Goal: Task Accomplishment & Management: Manage account settings

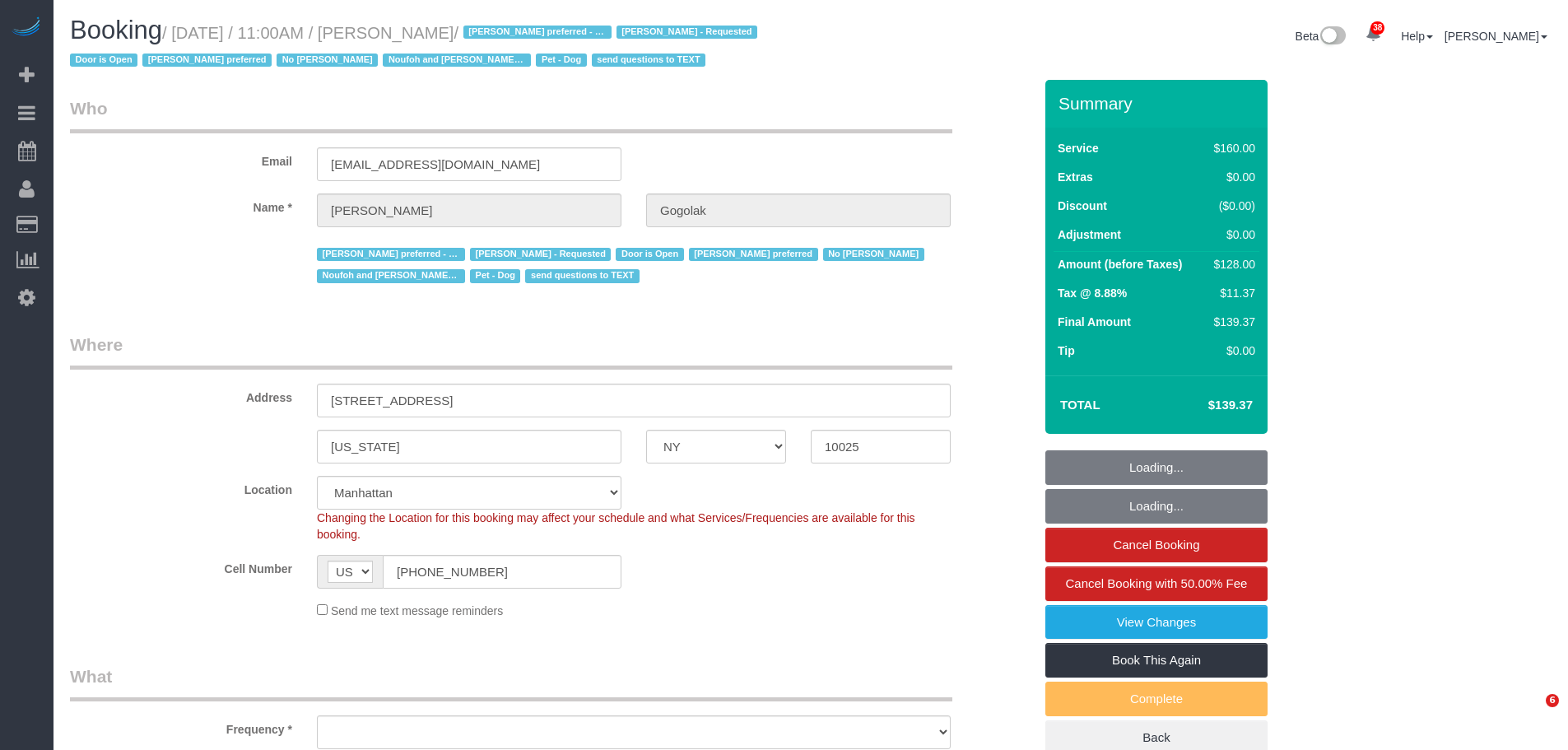
select select "NY"
select select "string:stripe-pm_1RfNyY4VGloSiKo7jWnzrFGY"
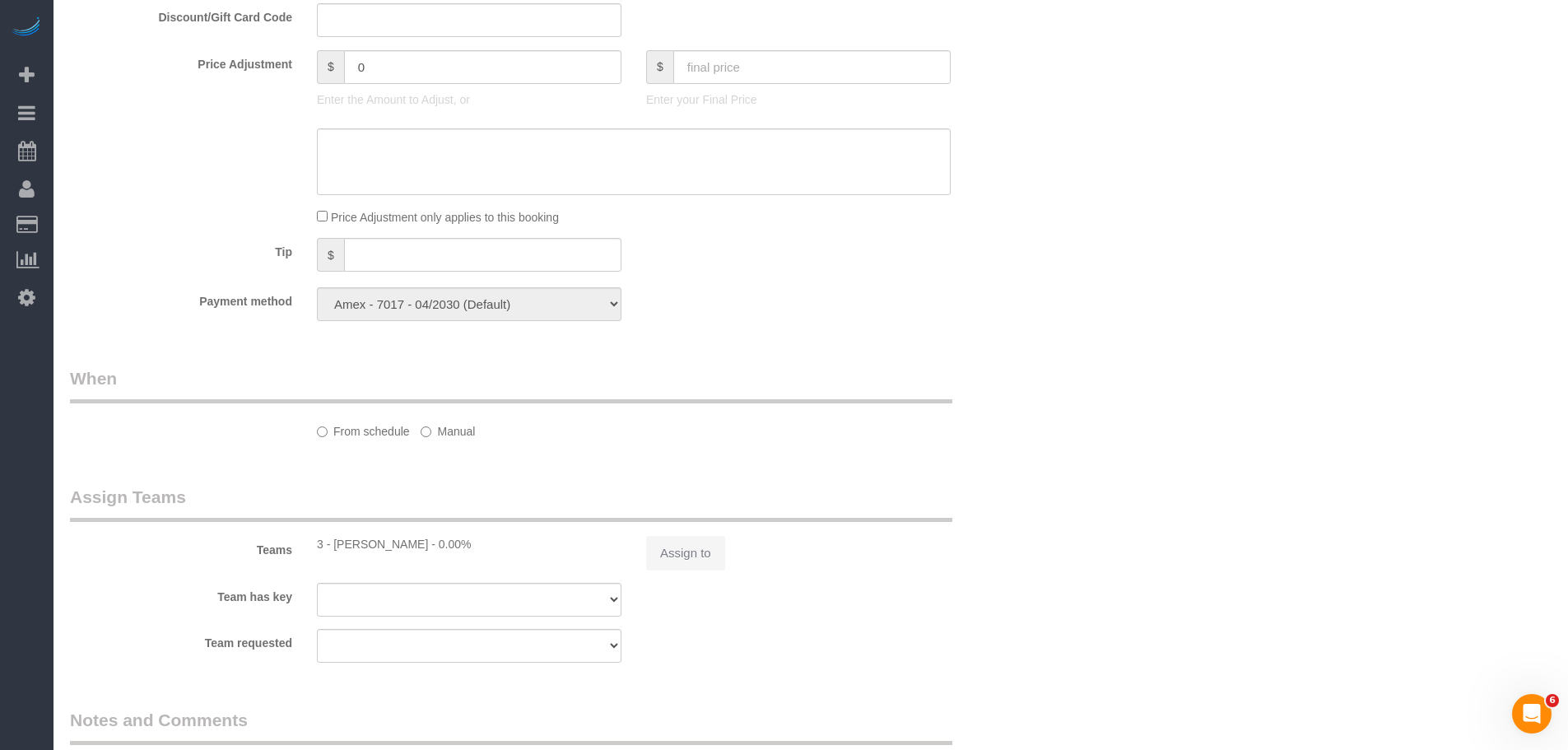
select select "object:849"
select select "spot1"
select select "number:58"
select select "number:76"
select select "number:13"
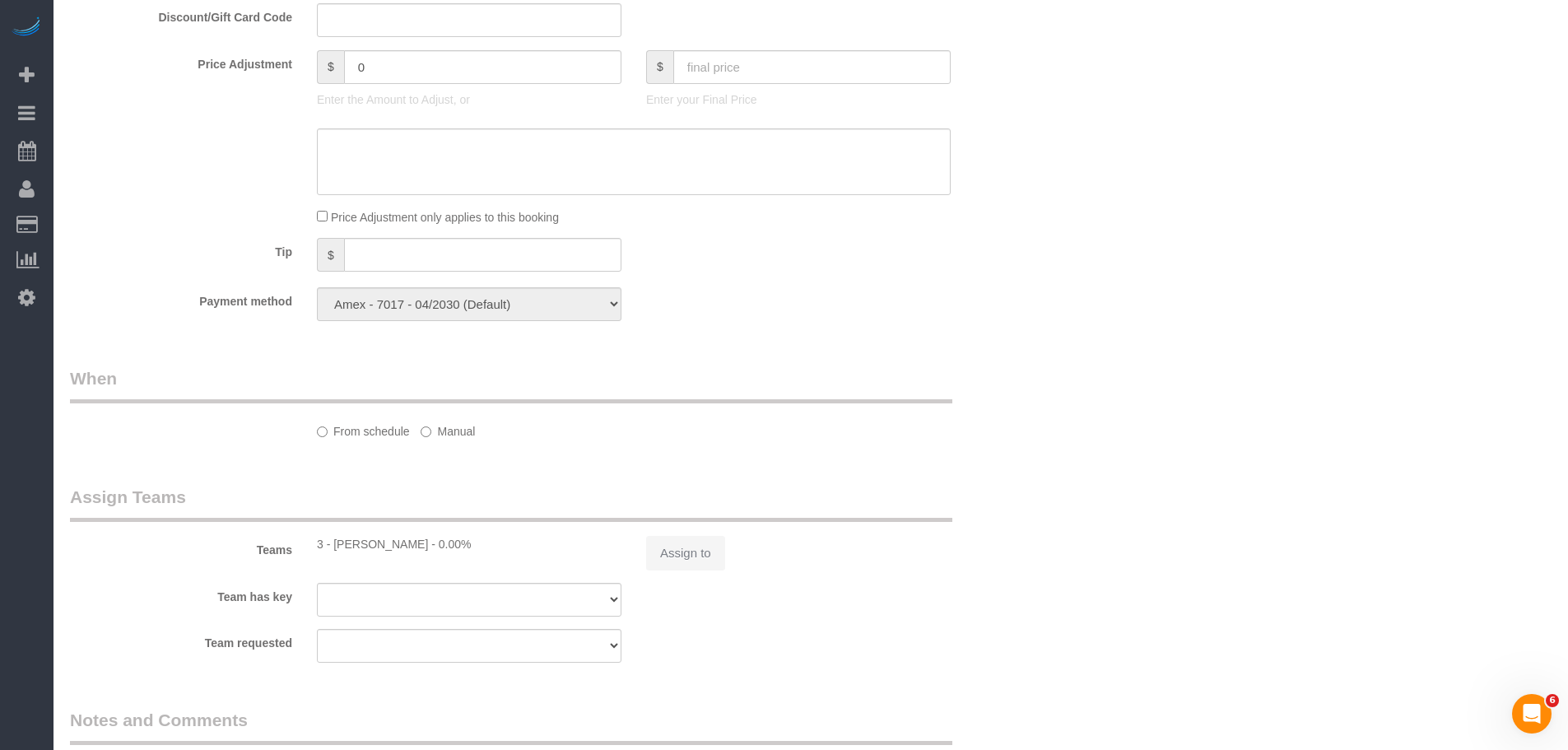
select select "number:5"
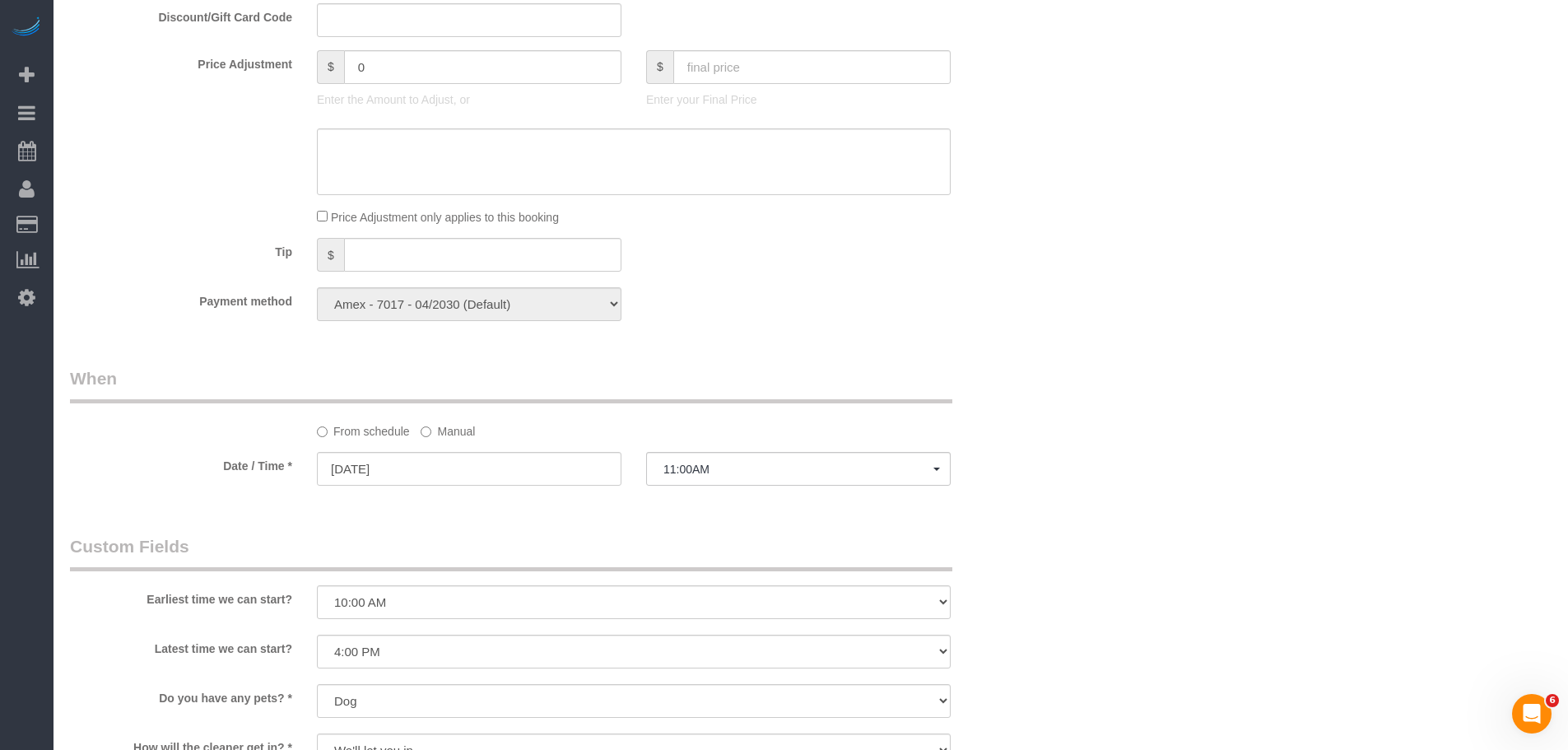
select select "object:1441"
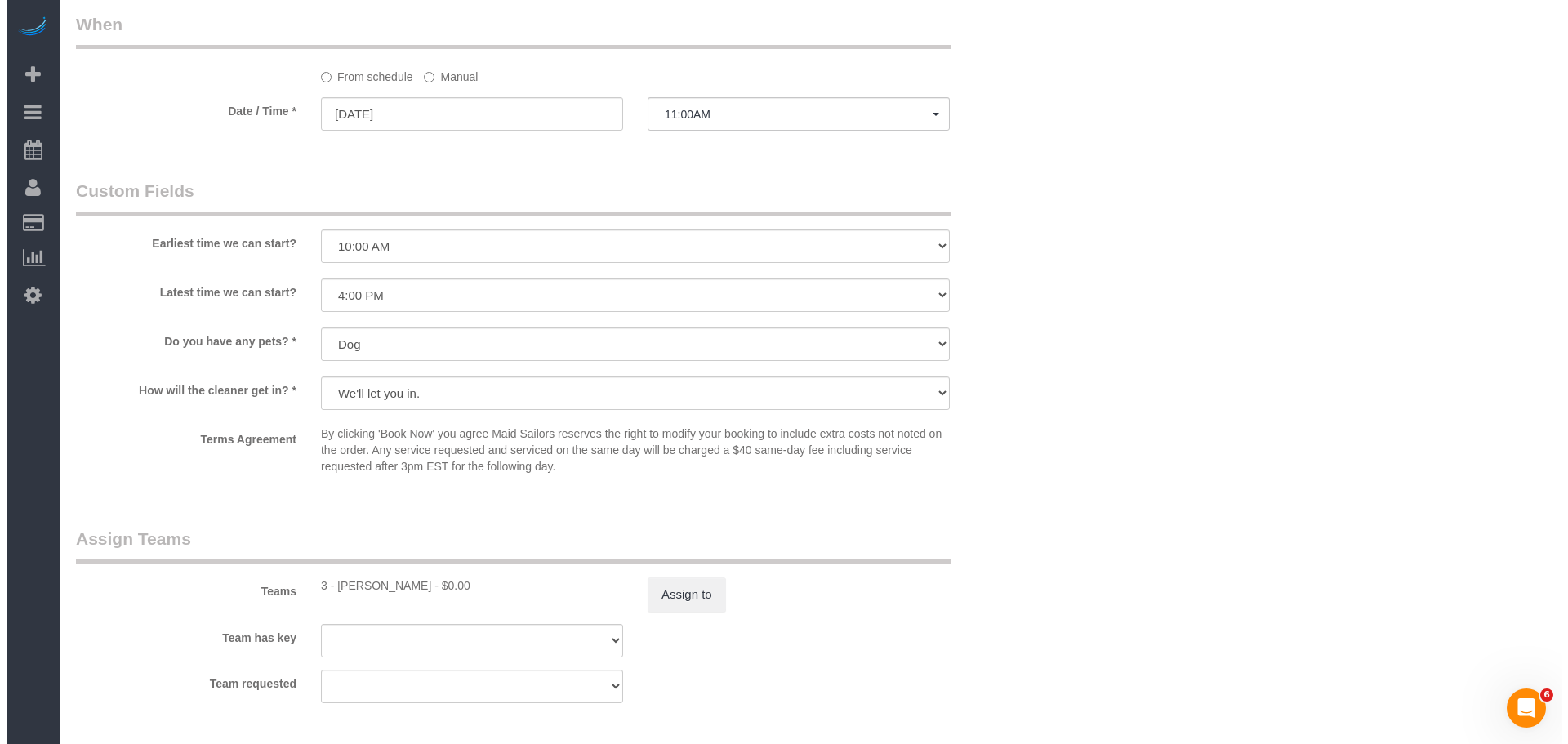
scroll to position [1629, 0]
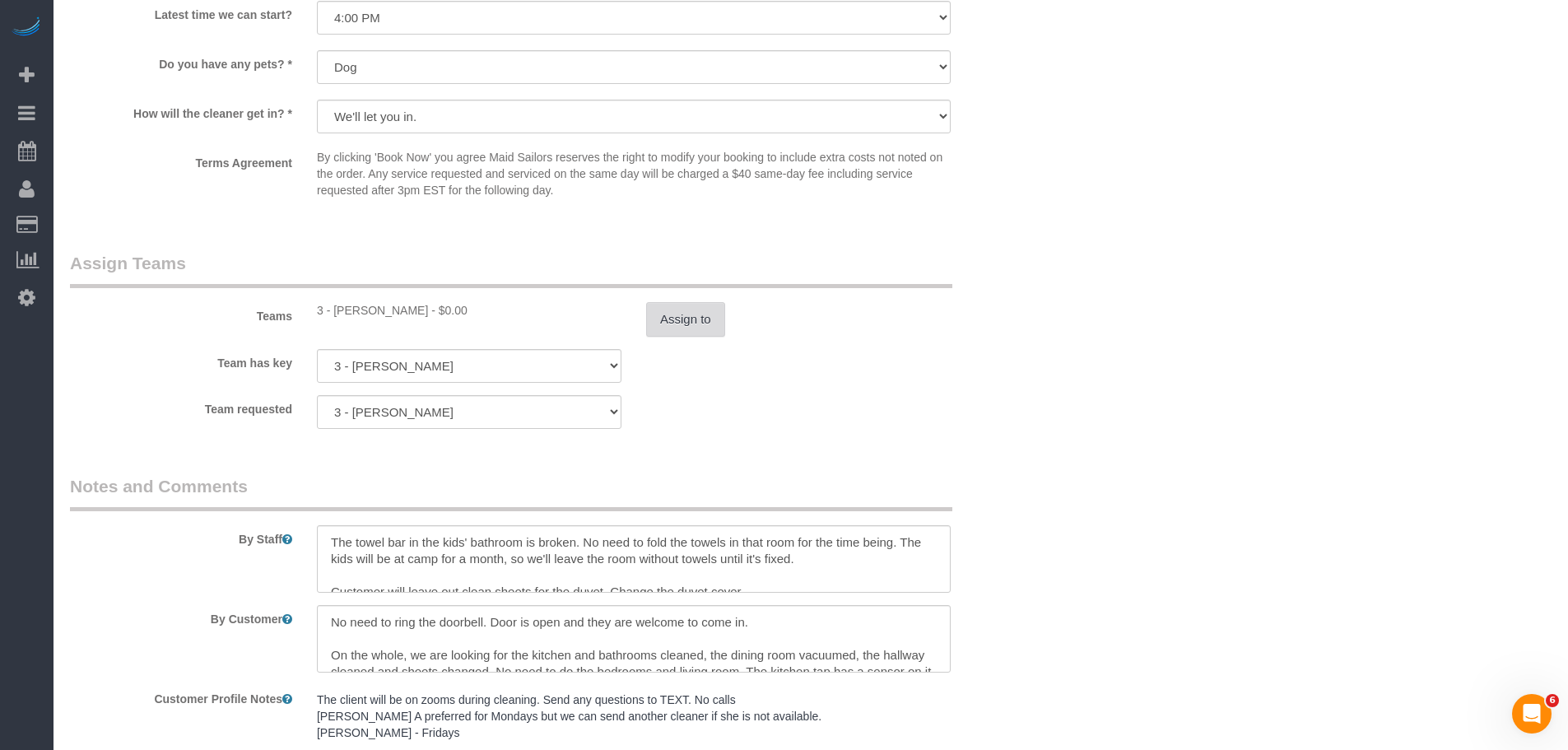
click at [682, 337] on button "Assign to" at bounding box center [686, 319] width 79 height 34
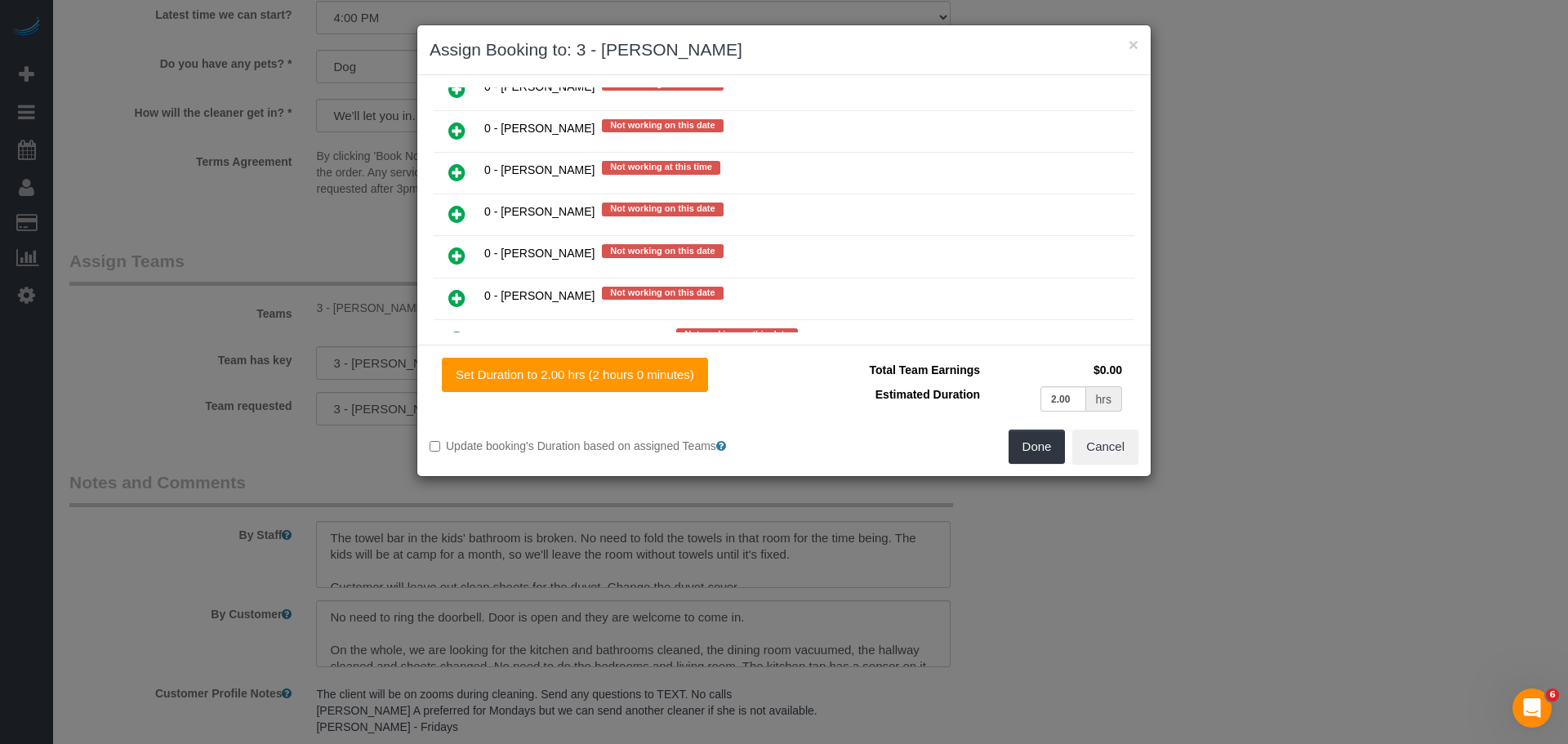
scroll to position [1388, 0]
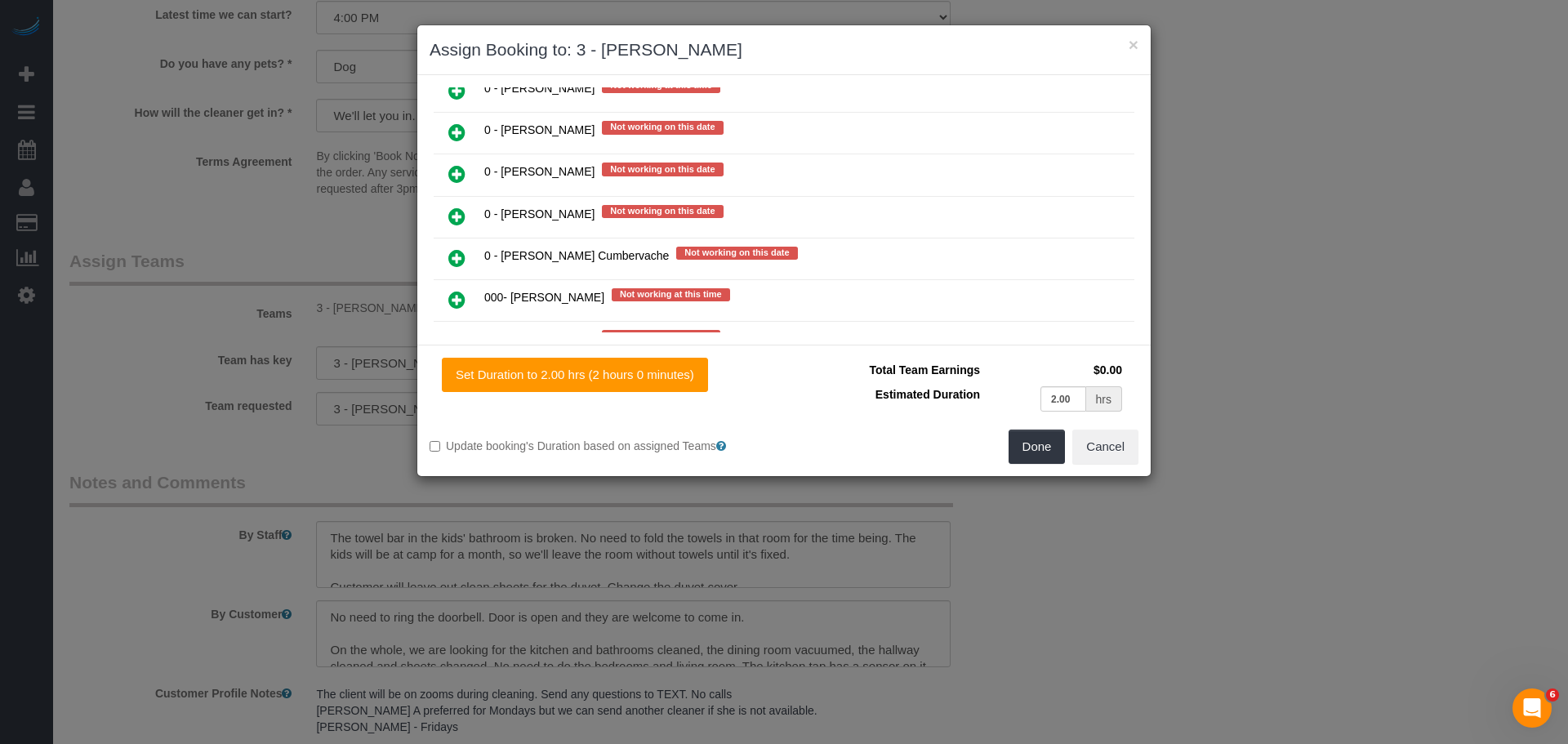
click at [452, 258] on icon at bounding box center [457, 258] width 17 height 20
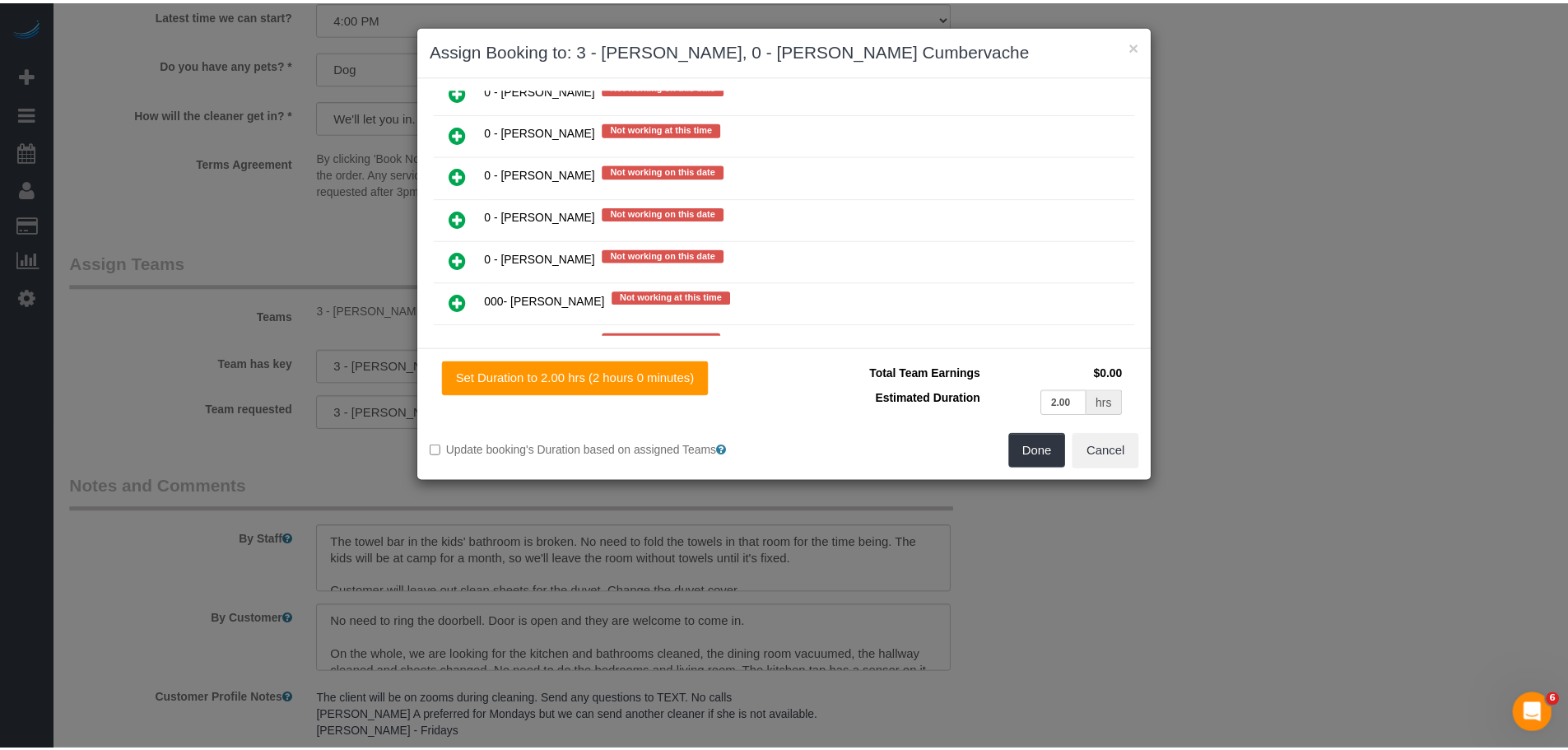
scroll to position [1441, 0]
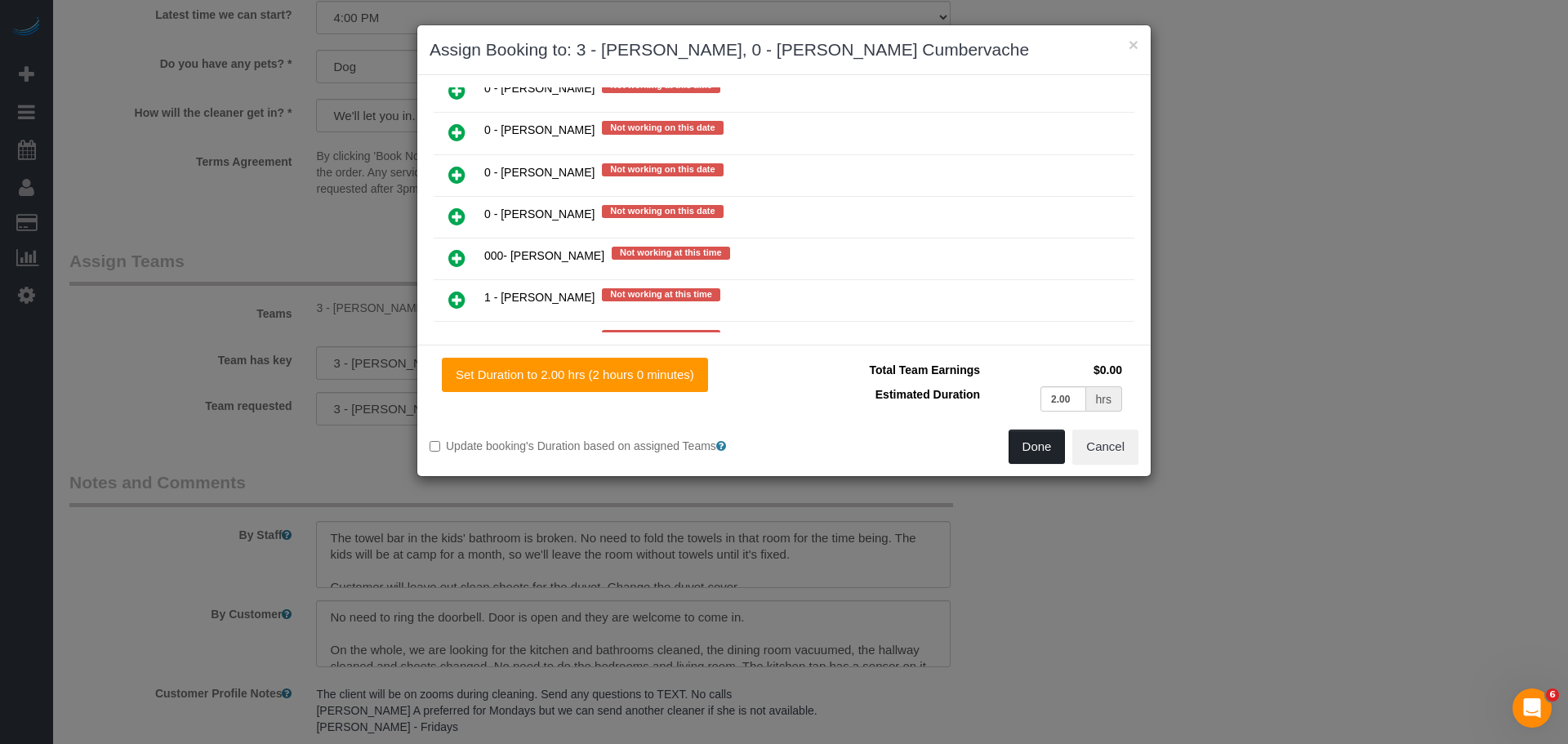
click at [1037, 449] on button "Done" at bounding box center [1037, 446] width 57 height 34
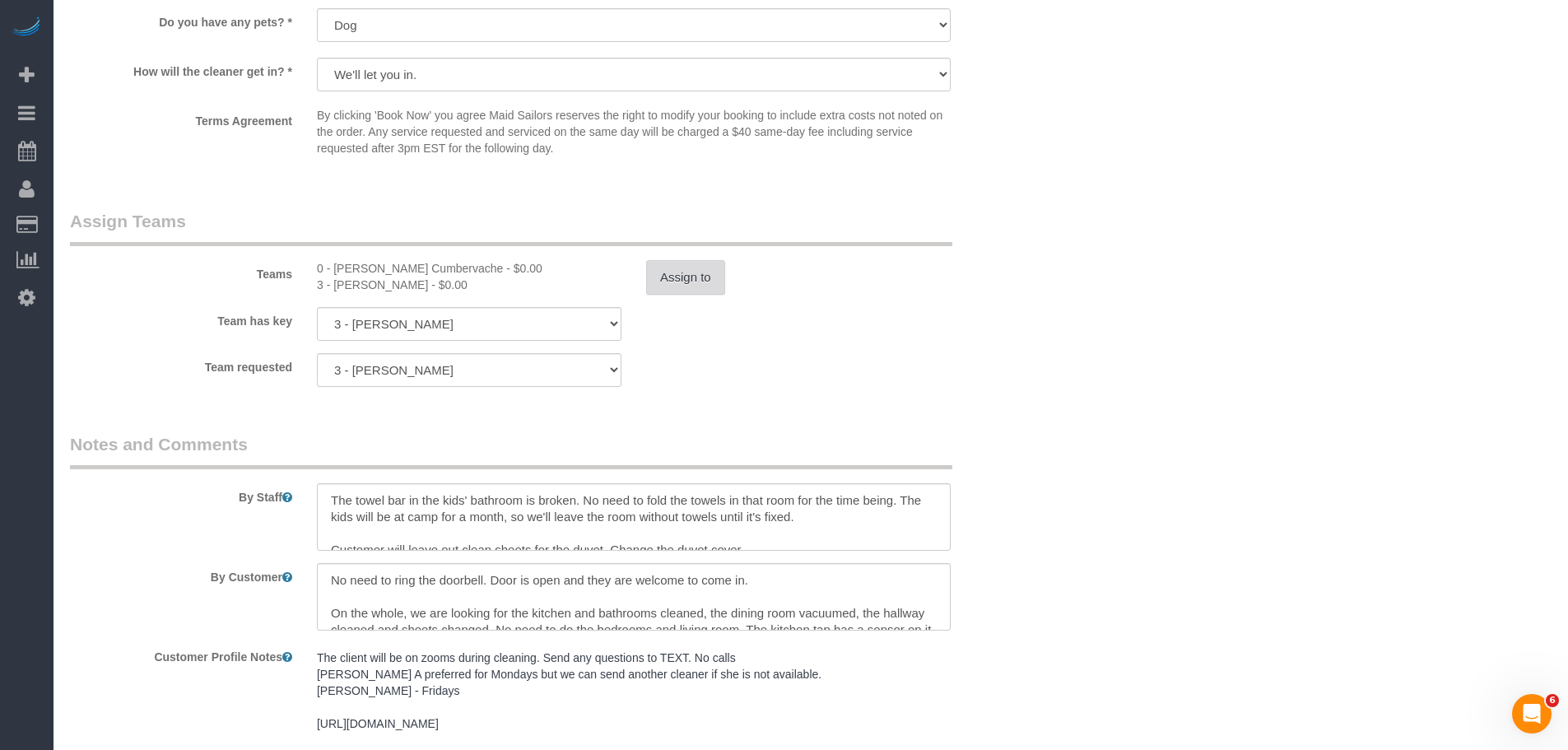
scroll to position [1725, 0]
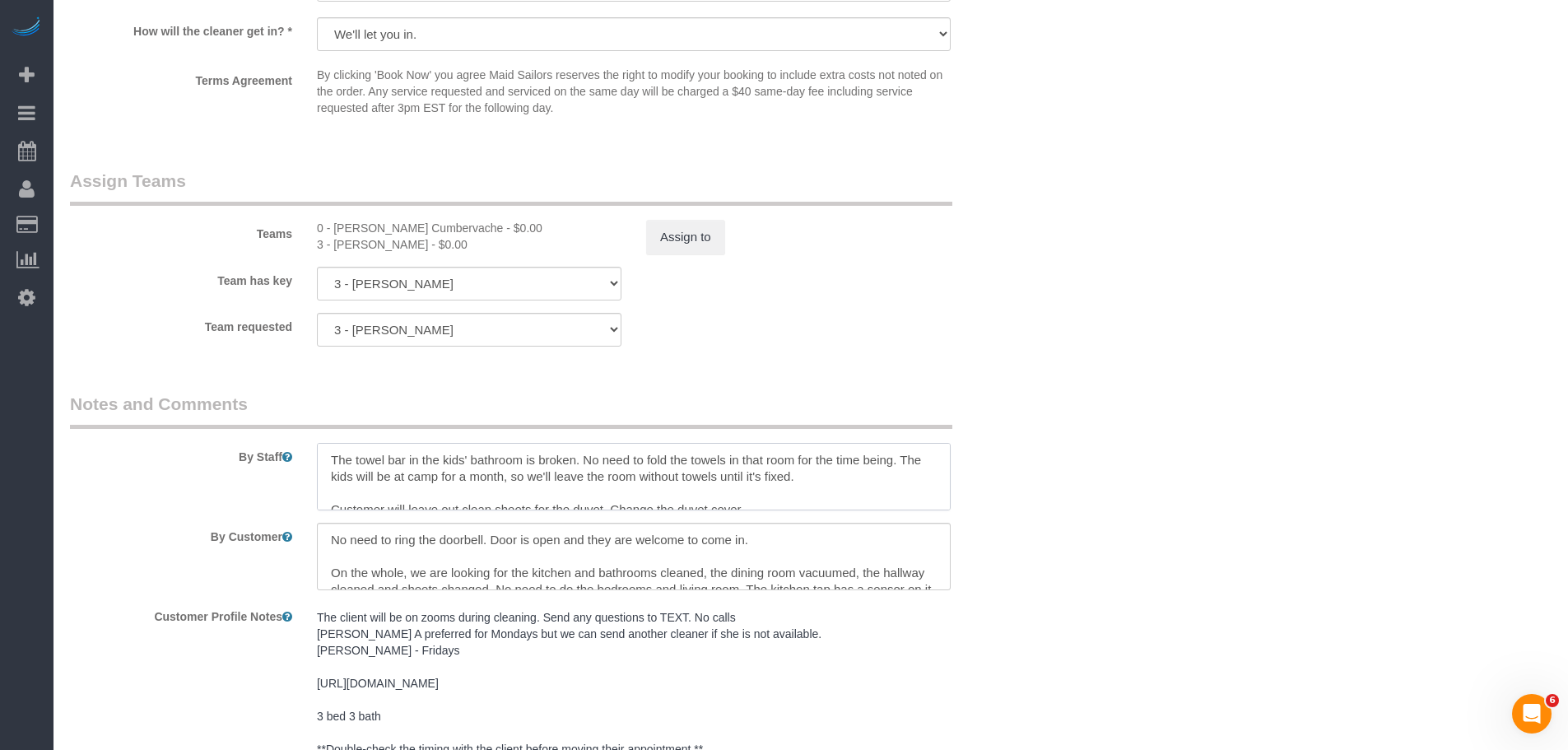
click at [326, 479] on textarea at bounding box center [634, 476] width 634 height 68
click at [339, 237] on div "0 - Yelitza Cumbervache - $0.00" at bounding box center [469, 227] width 304 height 16
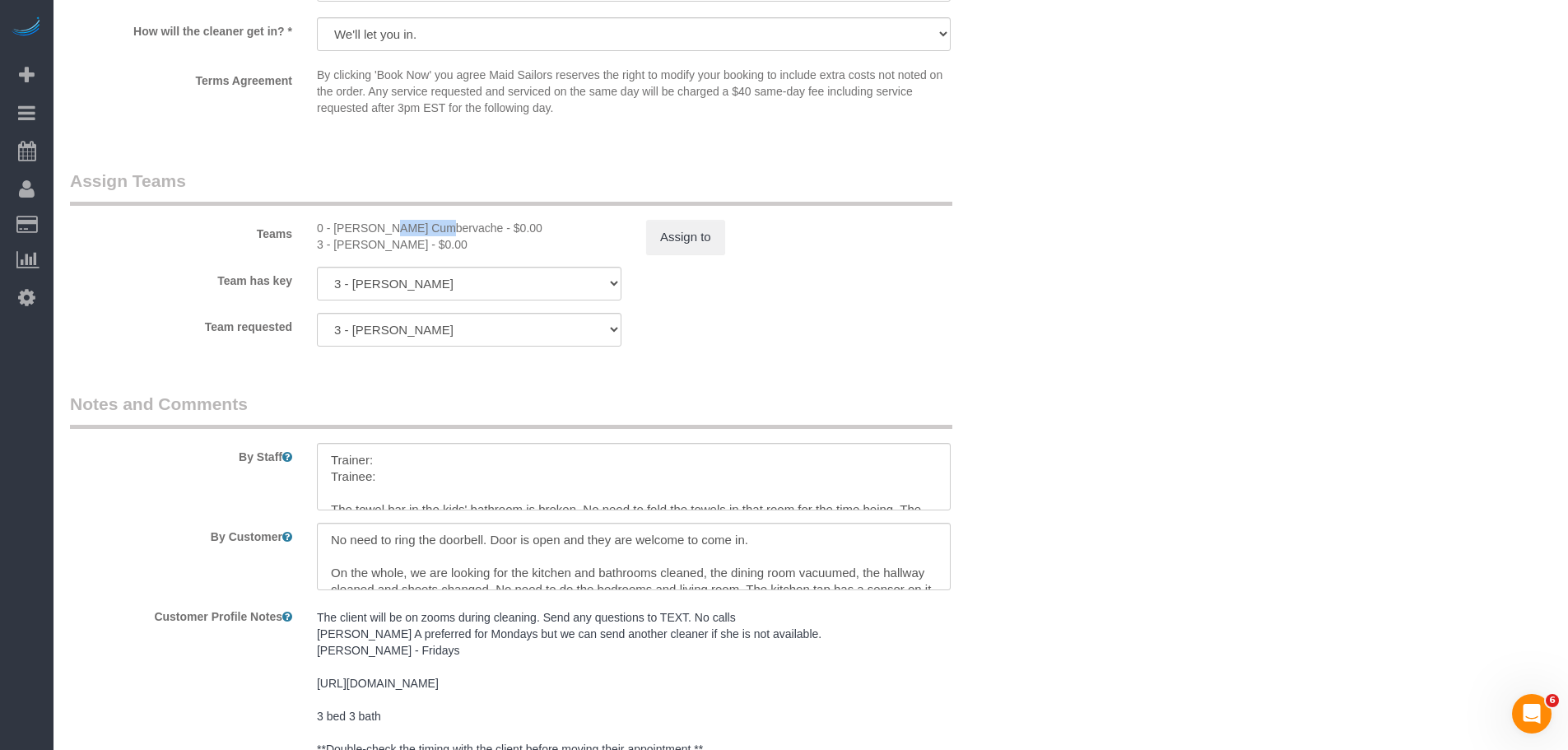
drag, startPoint x: 339, startPoint y: 253, endPoint x: 384, endPoint y: 253, distance: 45.0
click at [339, 237] on div "0 - Yelitza Cumbervache - $0.00" at bounding box center [469, 227] width 304 height 16
click at [397, 237] on div "0 - Yelitza Cumbervache - $0.00" at bounding box center [469, 227] width 304 height 16
copy div "Yelitza Cumbervache"
click at [401, 501] on textarea at bounding box center [634, 476] width 634 height 68
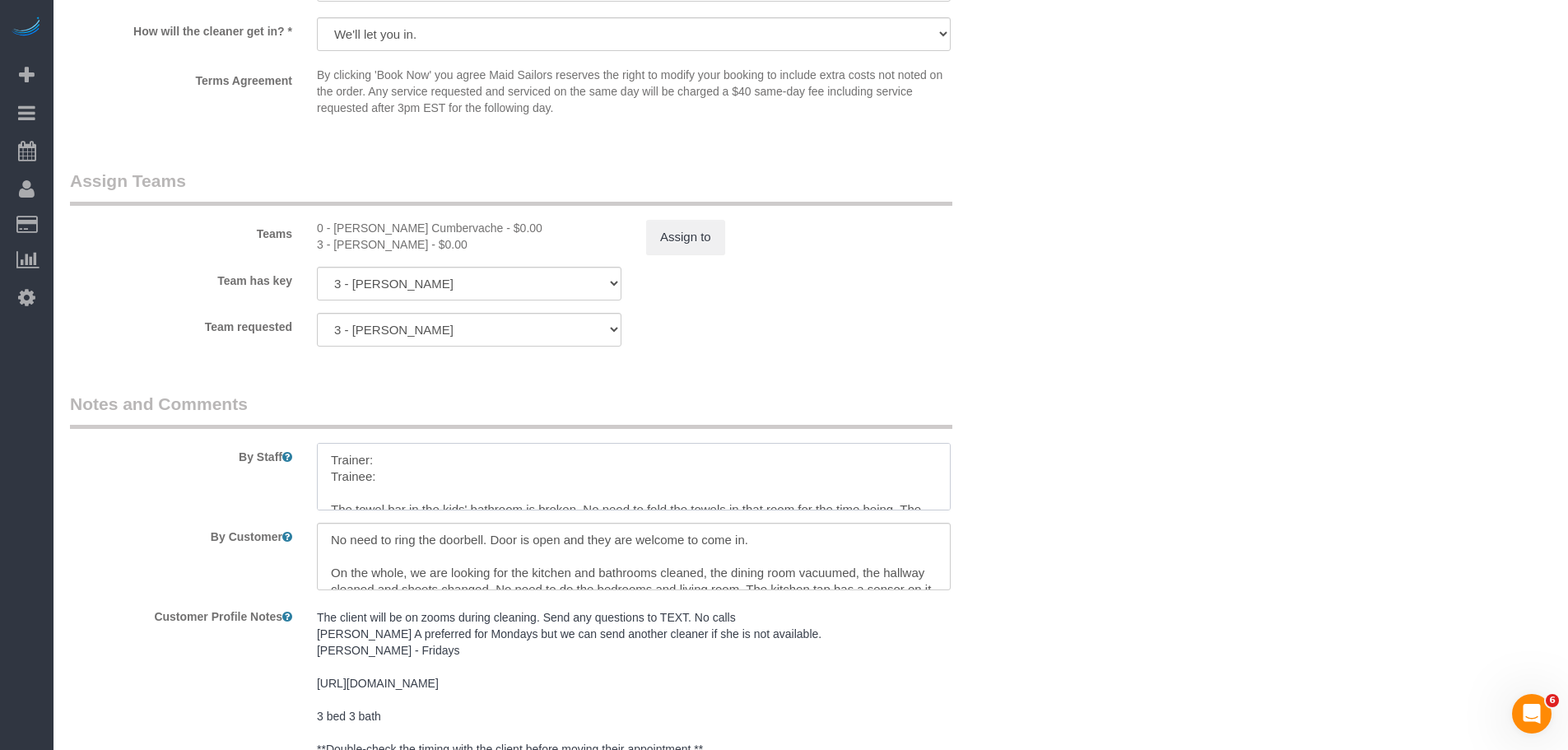
paste textarea "Yelitza Cumbervache"
click at [406, 482] on textarea at bounding box center [634, 476] width 634 height 68
click at [333, 253] on div "3 - Ana Araujo - $0.00" at bounding box center [469, 244] width 304 height 16
click at [341, 253] on div "3 - Ana Araujo - $0.00" at bounding box center [469, 244] width 304 height 16
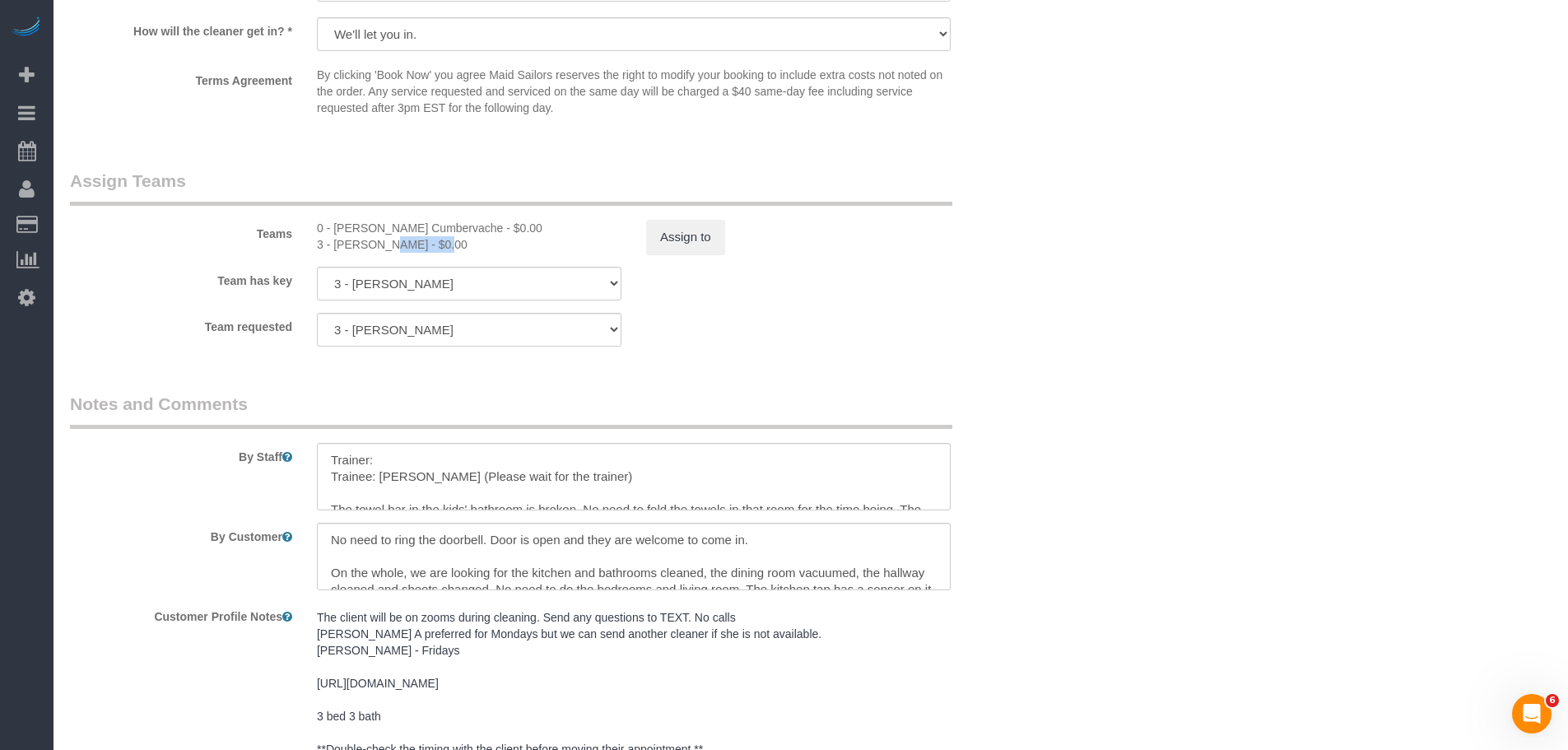
click at [373, 253] on div "3 - Ana Araujo - $0.00" at bounding box center [469, 244] width 304 height 16
copy div "Ana Araujo"
click at [417, 483] on textarea at bounding box center [634, 476] width 634 height 68
paste textarea "Ana Araujo"
type textarea "Trainer: Ana Araujo Trainee: Yelitza Cumbervache (Please wait for the trainer) …"
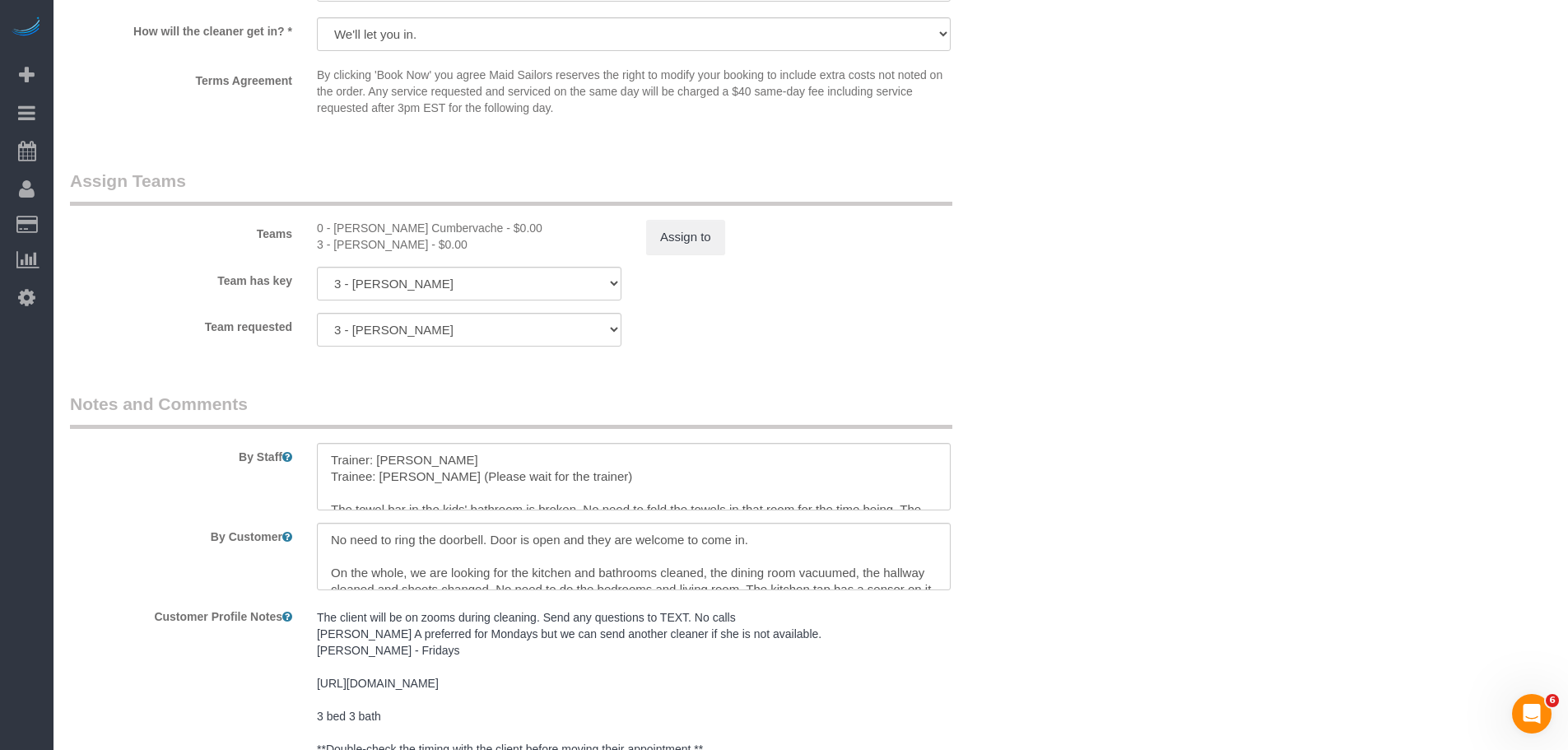
click at [929, 346] on div "Team requested 3 - Ana Araujo 000- Donna Mercado 000 - Partnerships 000 - TEAM …" at bounding box center [551, 329] width 988 height 33
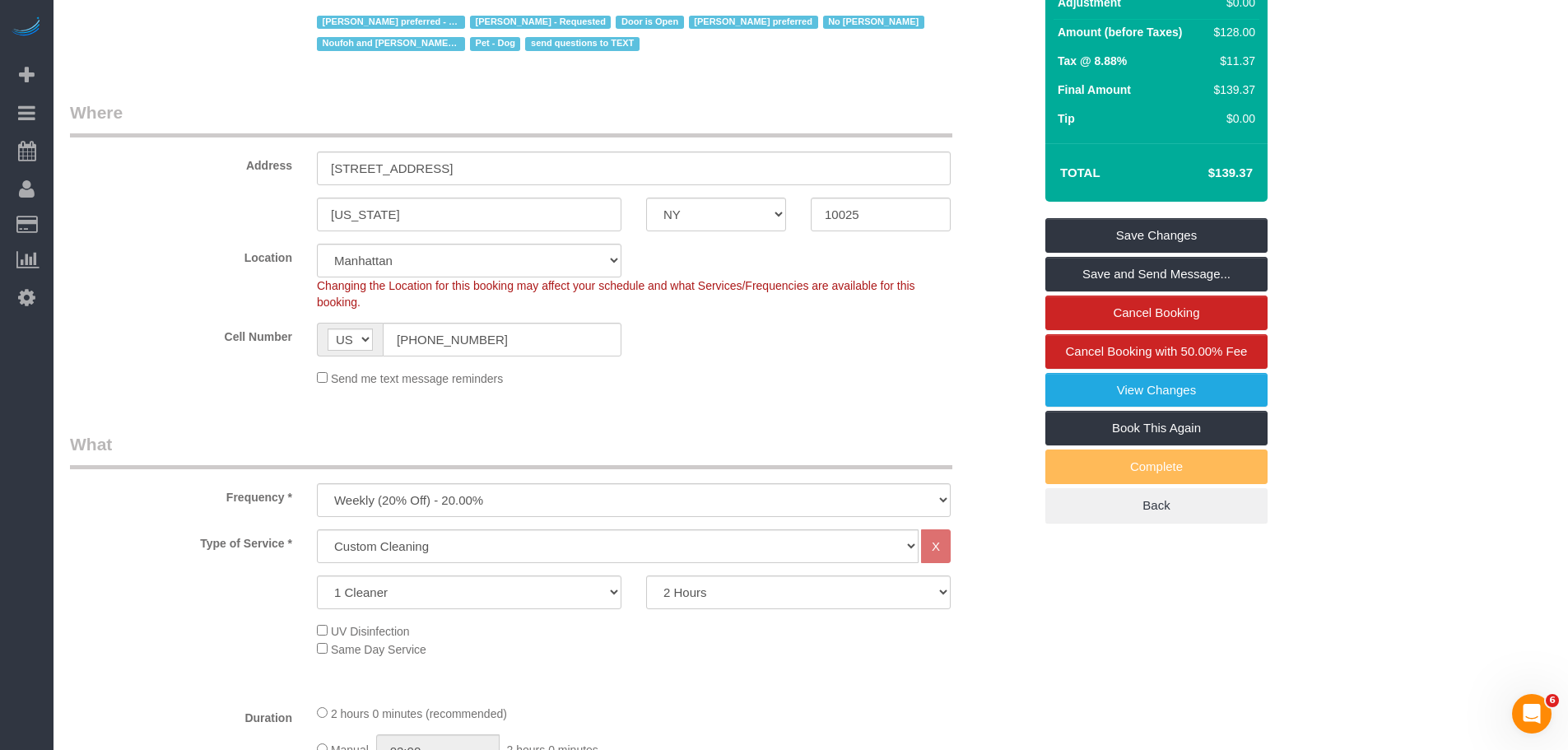
scroll to position [161, 0]
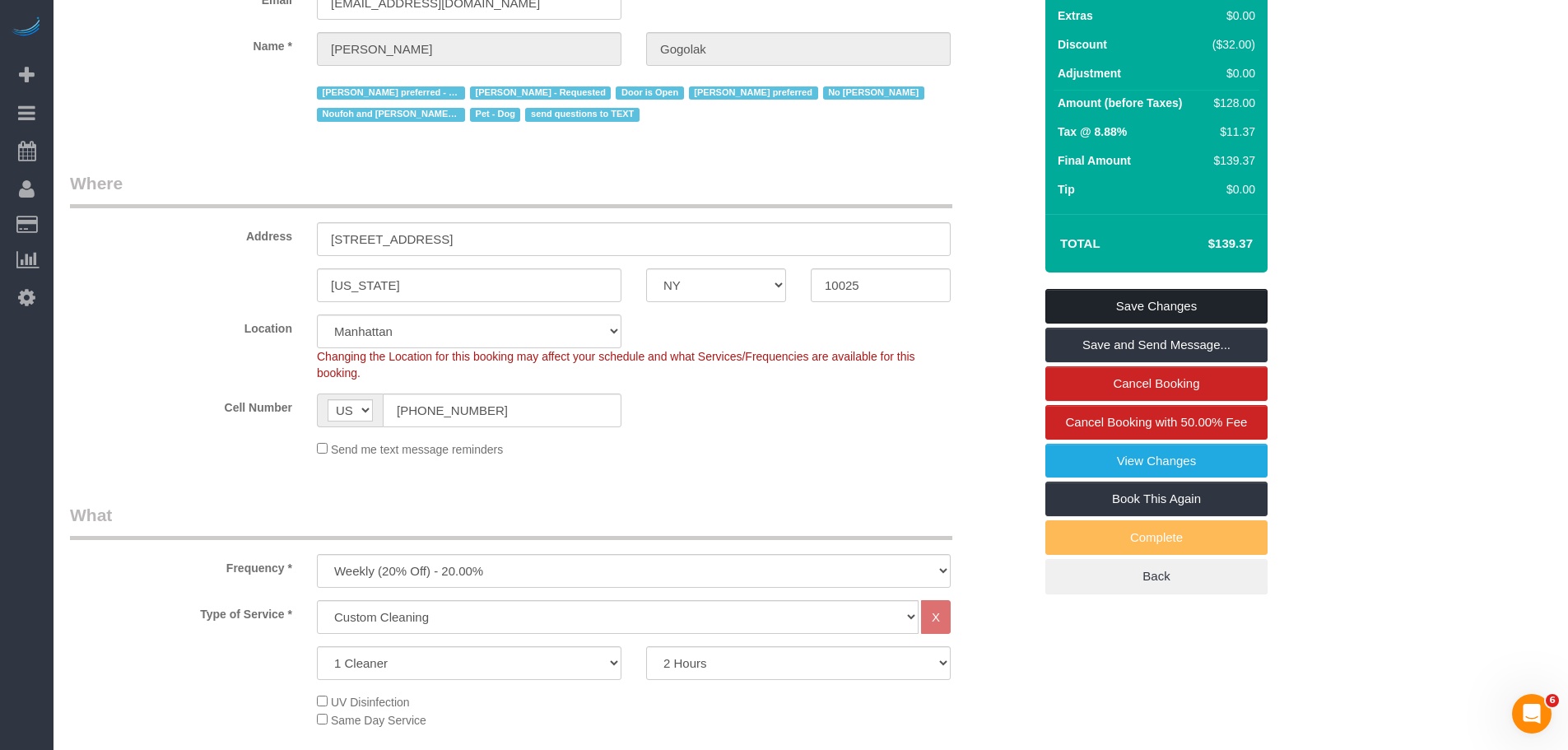
drag, startPoint x: 1130, startPoint y: 335, endPoint x: 1114, endPoint y: 336, distance: 16.0
click at [1130, 323] on link "Save Changes" at bounding box center [1156, 306] width 222 height 34
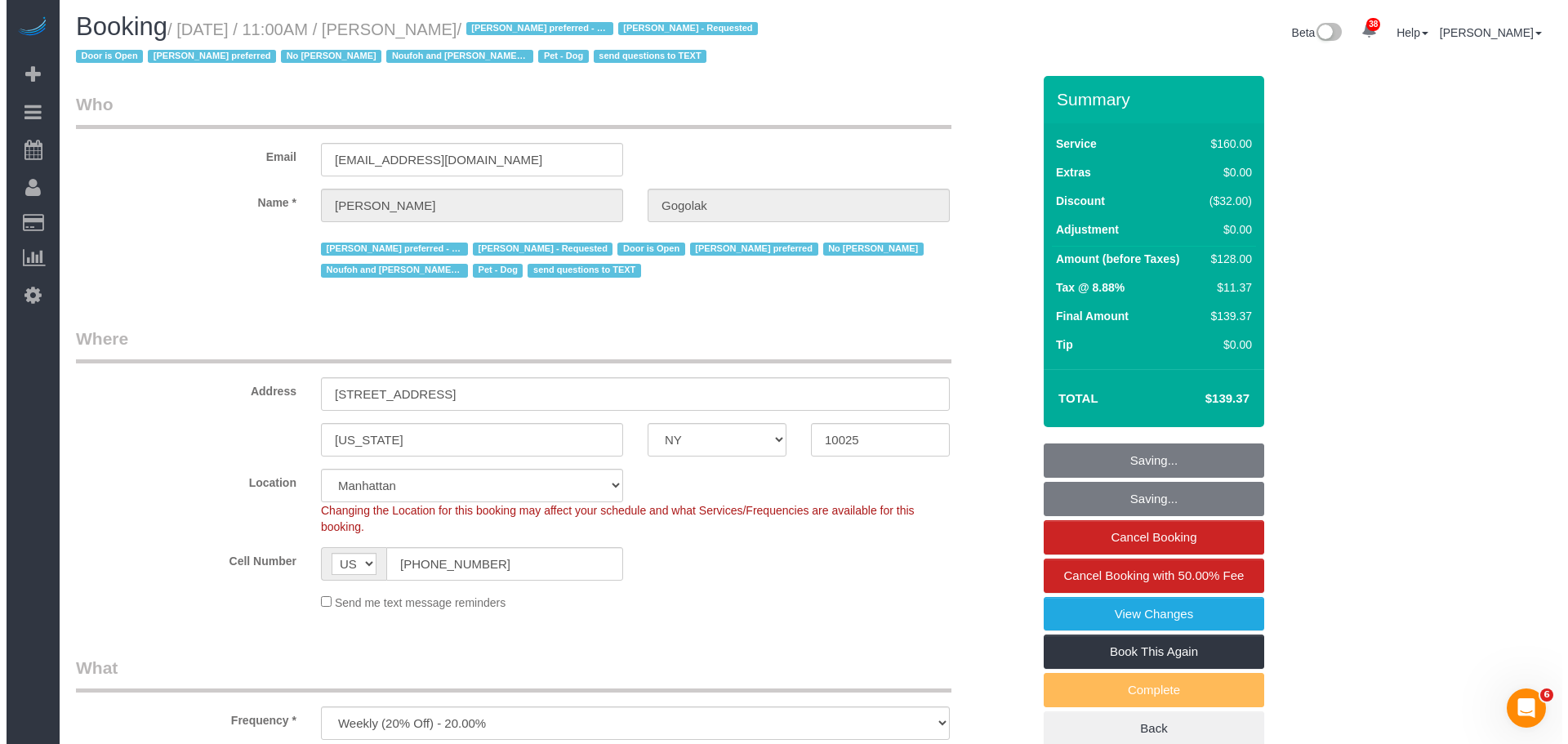
scroll to position [0, 0]
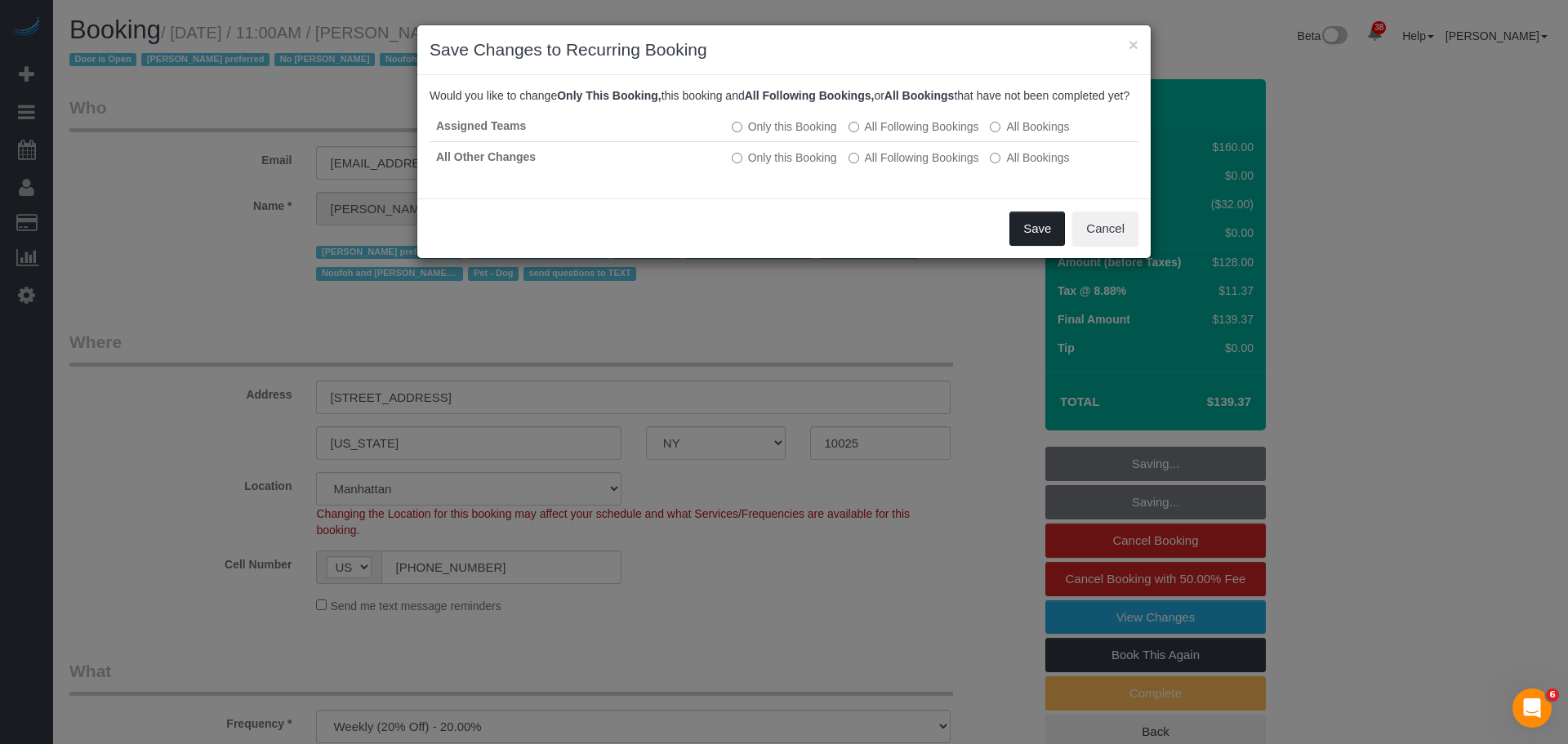
click at [1011, 246] on button "Save" at bounding box center [1037, 229] width 55 height 34
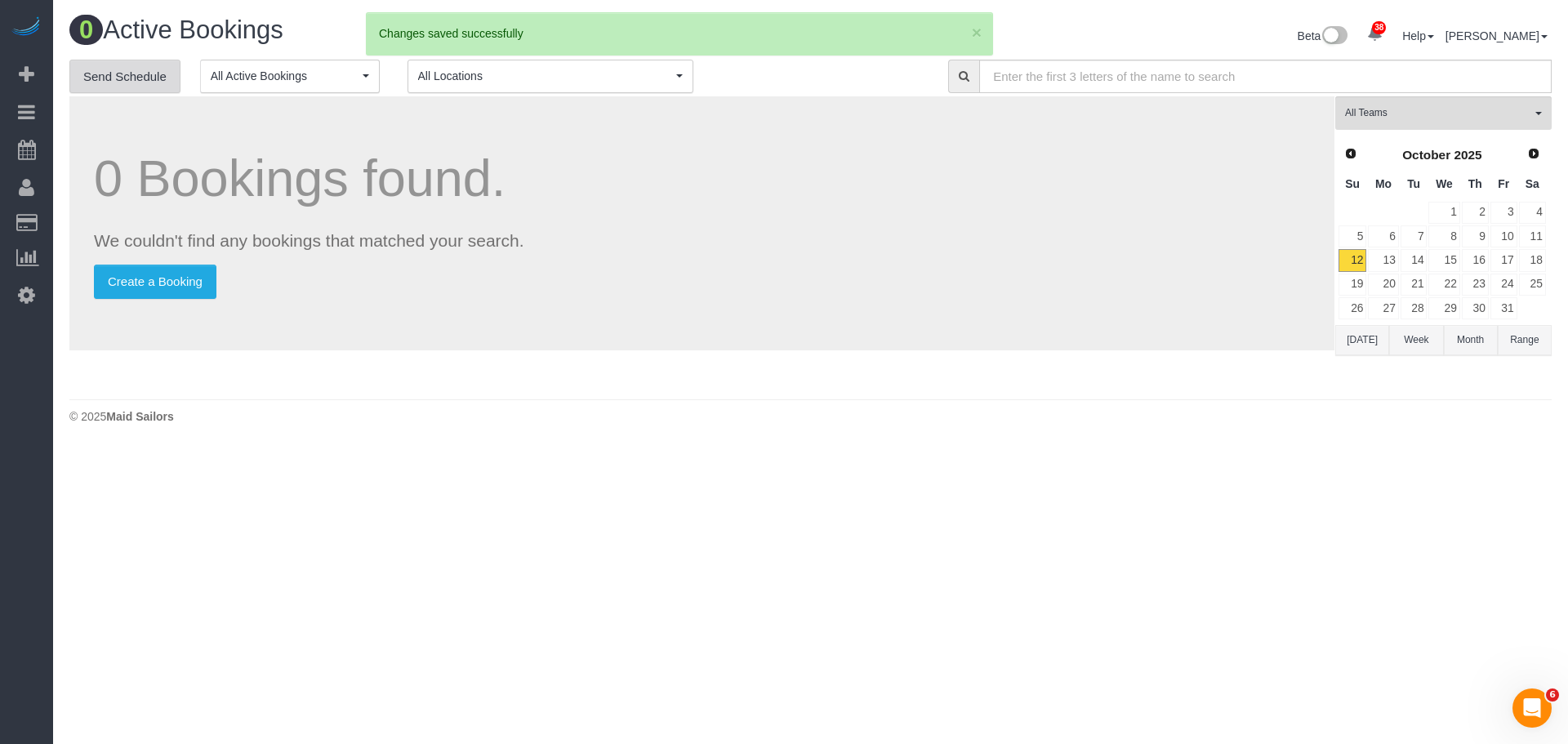
click at [113, 76] on link "Send Schedule" at bounding box center [125, 77] width 111 height 34
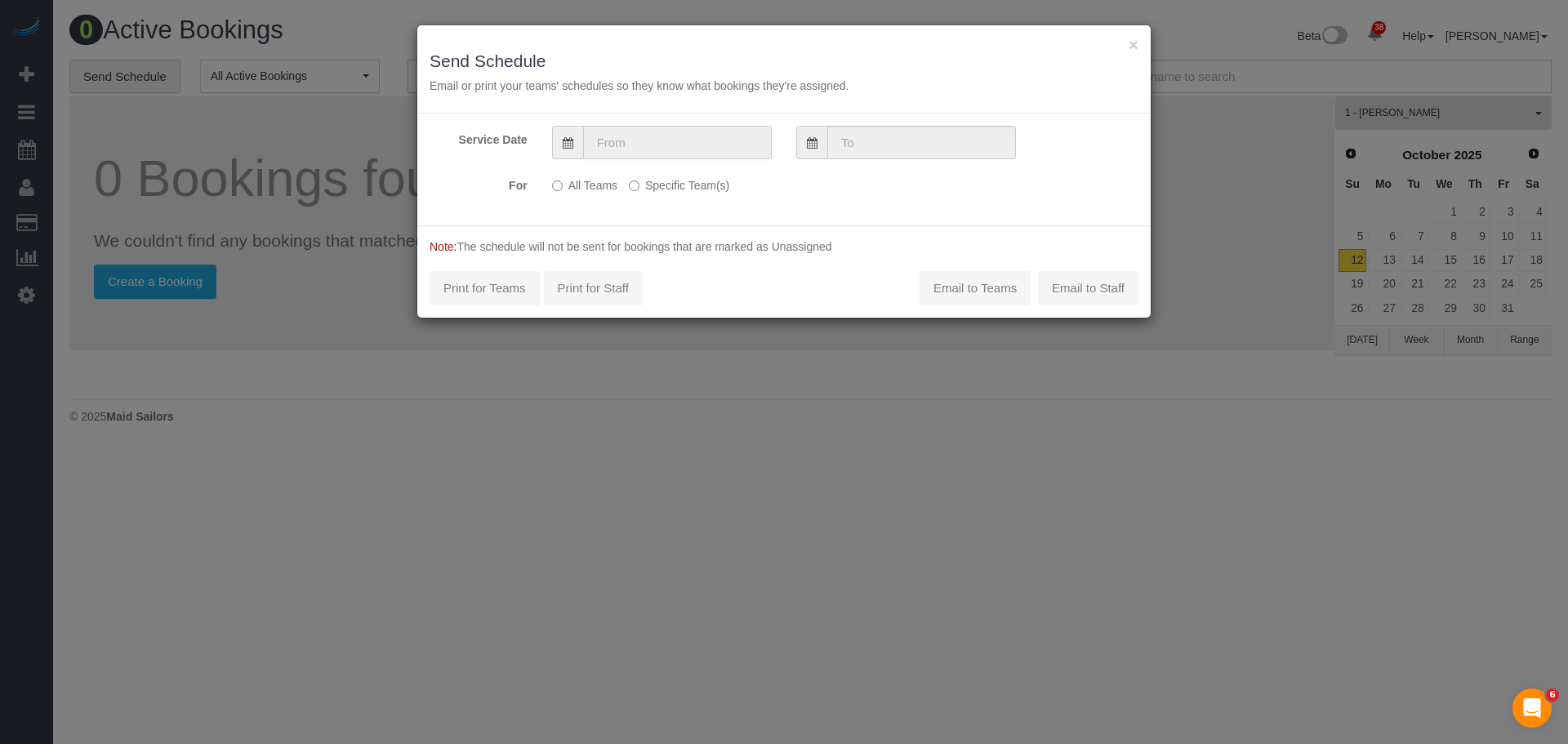
click at [684, 130] on input "text" at bounding box center [677, 142] width 189 height 33
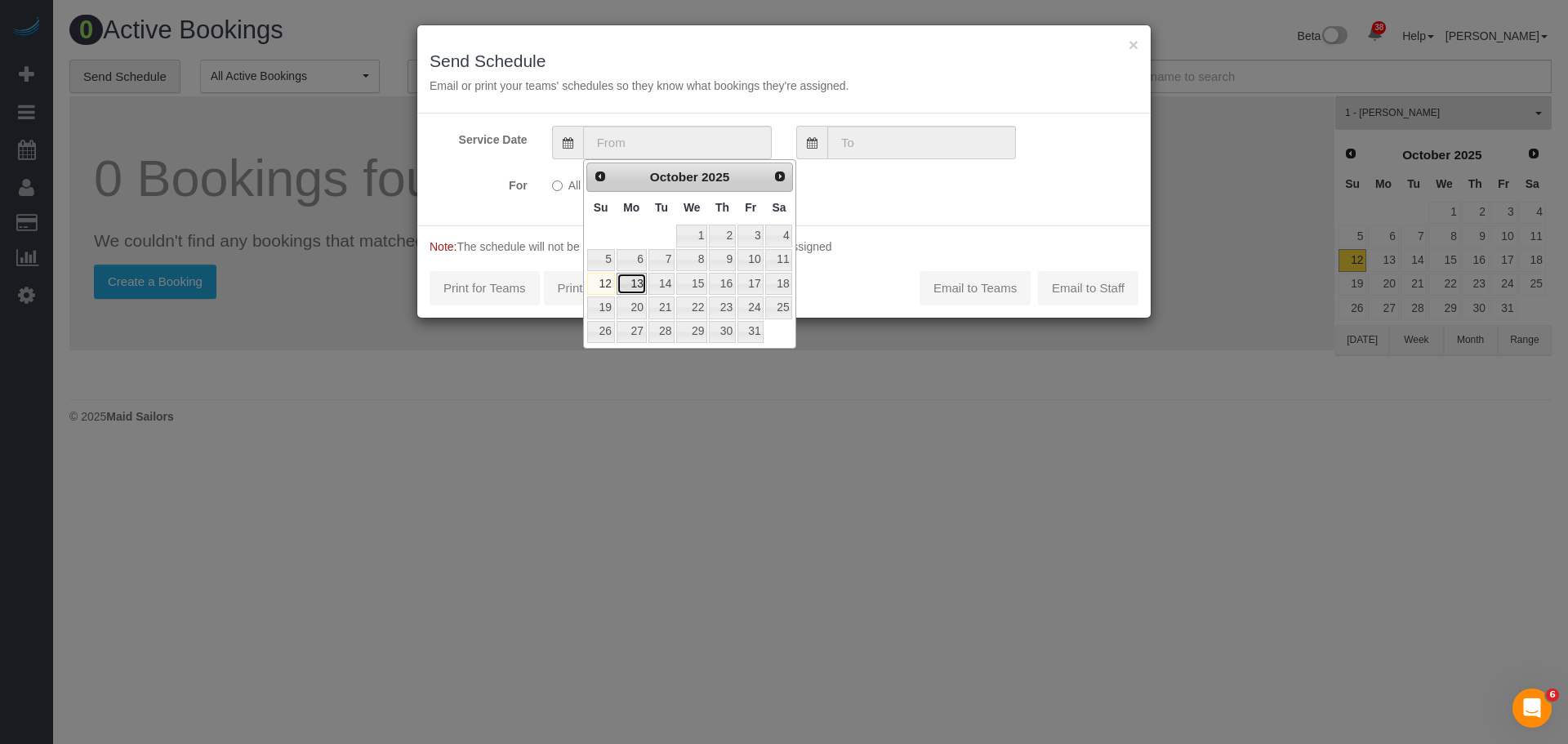
click at [632, 281] on link "13" at bounding box center [632, 284] width 31 height 22
type input "[DATE]"
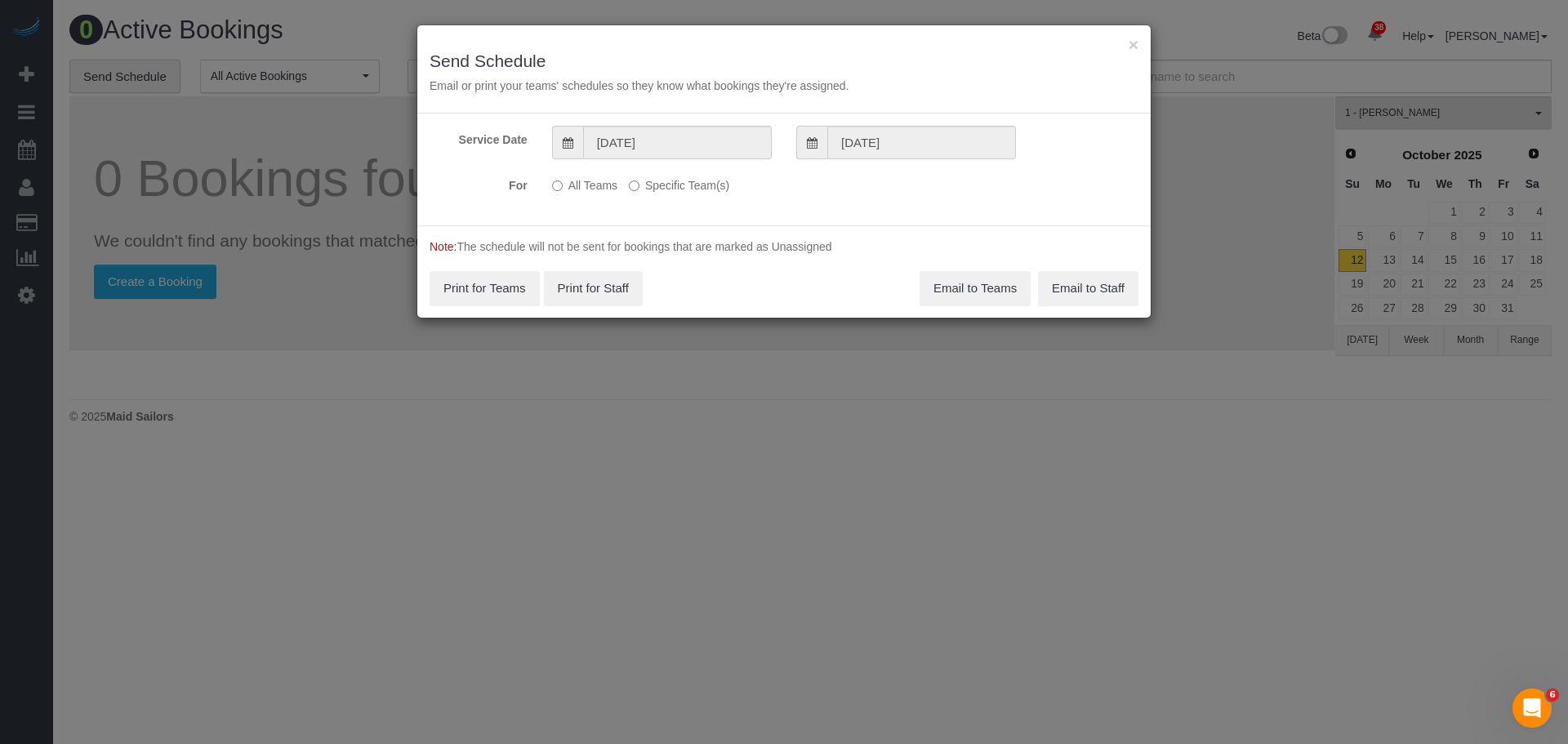
click at [670, 191] on label "Specific Team(s)" at bounding box center [679, 183] width 100 height 22
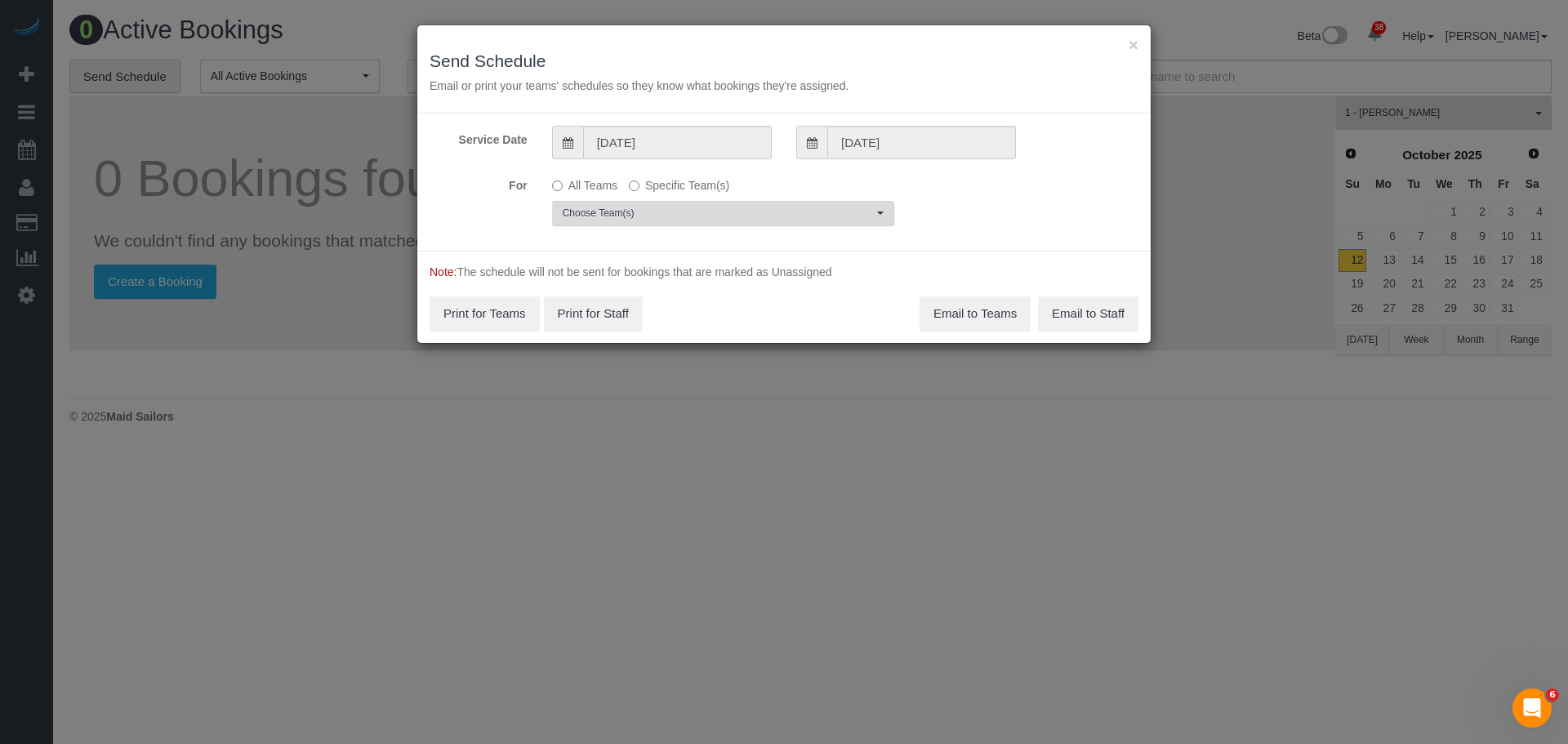
click at [680, 214] on span "Choose Team(s)" at bounding box center [717, 213] width 311 height 14
click at [967, 205] on div "For All Teams Specific Team(s) Choose Team(s)" at bounding box center [784, 199] width 733 height 54
click at [802, 204] on button "Choose Team(s)" at bounding box center [723, 213] width 342 height 26
click at [1023, 196] on div "For All Teams Specific Team(s) Choose Team(s)" at bounding box center [784, 199] width 733 height 54
click at [1135, 41] on button "×" at bounding box center [1134, 44] width 10 height 17
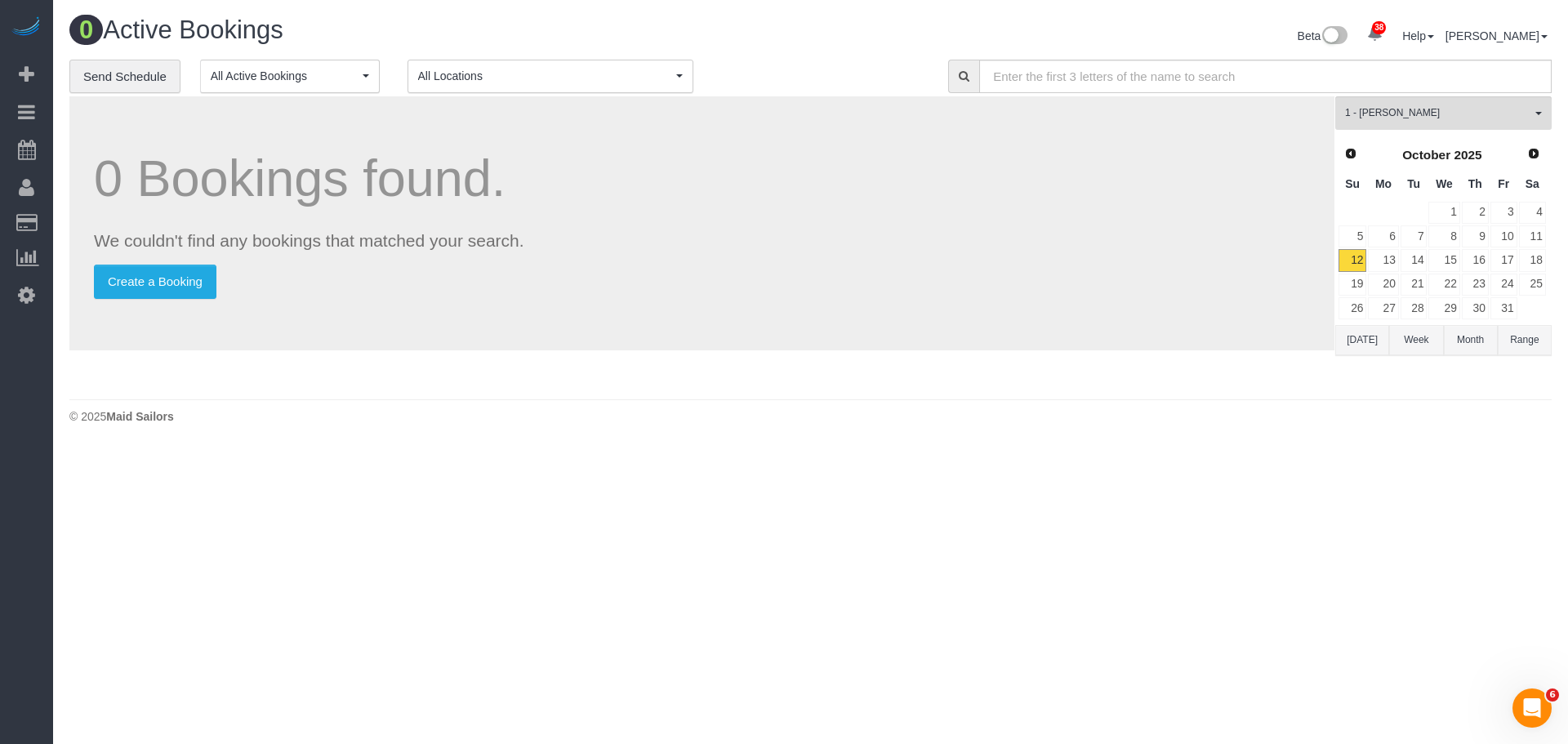
drag, startPoint x: 681, startPoint y: 333, endPoint x: 397, endPoint y: 177, distance: 324.0
click at [669, 321] on div "0 Bookings found. We couldn't find any bookings that matched your search. Creat…" at bounding box center [702, 223] width 1265 height 254
click at [119, 76] on link "Send Schedule" at bounding box center [125, 77] width 111 height 34
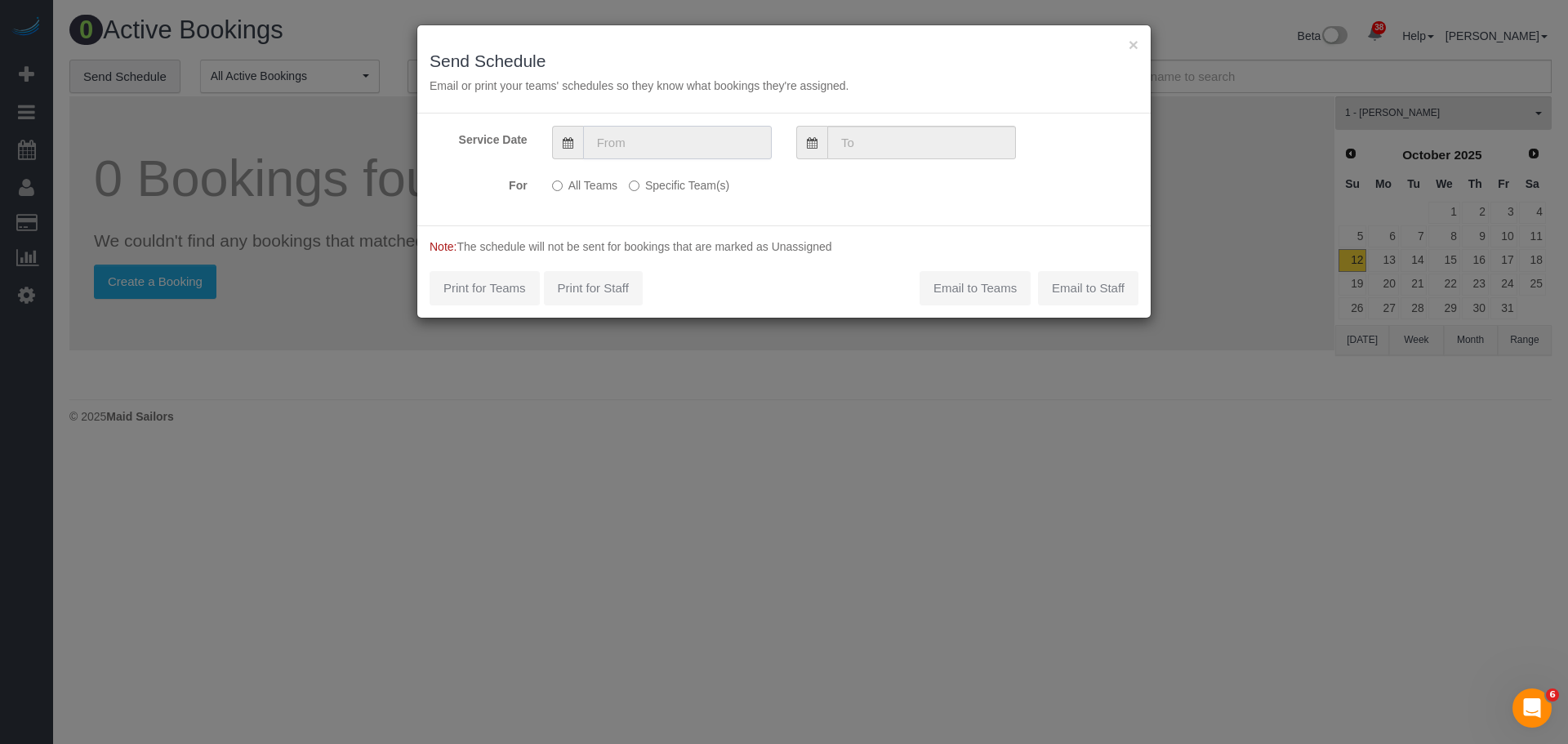
click at [671, 143] on input "text" at bounding box center [677, 142] width 189 height 33
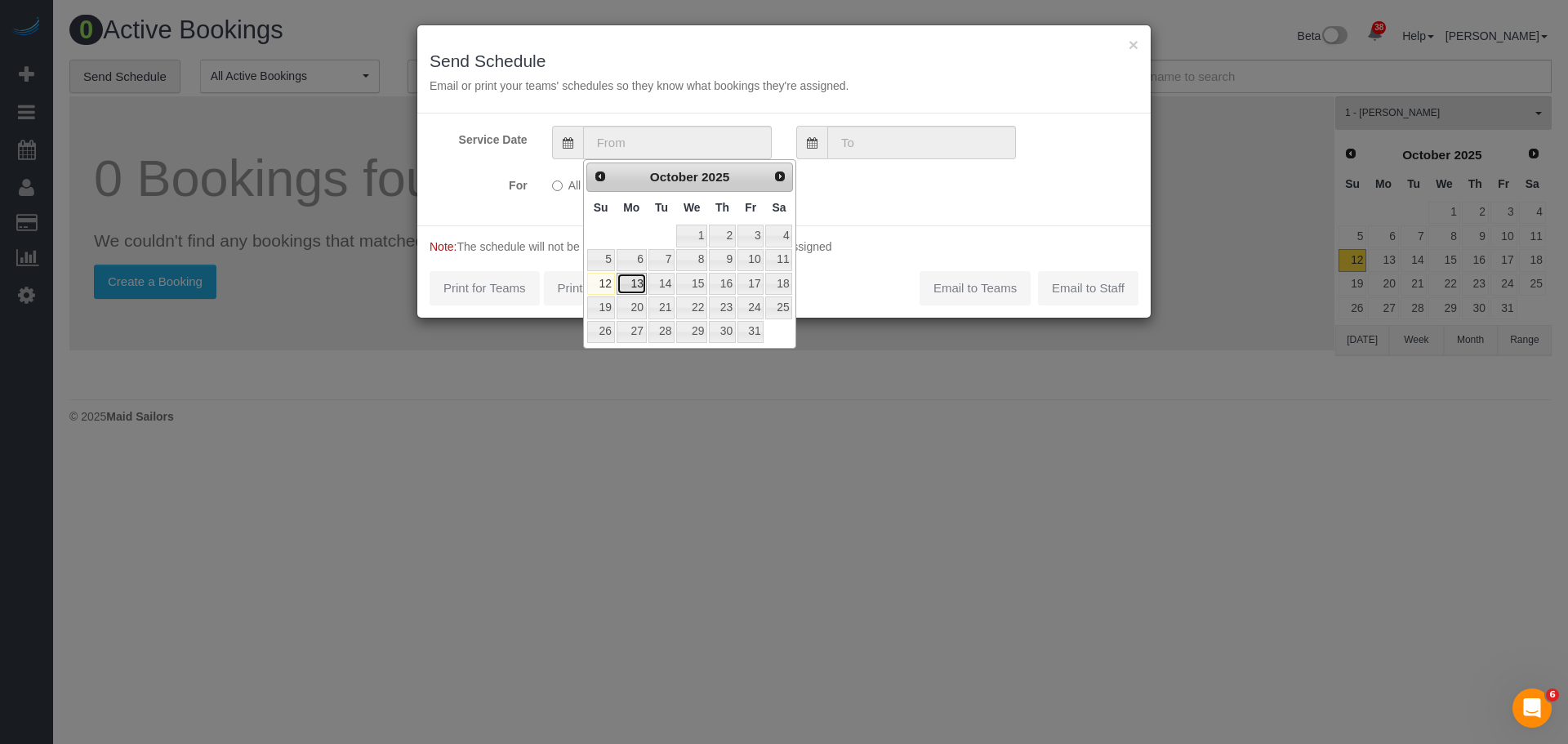
click at [636, 280] on link "13" at bounding box center [632, 284] width 31 height 22
type input "10/13/2025"
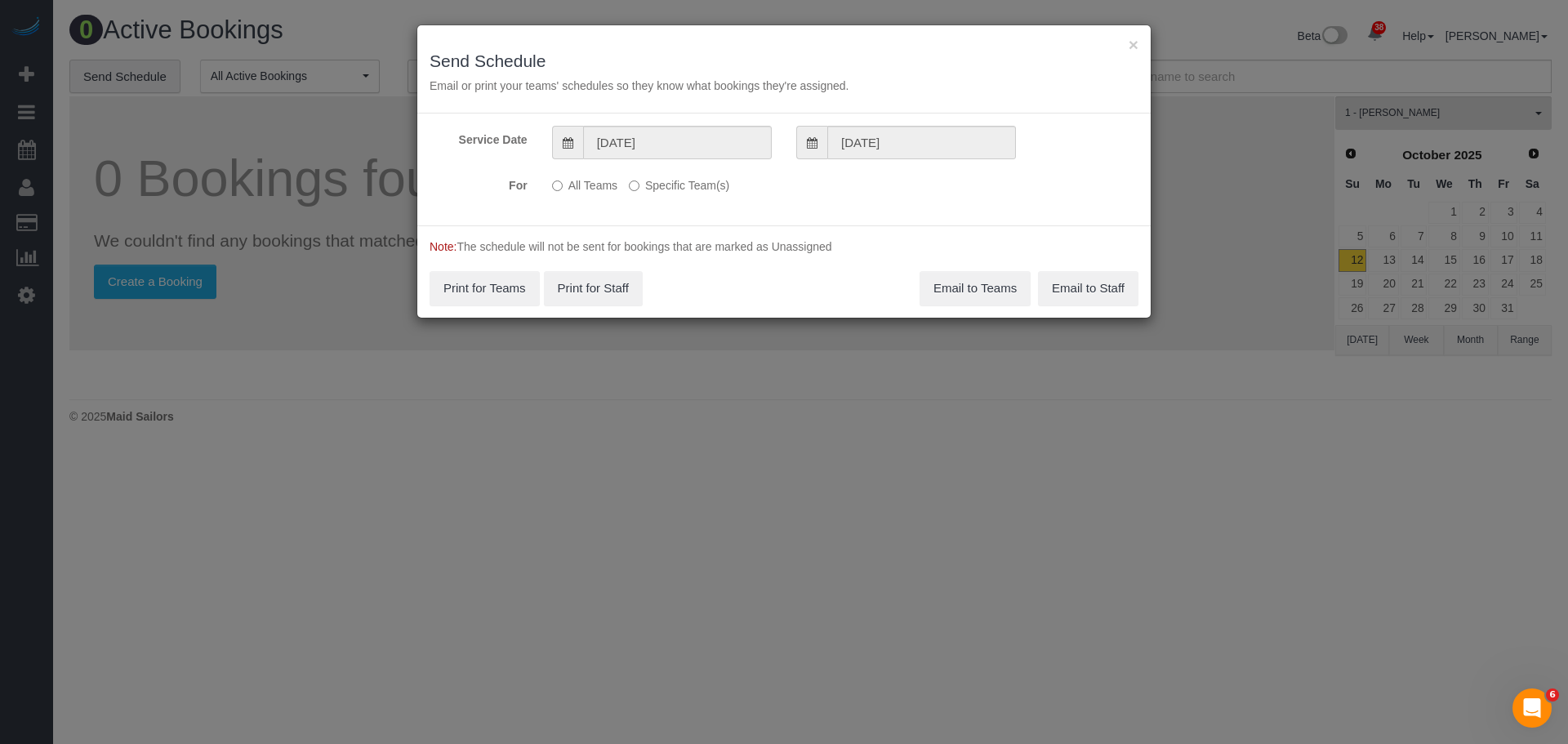
click at [654, 187] on label "Specific Team(s)" at bounding box center [679, 183] width 100 height 22
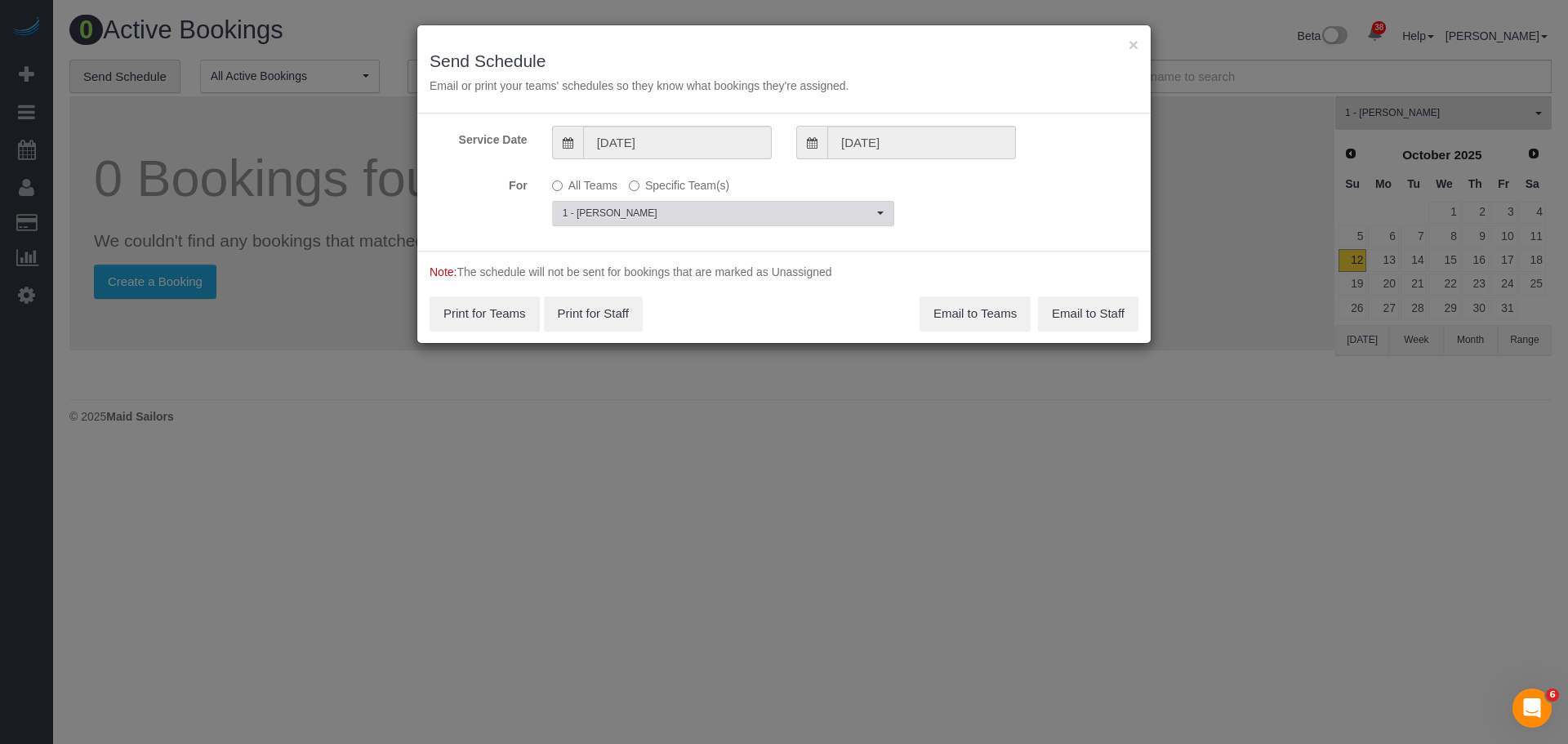
click at [709, 207] on span "1 - [PERSON_NAME]" at bounding box center [717, 213] width 311 height 14
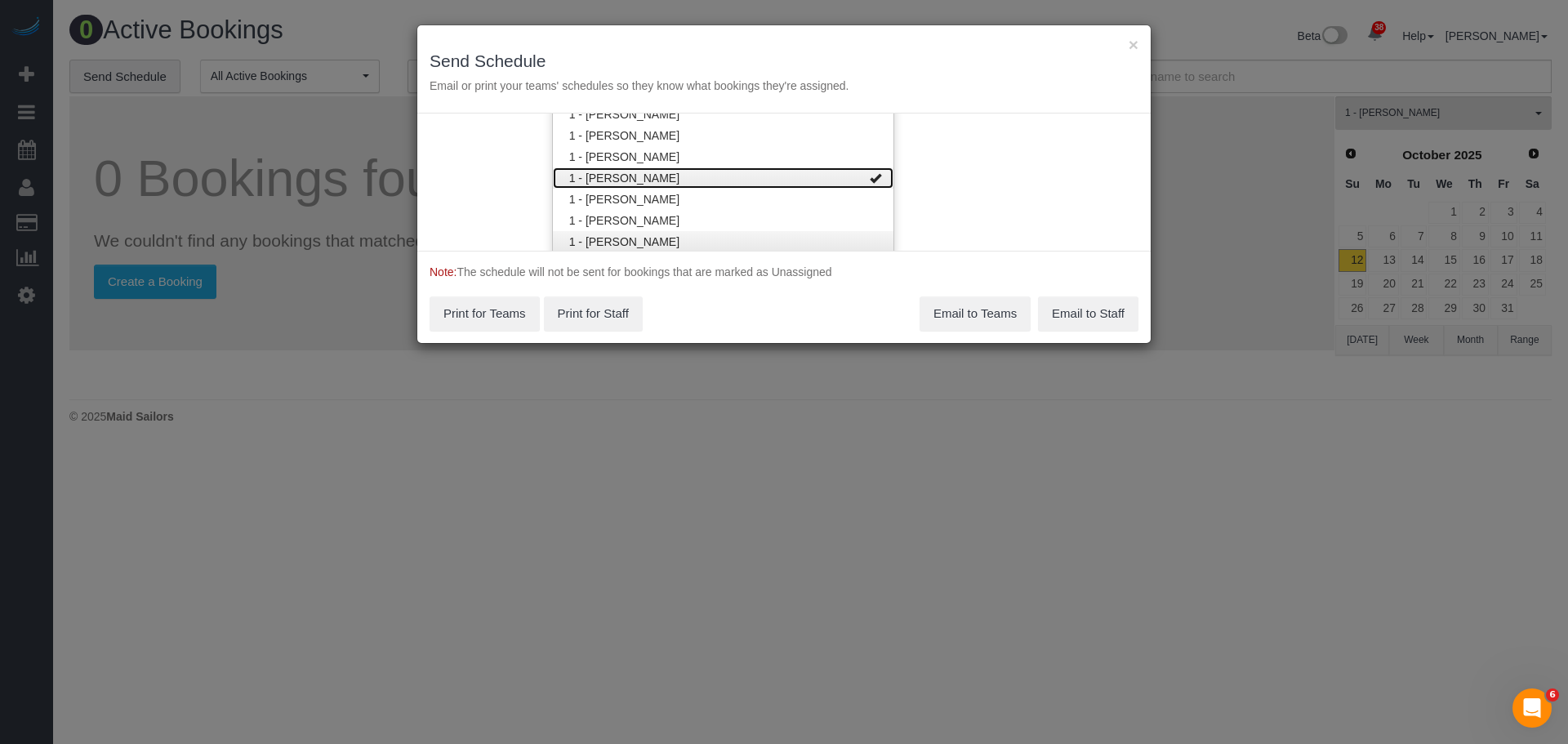
scroll to position [805, 0]
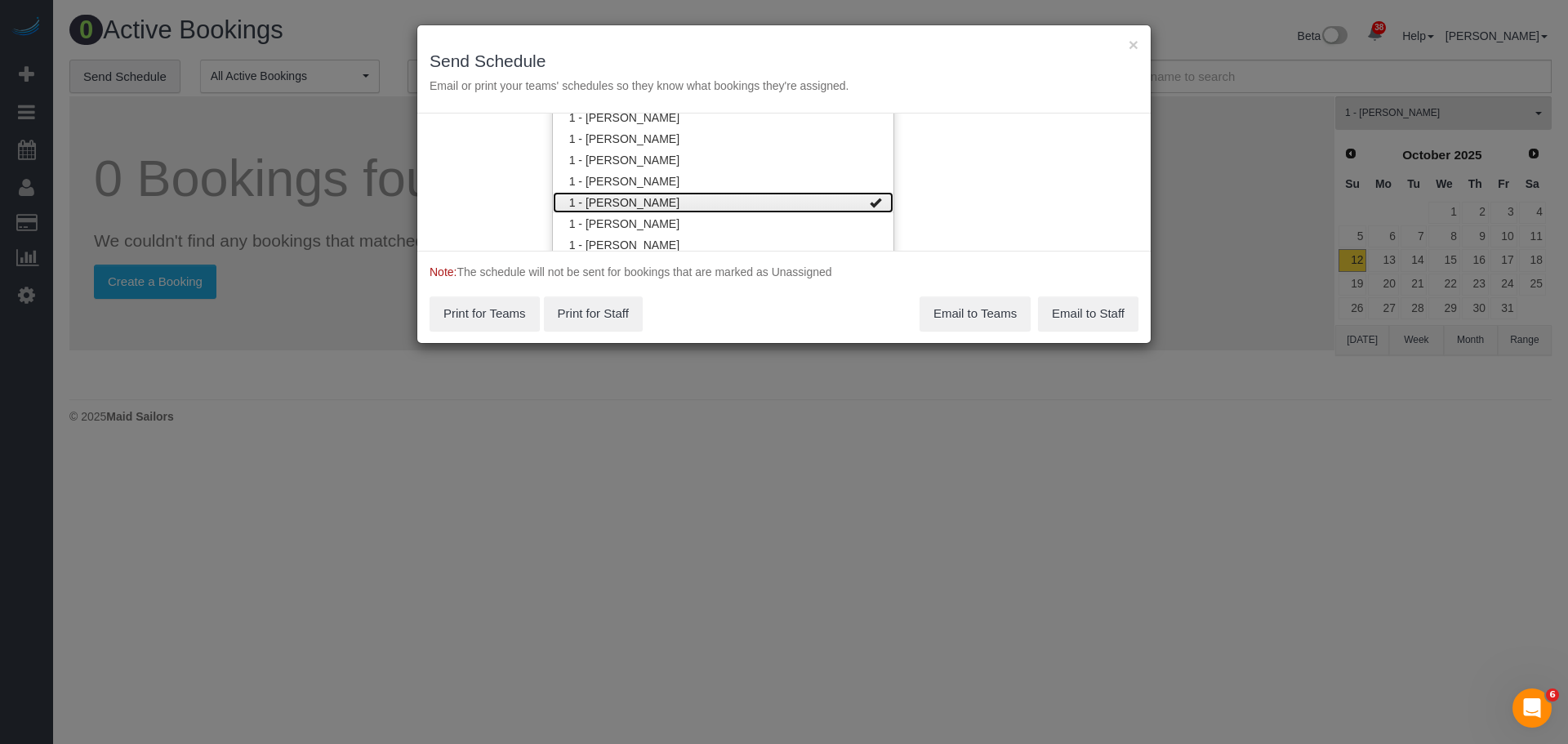
click at [803, 199] on link "1 - [PERSON_NAME]" at bounding box center [723, 202] width 340 height 21
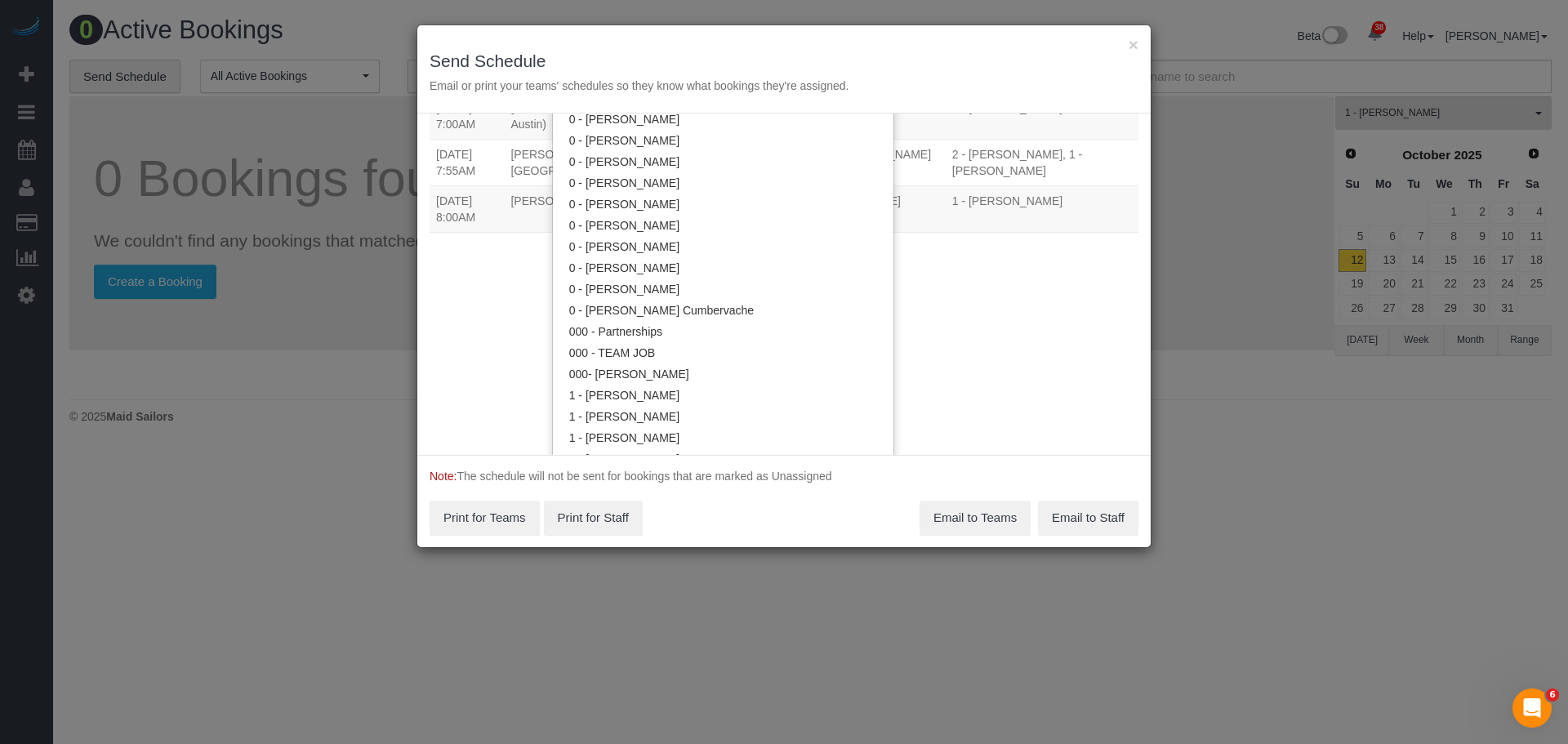
scroll to position [152, 0]
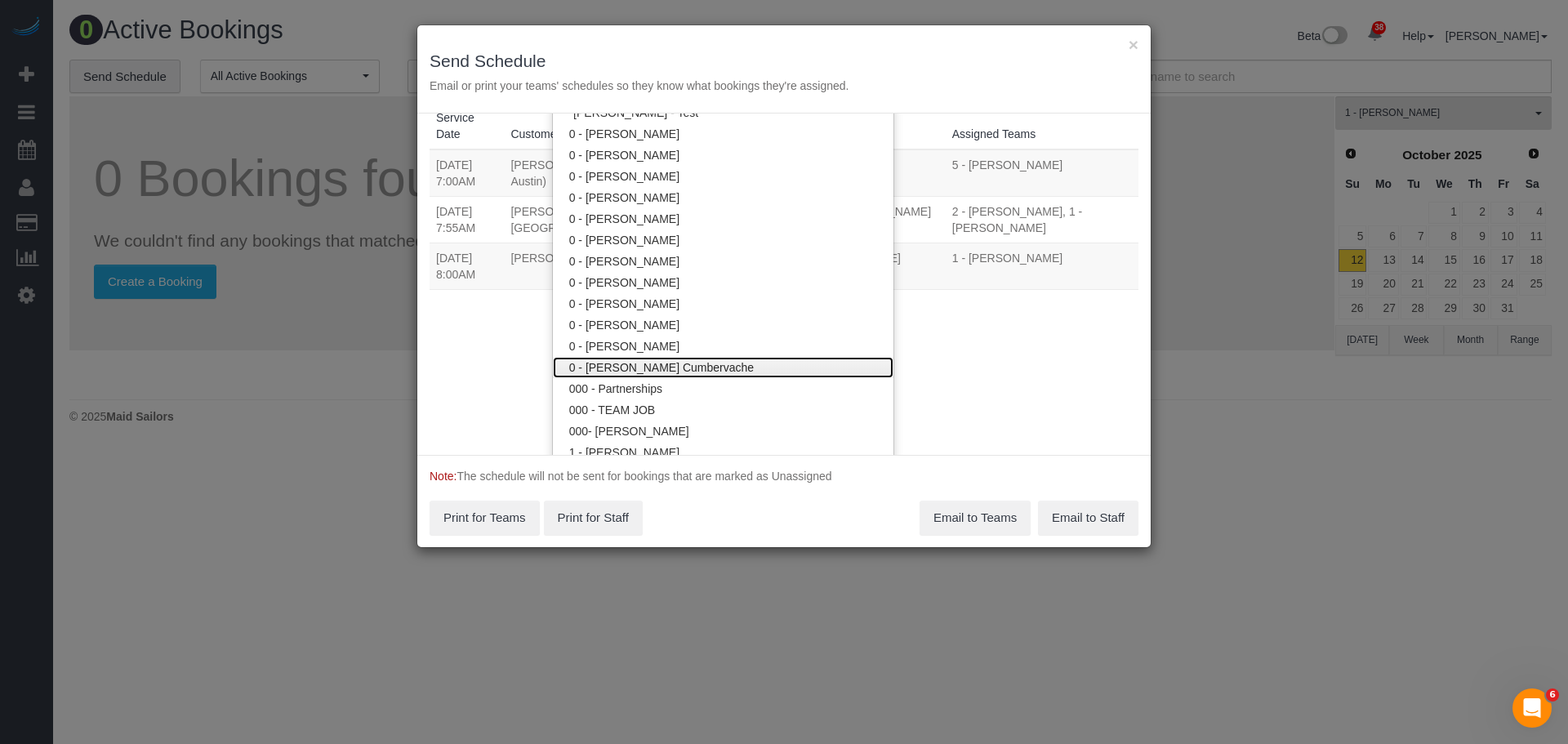
click at [726, 360] on link "0 - [PERSON_NAME] Cumbervache" at bounding box center [723, 367] width 340 height 21
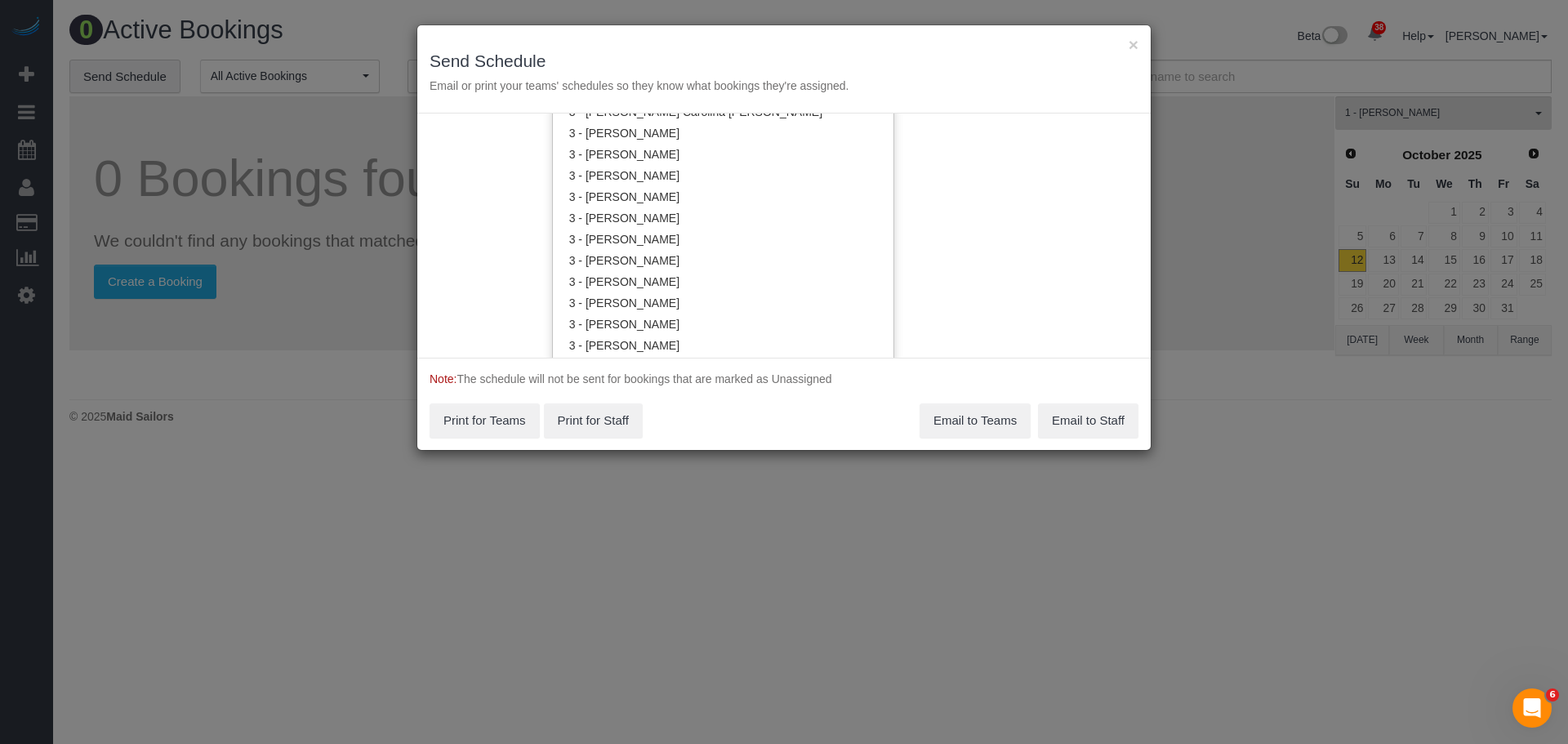
scroll to position [1377, 0]
drag, startPoint x: 767, startPoint y: 122, endPoint x: 836, endPoint y: 136, distance: 70.4
click at [767, 121] on link "3 - [PERSON_NAME]" at bounding box center [723, 119] width 340 height 21
click at [972, 189] on div "Service Date 10/13/2025 10/13/2025 For All Teams Specific Team(s) 0 - Yelitza C…" at bounding box center [784, 235] width 733 height 244
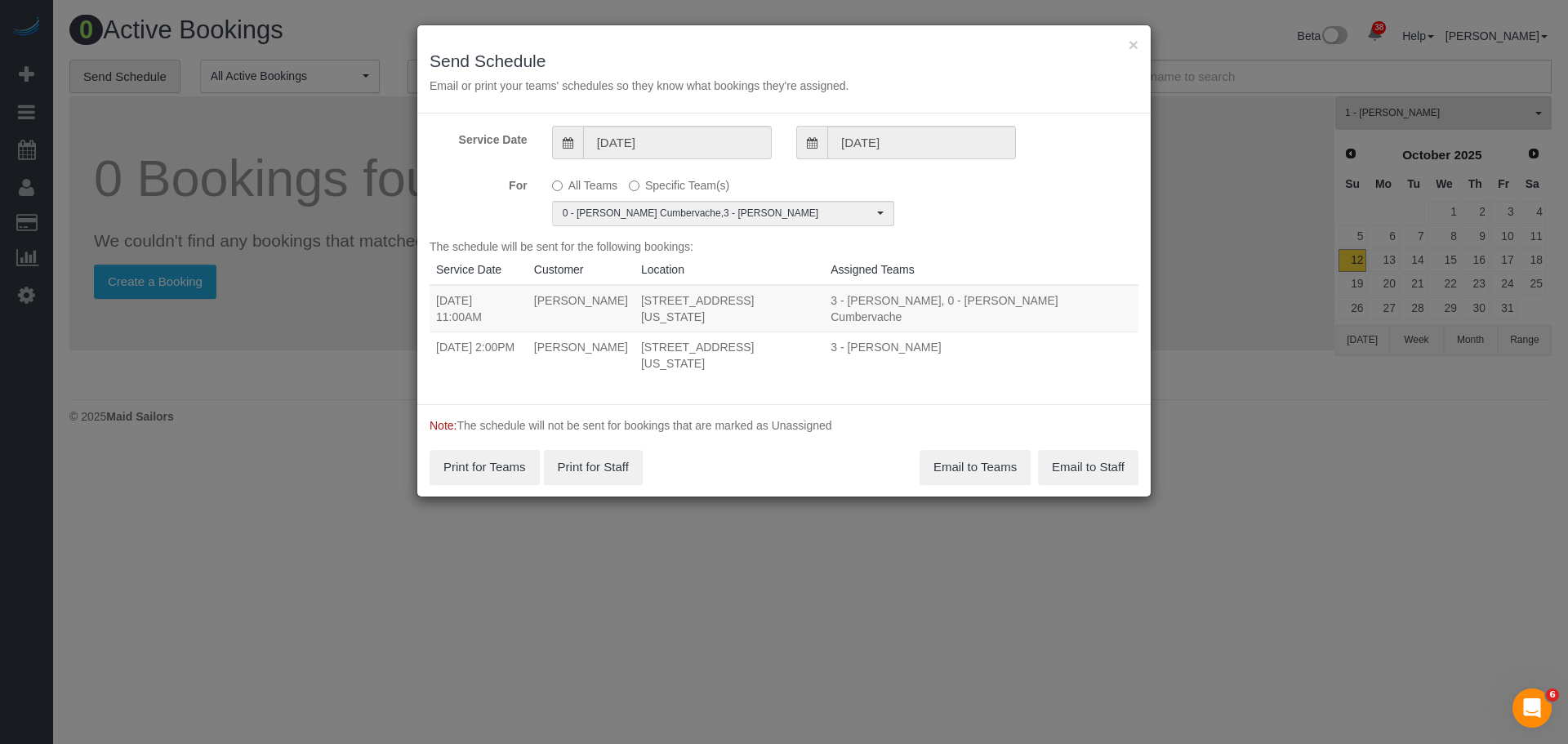
drag, startPoint x: 450, startPoint y: 297, endPoint x: 597, endPoint y: 320, distance: 148.8
click at [596, 321] on tr "10/13/2025 11:00AM Leonora Gogolak 336 Central Park West, Apt 5e, New York, NY …" at bounding box center [784, 309] width 709 height 48
copy tr "10/13/2025 11:00AM Leonora Gogolak"
click at [635, 317] on td "Leonora Gogolak" at bounding box center [581, 309] width 107 height 48
drag, startPoint x: 434, startPoint y: 297, endPoint x: 624, endPoint y: 317, distance: 191.0
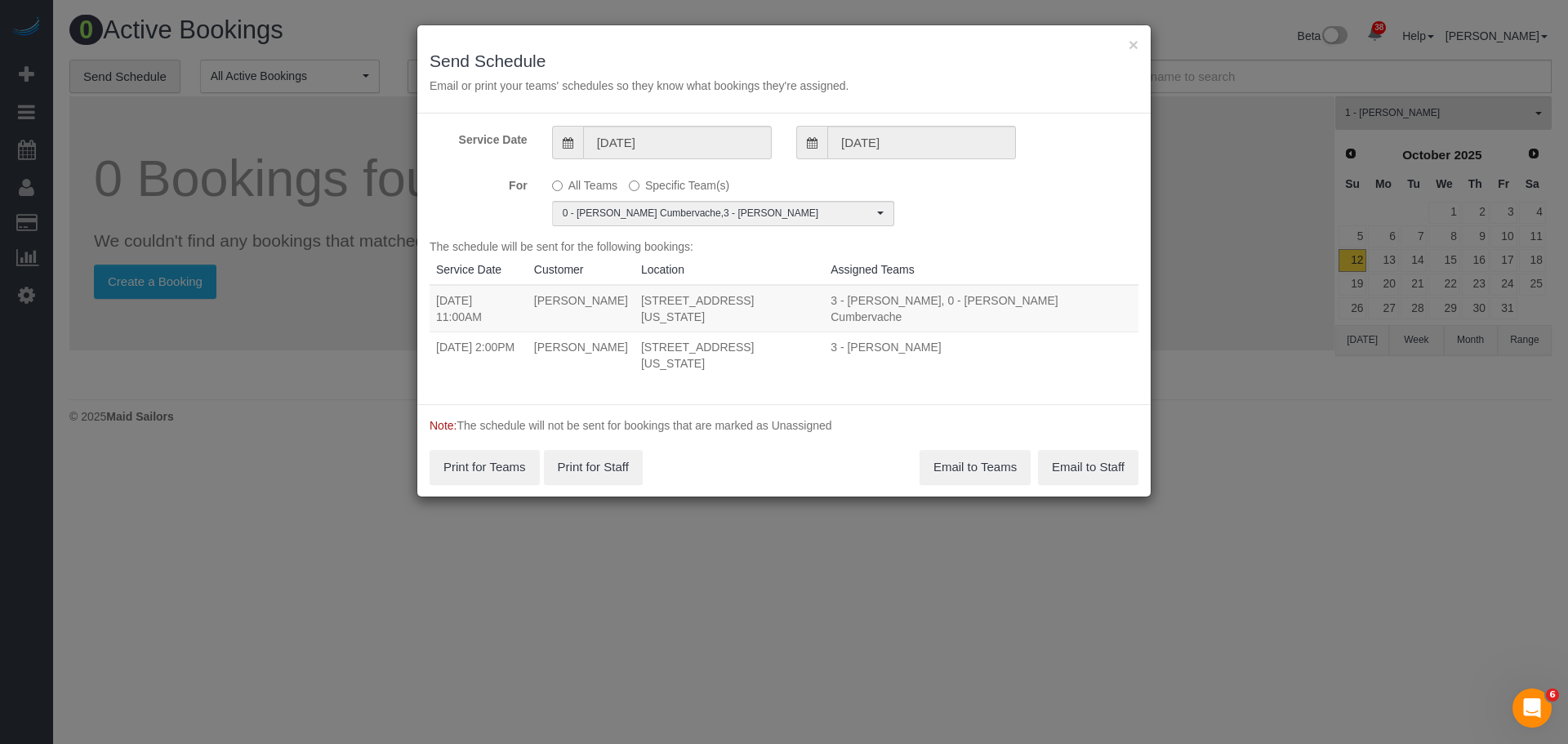
click at [597, 319] on tr "10/13/2025 11:00AM Leonora Gogolak 336 Central Park West, Apt 5e, New York, NY …" at bounding box center [784, 309] width 709 height 48
copy tr "10/13/2025 11:00AM Leonora Gogolak"
click at [945, 450] on button "Email to Teams" at bounding box center [975, 467] width 111 height 34
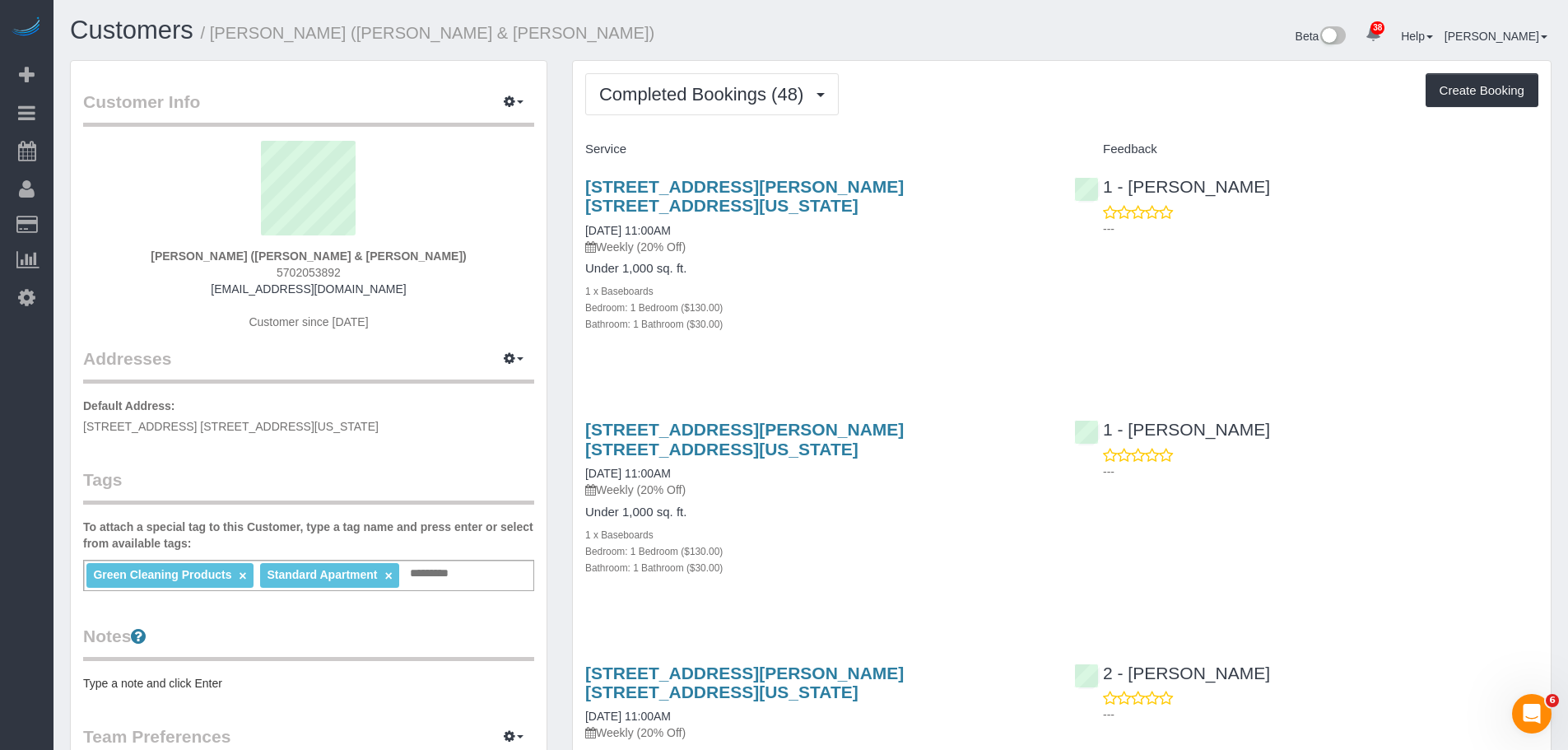
click at [926, 106] on div "Completed Bookings (48) Completed Bookings (48) Upcoming Bookings (0) Cancelled…" at bounding box center [1062, 93] width 953 height 42
click at [1013, 109] on div "Completed Bookings (48) Completed Bookings (48) Upcoming Bookings (0) Cancelled…" at bounding box center [1062, 93] width 953 height 42
click at [992, 298] on div "Bedroom: 1 Bedroom ($130.00)" at bounding box center [817, 306] width 464 height 16
click at [897, 315] on div "Bathroom: 1 Bathroom ($30.00)" at bounding box center [817, 323] width 464 height 16
click at [1225, 304] on div "200 Chambers Street, Apt. 2p, New York, NY 10007 10/03/2025 11:00AM Weekly (20%…" at bounding box center [1061, 263] width 977 height 201
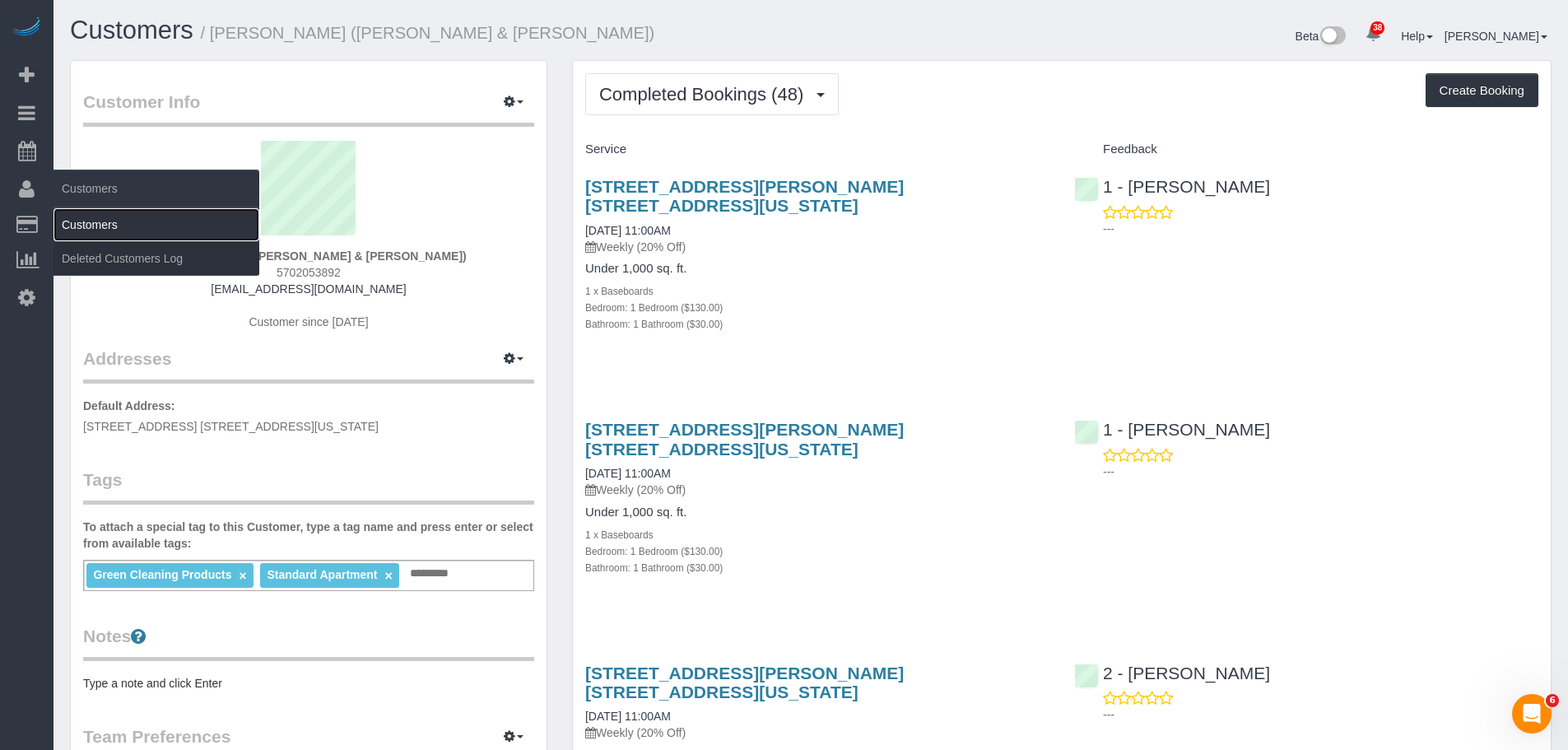
click at [105, 221] on link "Customers" at bounding box center [156, 225] width 206 height 33
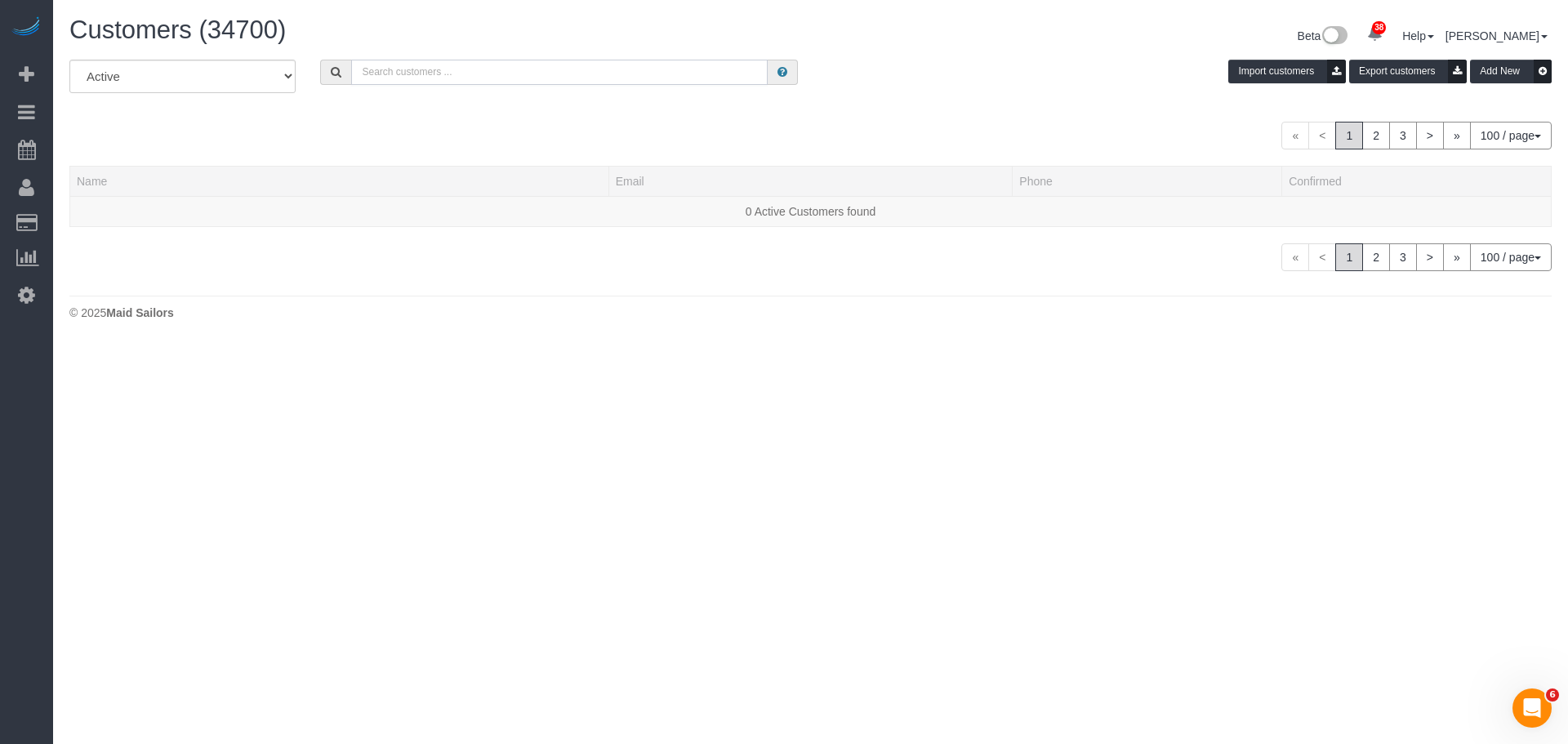
click at [434, 64] on input "text" at bounding box center [560, 72] width 417 height 26
paste input "Nicholas Li"
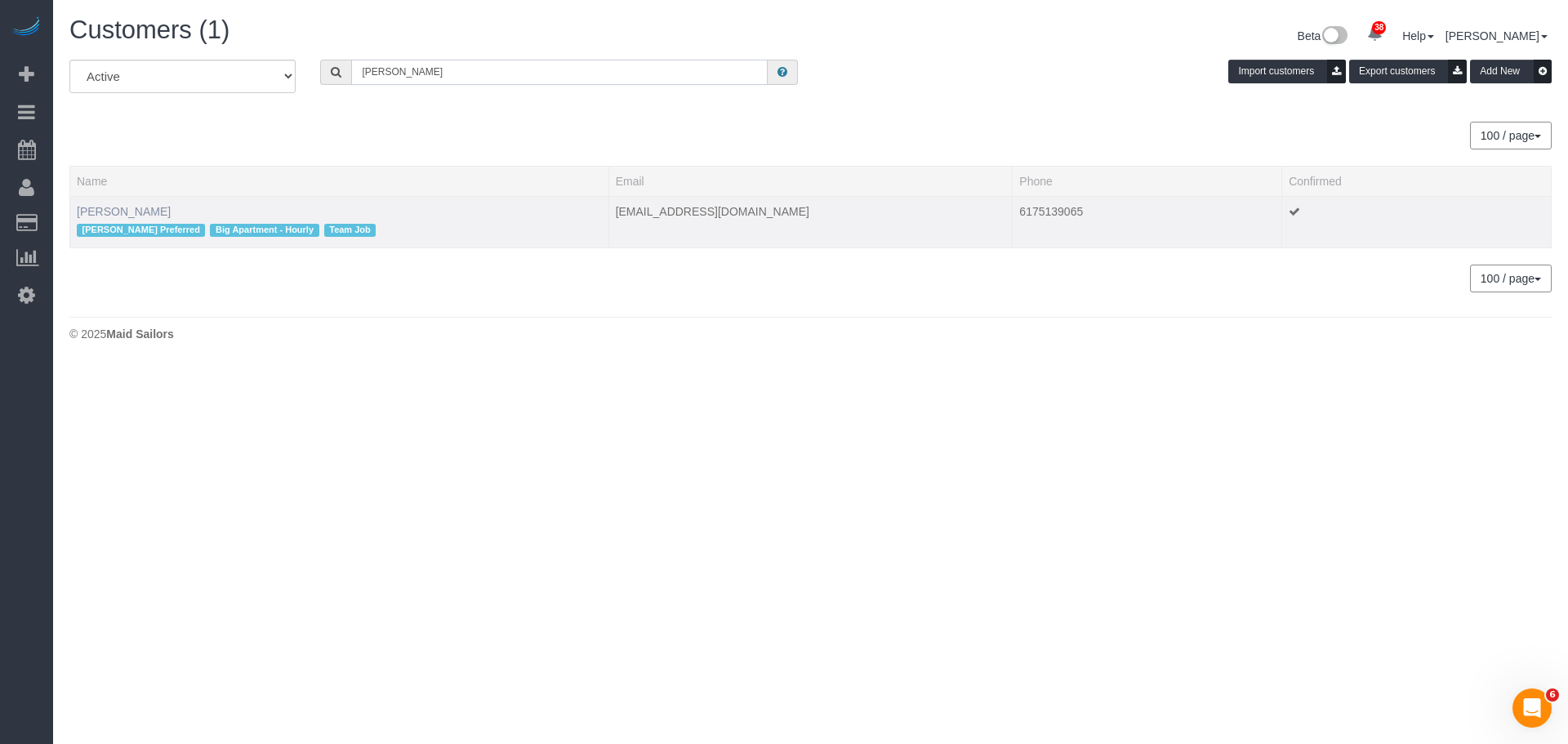
type input "Nicholas Li"
drag, startPoint x: 96, startPoint y: 207, endPoint x: 113, endPoint y: 204, distance: 17.3
click at [97, 207] on link "Nicholas Li" at bounding box center [123, 211] width 94 height 13
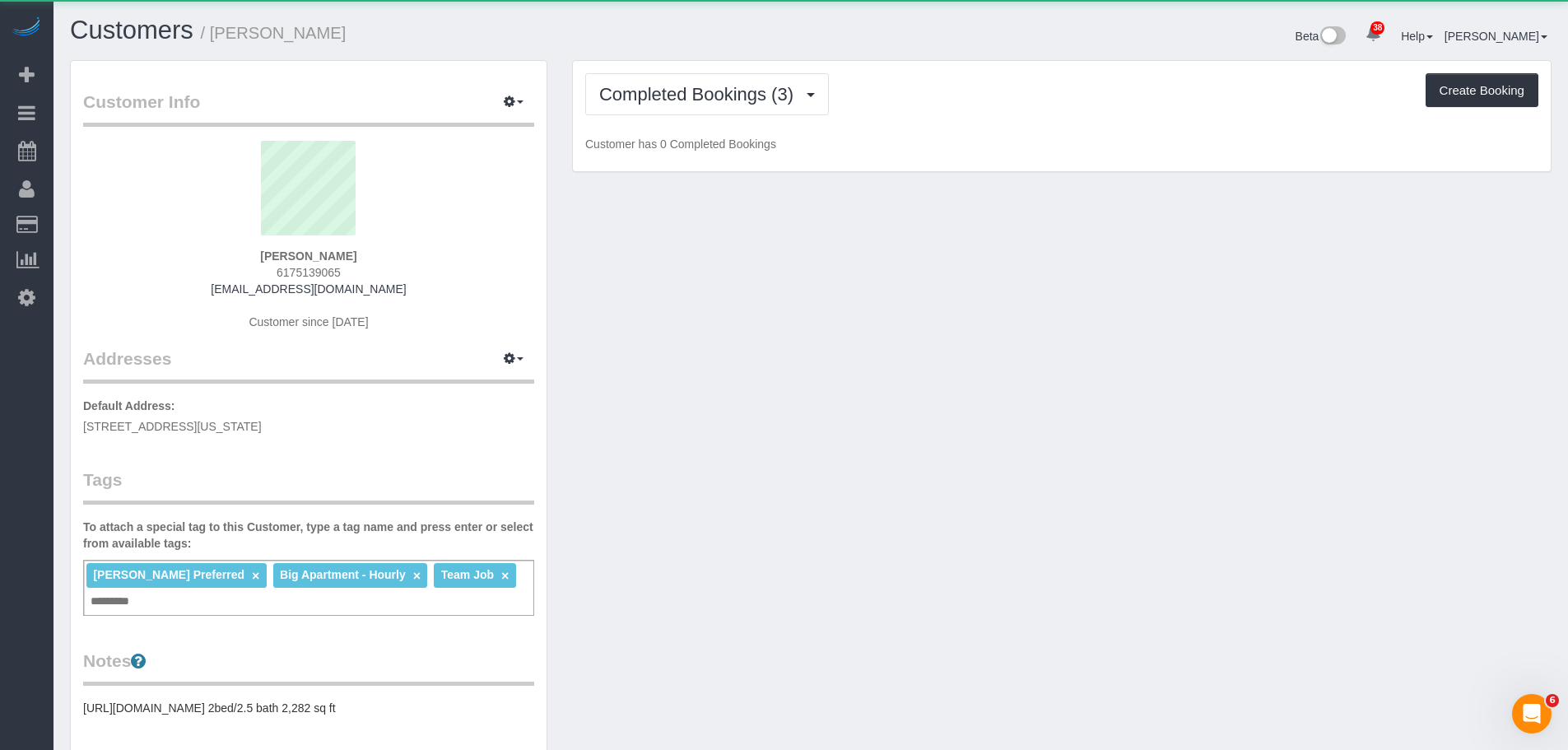
click at [889, 343] on div "Customer Info Edit Contact Info Send Message Email Preferences Special Sales Ta…" at bounding box center [810, 615] width 1506 height 1109
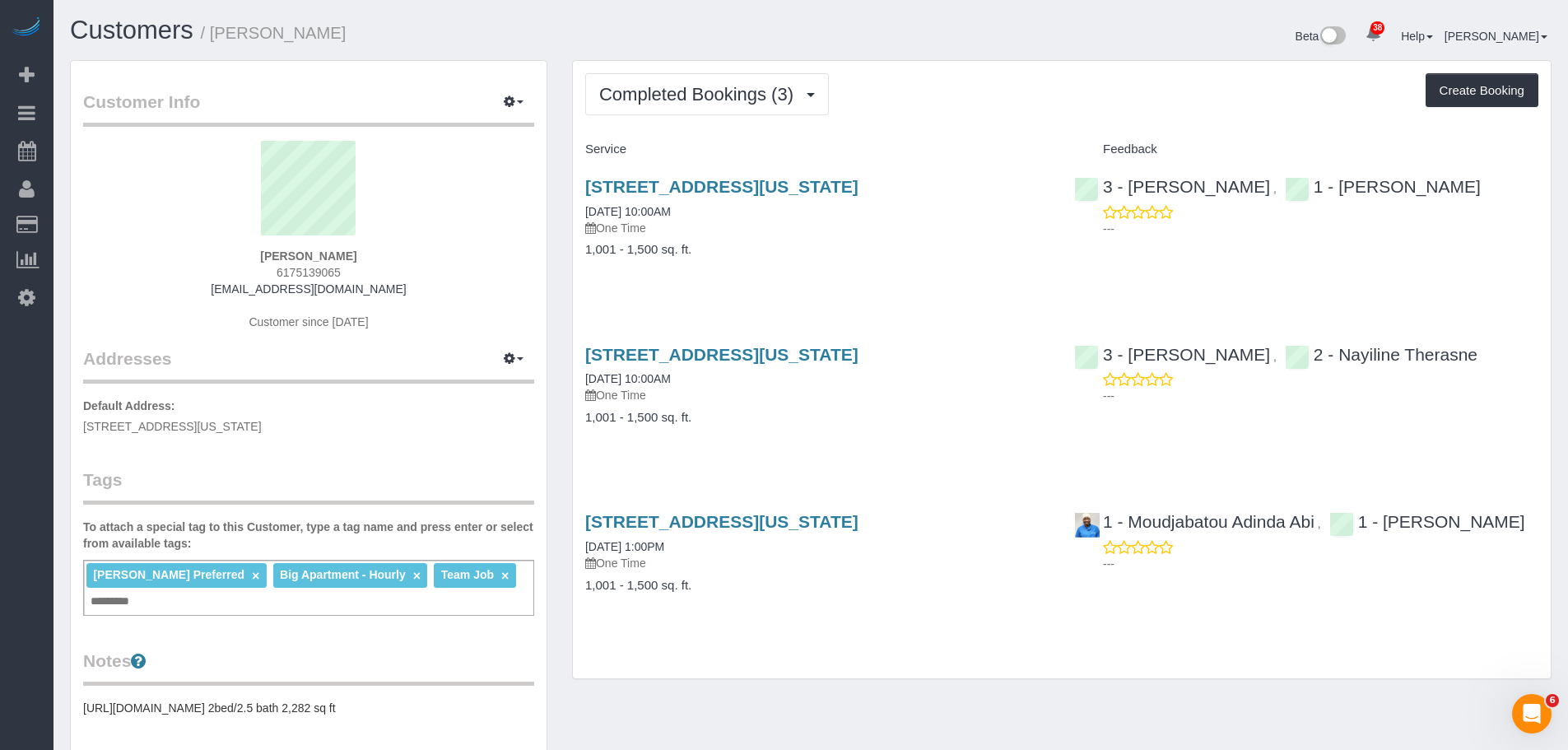
click at [1072, 93] on div "Completed Bookings (3) Completed Bookings (3) Upcoming Bookings (0) Cancelled B…" at bounding box center [1062, 93] width 953 height 42
click at [1028, 89] on div "Completed Bookings (3) Completed Bookings (3) Upcoming Bookings (0) Cancelled B…" at bounding box center [1062, 93] width 953 height 42
click at [858, 189] on link "15 Union Square West, Apt 3d, New York, NY 10003" at bounding box center [722, 186] width 273 height 19
click at [736, 91] on span "Completed Bookings (3)" at bounding box center [700, 94] width 202 height 21
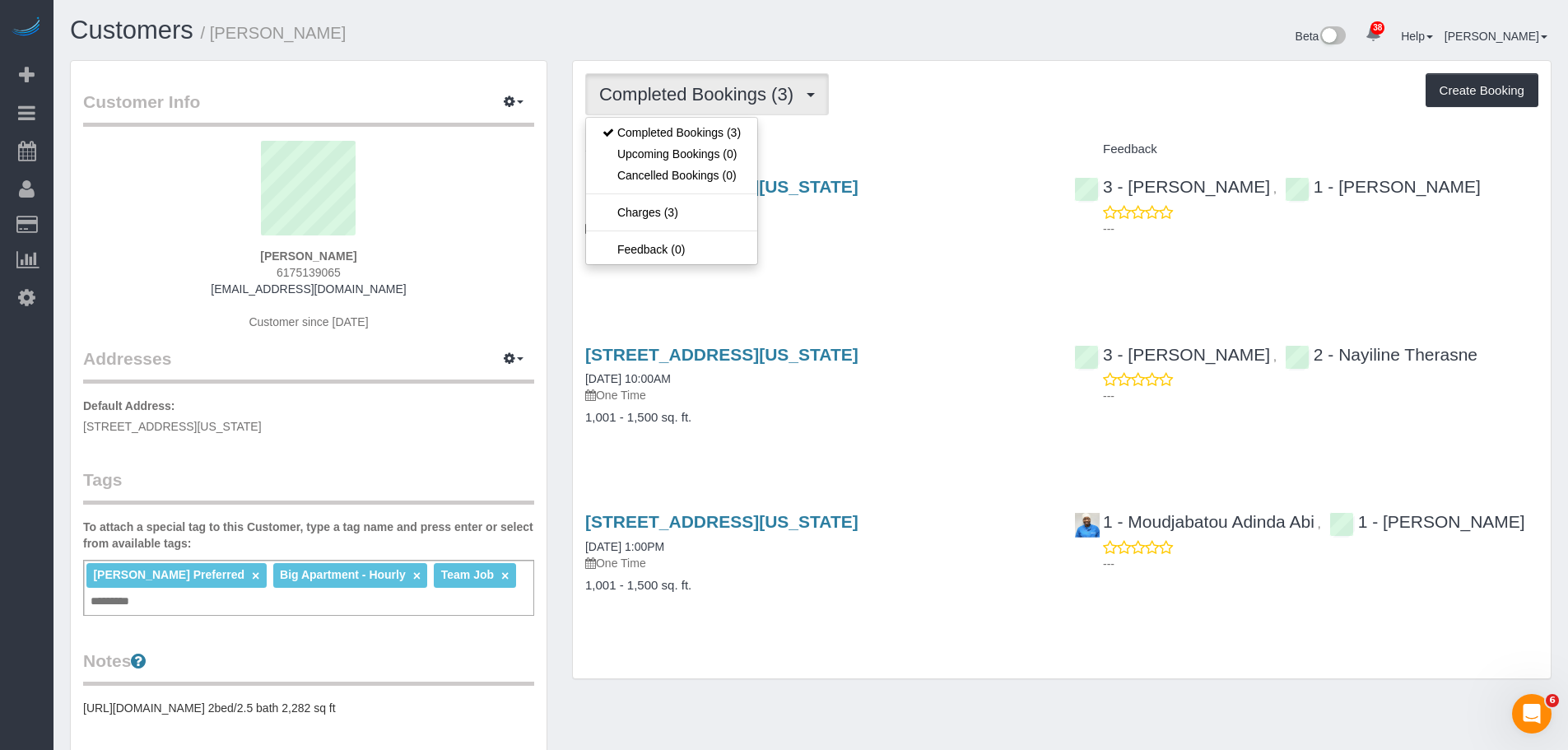
click at [984, 98] on div "Completed Bookings (3) Completed Bookings (3) Upcoming Bookings (0) Cancelled B…" at bounding box center [1062, 93] width 953 height 42
click at [710, 93] on span "Completed Bookings (3)" at bounding box center [700, 94] width 202 height 21
drag, startPoint x: 710, startPoint y: 154, endPoint x: 744, endPoint y: 153, distance: 34.0
click at [711, 154] on link "Upcoming Bookings (0)" at bounding box center [672, 153] width 171 height 21
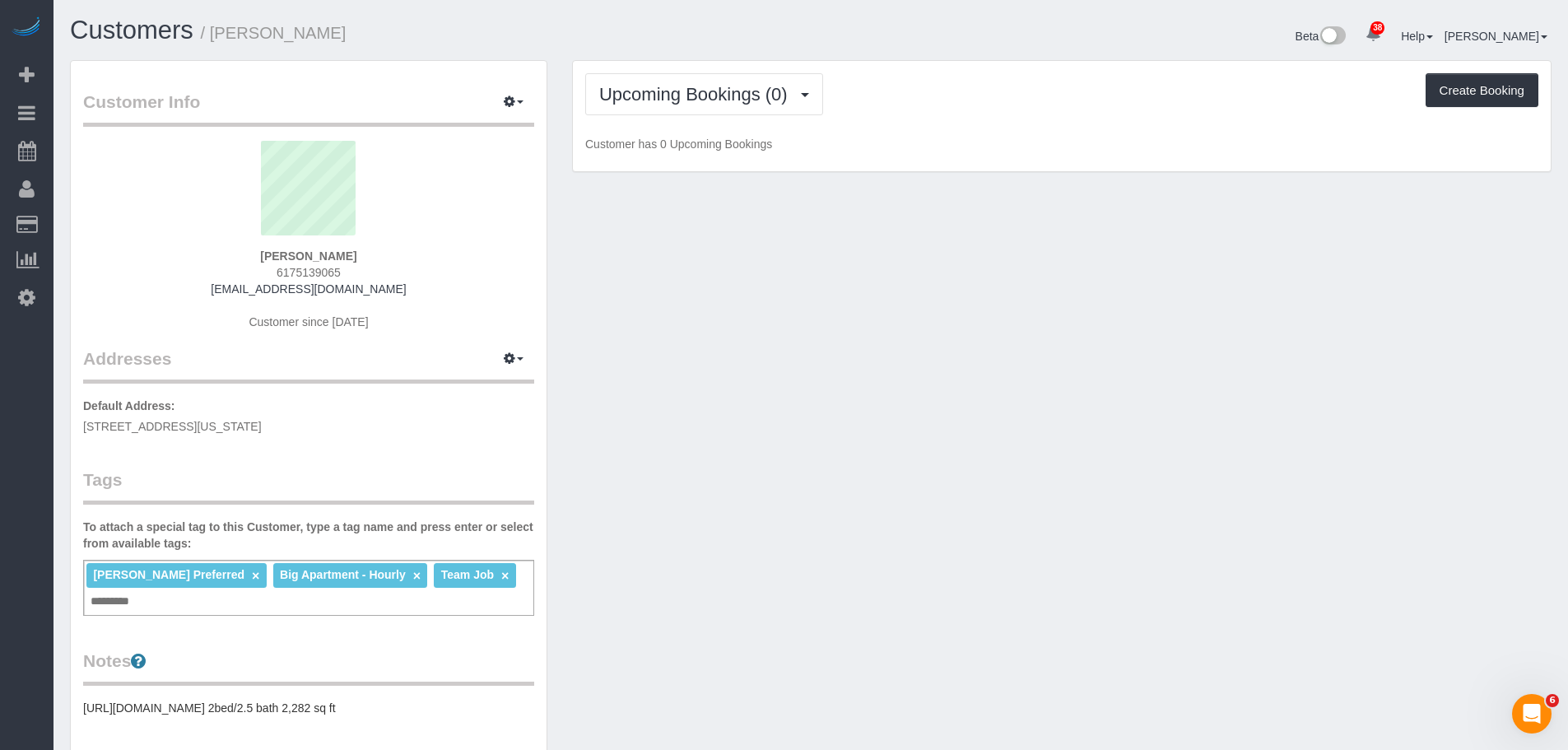
click at [984, 119] on div "Upcoming Bookings (0) Completed Bookings (3) Upcoming Bookings (0) Cancelled Bo…" at bounding box center [1061, 117] width 977 height 111
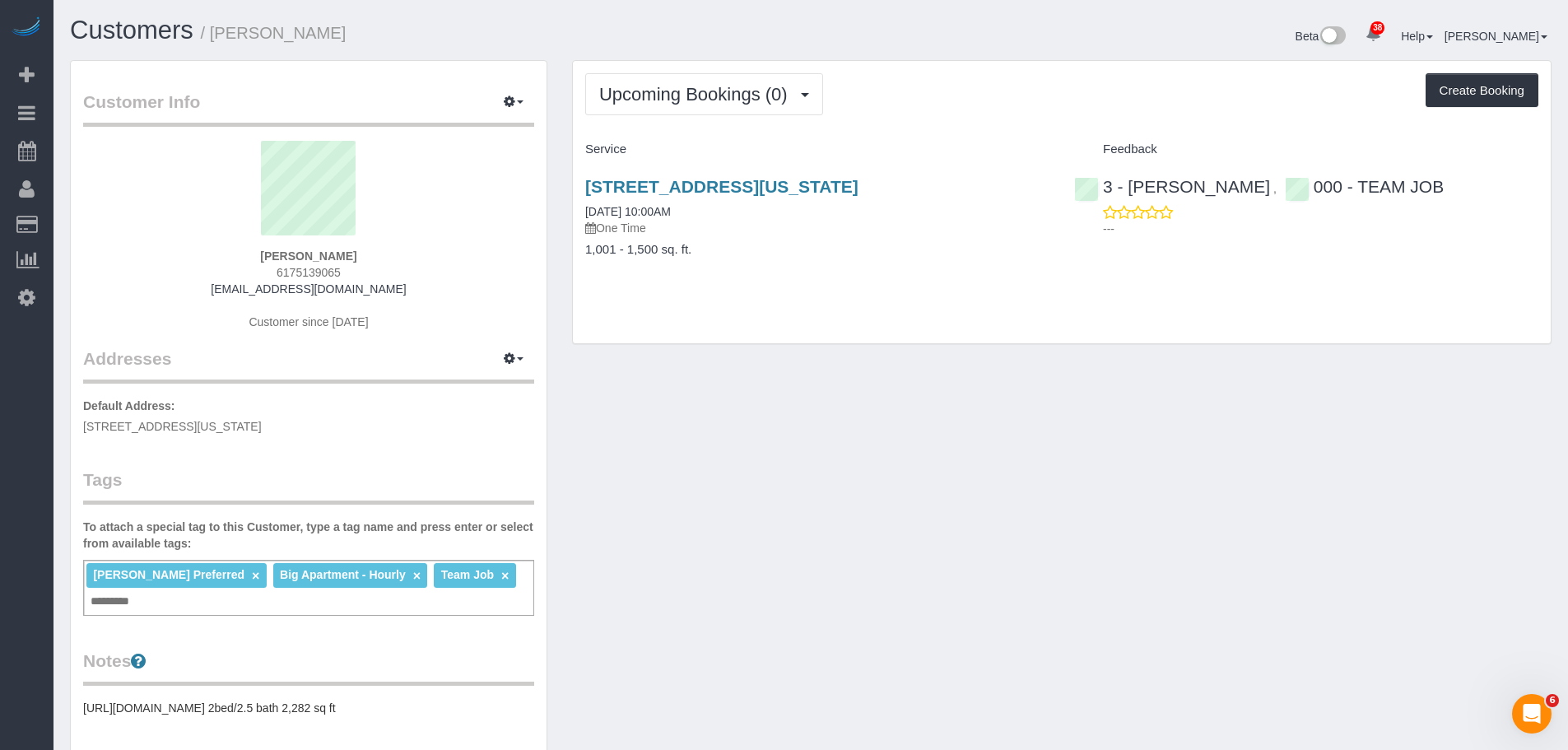
click at [985, 149] on h4 "Service" at bounding box center [817, 149] width 464 height 14
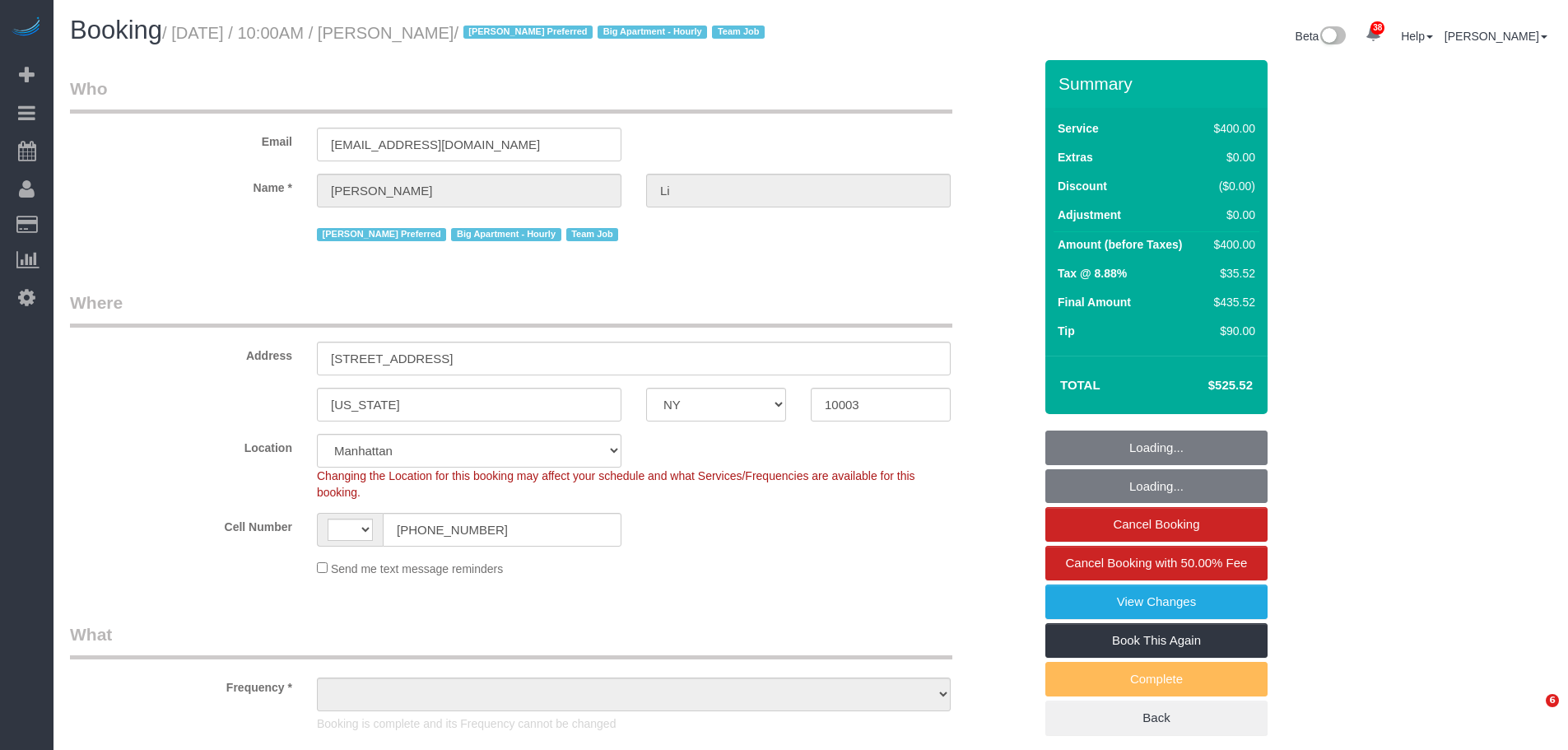
select select "NY"
select select "number:58"
select select "number:77"
select select "number:15"
select select "number:5"
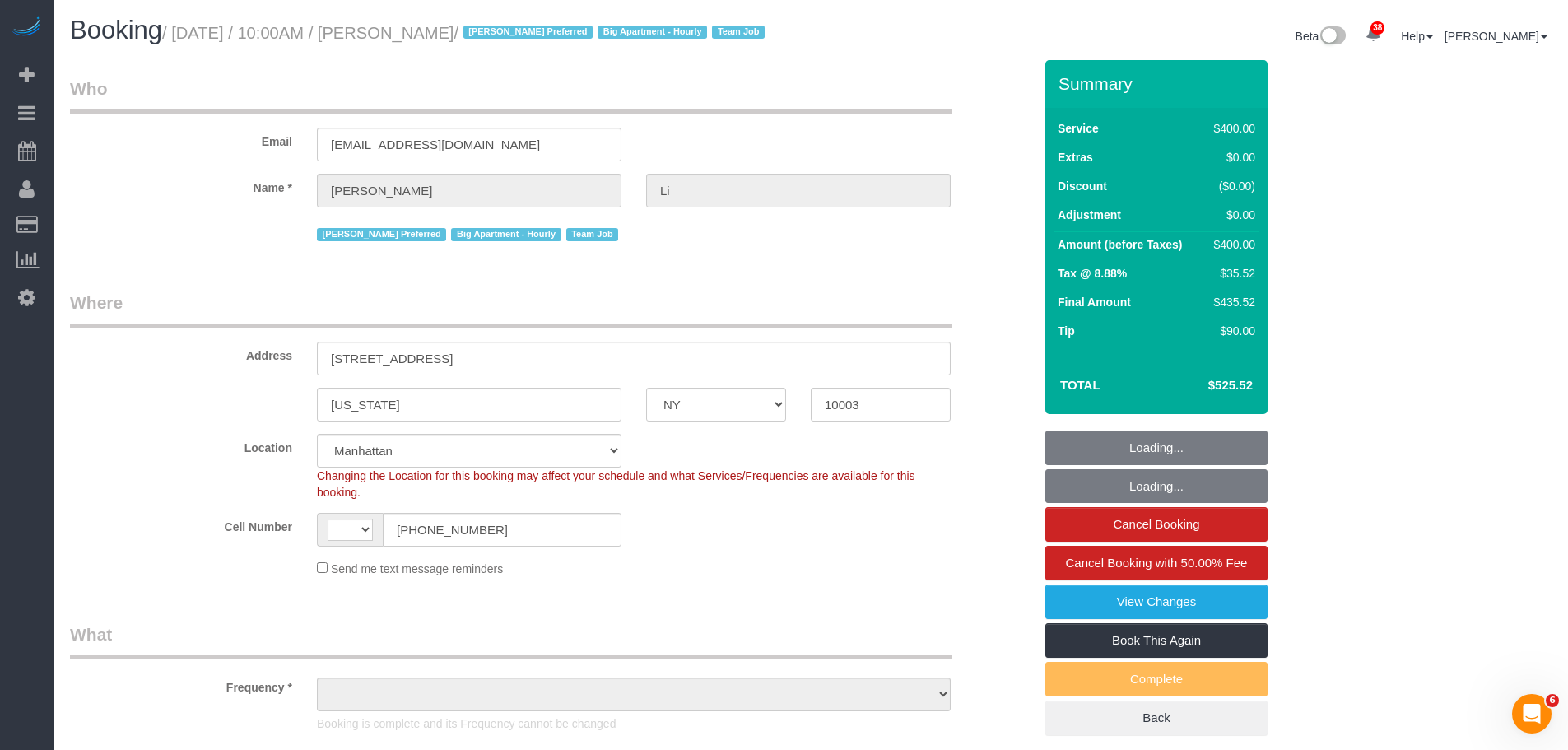
select select "string:US"
select select "string:stripe-pm_1PnXaH4VGloSiKo7zAqKxqVO"
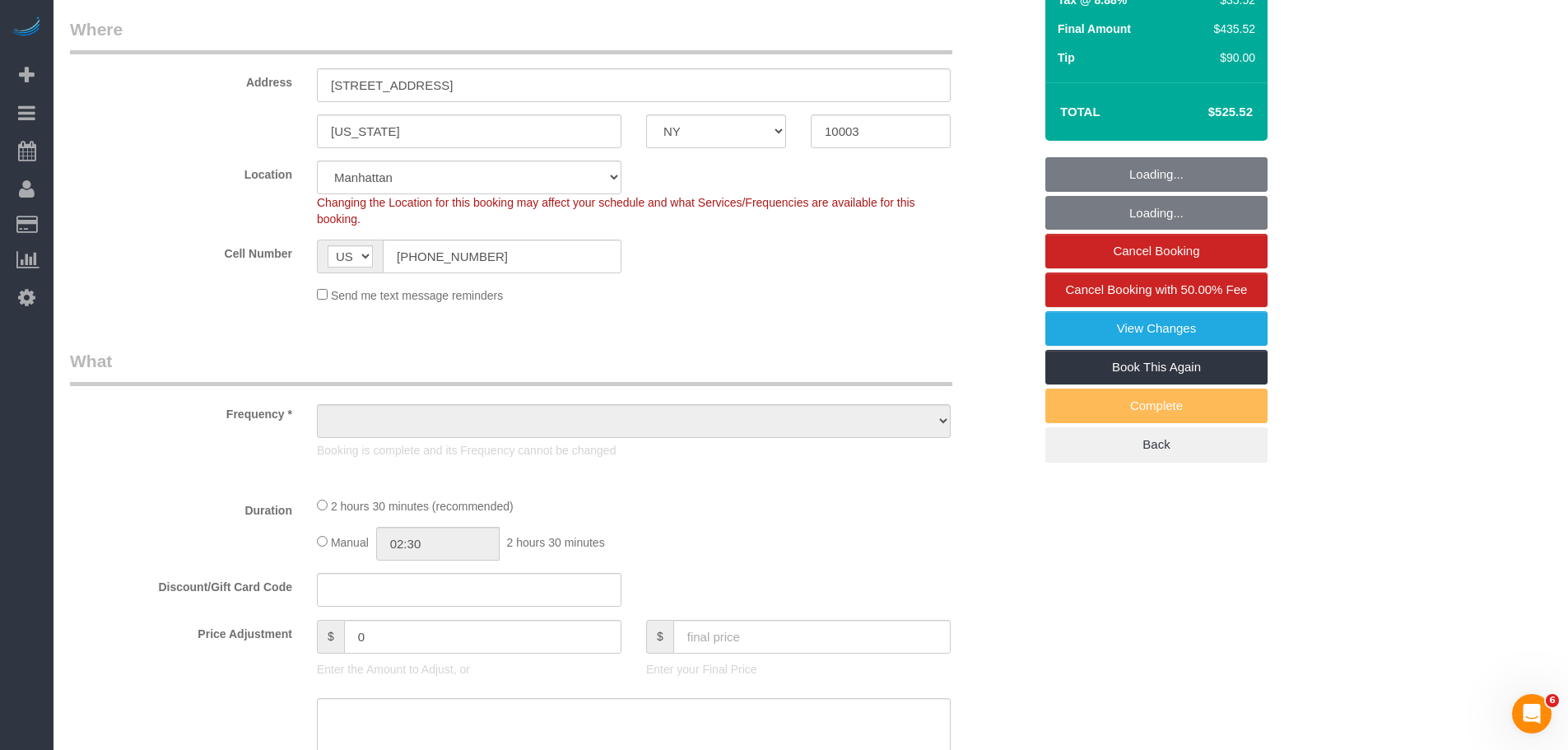
select select "object:983"
select select "2"
select select "150"
select select "spot1"
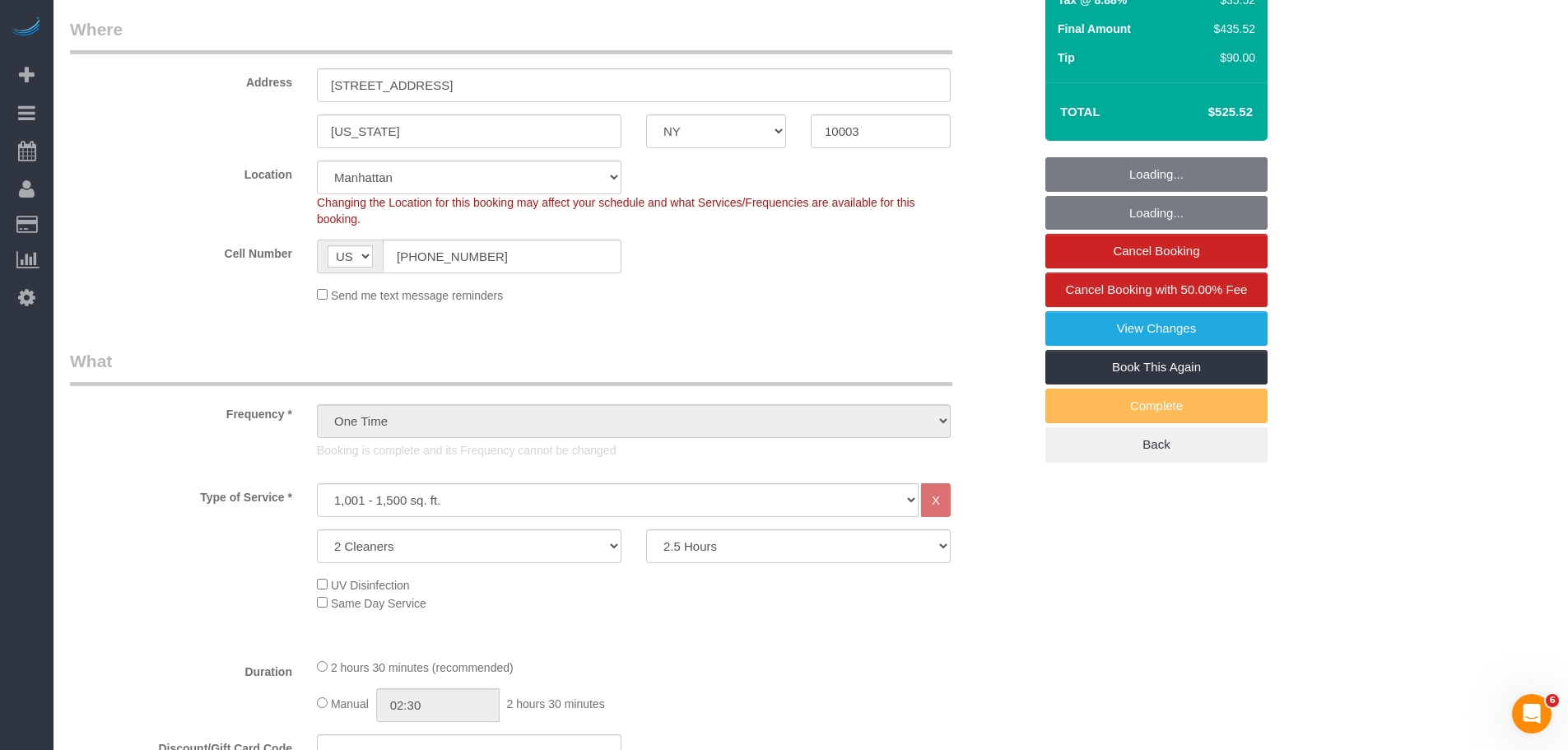
select select "object:1518"
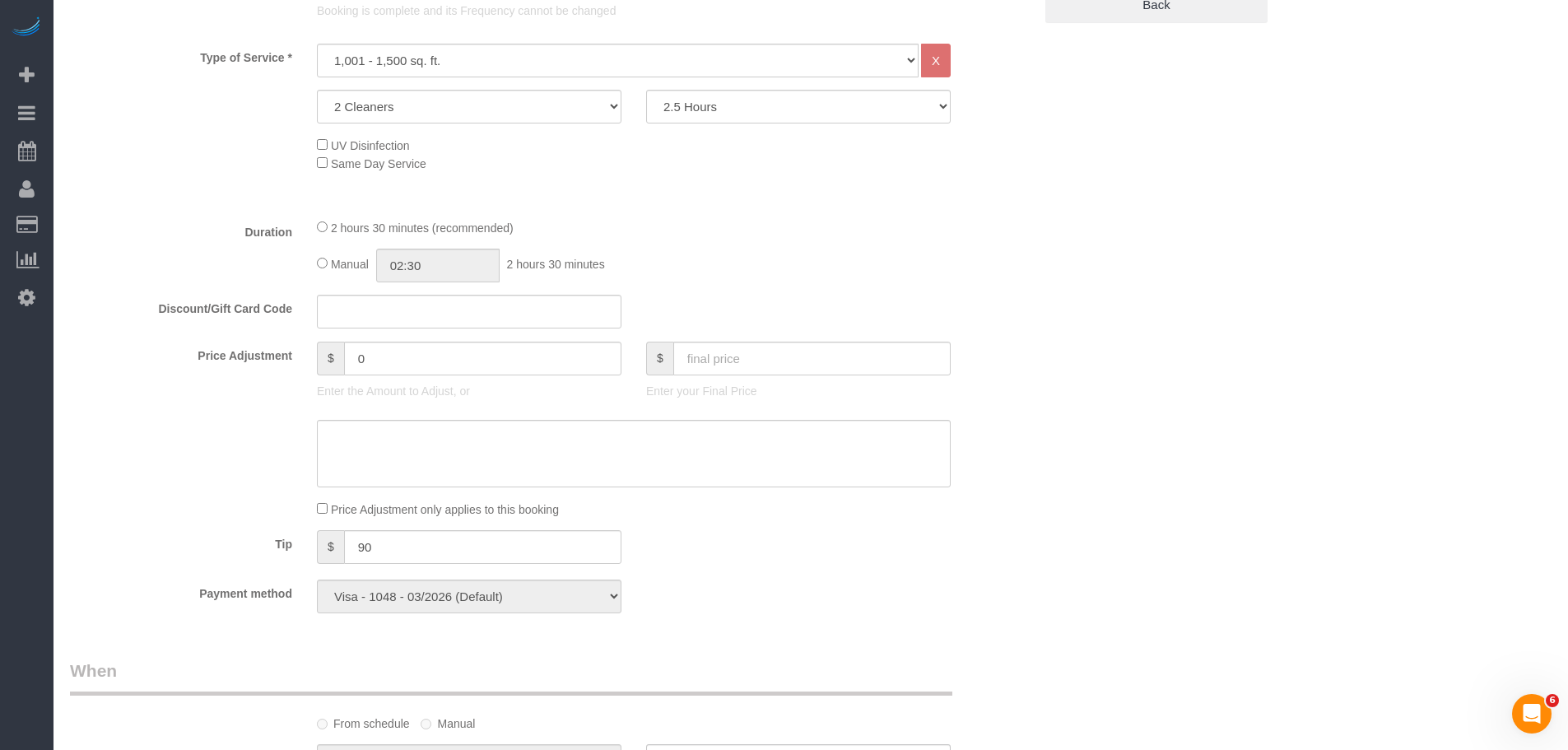
scroll to position [494, 0]
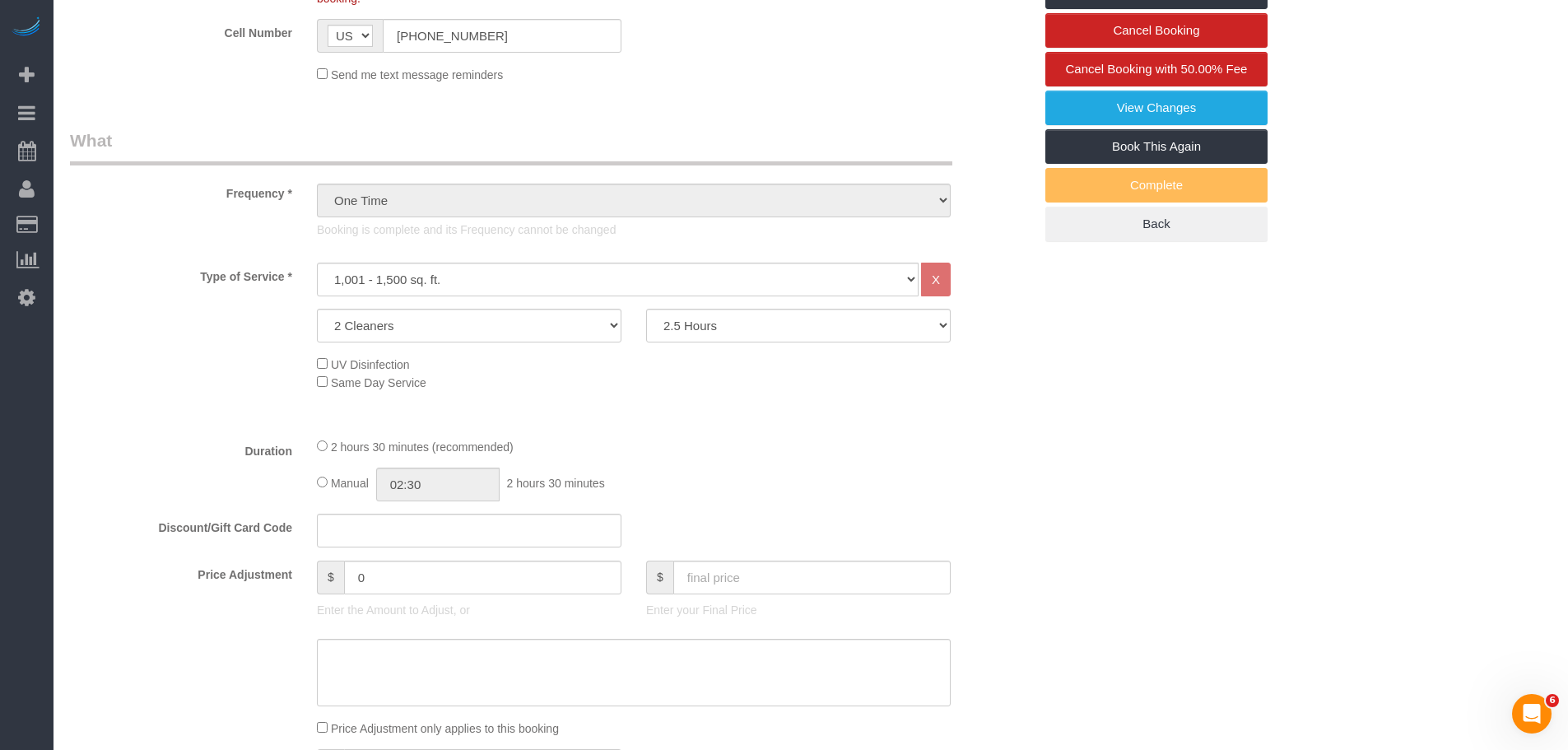
click at [963, 473] on div "Duration 2 hours 30 minutes (recommended) Manual 02:30 2 hours 30 minutes" at bounding box center [551, 469] width 988 height 64
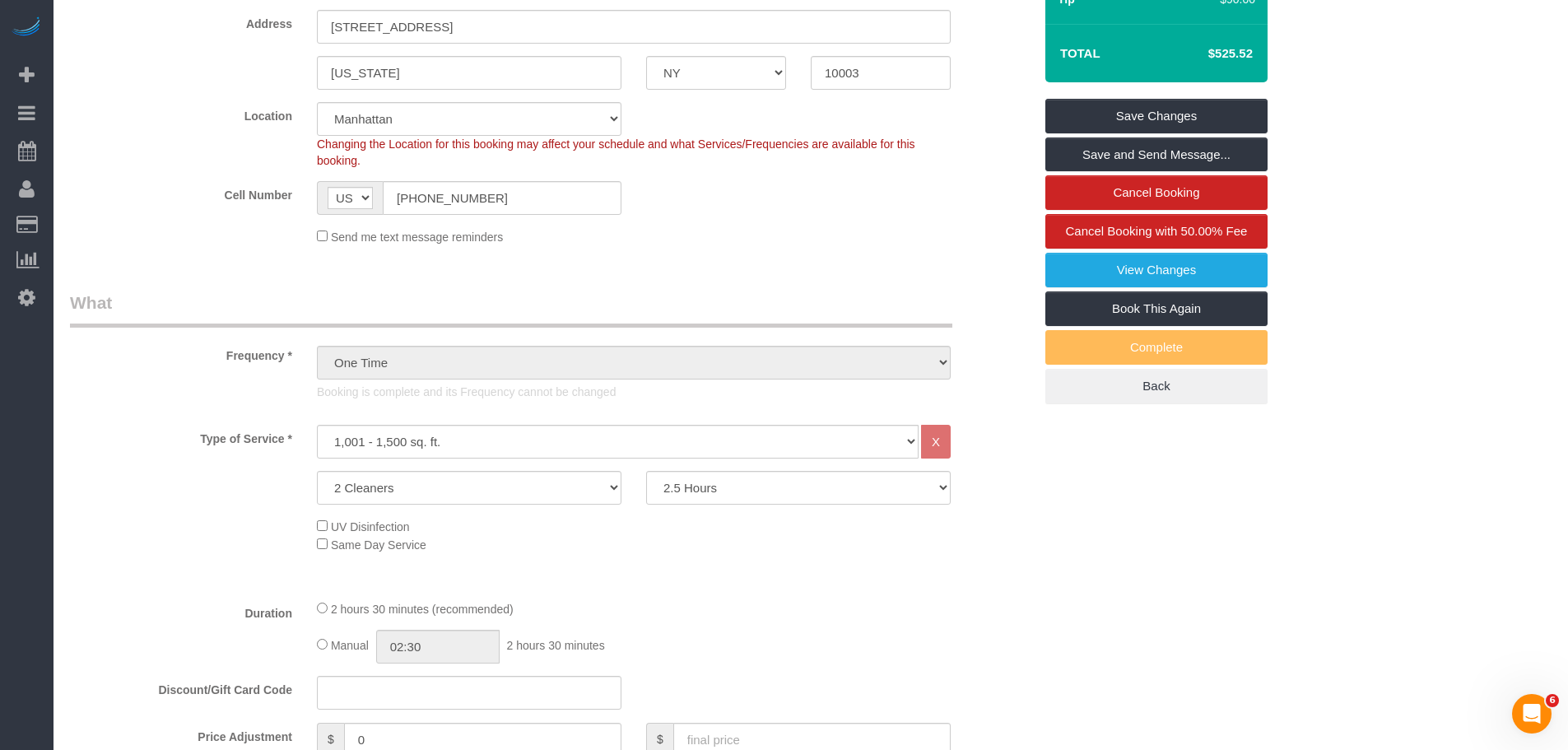
scroll to position [411, 0]
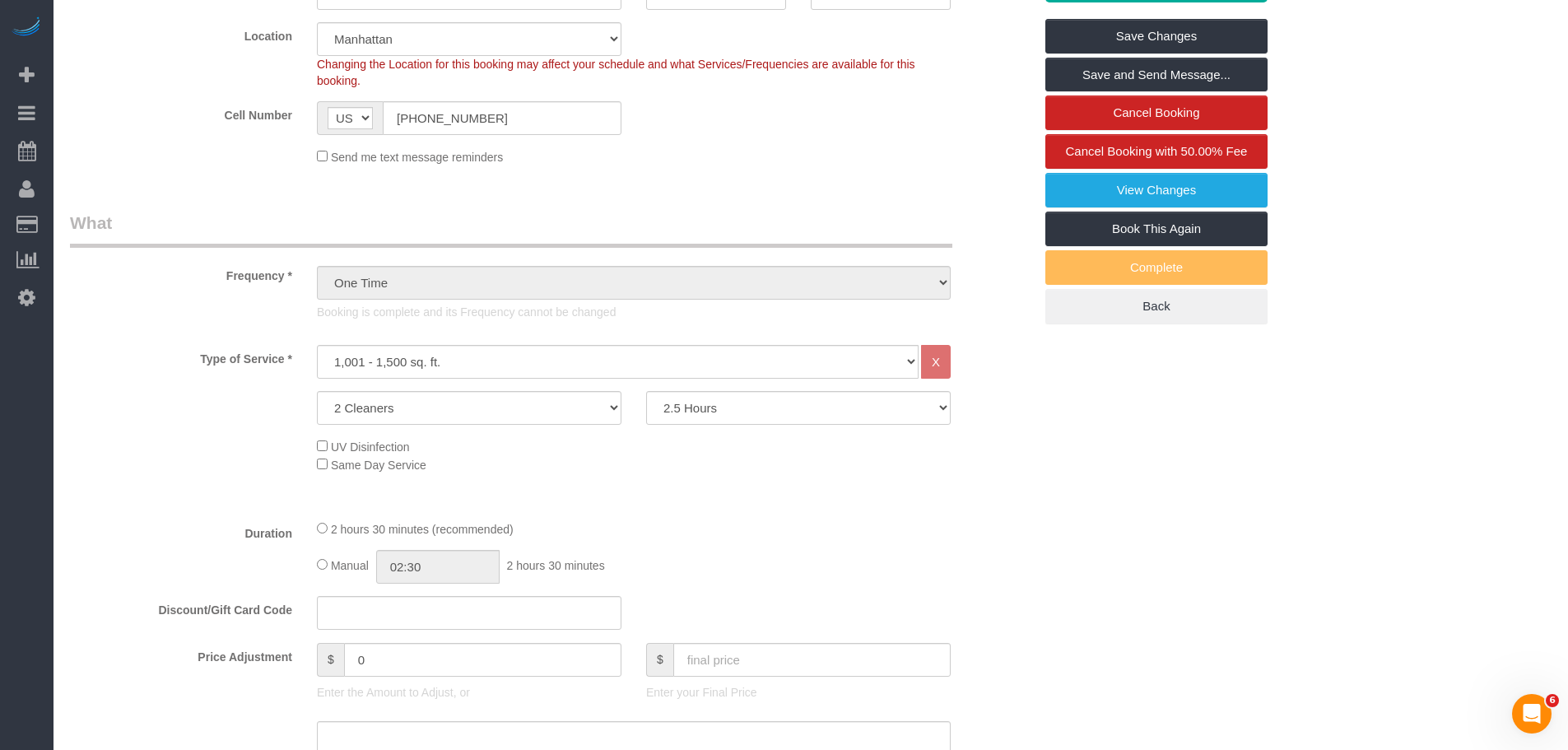
click at [828, 162] on div "Send me text message reminders" at bounding box center [634, 156] width 658 height 18
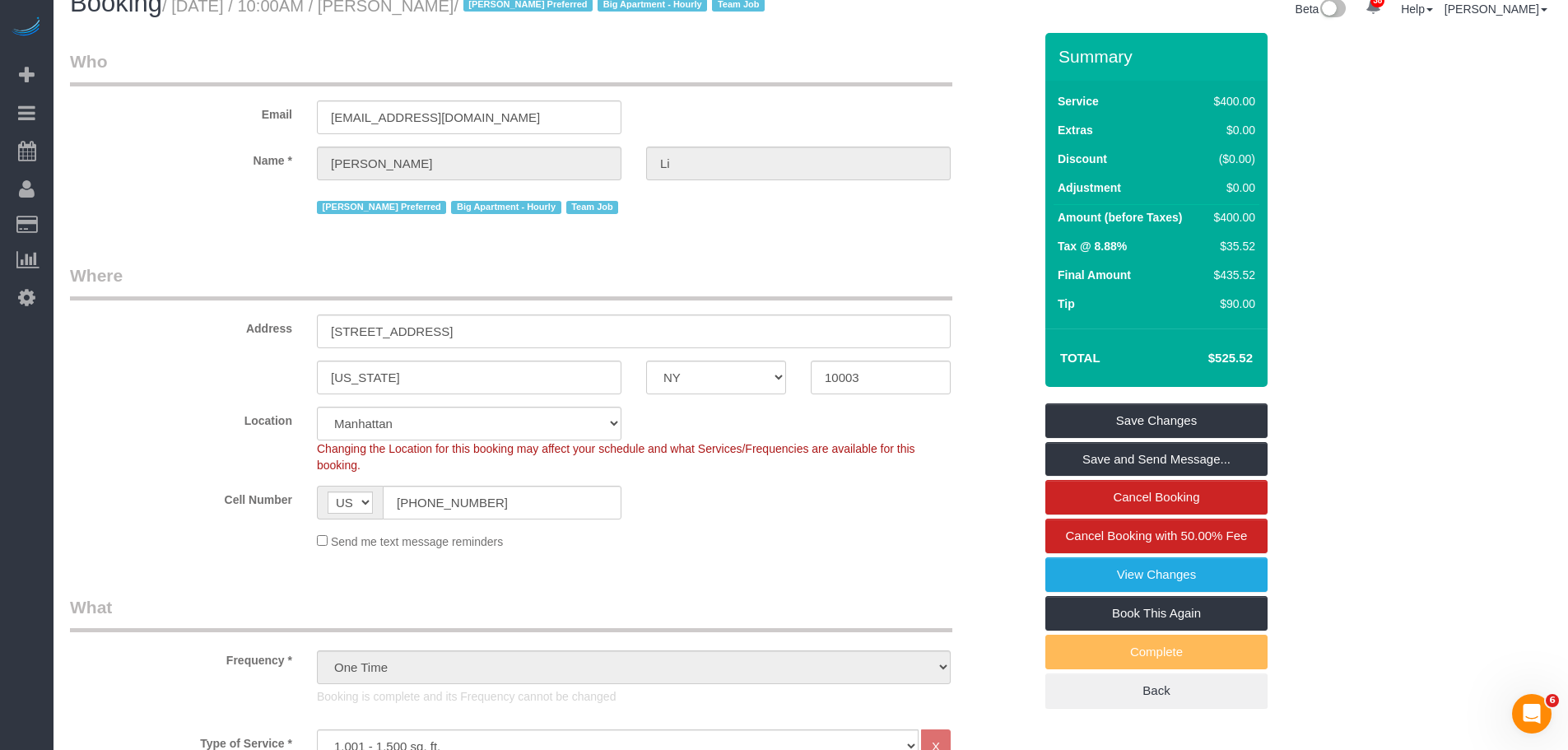
scroll to position [0, 0]
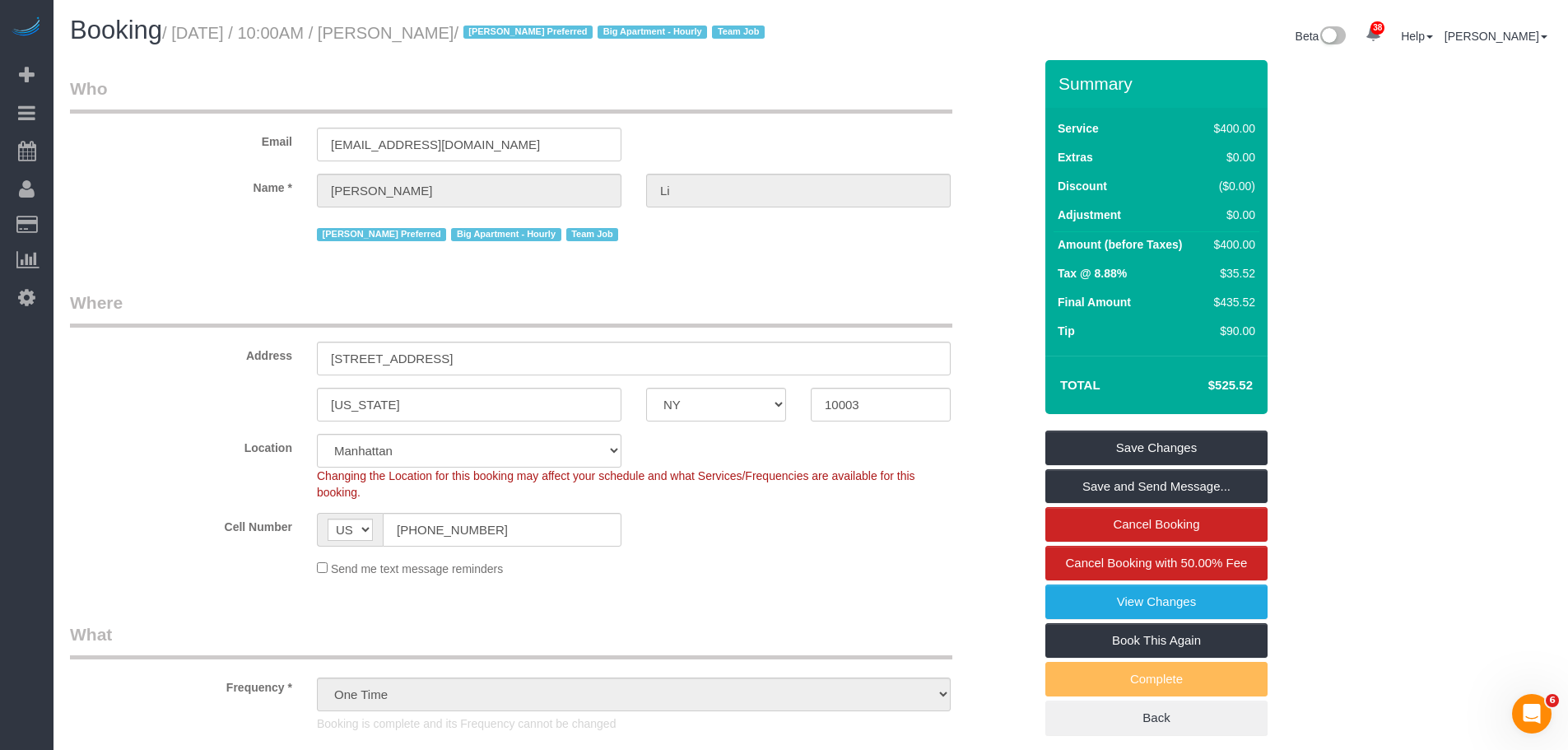
click at [805, 105] on legend "Who" at bounding box center [511, 94] width 882 height 37
click at [842, 101] on legend "Who" at bounding box center [511, 94] width 882 height 37
click at [910, 128] on div "Email nick68er@gmail.com" at bounding box center [551, 118] width 988 height 85
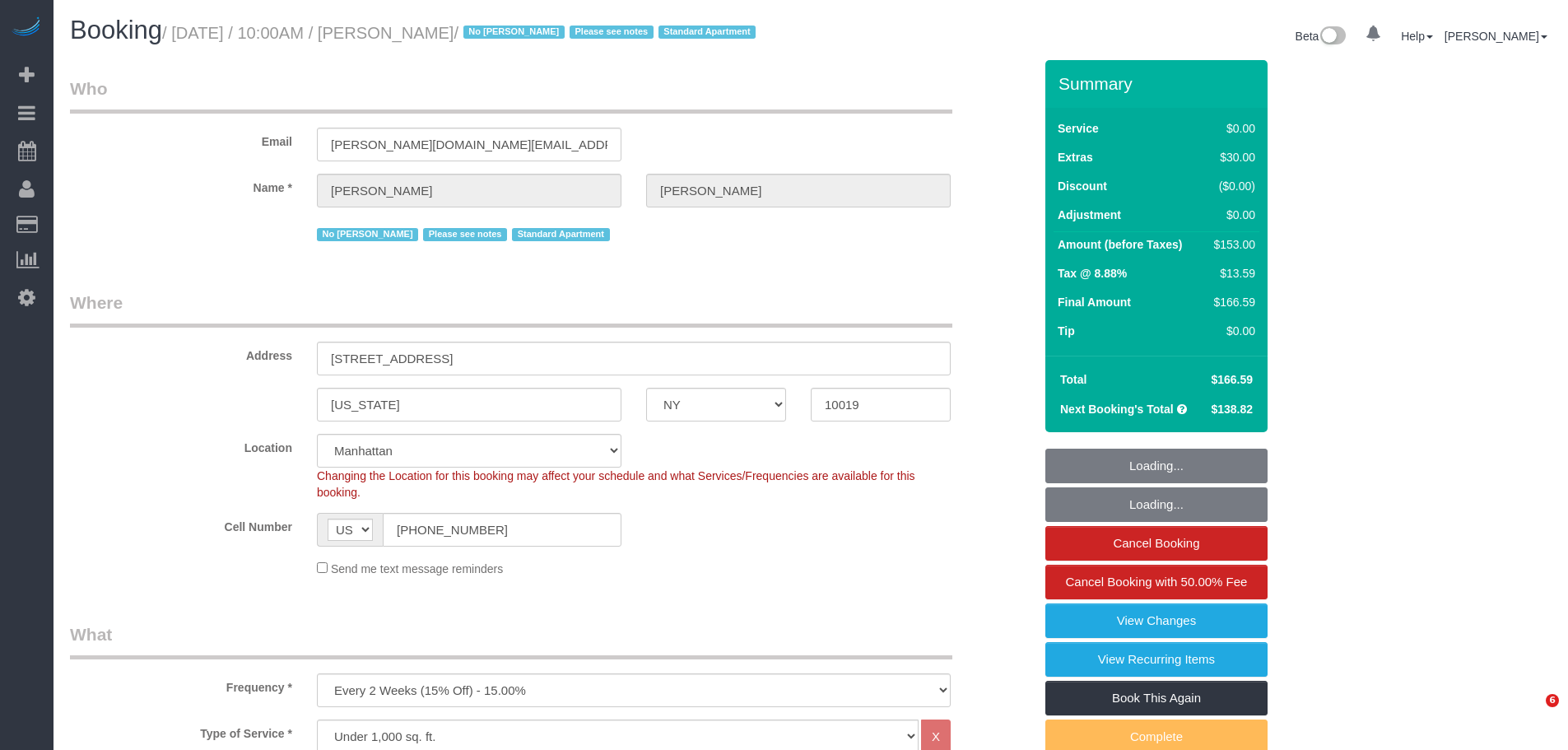
select select "NY"
select select "string:stripe-pm_1Q1HW74VGloSiKo7PT0iqylw"
select select "number:57"
select select "number:71"
select select "number:15"
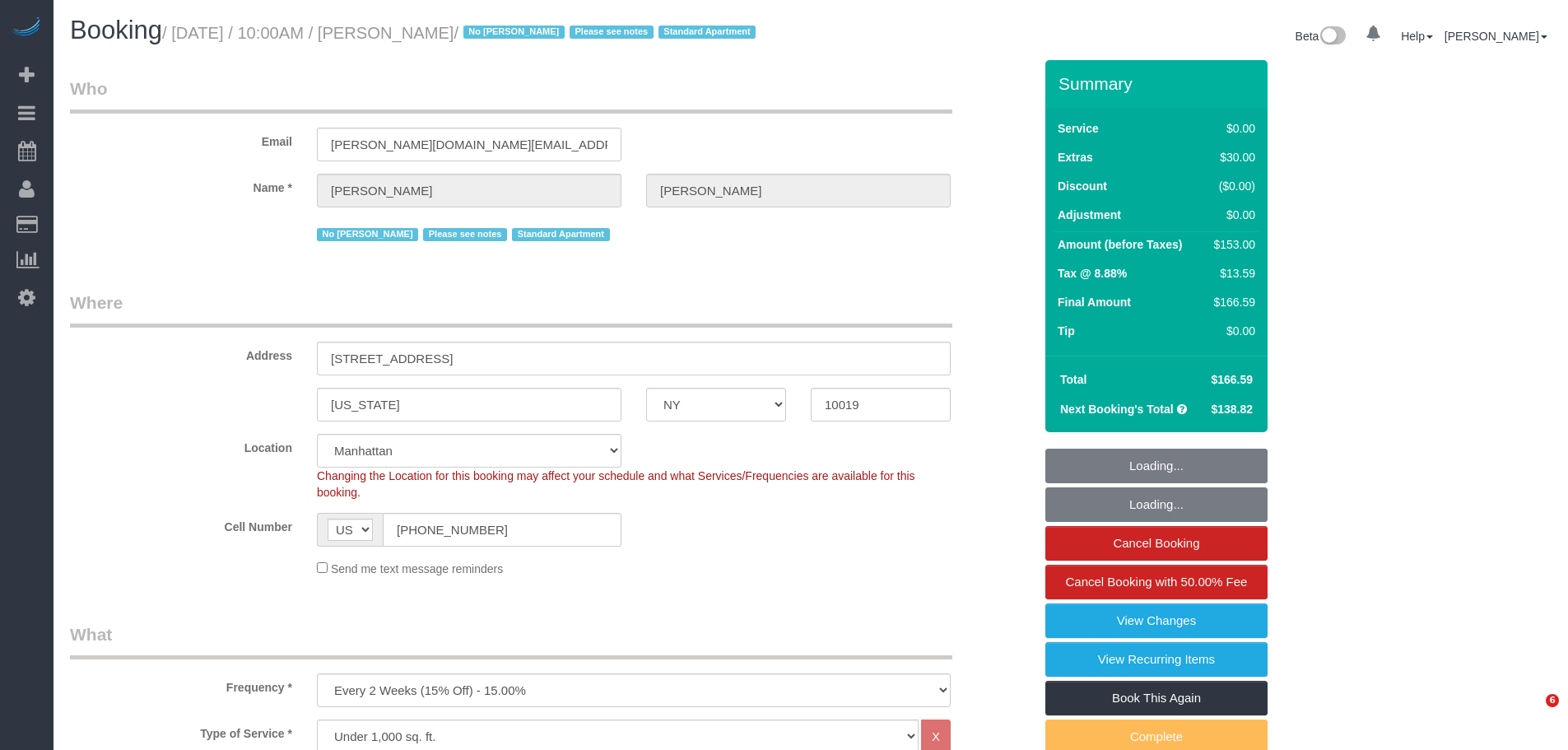
select select "number:5"
select select "spot1"
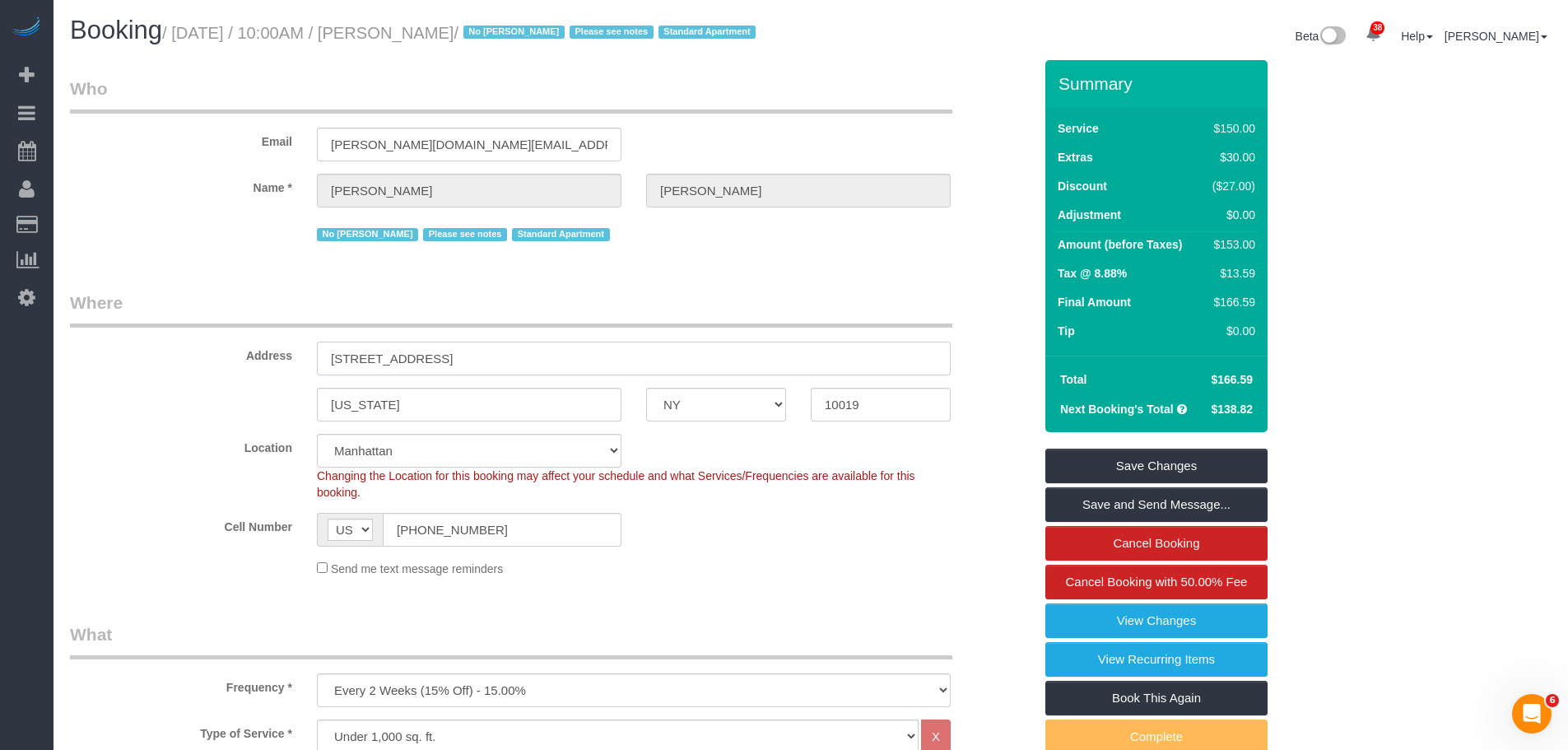
click at [161, 400] on sui-booking-address "Address 410 West 53rd Street, Apt. 421 New York AK AL AR AZ CA CO CT DC DE FL G…" at bounding box center [551, 356] width 963 height 131
click at [764, 104] on legend "Who" at bounding box center [511, 94] width 882 height 37
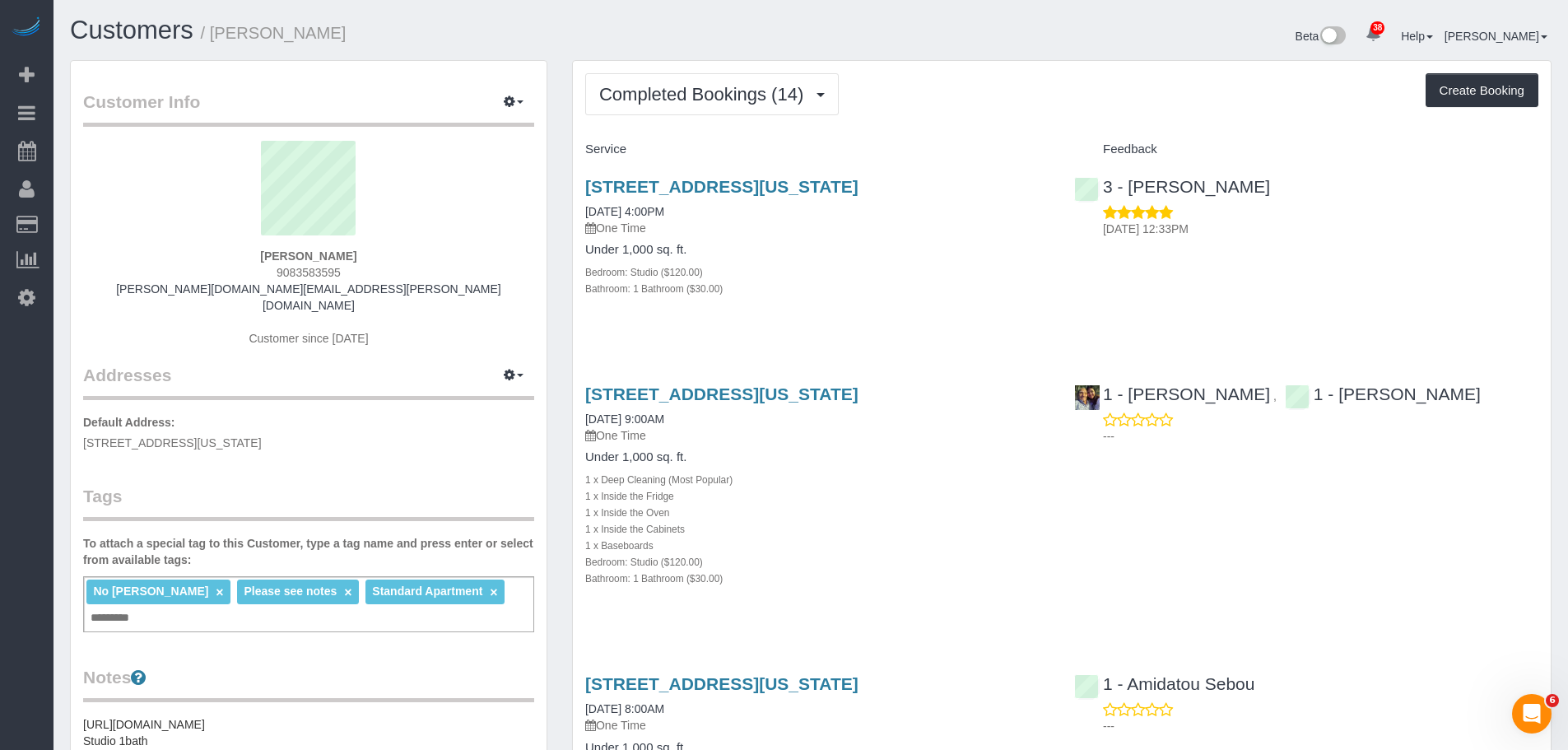
click at [947, 135] on div "Service" at bounding box center [817, 149] width 489 height 28
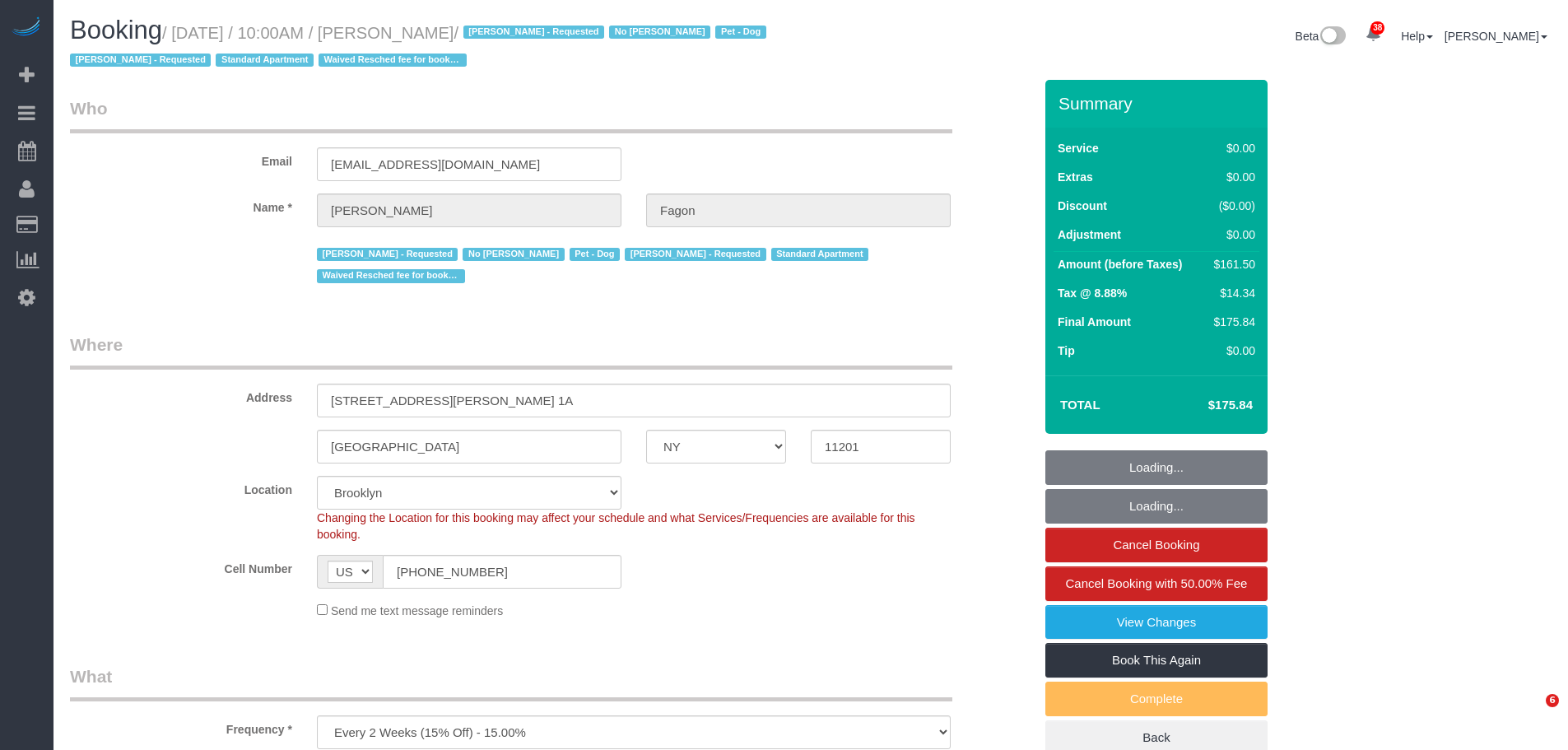
select select "NY"
select select "spot1"
select select "number:60"
select select "number:74"
select select "number:13"
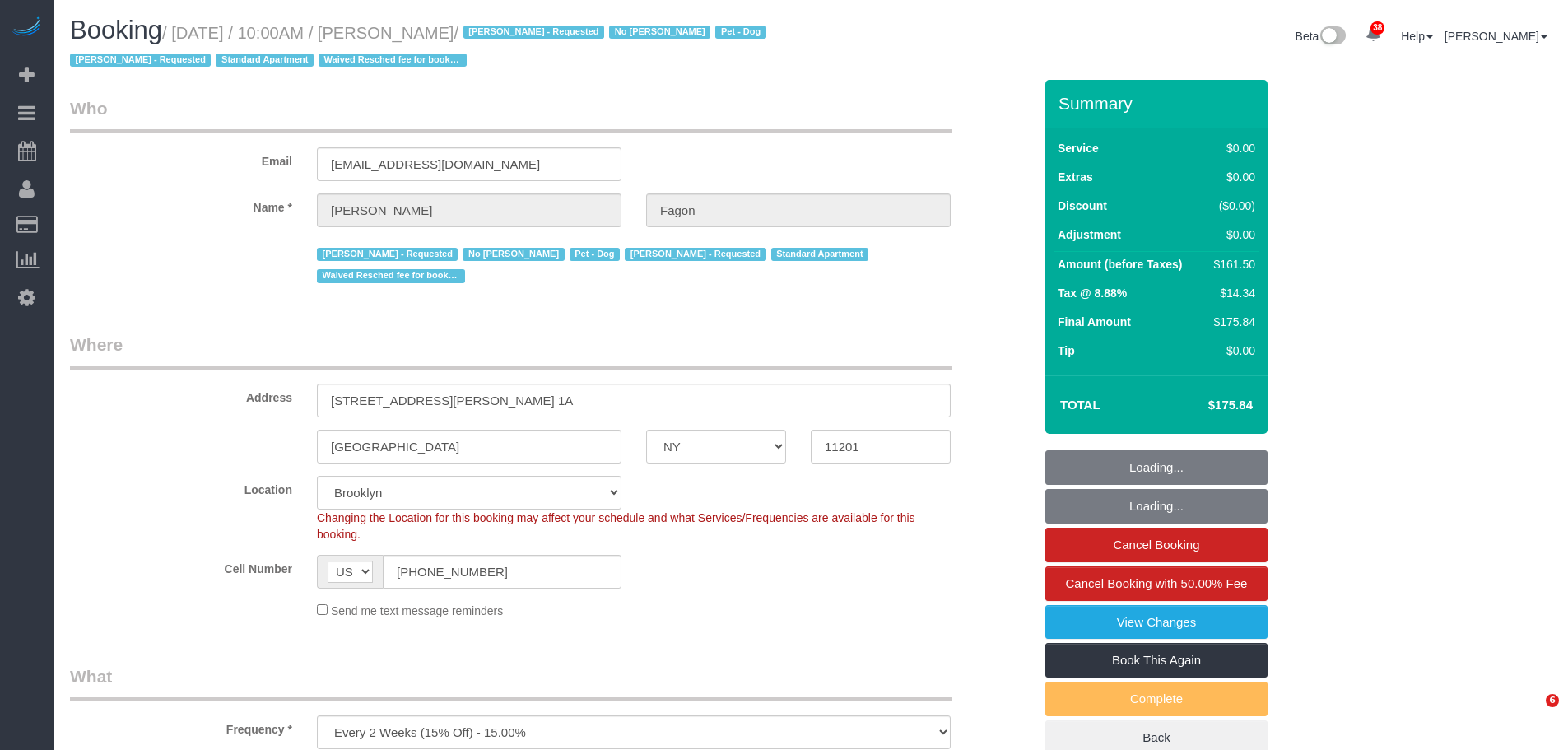
select select "number:5"
select select "object:1459"
select select "spot57"
select select "string:stripe-pm_1N7MCH4VGloSiKo7X7U6WIVW"
select select "1"
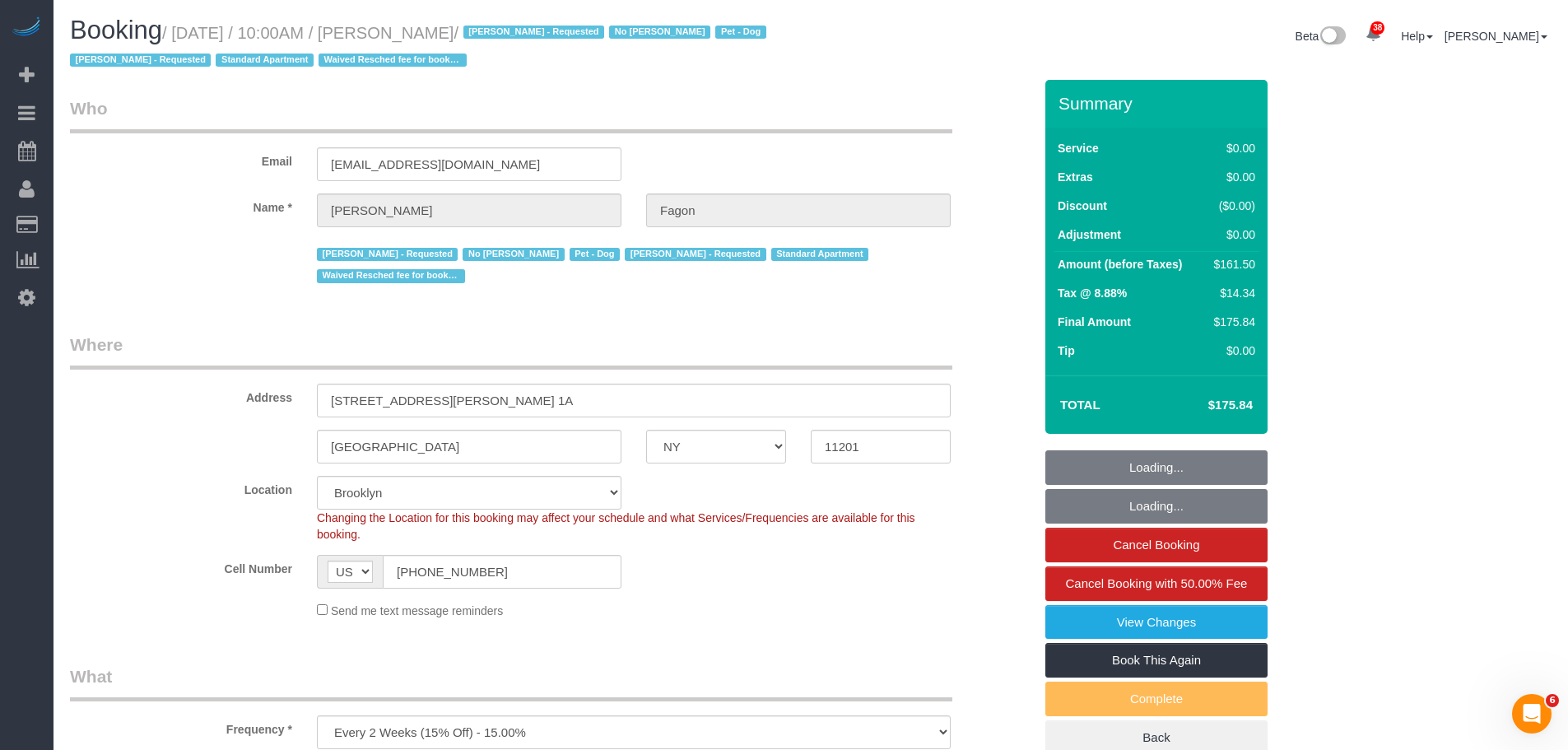
select select "2"
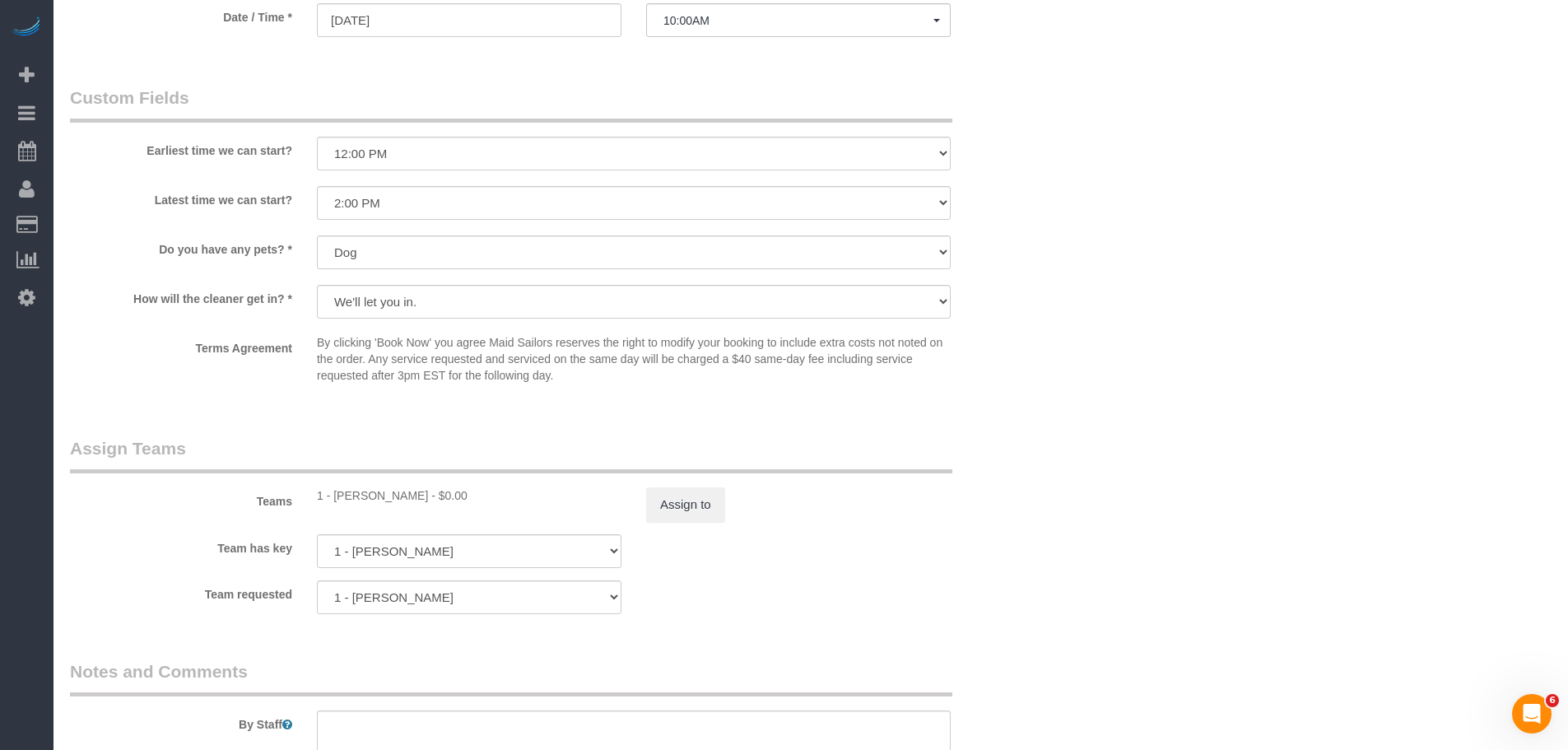
scroll to position [1975, 0]
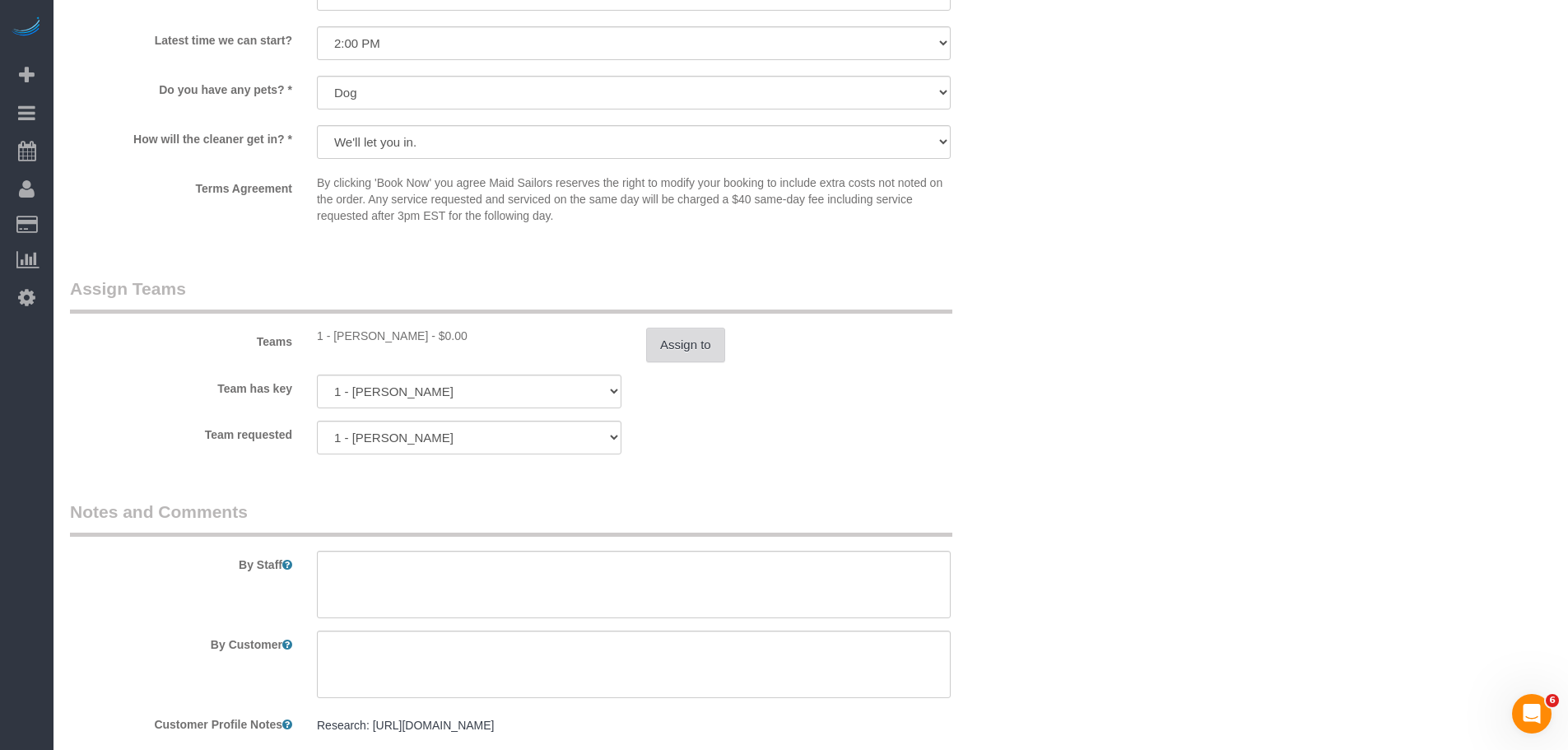
click at [687, 346] on button "Assign to" at bounding box center [686, 345] width 79 height 34
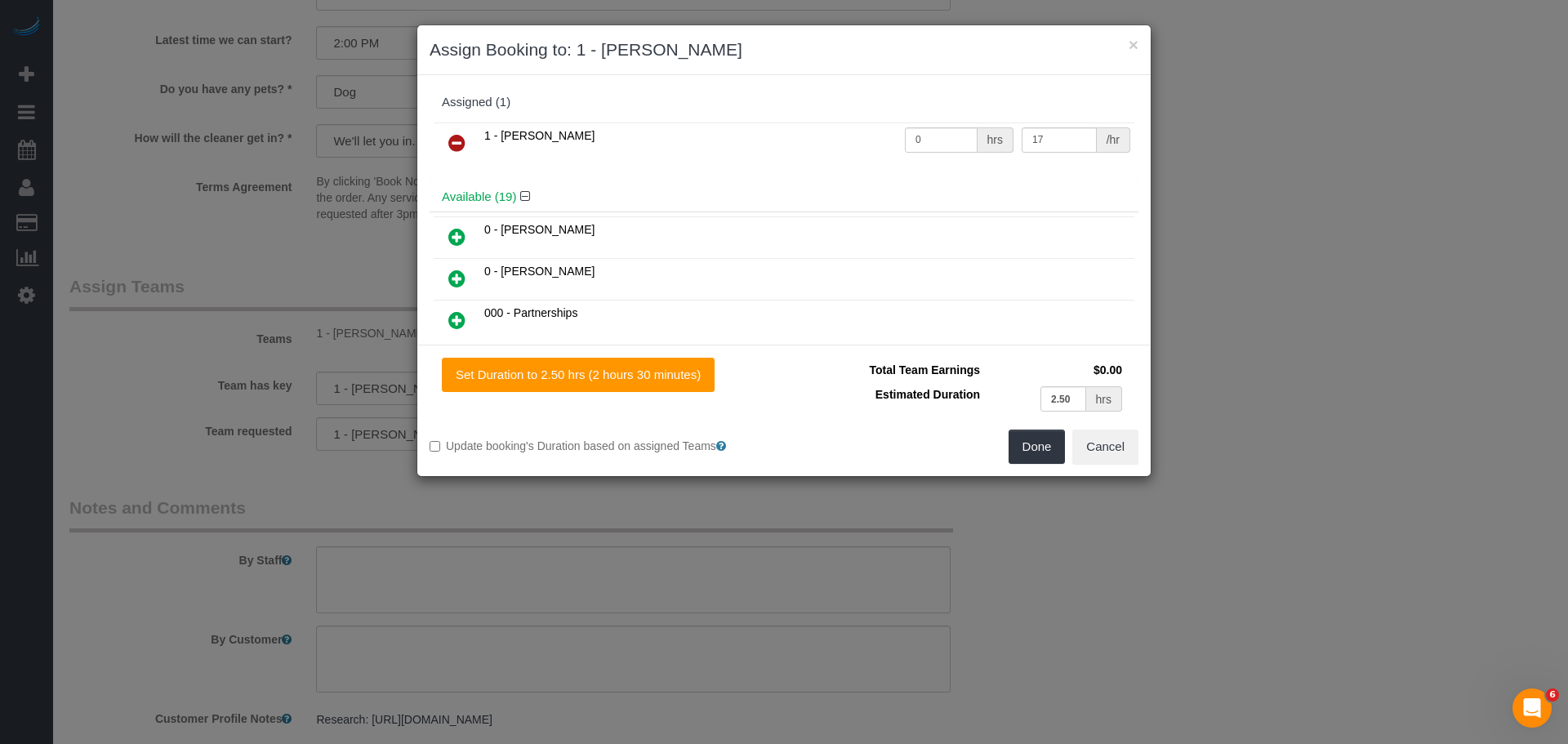
drag, startPoint x: 459, startPoint y: 133, endPoint x: 518, endPoint y: 152, distance: 62.0
click at [459, 133] on icon at bounding box center [457, 142] width 17 height 20
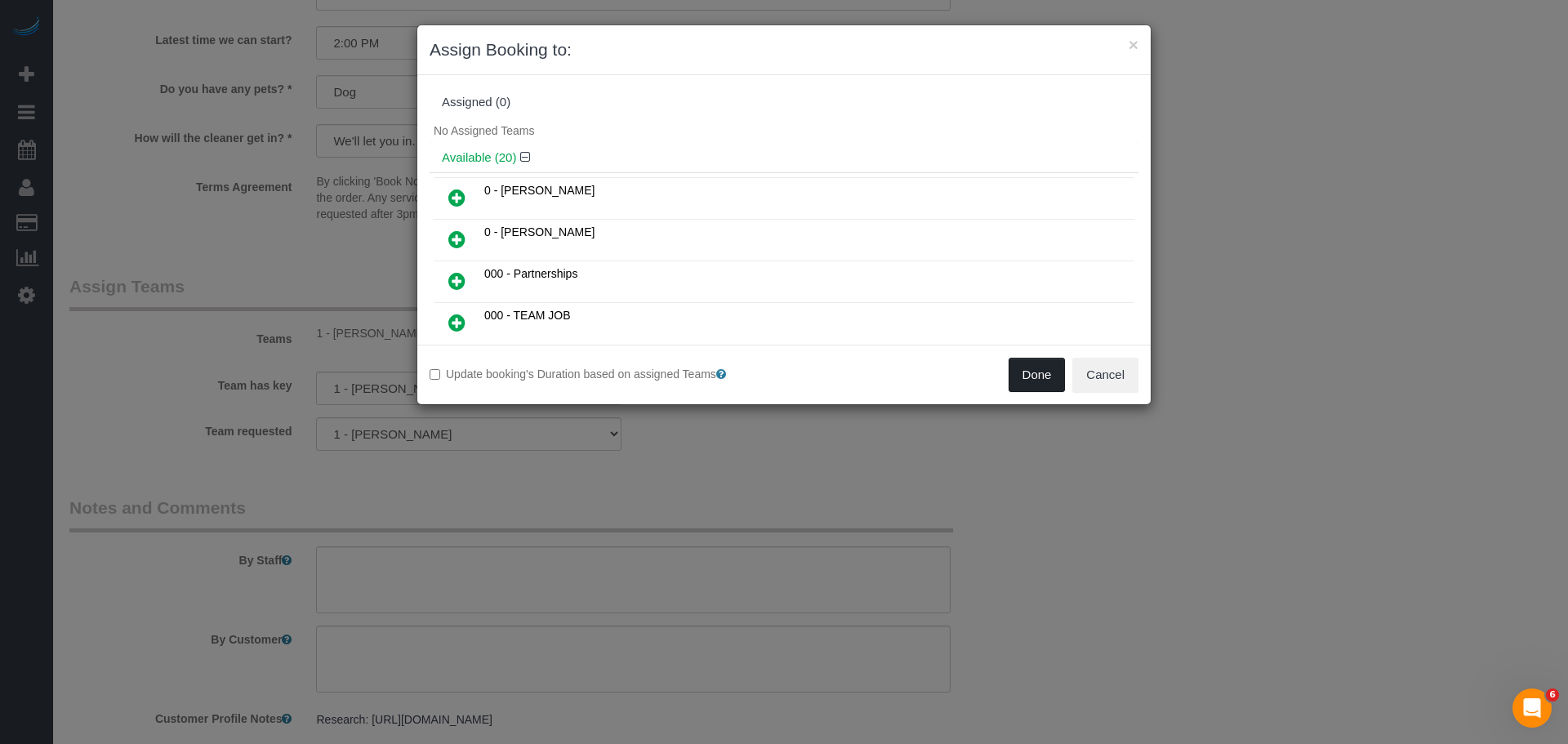
click at [1039, 367] on button "Done" at bounding box center [1037, 374] width 57 height 34
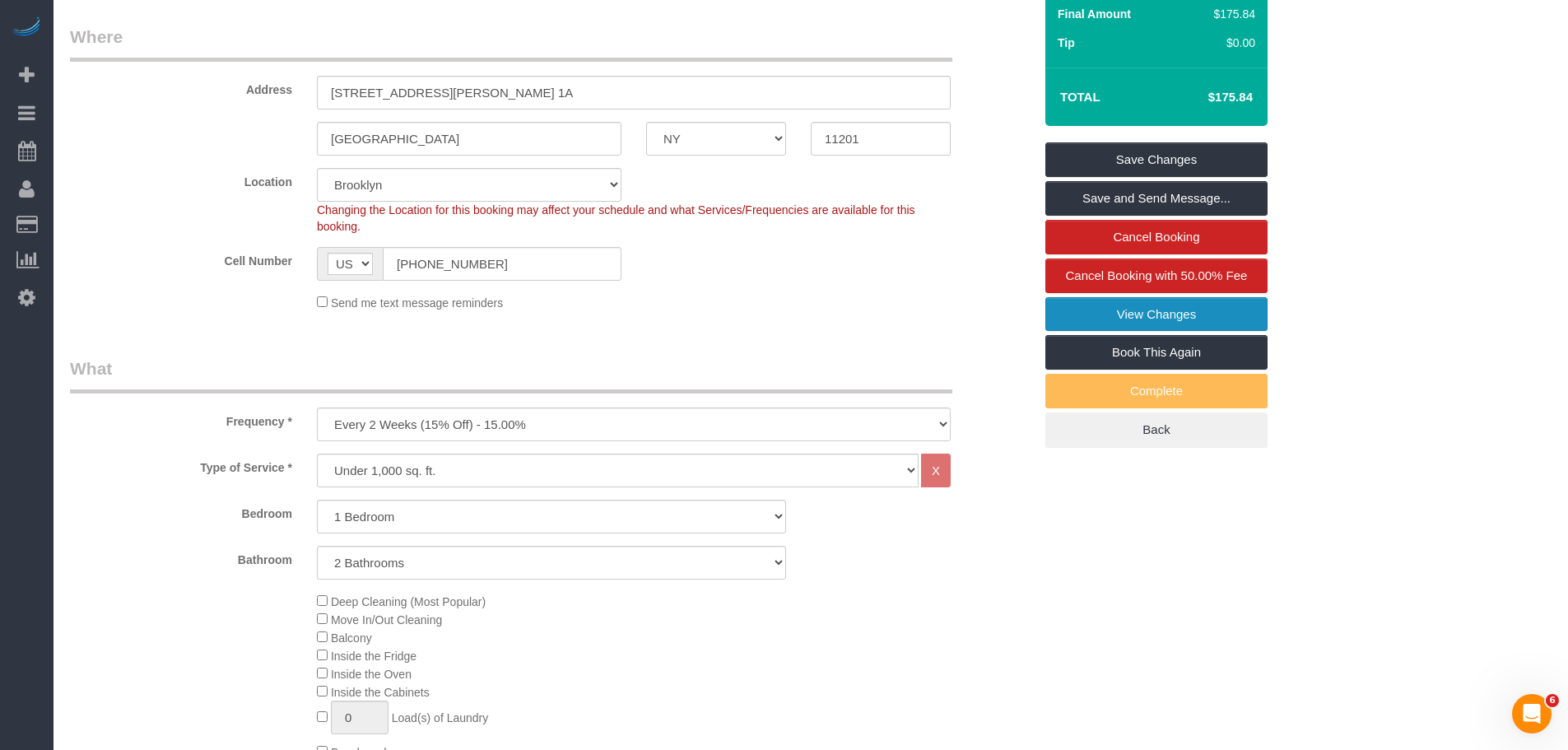
scroll to position [165, 0]
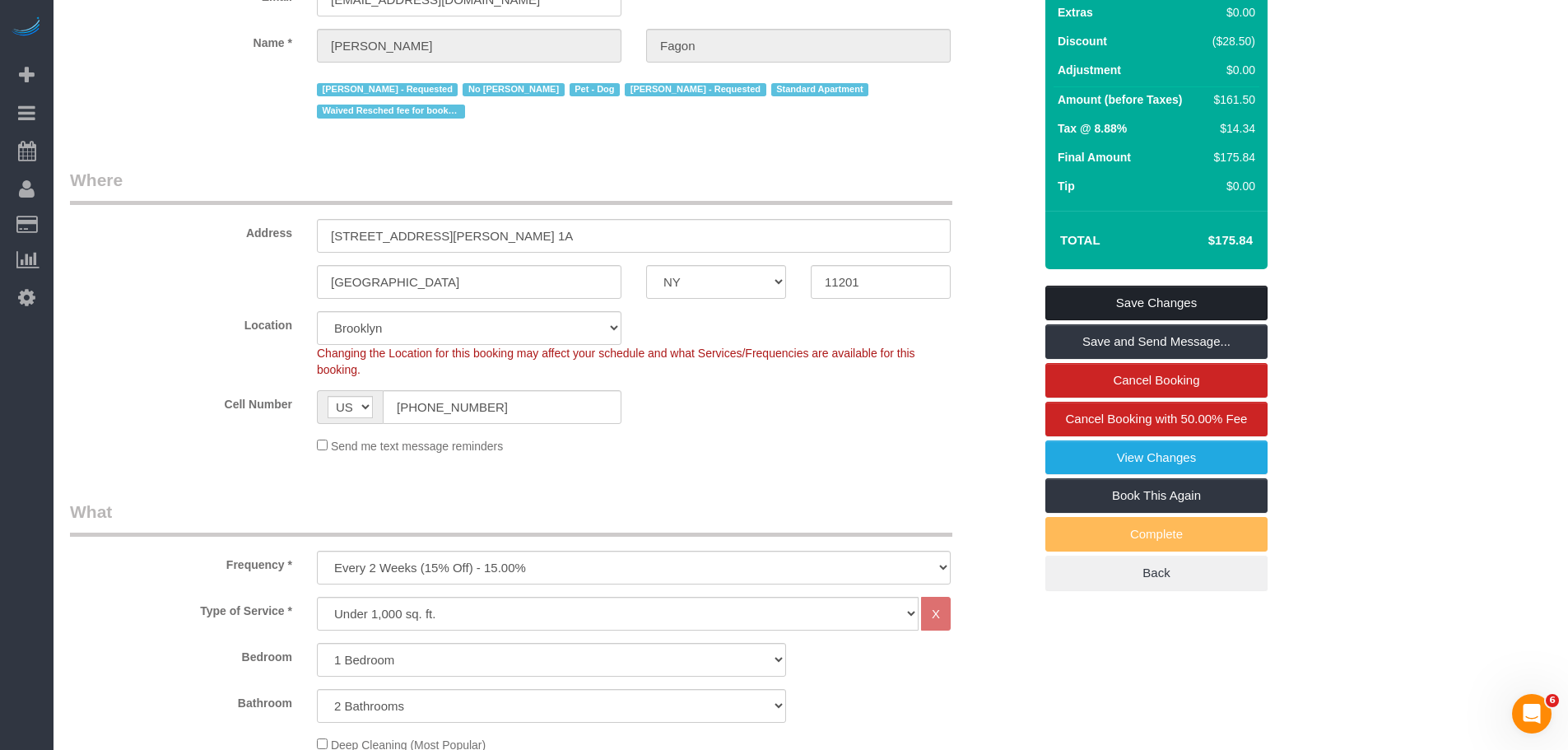
click at [1171, 301] on link "Save Changes" at bounding box center [1156, 303] width 222 height 34
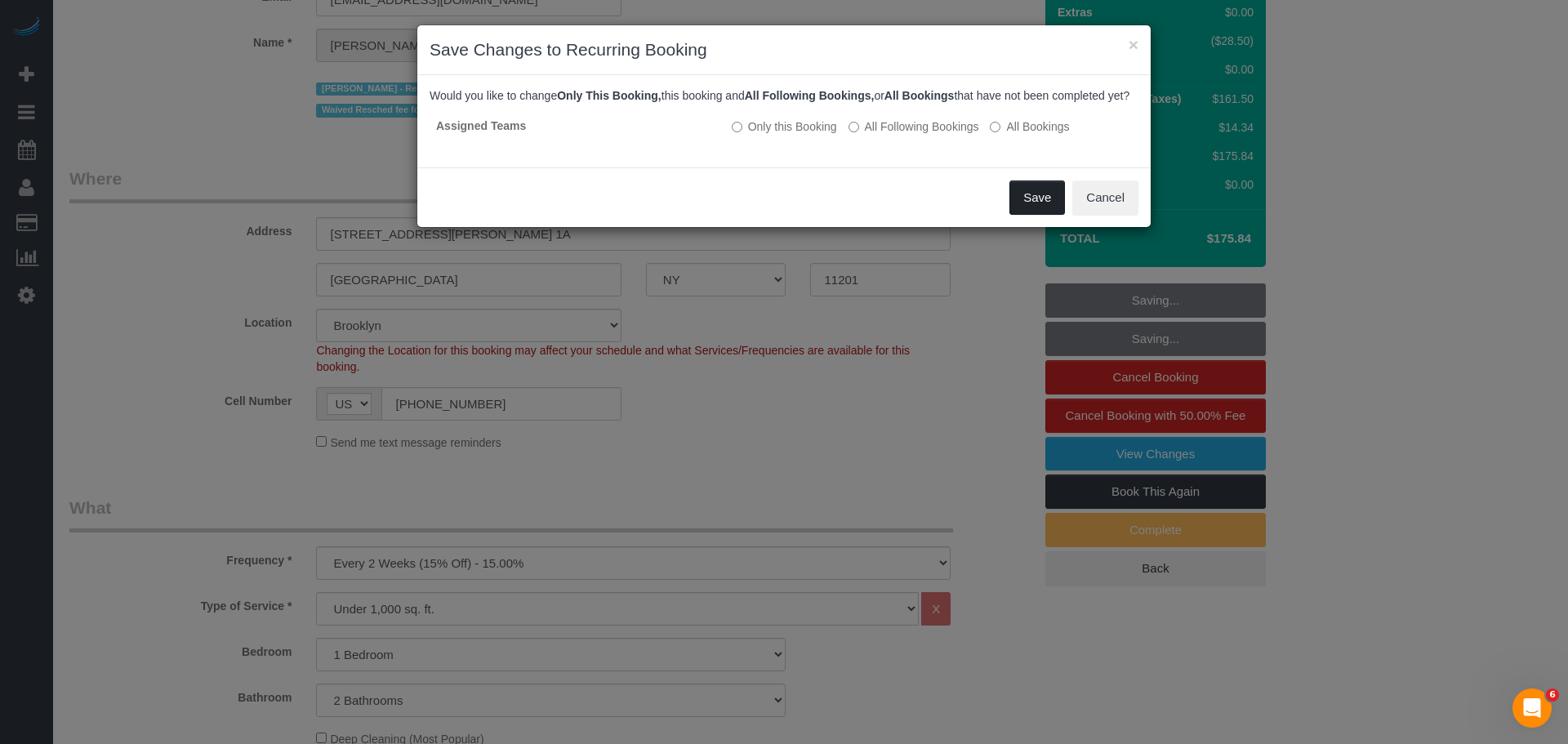
drag, startPoint x: 1041, startPoint y: 215, endPoint x: 1004, endPoint y: 131, distance: 91.8
click at [1041, 214] on button "Save" at bounding box center [1037, 197] width 55 height 34
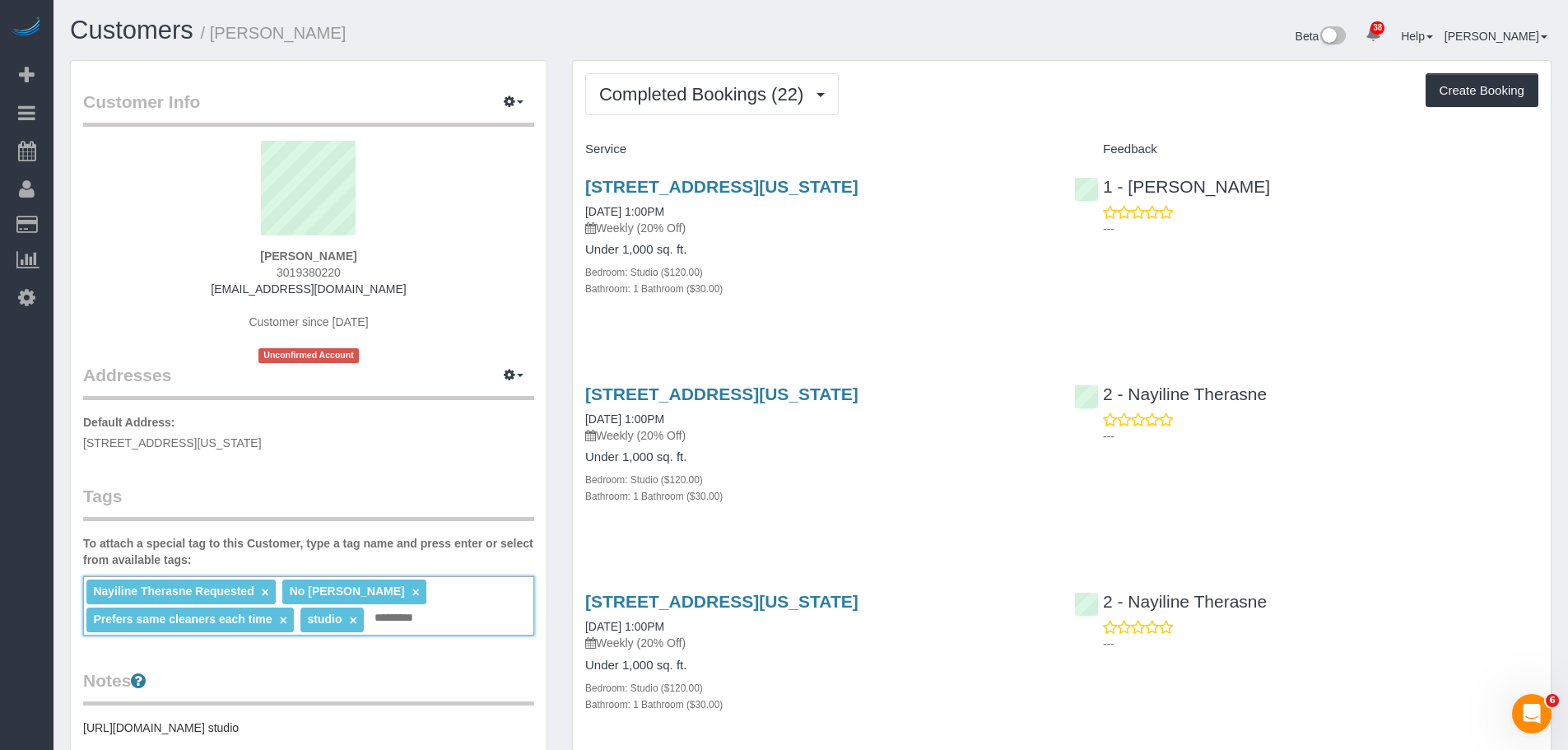
click at [381, 615] on input "text" at bounding box center [398, 617] width 56 height 21
type input "*"
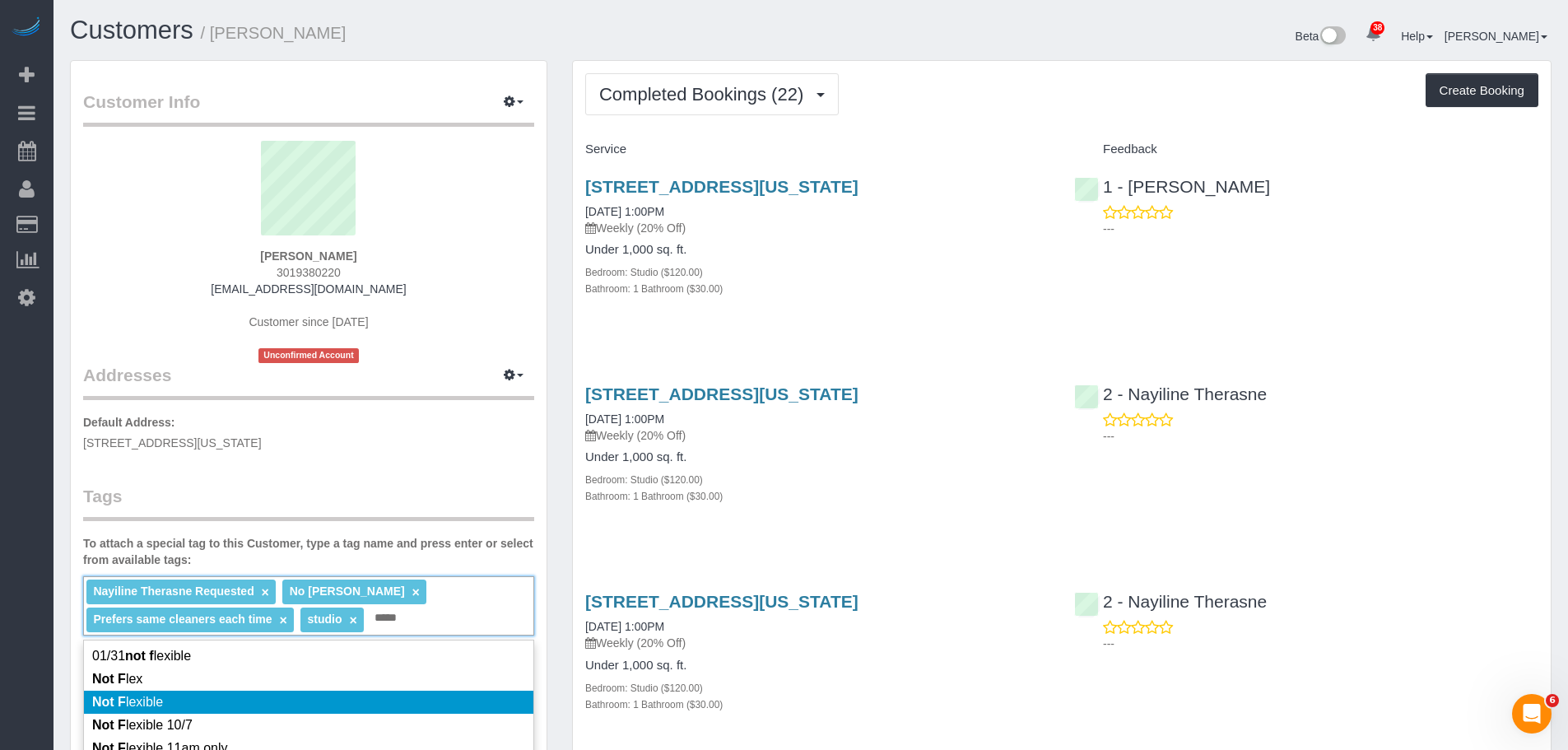
type input "*****"
click at [377, 705] on li "Not F lexible" at bounding box center [309, 701] width 449 height 23
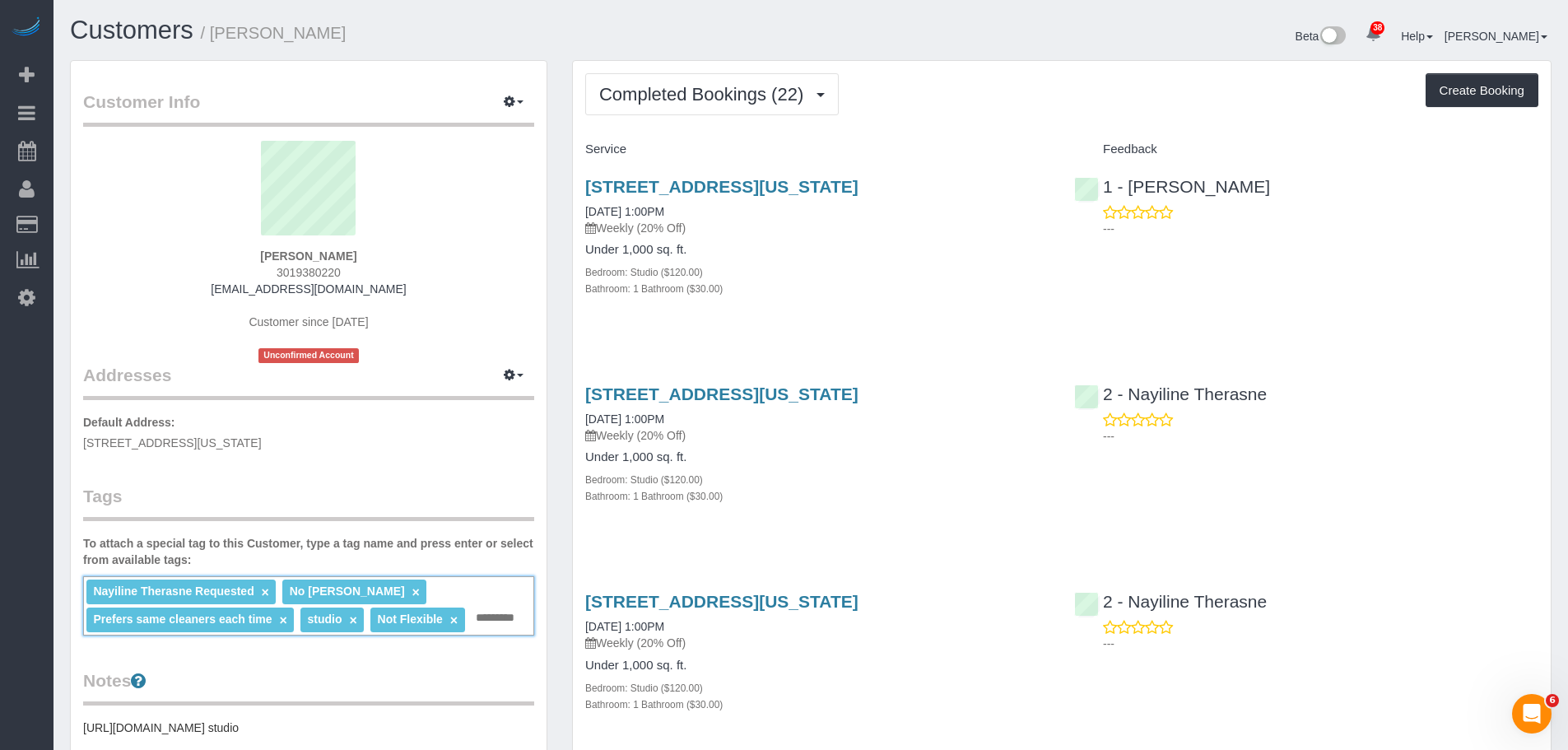
click at [451, 471] on div "Customer Info Edit Contact Info Send Message Email Preferences Special Sales Ta…" at bounding box center [309, 668] width 476 height 1215
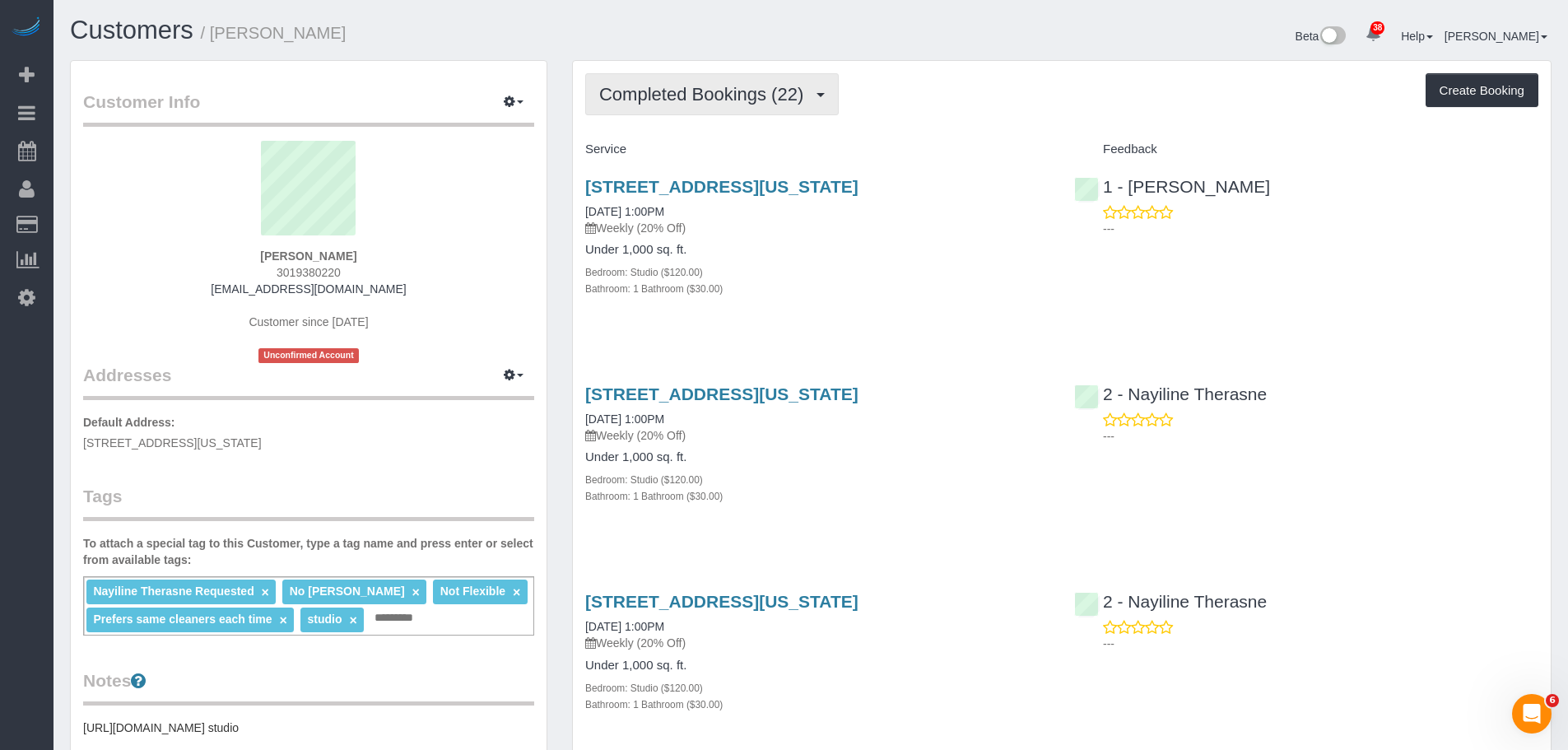
click at [792, 87] on span "Completed Bookings (22)" at bounding box center [706, 94] width 213 height 21
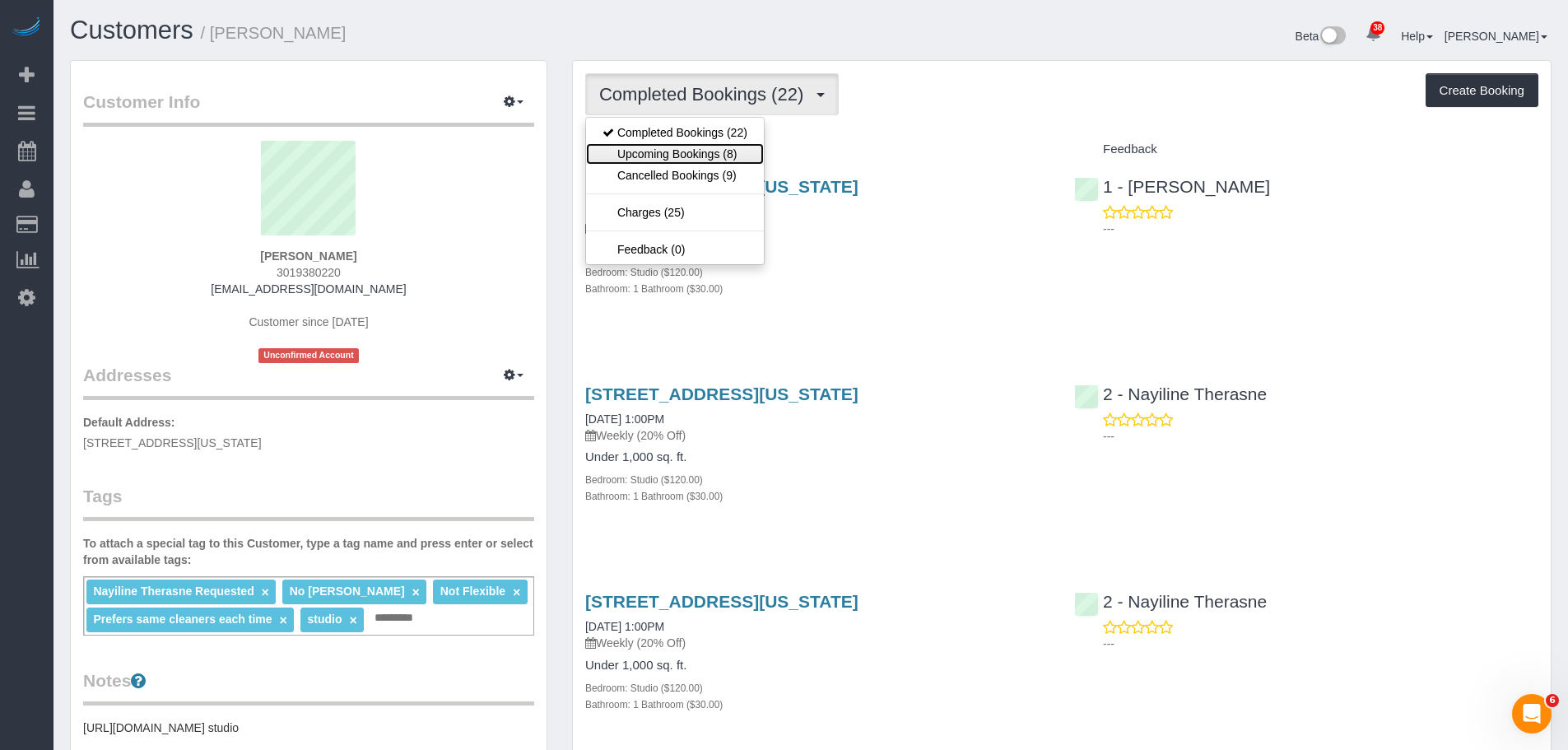
click at [742, 151] on link "Upcoming Bookings (8)" at bounding box center [675, 153] width 177 height 21
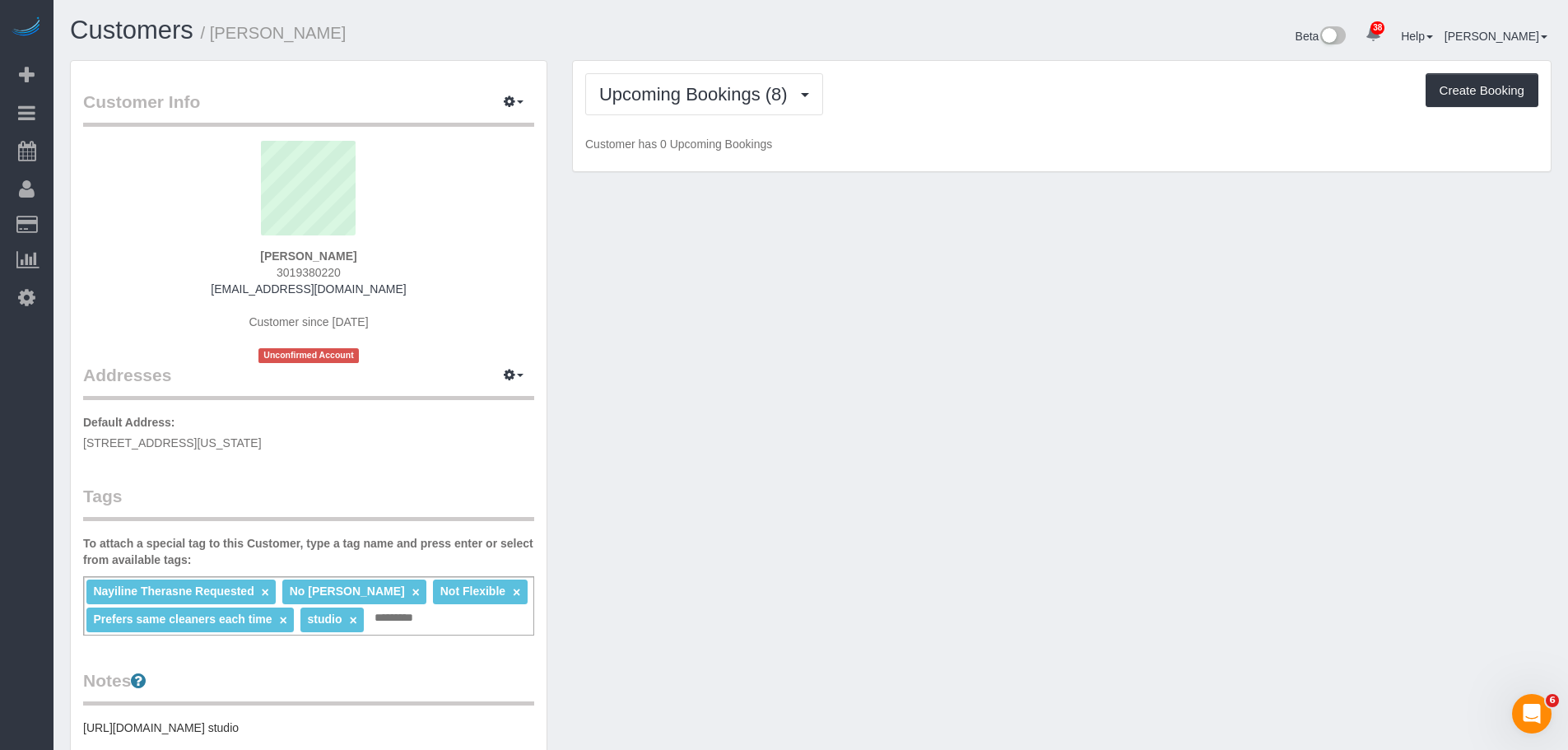
click at [1099, 116] on div "Upcoming Bookings (8) Completed Bookings (22) Upcoming Bookings (8) Cancelled B…" at bounding box center [1061, 117] width 977 height 111
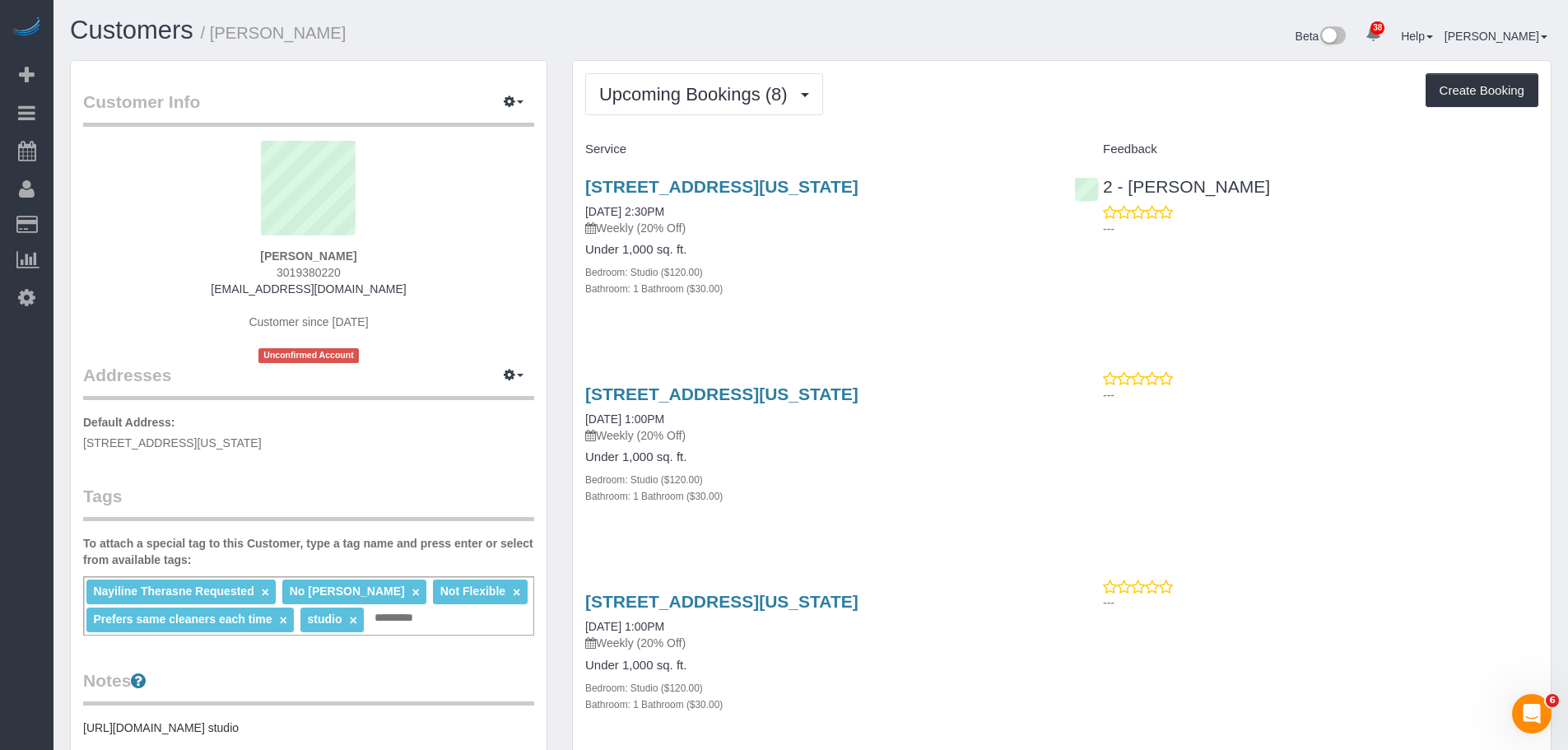
click at [994, 146] on h4 "Service" at bounding box center [817, 149] width 464 height 14
click at [858, 187] on link "[STREET_ADDRESS][US_STATE]" at bounding box center [722, 186] width 273 height 19
drag, startPoint x: 973, startPoint y: 186, endPoint x: 585, endPoint y: 192, distance: 388.0
click at [586, 192] on h3 "[STREET_ADDRESS][US_STATE]" at bounding box center [817, 186] width 464 height 19
copy link "[STREET_ADDRESS][US_STATE]"
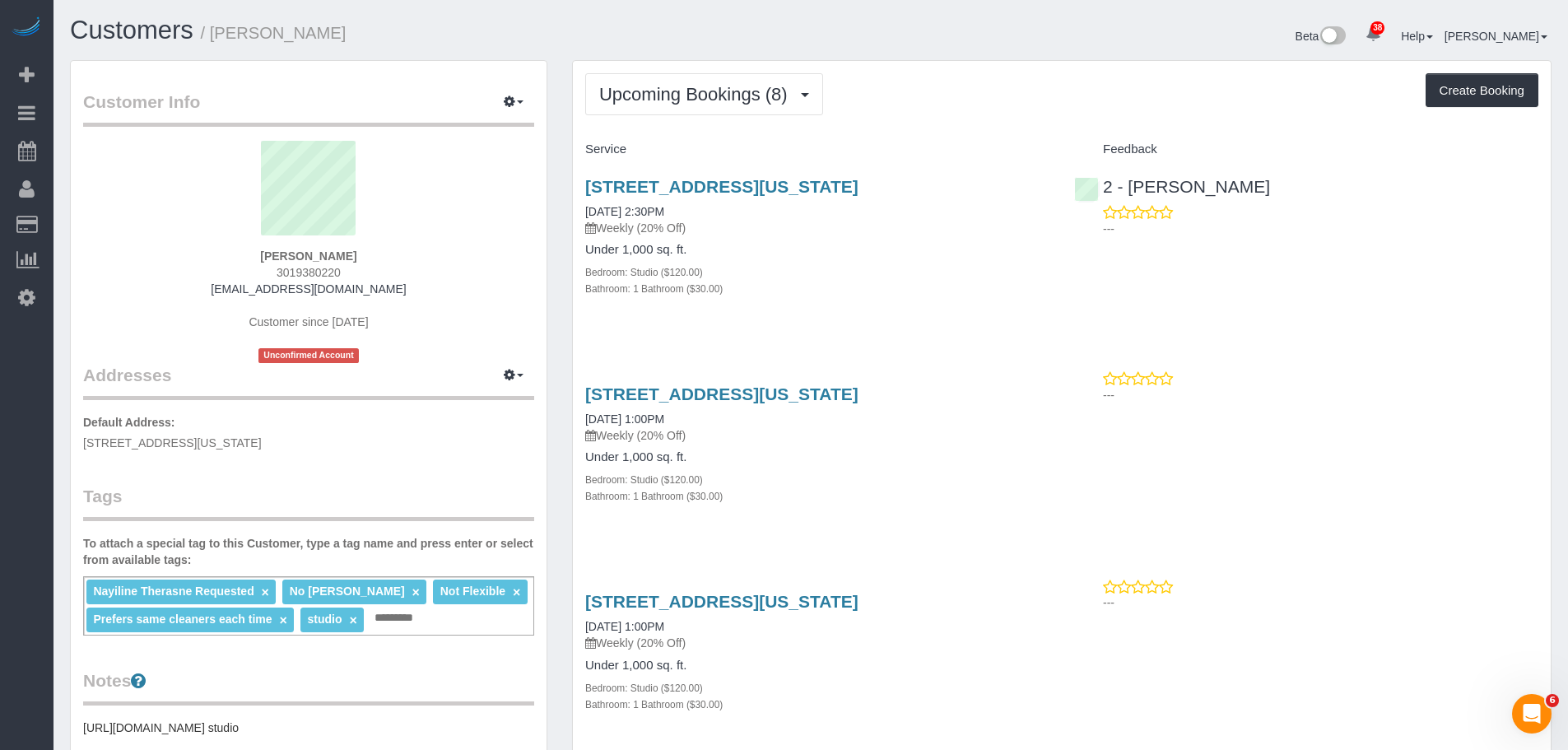
click at [991, 114] on div "Upcoming Bookings (8) Completed Bookings (22) Upcoming Bookings (8) Cancelled B…" at bounding box center [1062, 93] width 953 height 42
click at [972, 90] on div "Upcoming Bookings (8) Completed Bookings (22) Upcoming Bookings (8) Cancelled B…" at bounding box center [1062, 93] width 953 height 42
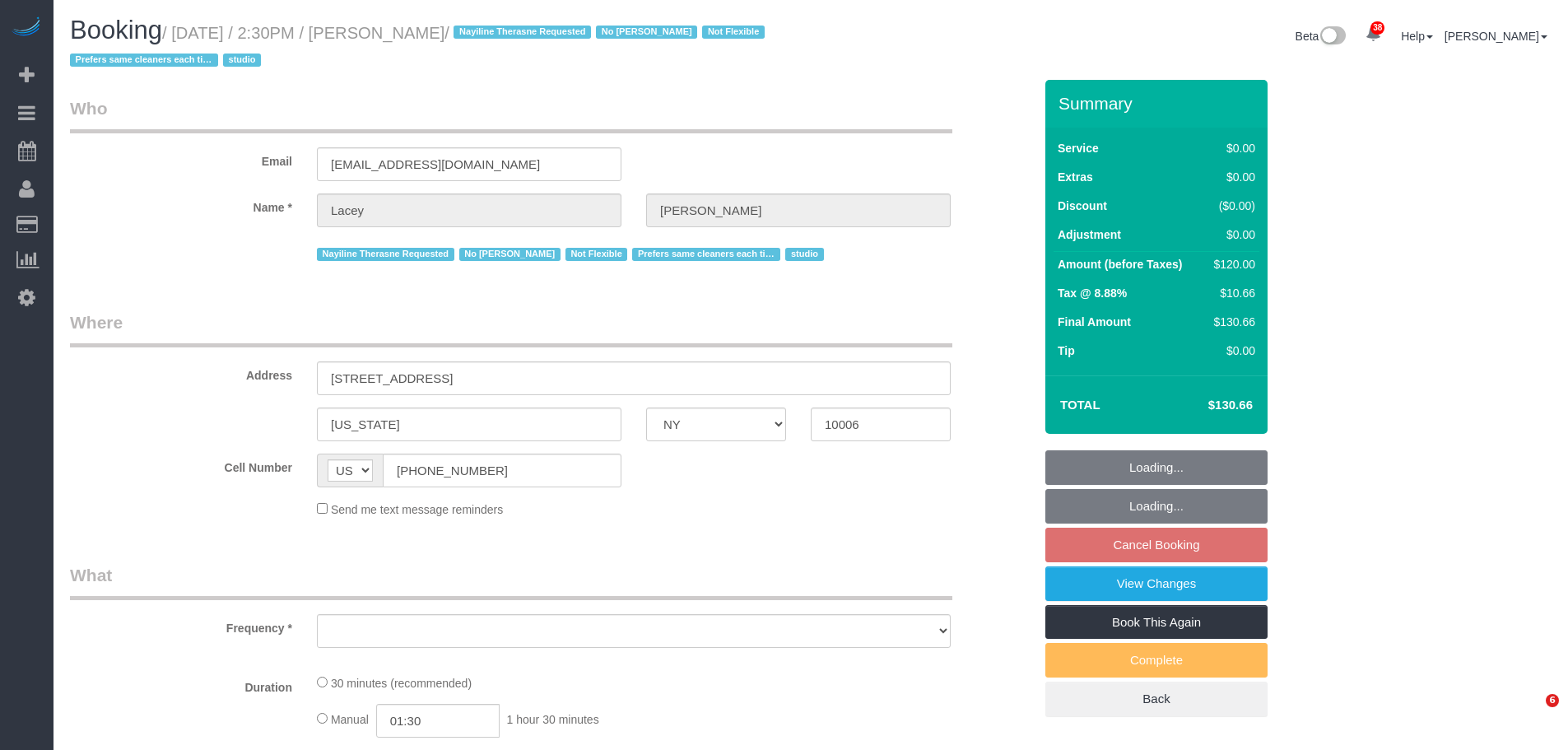
select select "NY"
select select "string:stripe-pm_1QnwjA4VGloSiKo7h3HCAQgS"
select select "number:61"
select select "number:77"
select select "number:15"
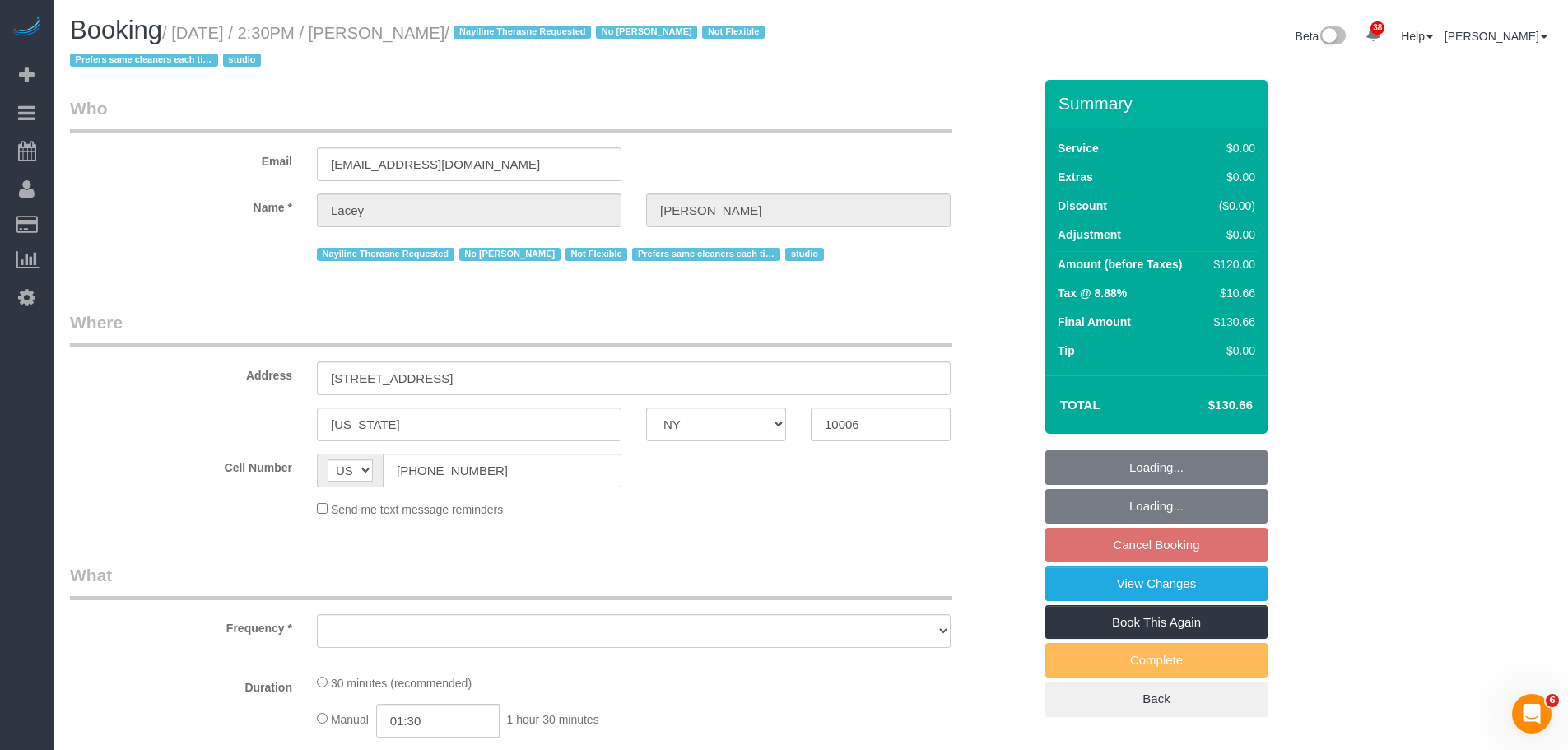
select select "number:5"
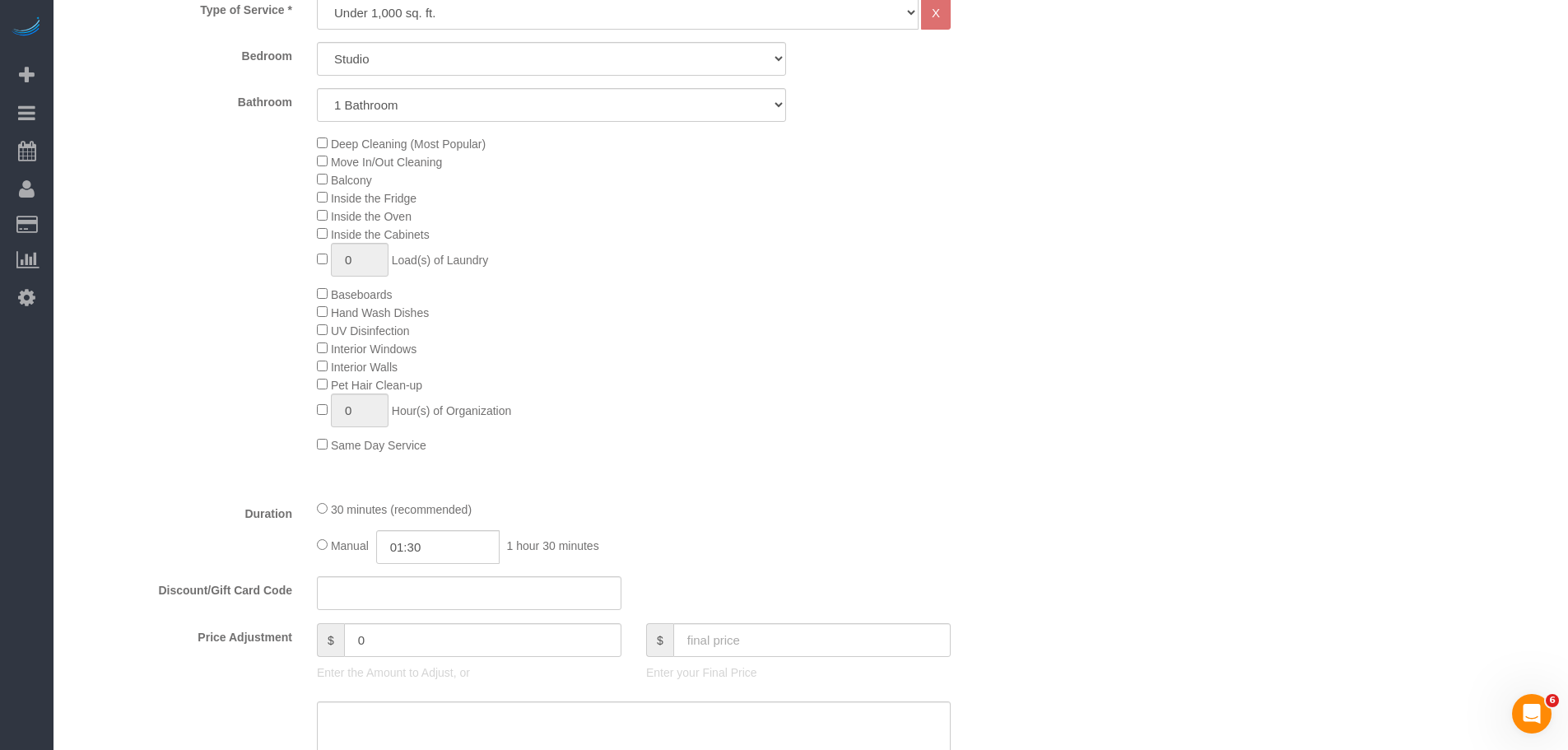
select select "object:1540"
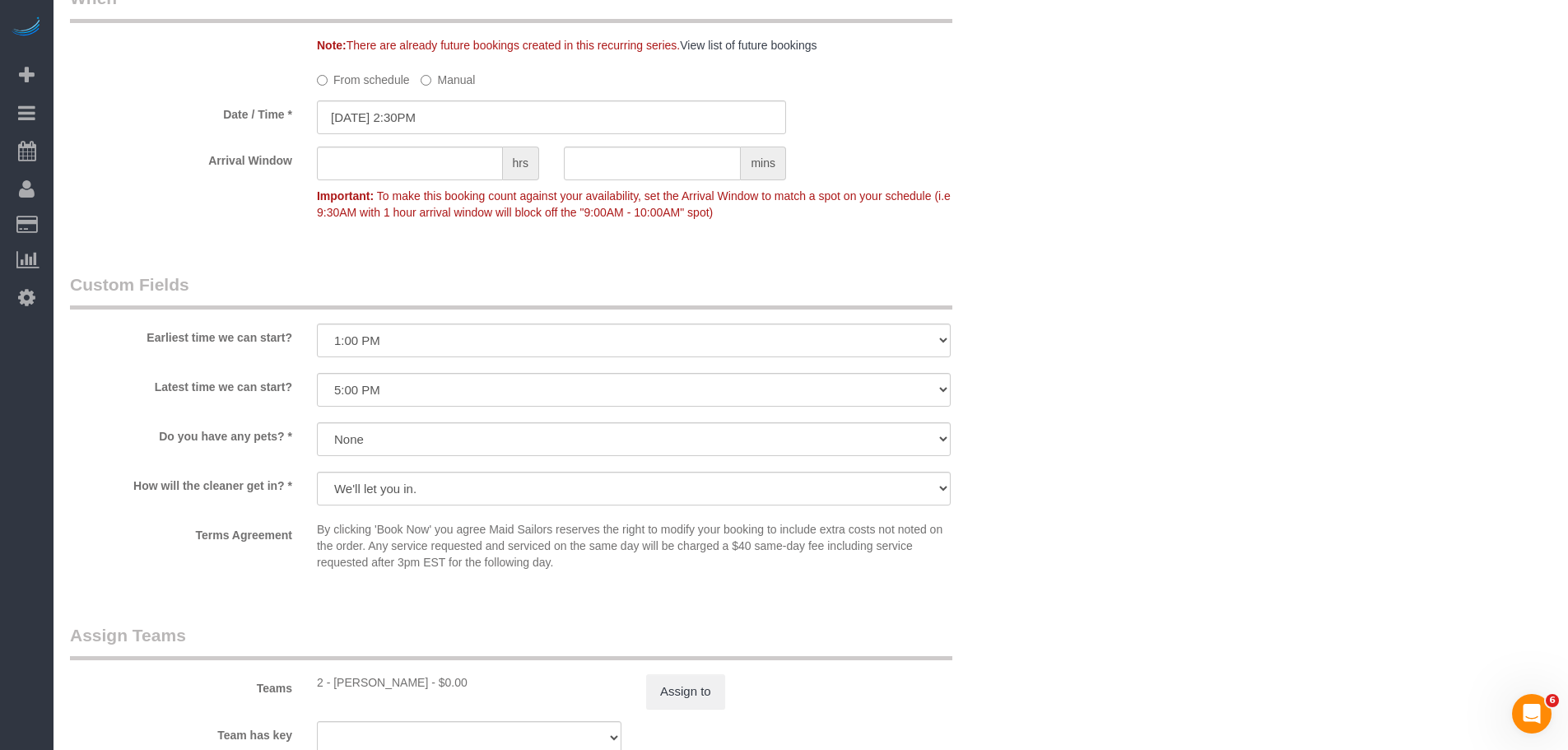
scroll to position [1728, 0]
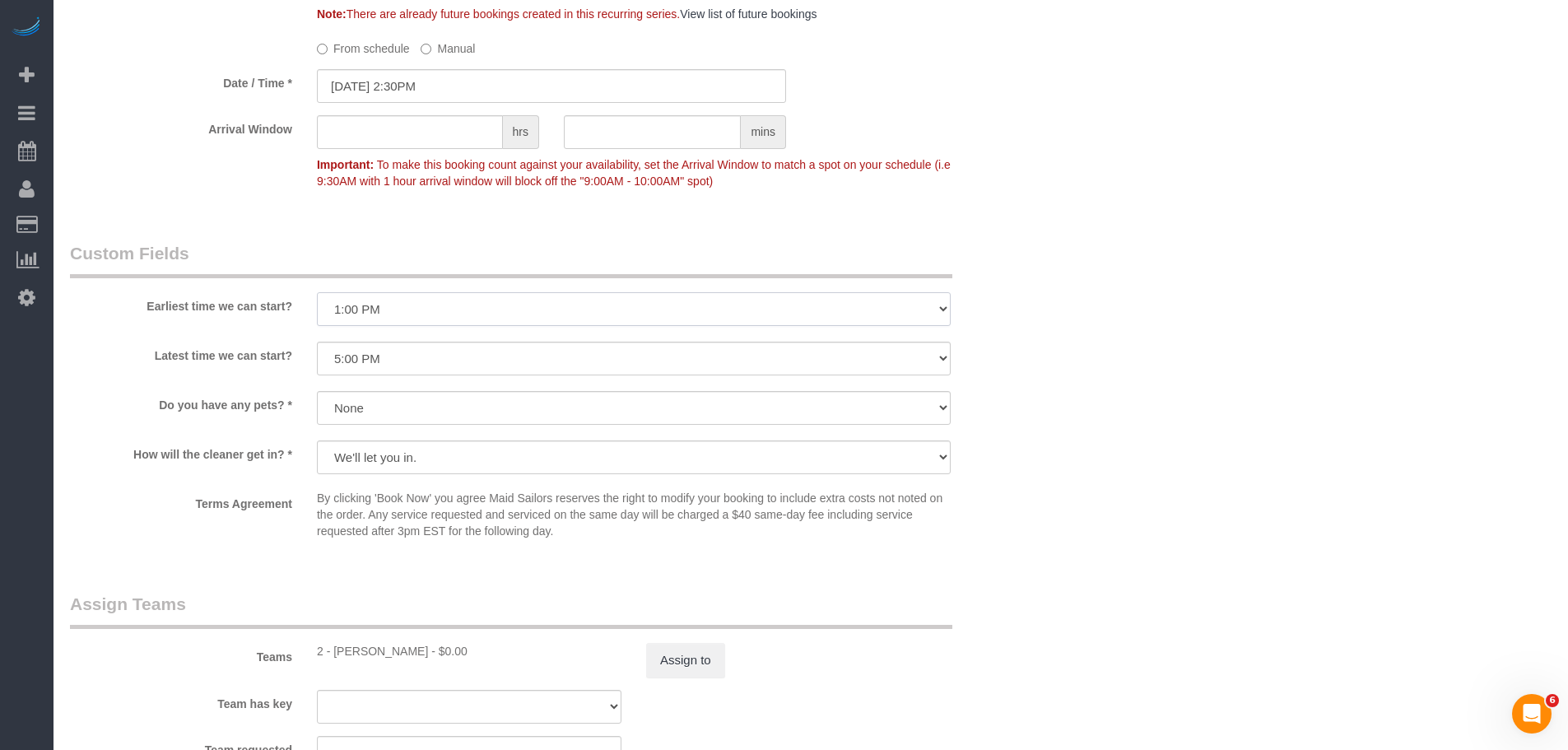
click at [588, 314] on select "I am not flexible, keep my selected time 8:00 AM 9:00 AM 10:00 AM 11:00 AM 12:0…" at bounding box center [634, 309] width 634 height 33
select select "number:89"
click at [317, 292] on select "I am not flexible, keep my selected time 8:00 AM 9:00 AM 10:00 AM 11:00 AM 12:0…" at bounding box center [634, 309] width 634 height 33
click at [541, 359] on select "I am not flexible, keep my selected time 8:00 AM 9:00 AM 10:00 AM 11:00 AM 12:0…" at bounding box center [634, 357] width 634 height 33
select select "number:90"
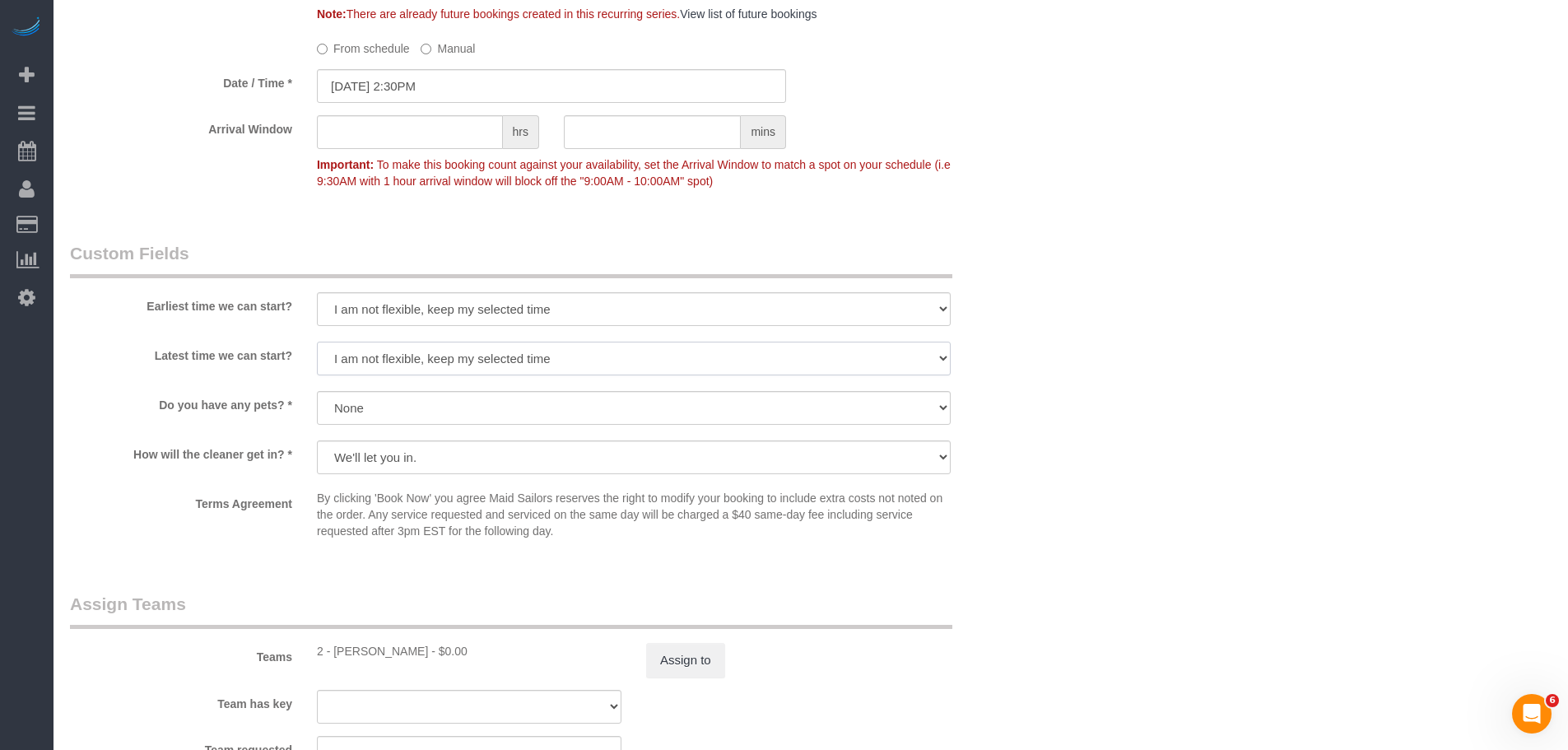
click at [317, 341] on select "I am not flexible, keep my selected time 8:00 AM 9:00 AM 10:00 AM 11:00 AM 12:0…" at bounding box center [634, 357] width 634 height 33
drag, startPoint x: 1149, startPoint y: 295, endPoint x: 1043, endPoint y: 344, distance: 116.8
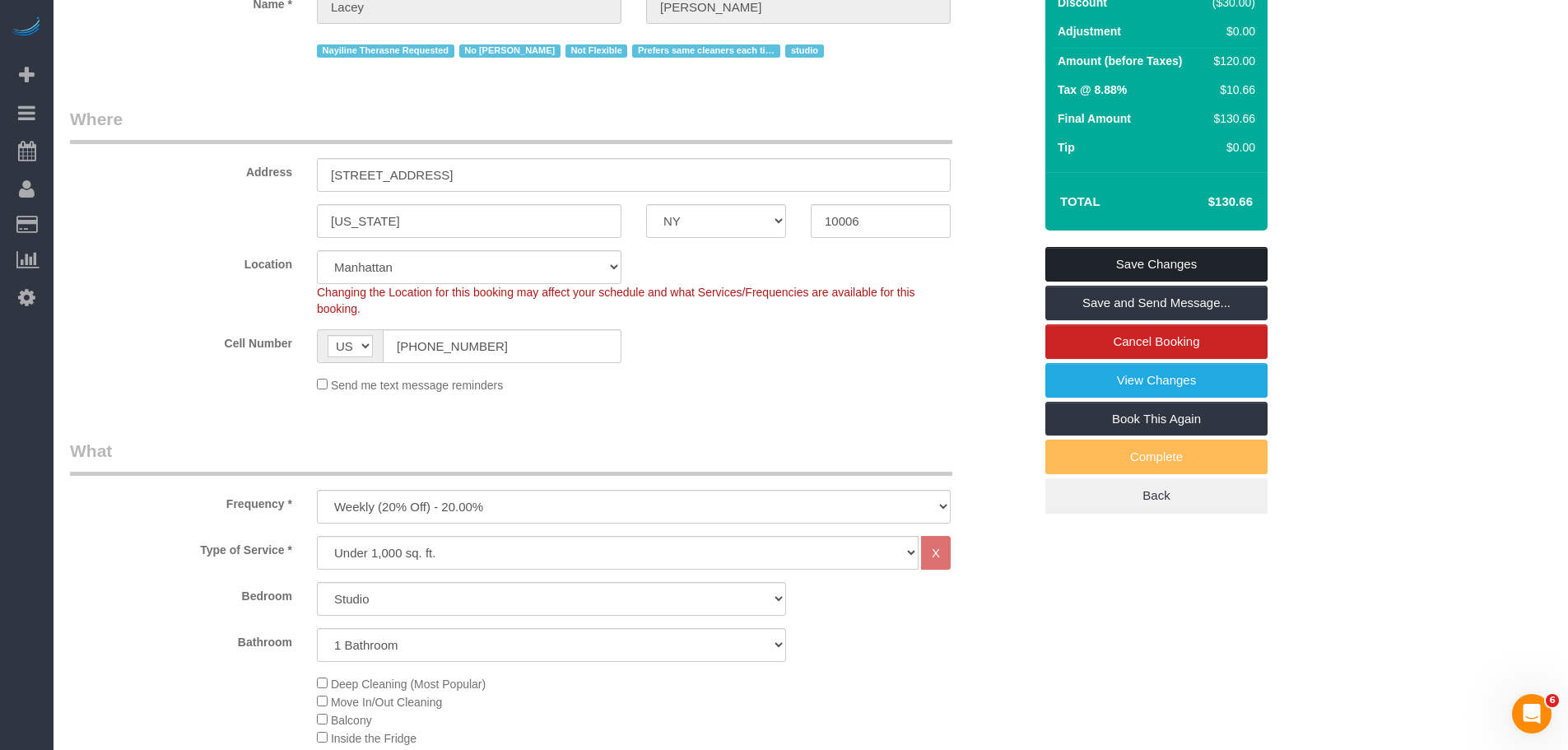
scroll to position [82, 0]
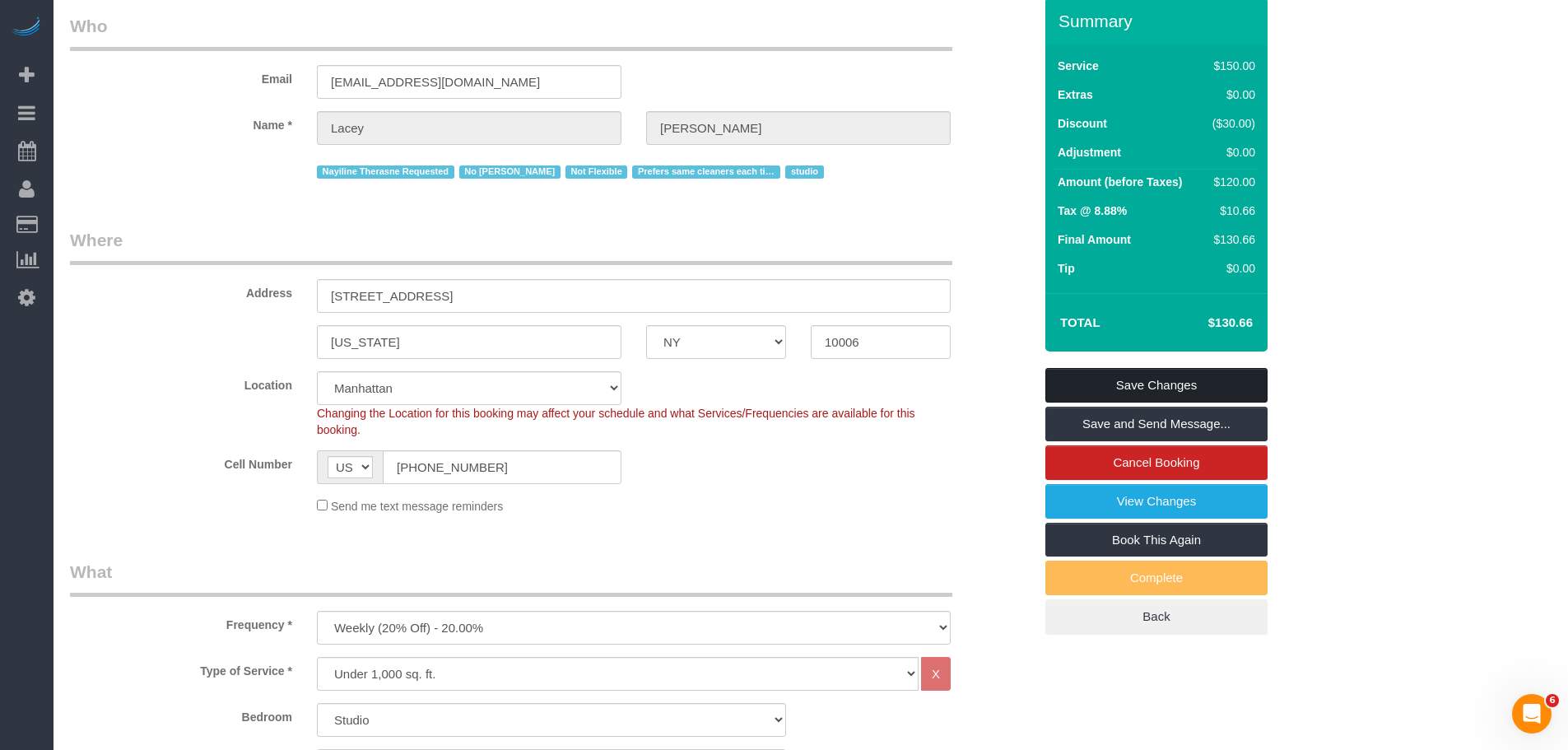
click at [1139, 374] on link "Save Changes" at bounding box center [1156, 385] width 222 height 34
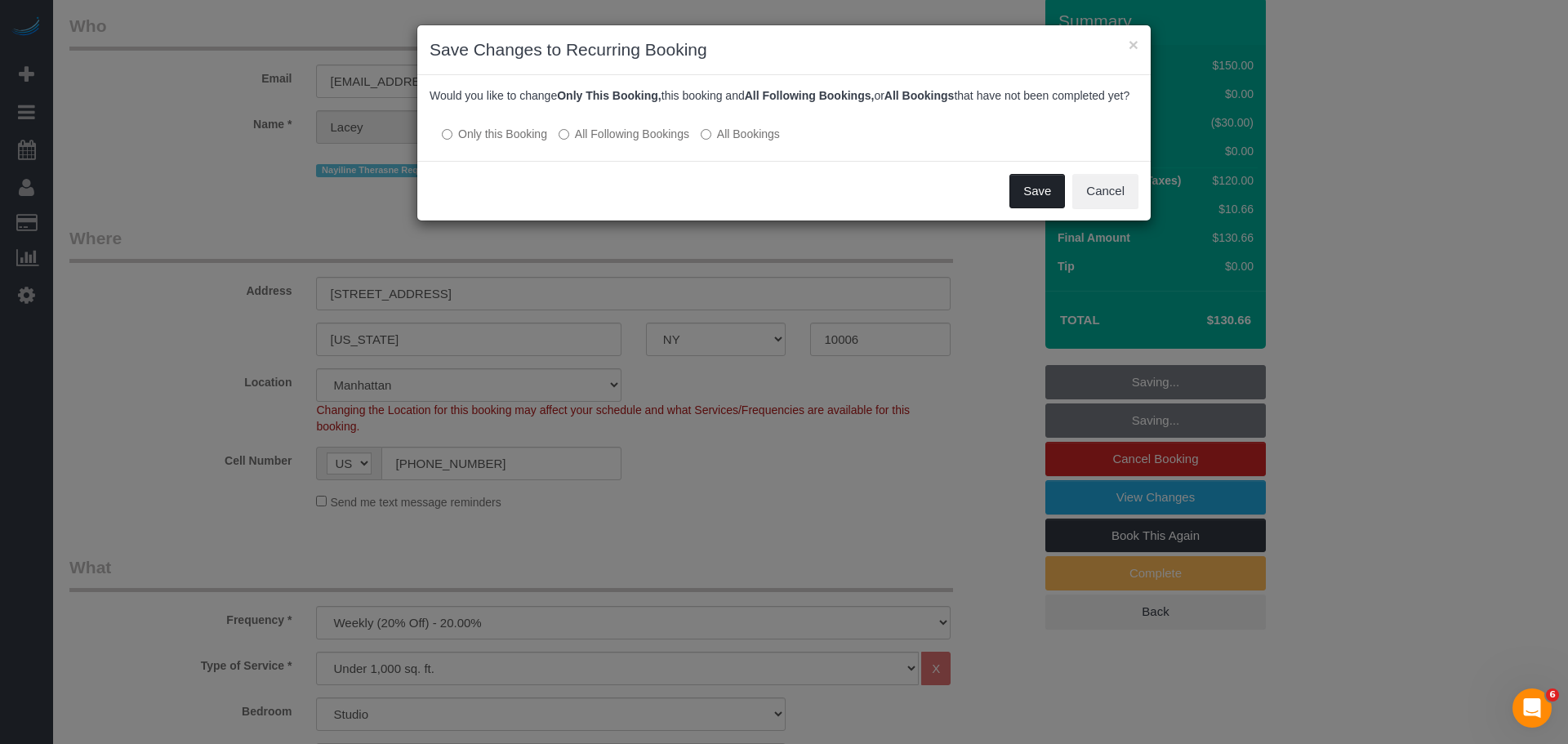
click at [1034, 208] on button "Save" at bounding box center [1037, 190] width 55 height 34
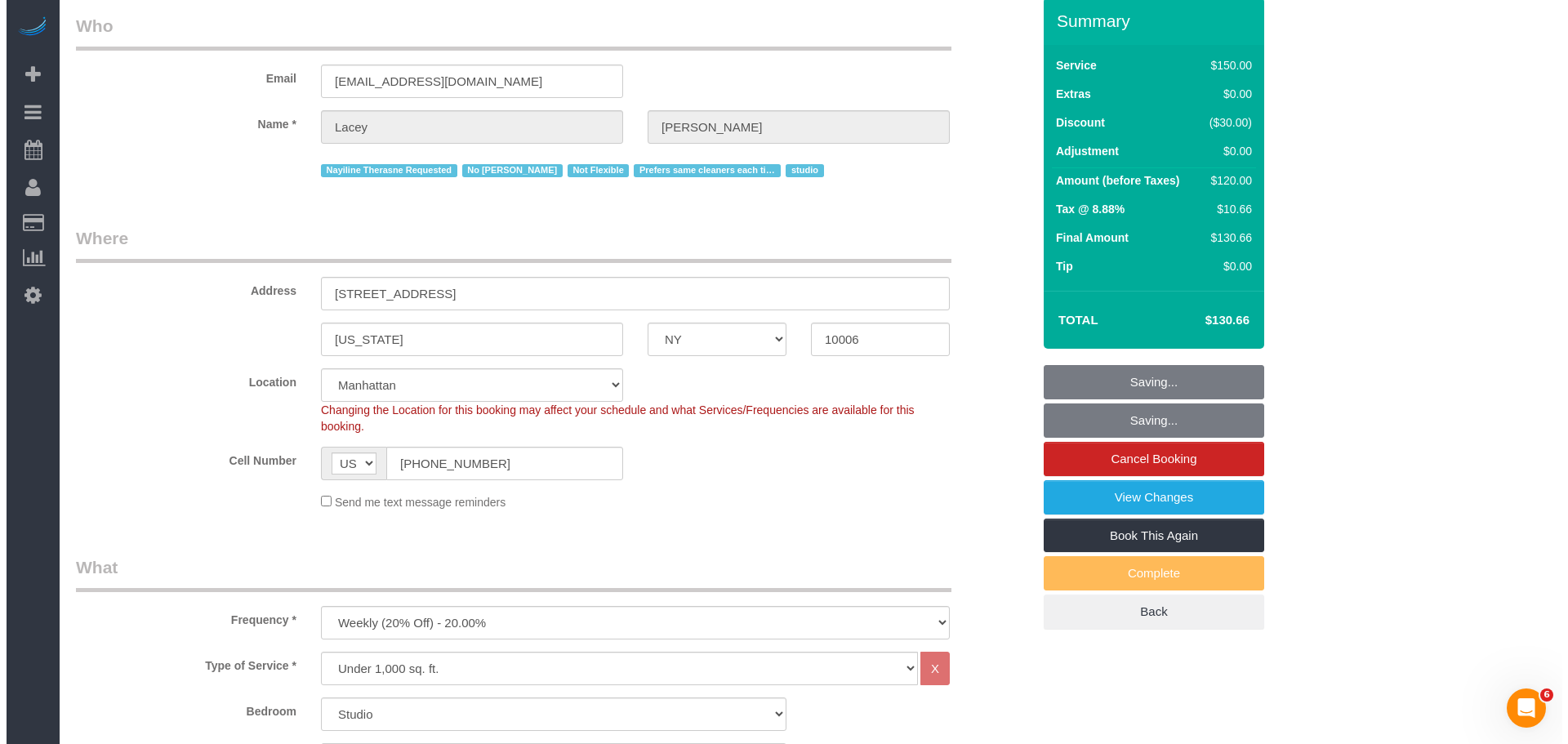
scroll to position [0, 0]
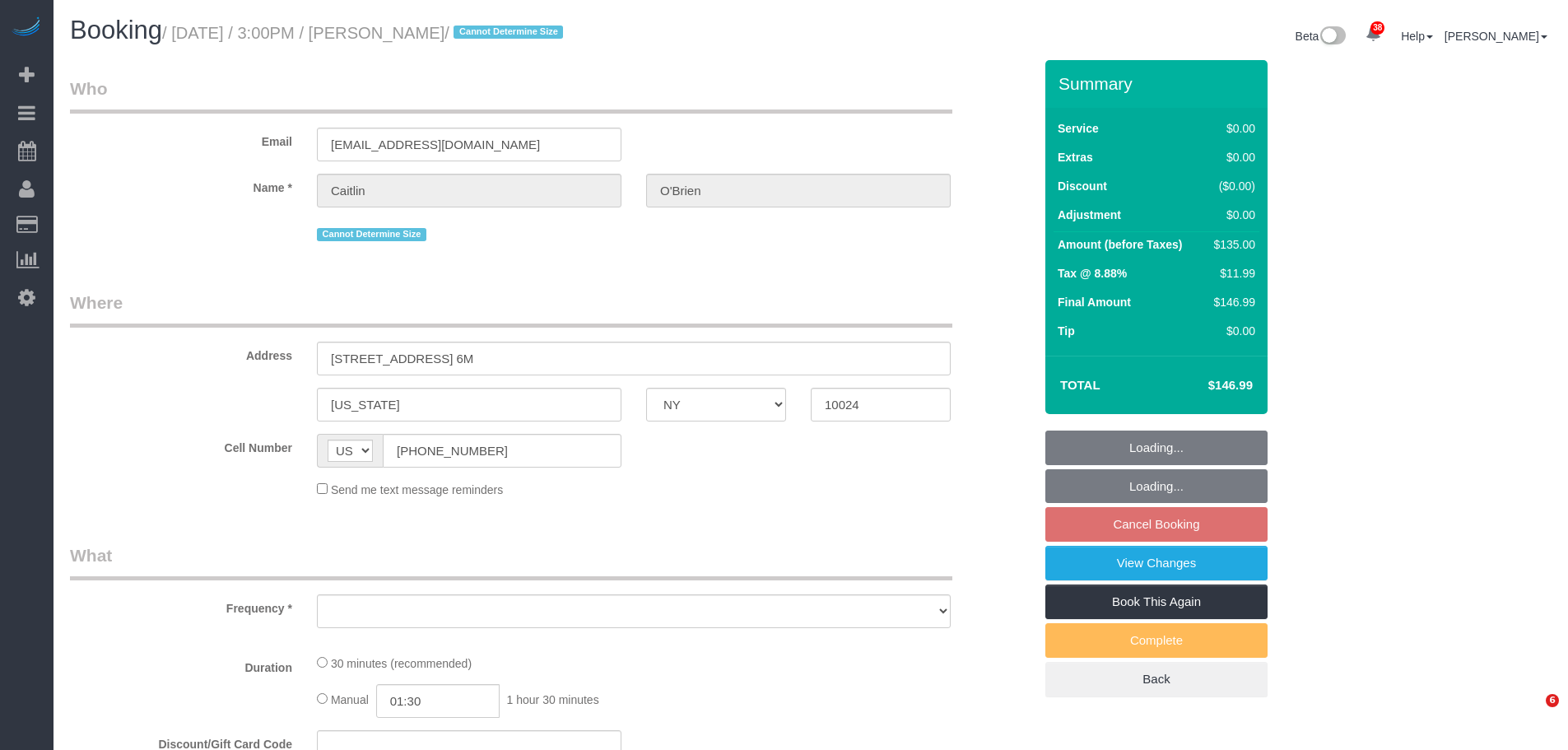
select select "NY"
select select "string:stripe-pm_1Qqee04VGloSiKo7obcjrnBA"
select select "spot2"
select select "number:61"
select select "number:77"
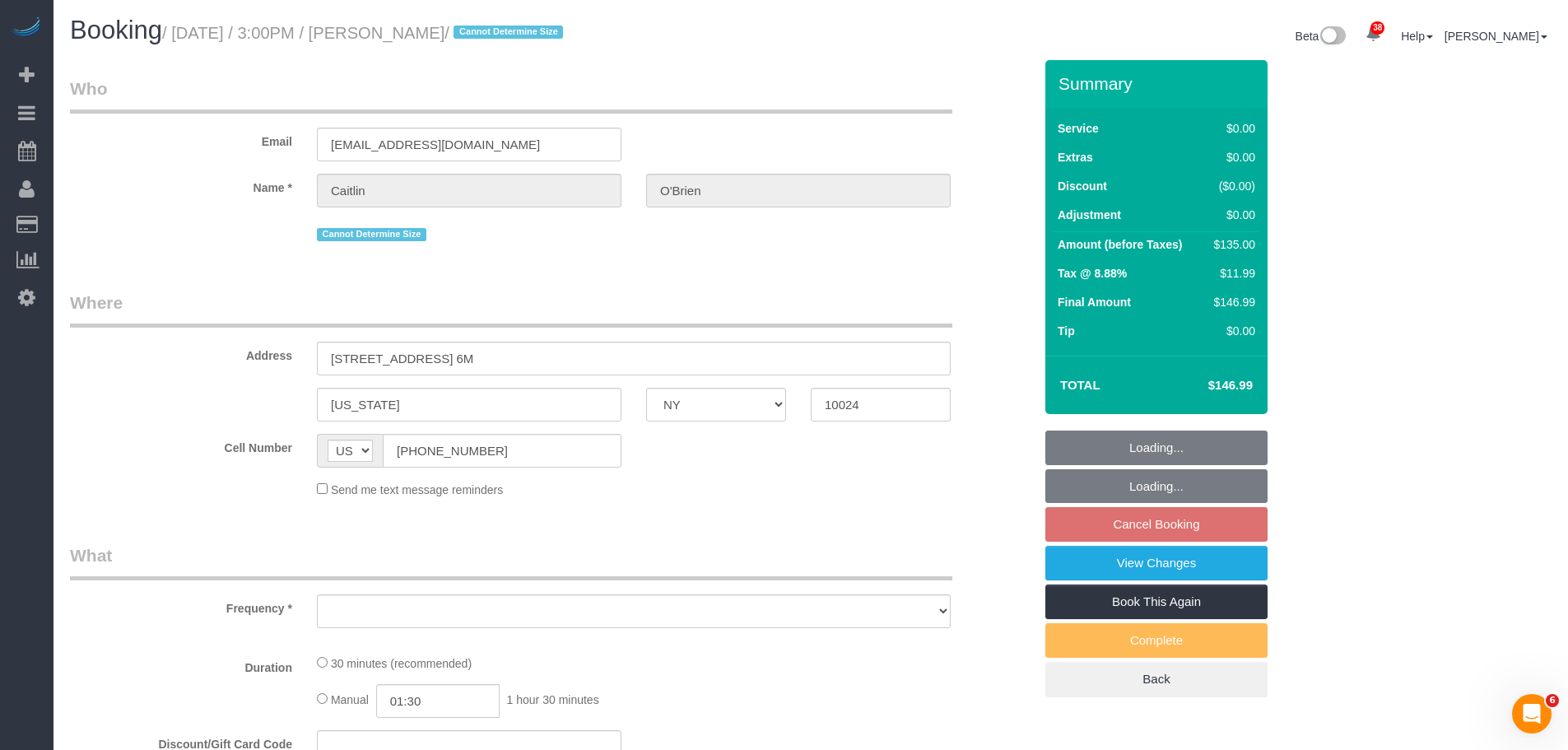
select select "number:15"
select select "number:5"
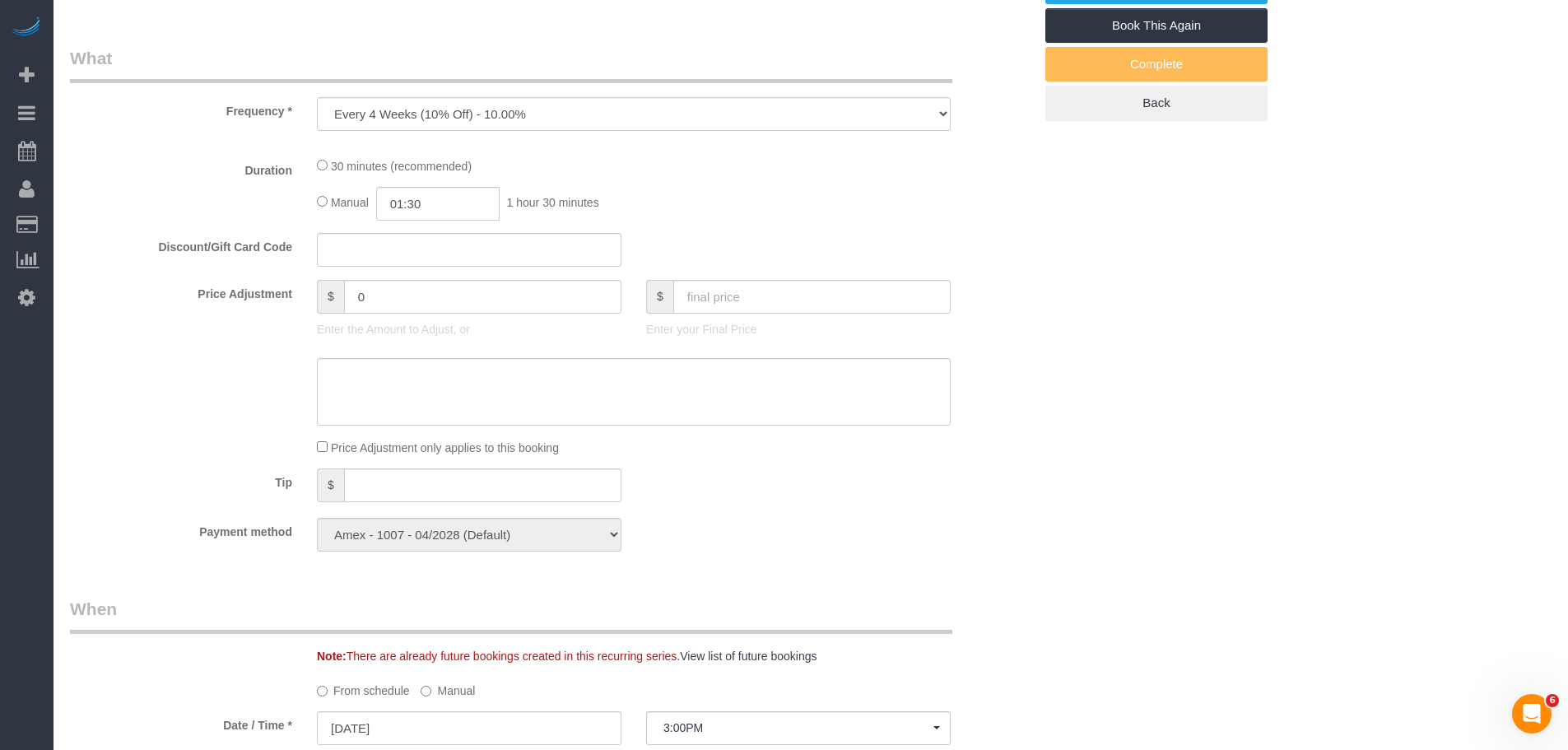
select select "object:1539"
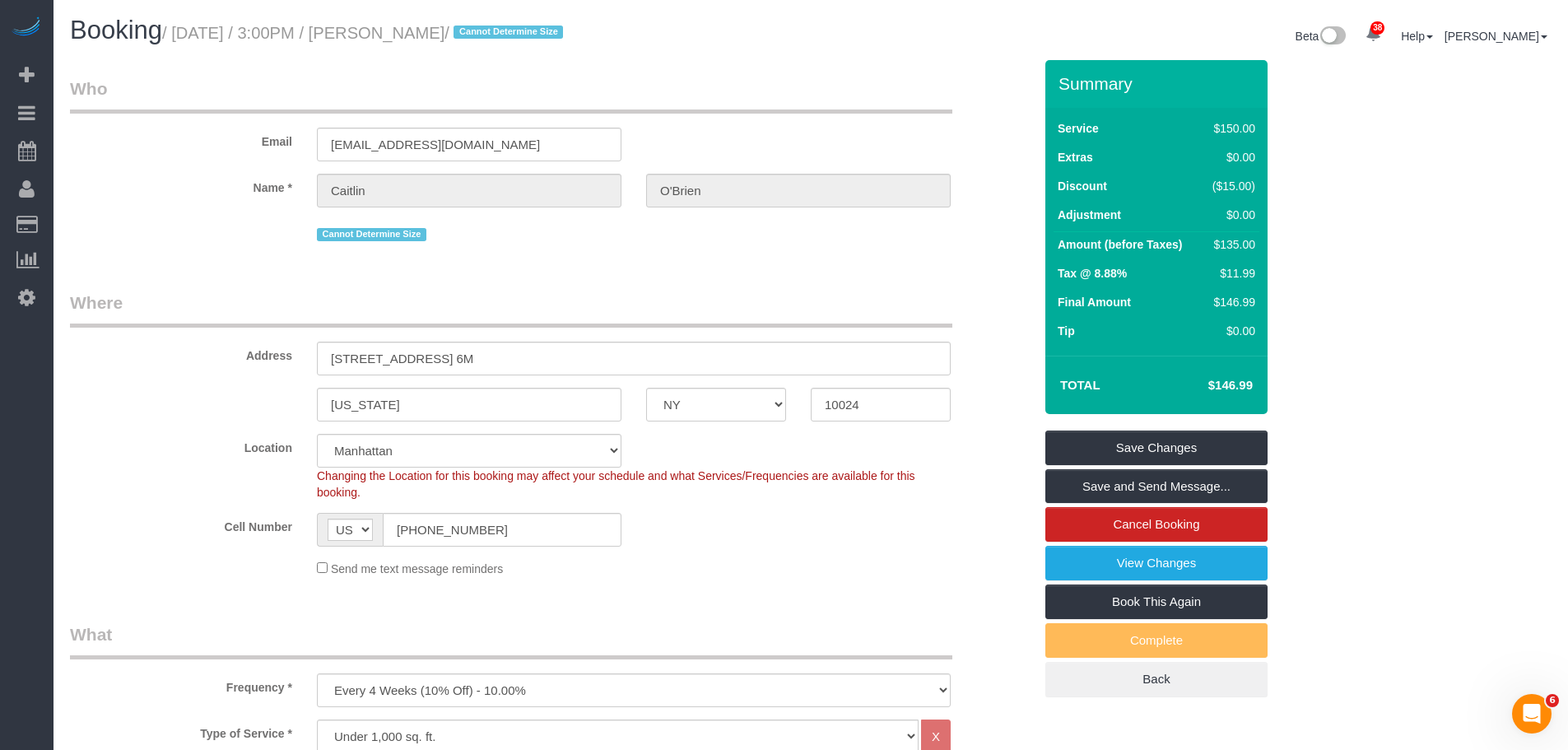
click at [792, 86] on legend "Who" at bounding box center [511, 94] width 882 height 37
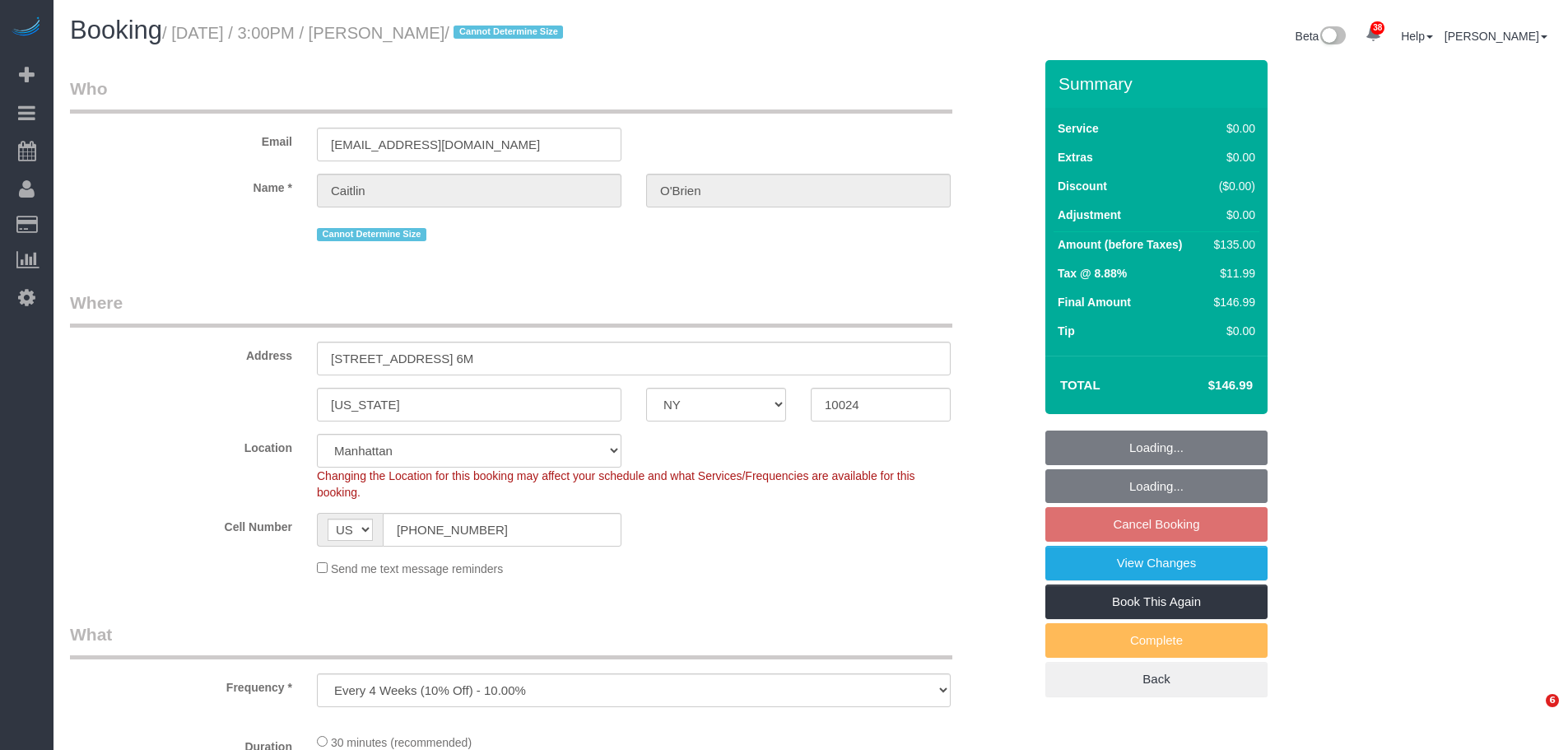
select select "NY"
select select "string:stripe-pm_1Qqee04VGloSiKo7obcjrnBA"
select select "object:849"
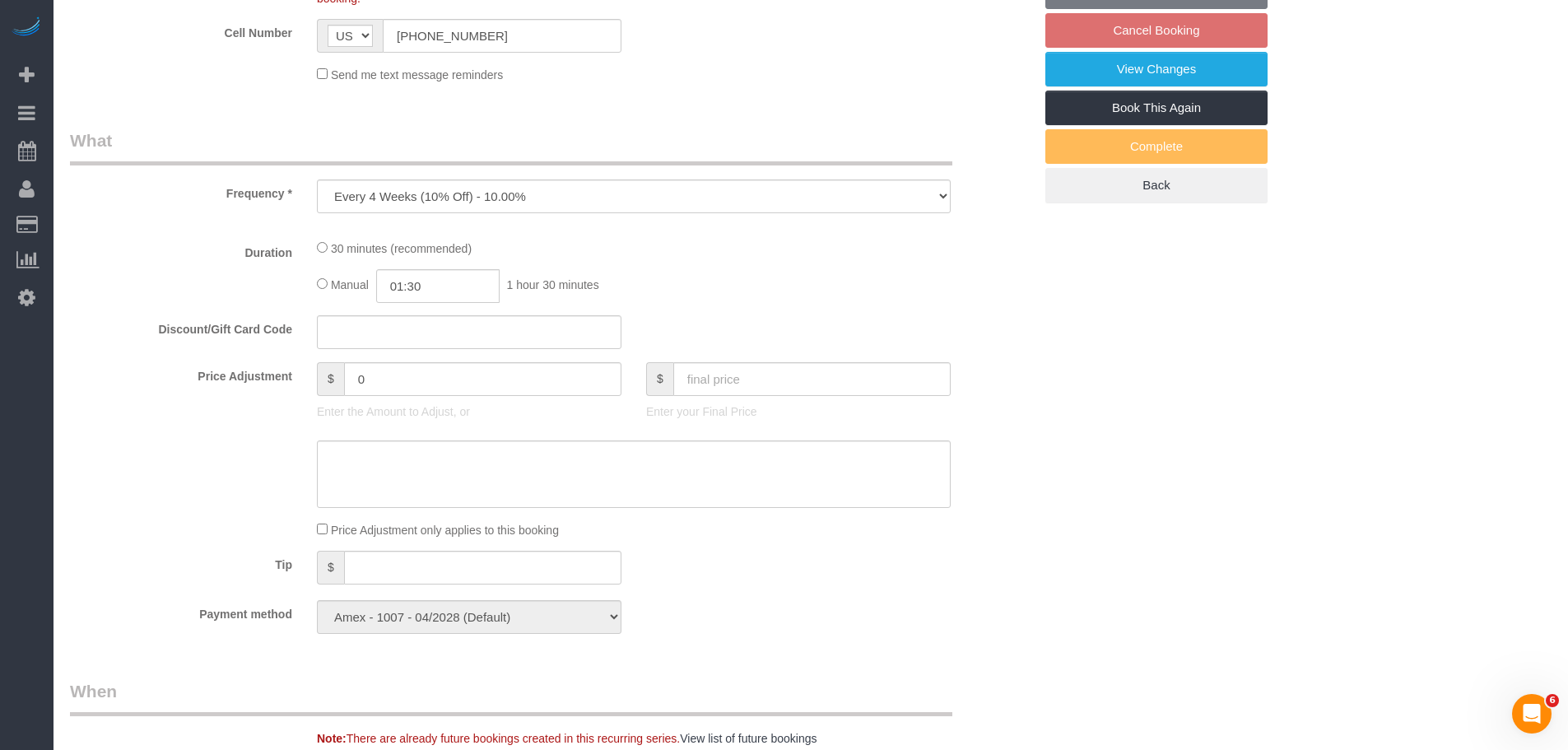
select select "spot2"
select select "number:61"
select select "number:77"
select select "number:15"
select select "number:5"
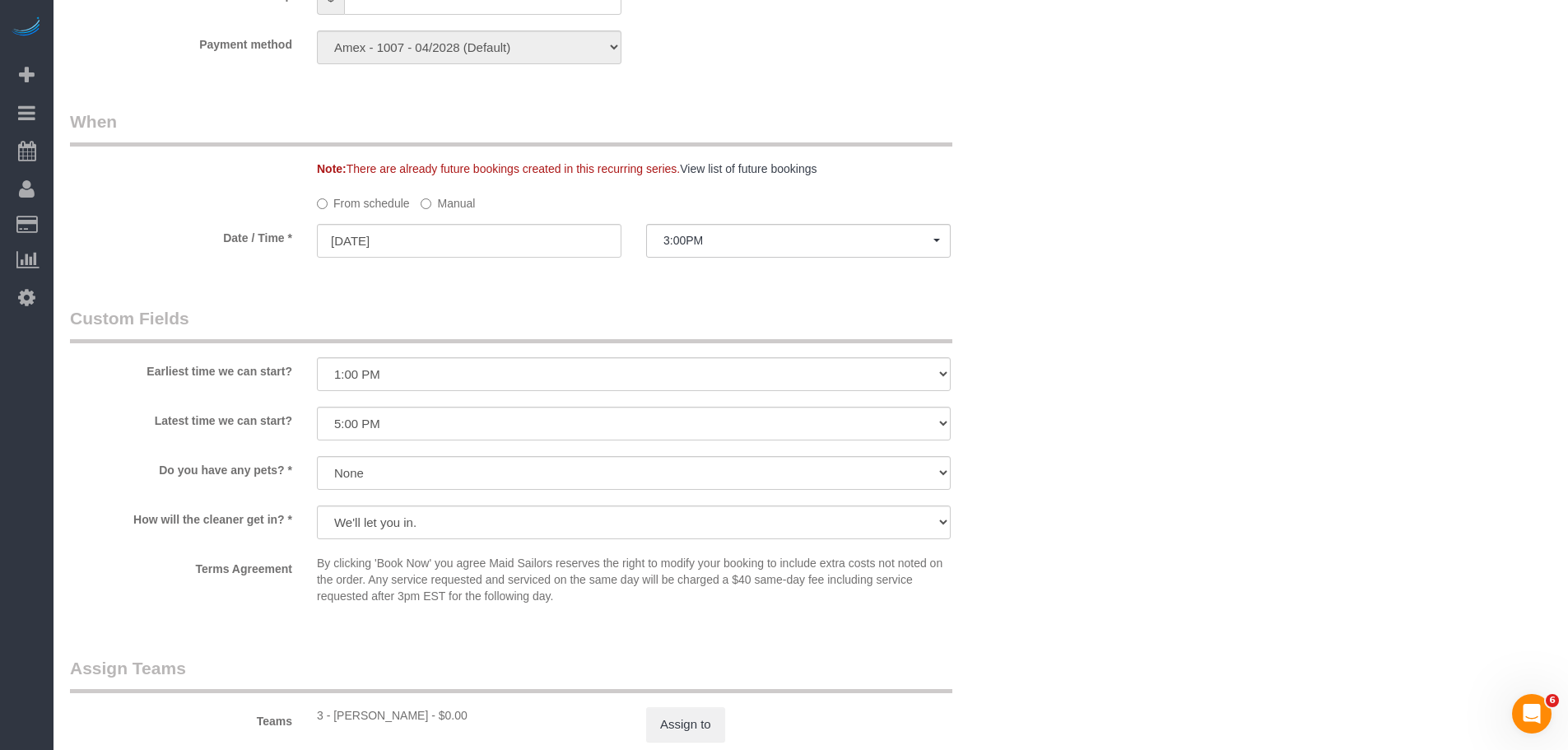
scroll to position [1563, 0]
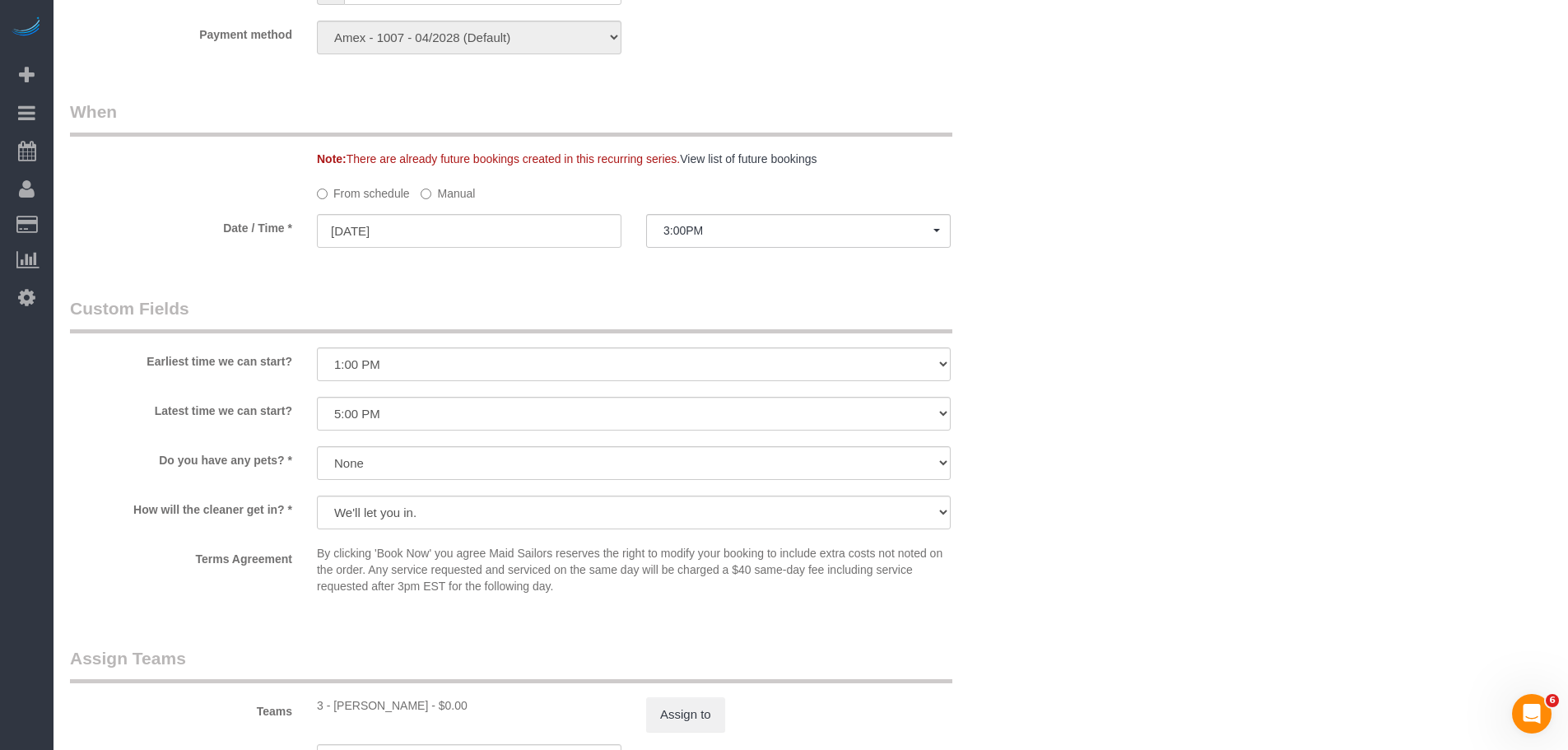
click at [437, 195] on label "Manual" at bounding box center [448, 190] width 54 height 22
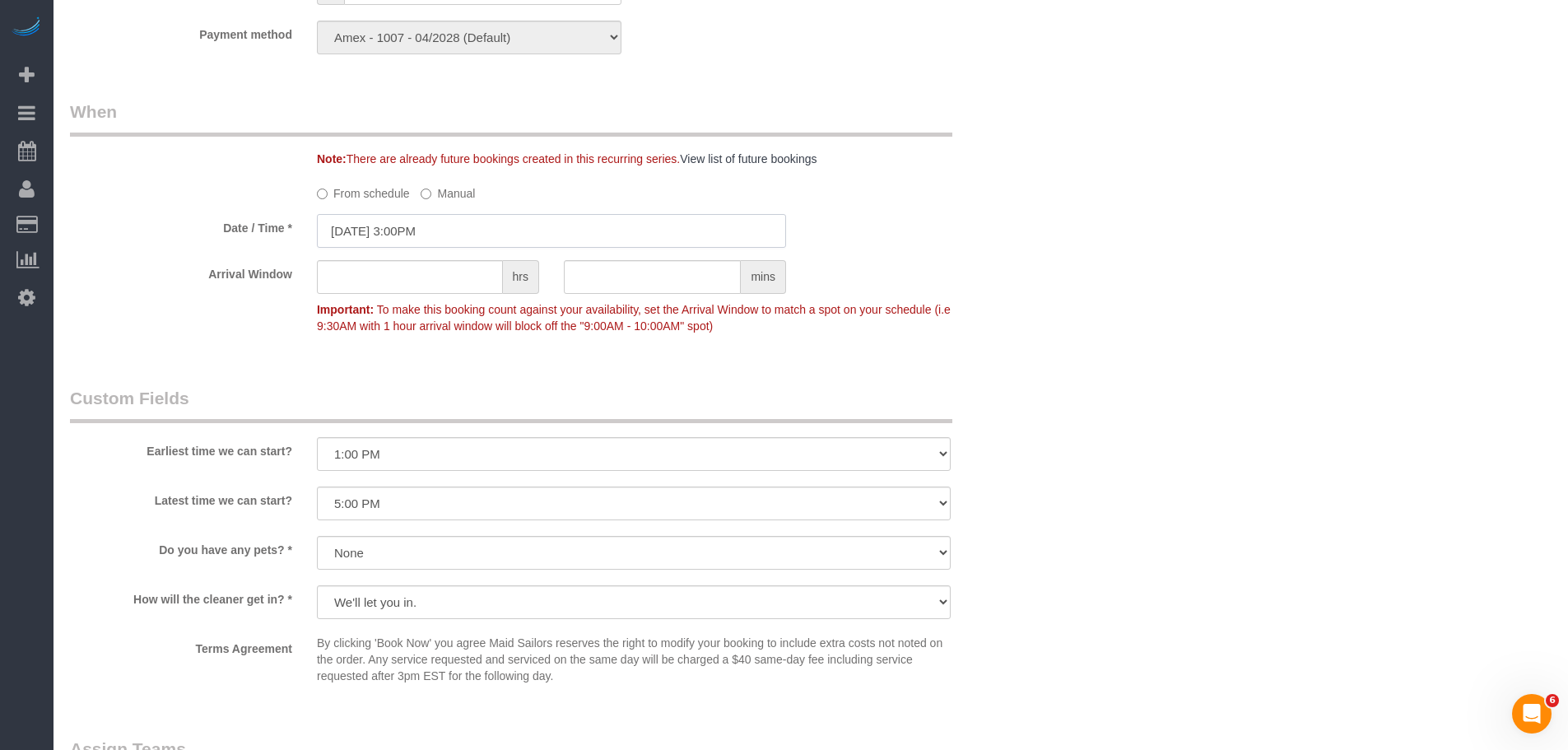
click at [497, 229] on input "10/13/2025 3:00PM" at bounding box center [551, 231] width 469 height 33
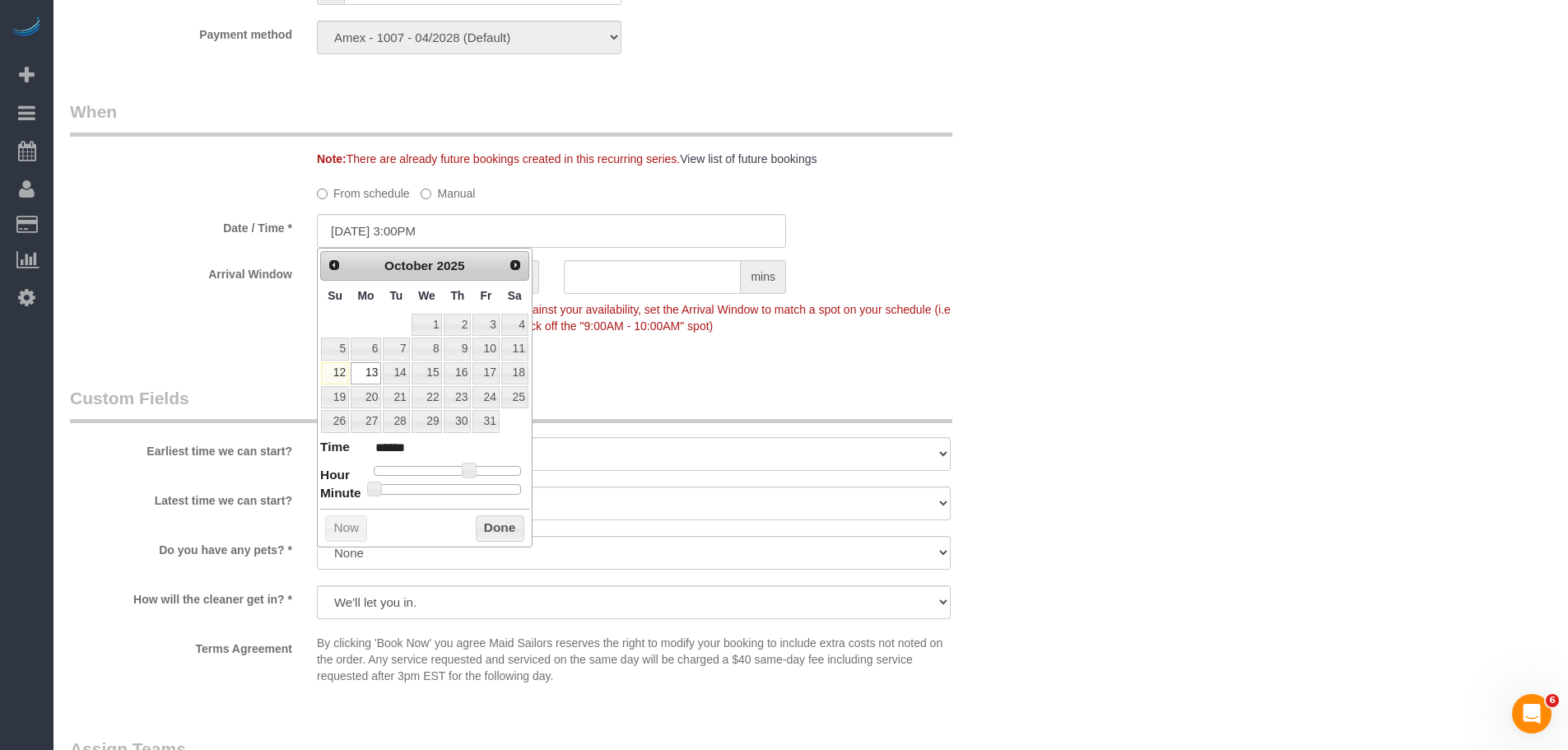
click at [459, 489] on div at bounding box center [448, 489] width 147 height 10
type input "10/13/2025 3:30PM"
type input "******"
click at [496, 529] on button "Done" at bounding box center [500, 528] width 49 height 27
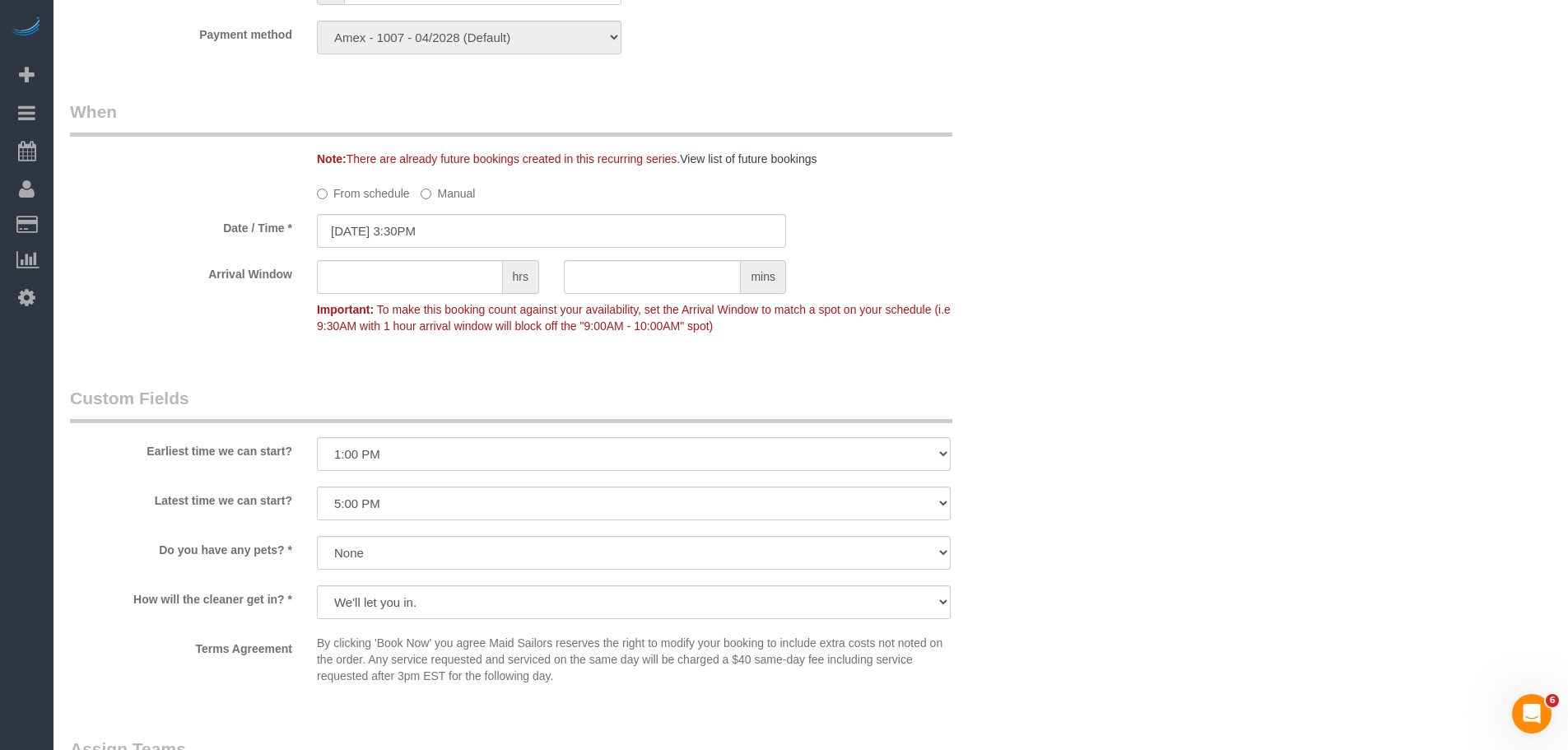
drag, startPoint x: 1089, startPoint y: 411, endPoint x: 1086, endPoint y: 431, distance: 20.2
click at [1090, 410] on div "Who Email caobrien1412@gmail.com Name * Caitlin O'Brien Cannot Determine Size W…" at bounding box center [811, 15] width 1481 height 3037
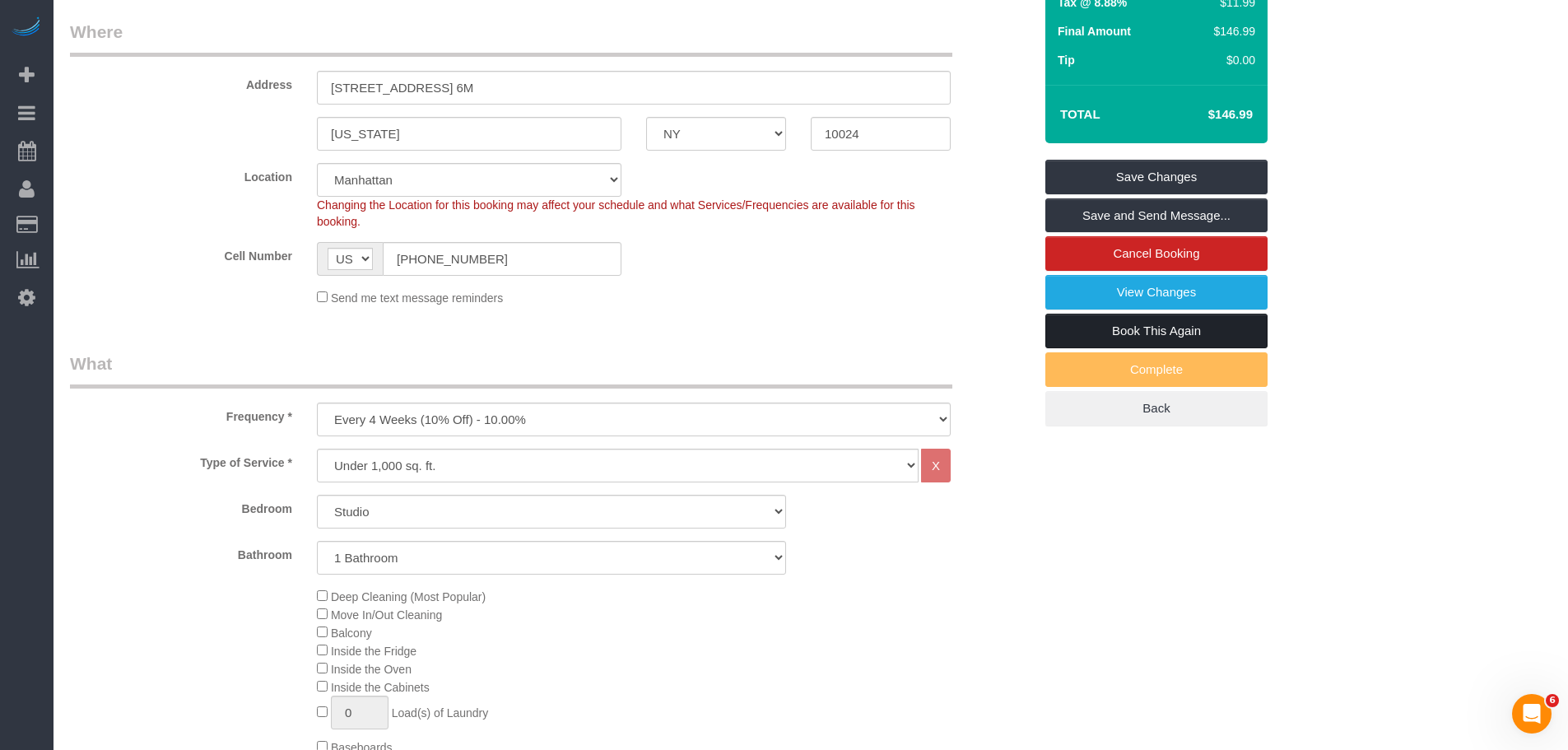
scroll to position [247, 0]
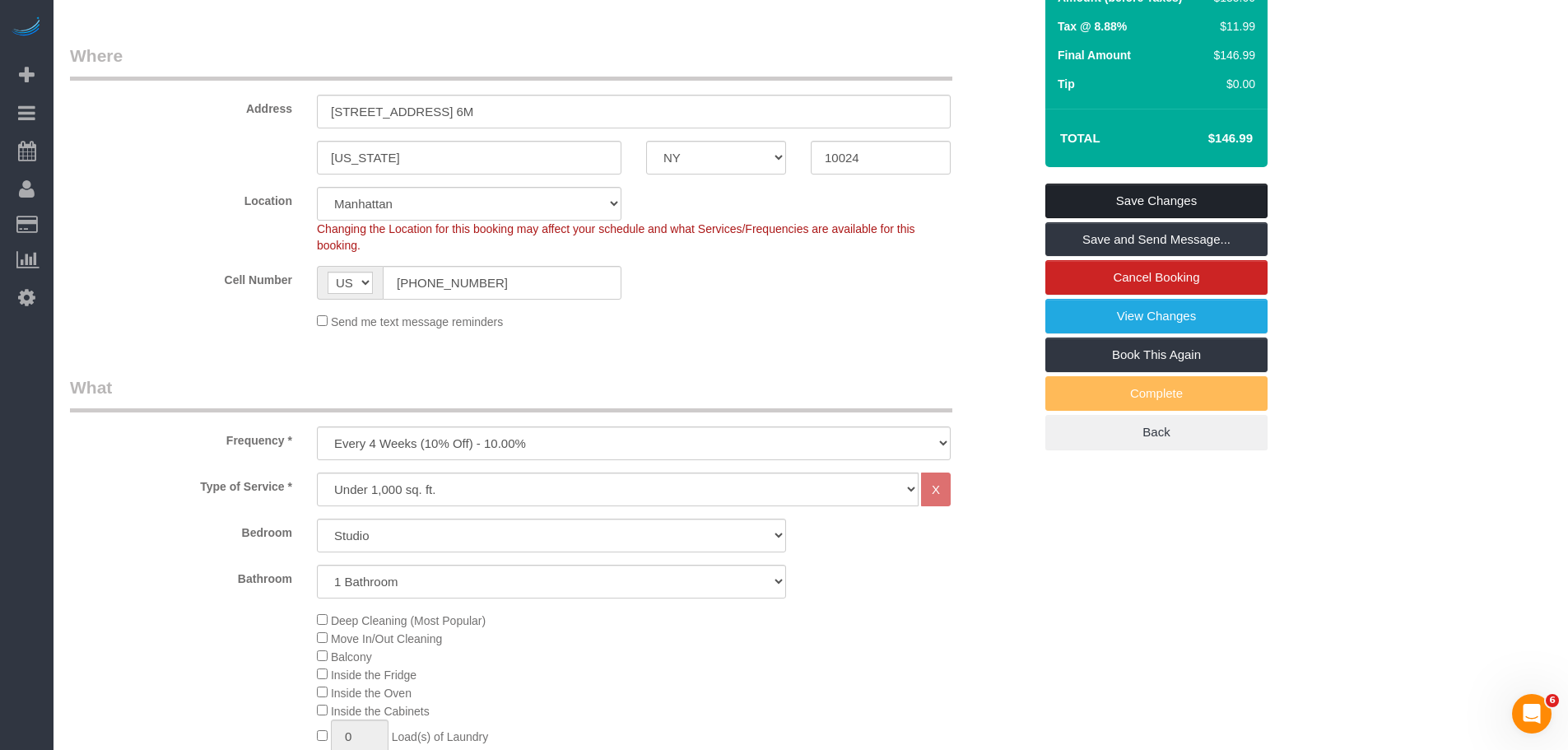
drag, startPoint x: 1174, startPoint y: 194, endPoint x: 1161, endPoint y: 193, distance: 13.0
click at [1174, 193] on link "Save Changes" at bounding box center [1156, 201] width 222 height 34
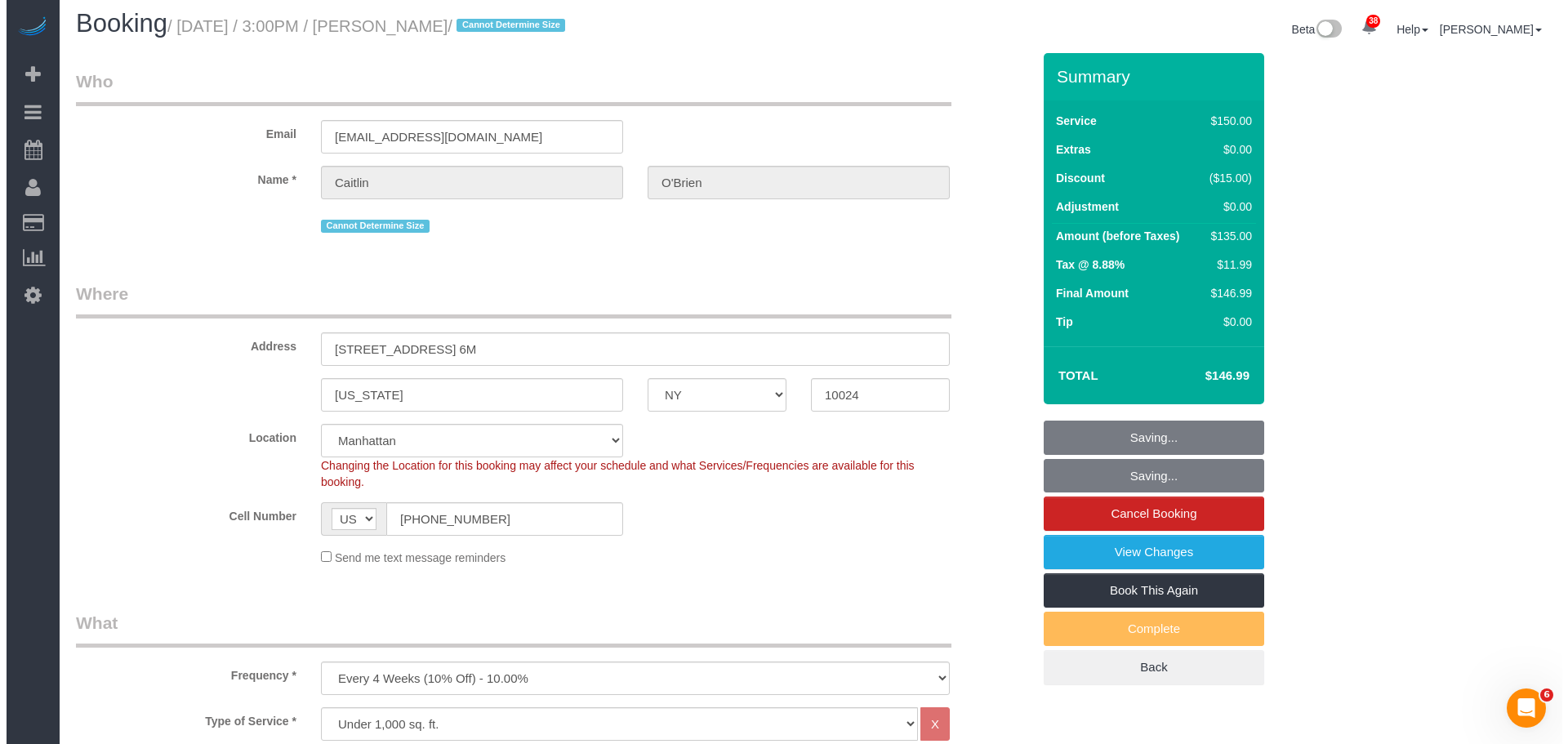
scroll to position [0, 0]
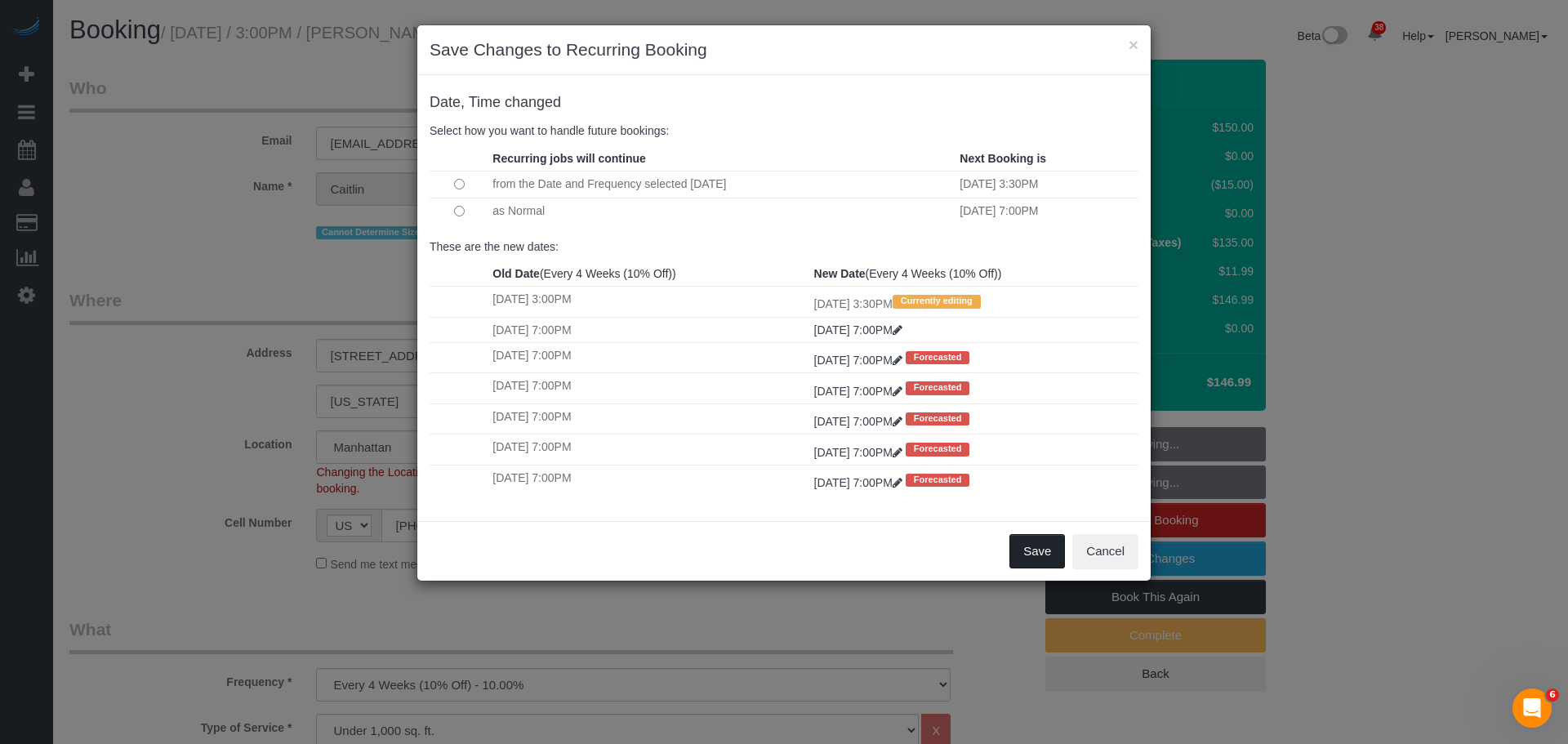
click at [1032, 554] on button "Save" at bounding box center [1037, 551] width 55 height 34
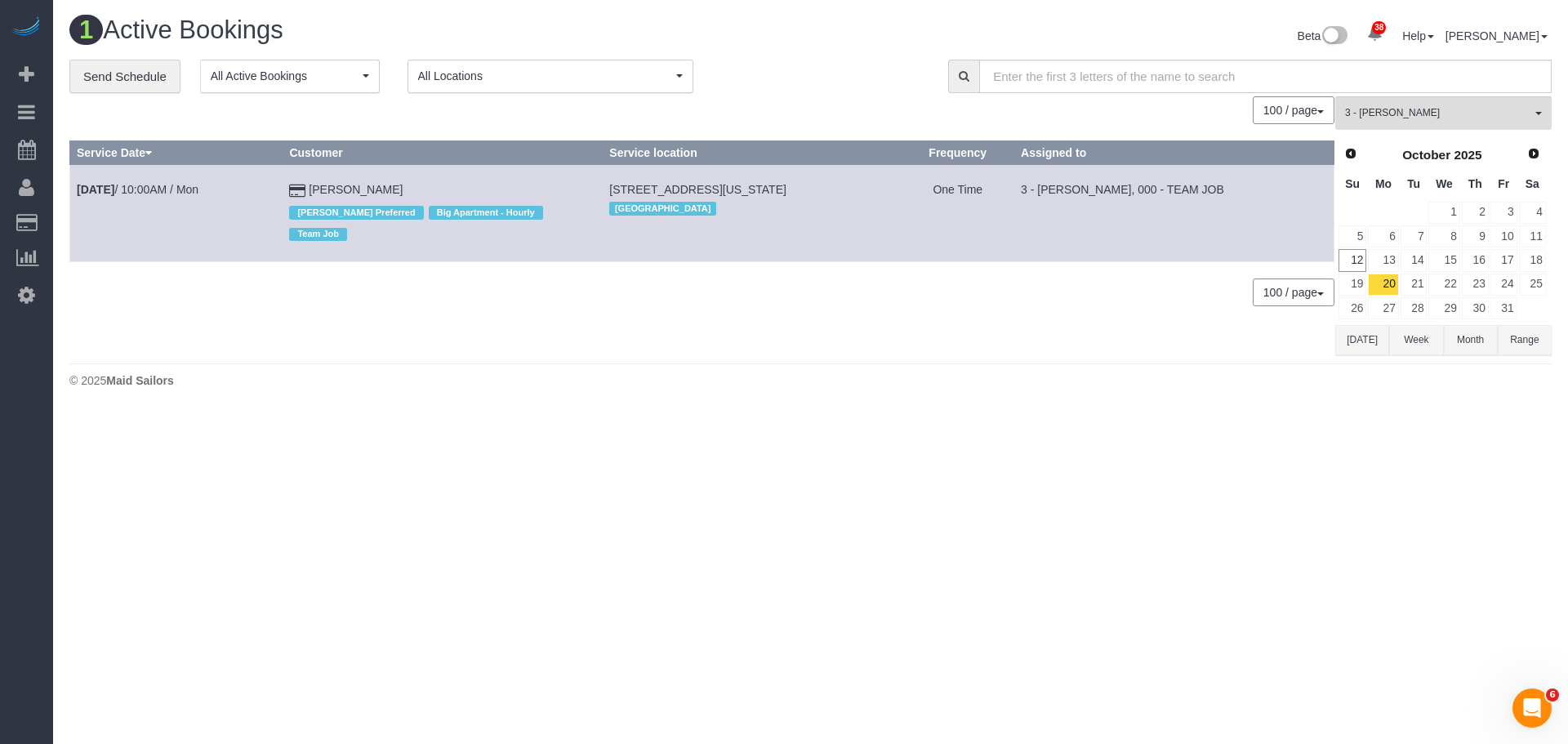
click at [888, 112] on div "100 / page 10 / page 20 / page 30 / page 40 / page 50 / page 100 / page" at bounding box center [702, 110] width 1265 height 28
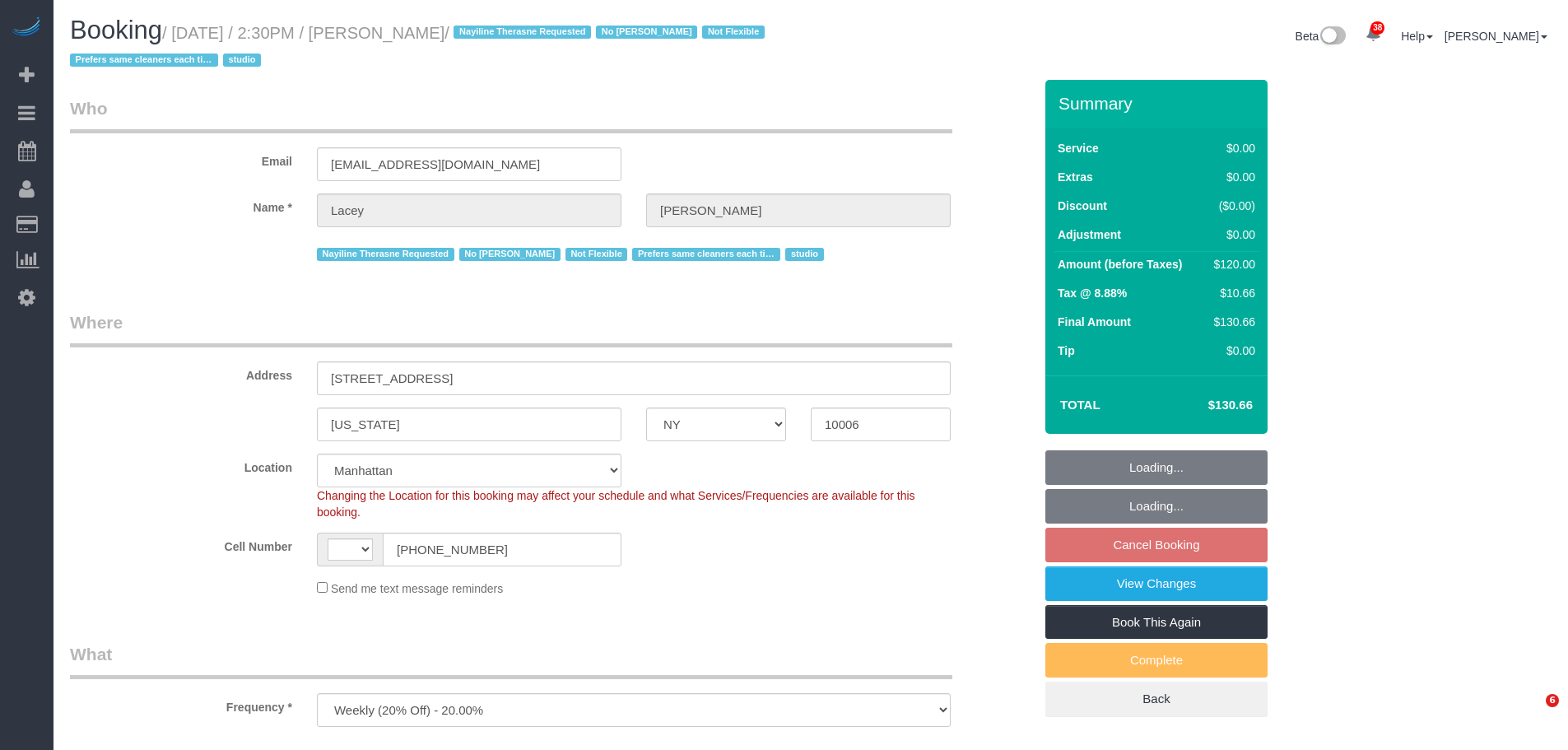
select select "NY"
select select "number:89"
select select "number:90"
select select "number:15"
select select "number:5"
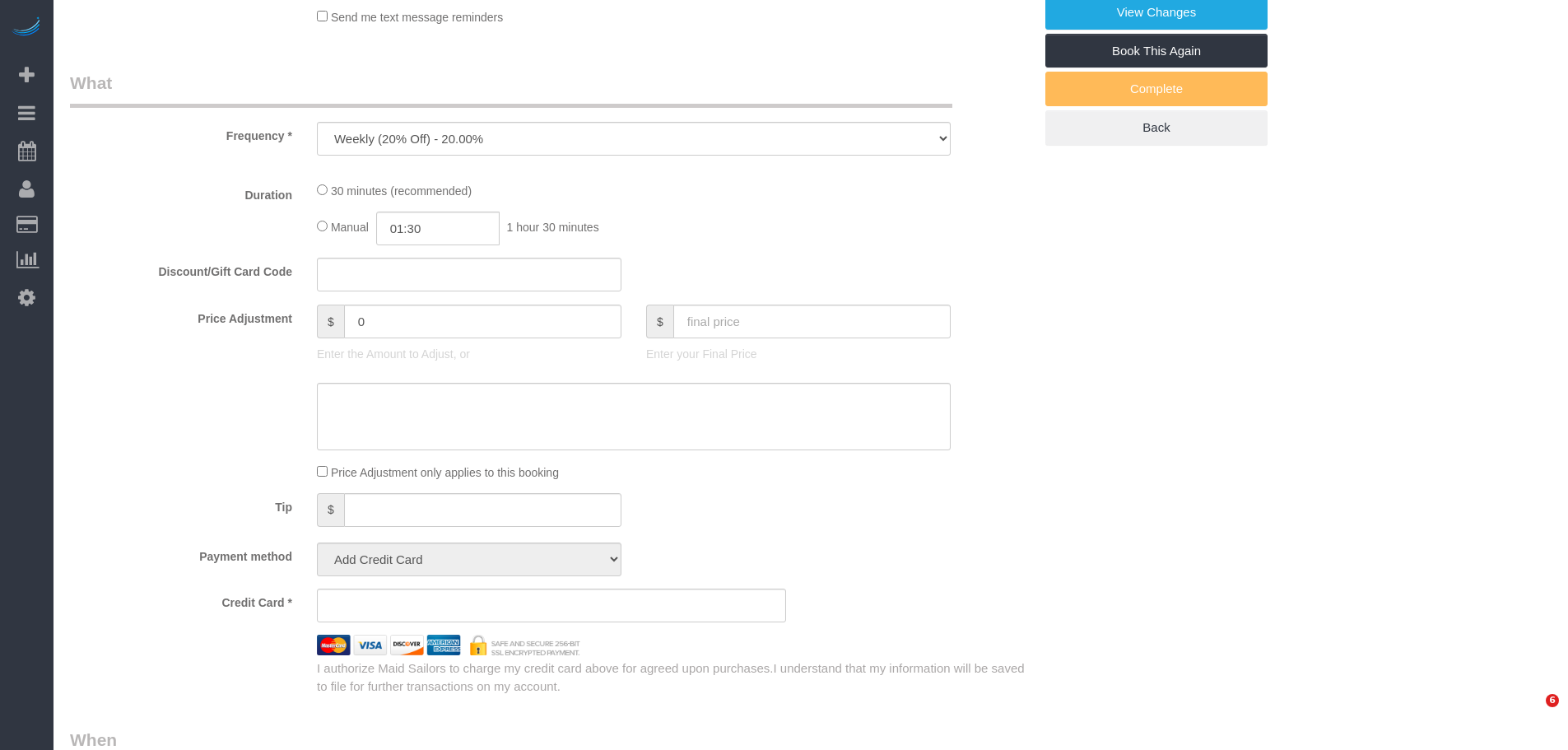
select select "object:838"
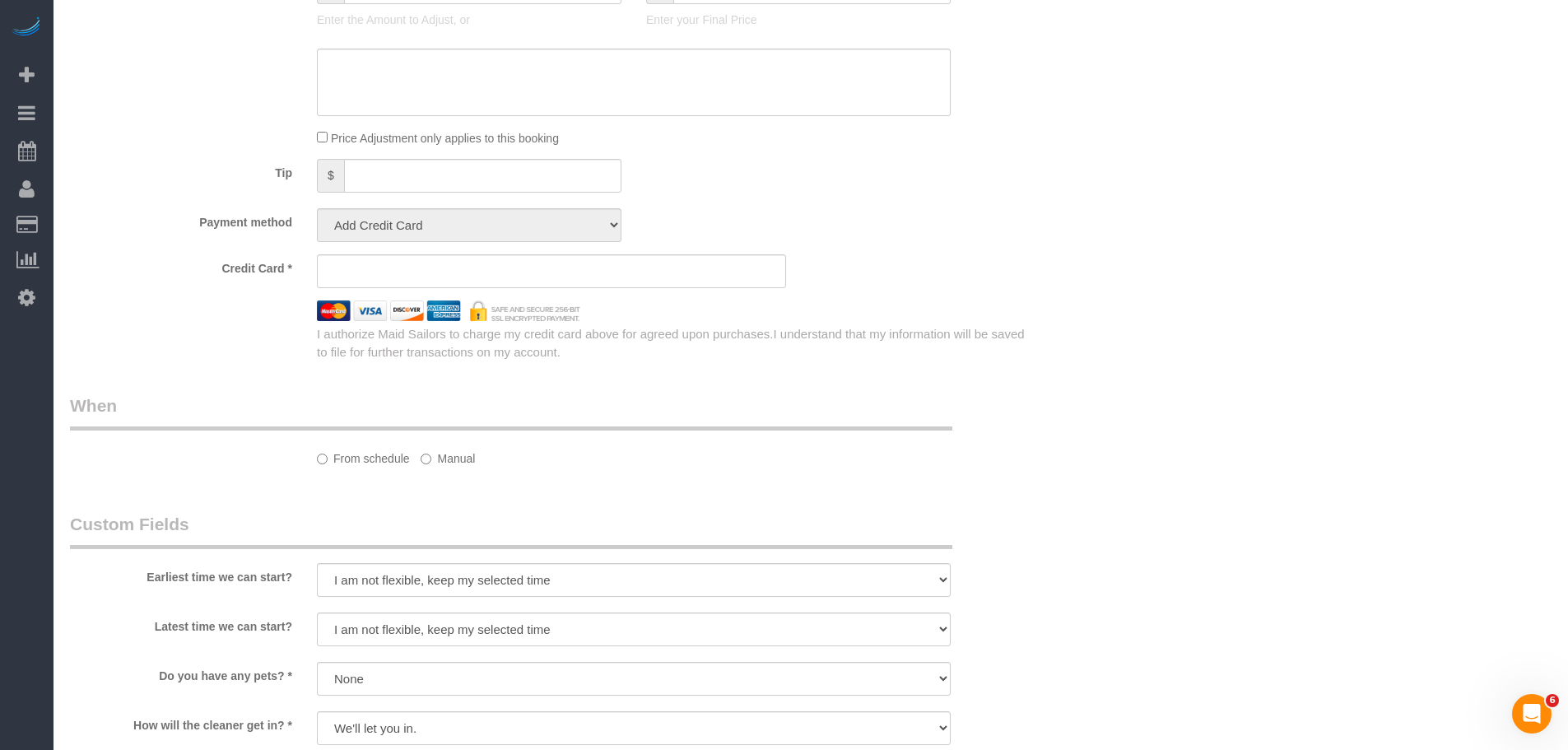
select select "string:[GEOGRAPHIC_DATA]"
select select "string:stripe-pm_1QnwjA4VGloSiKo7h3HCAQgS"
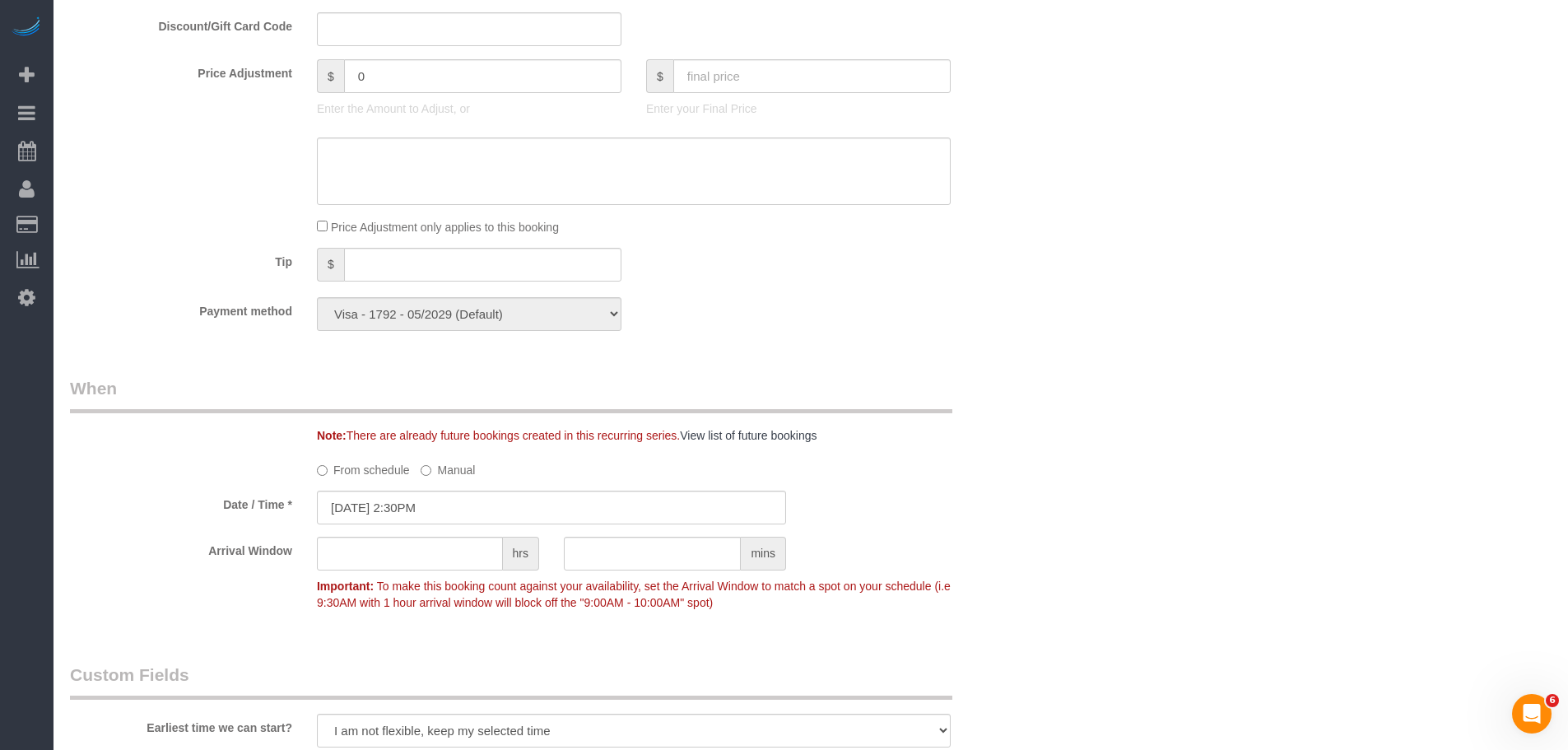
scroll to position [1563, 0]
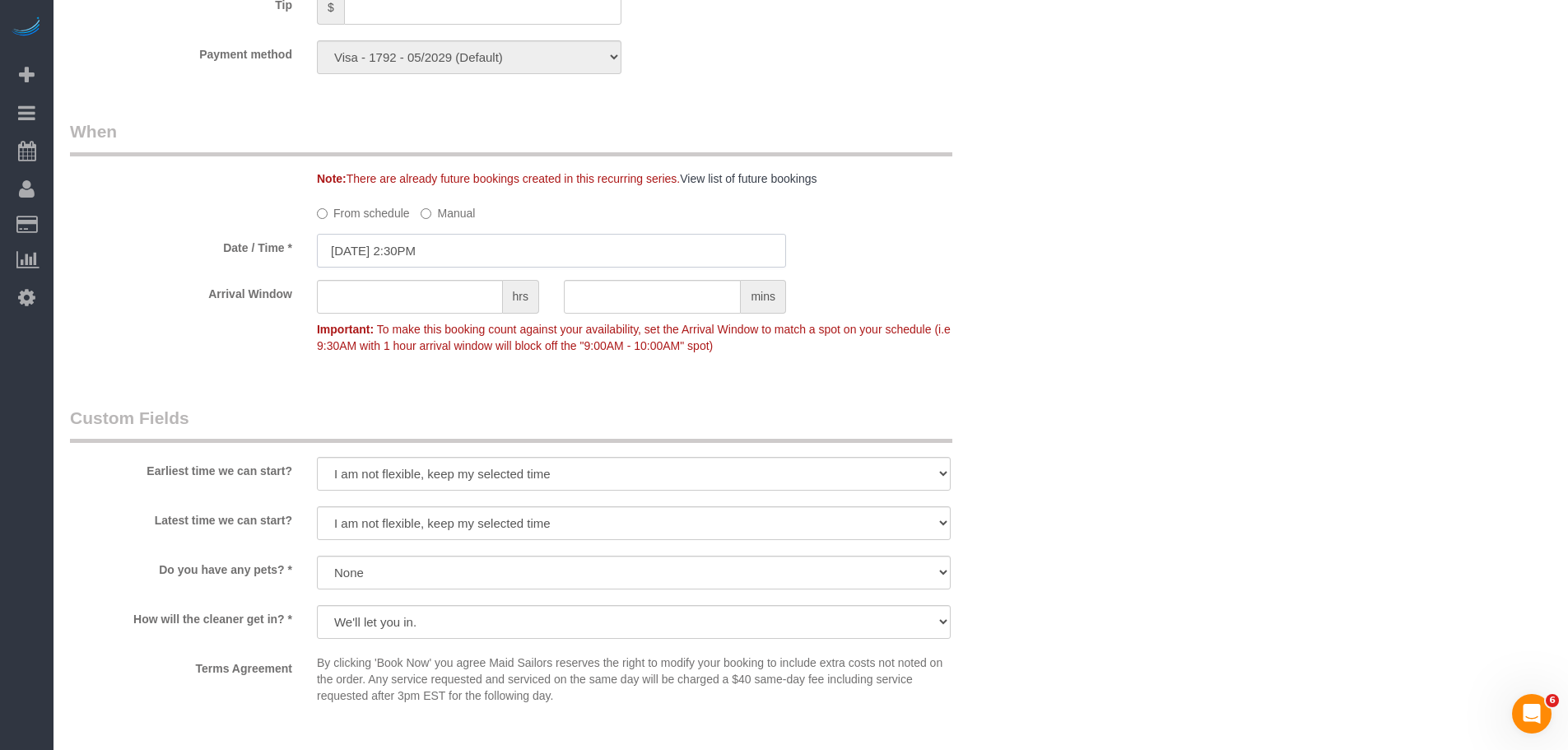
click at [520, 254] on input "[DATE] 2:30PM" at bounding box center [551, 250] width 469 height 33
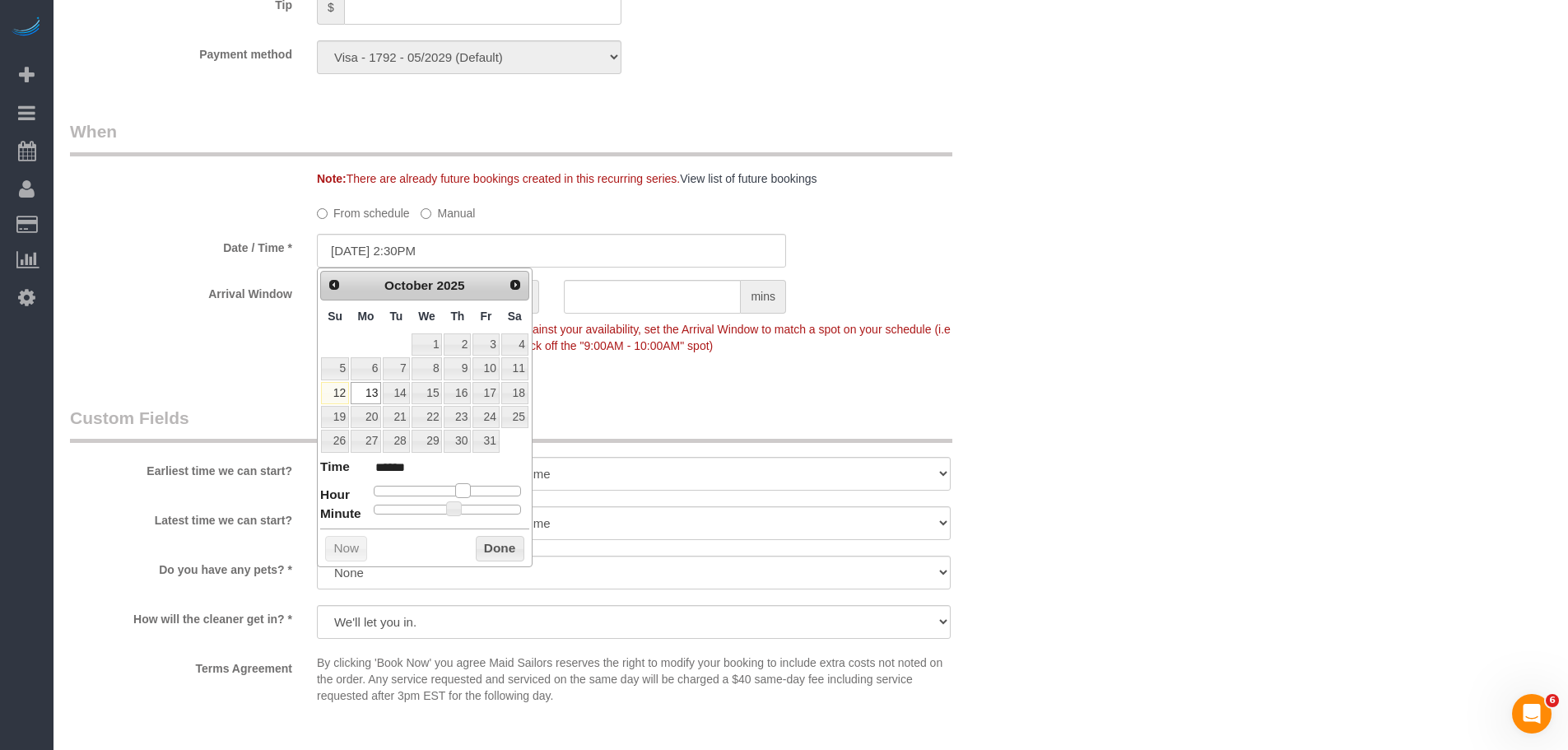
click at [460, 490] on span at bounding box center [462, 490] width 15 height 15
type input "10/13/2025 1:30PM"
type input "******"
type input "10/13/2025 1:25PM"
type input "******"
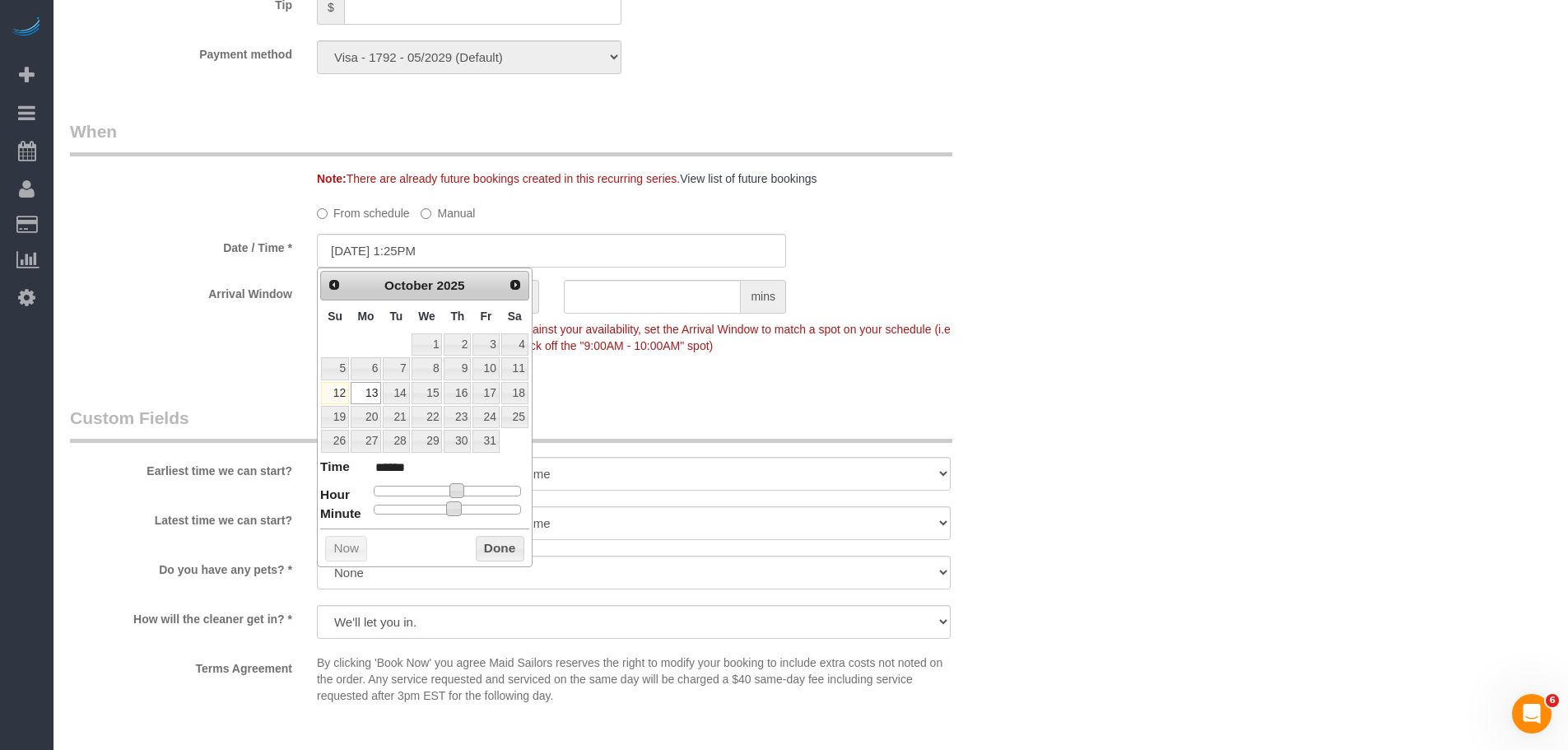
type input "10/13/2025 1:20PM"
type input "******"
type input "10/13/2025 1:05PM"
type input "******"
type input "[DATE] 1:00PM"
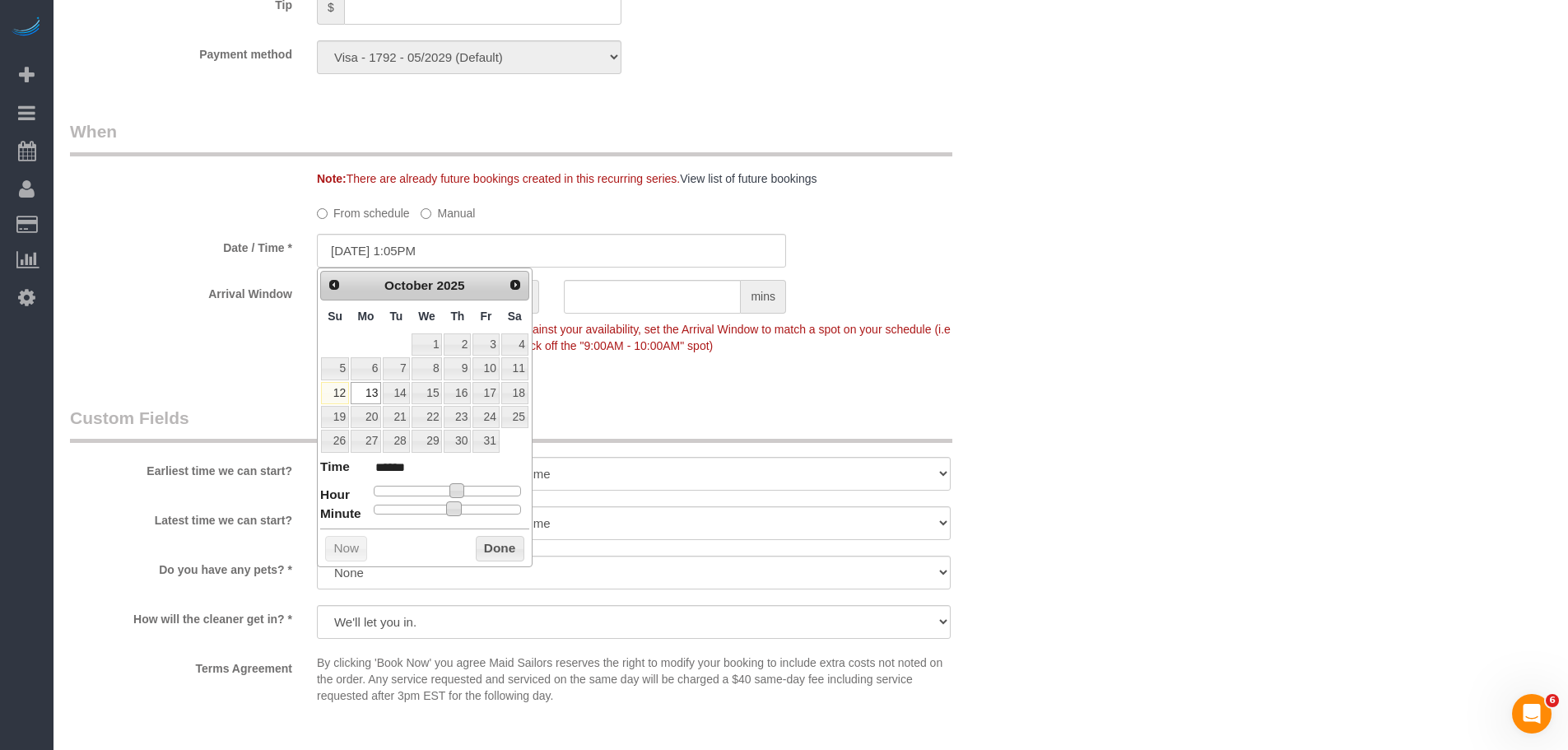
type input "******"
click at [495, 547] on button "Done" at bounding box center [500, 549] width 49 height 27
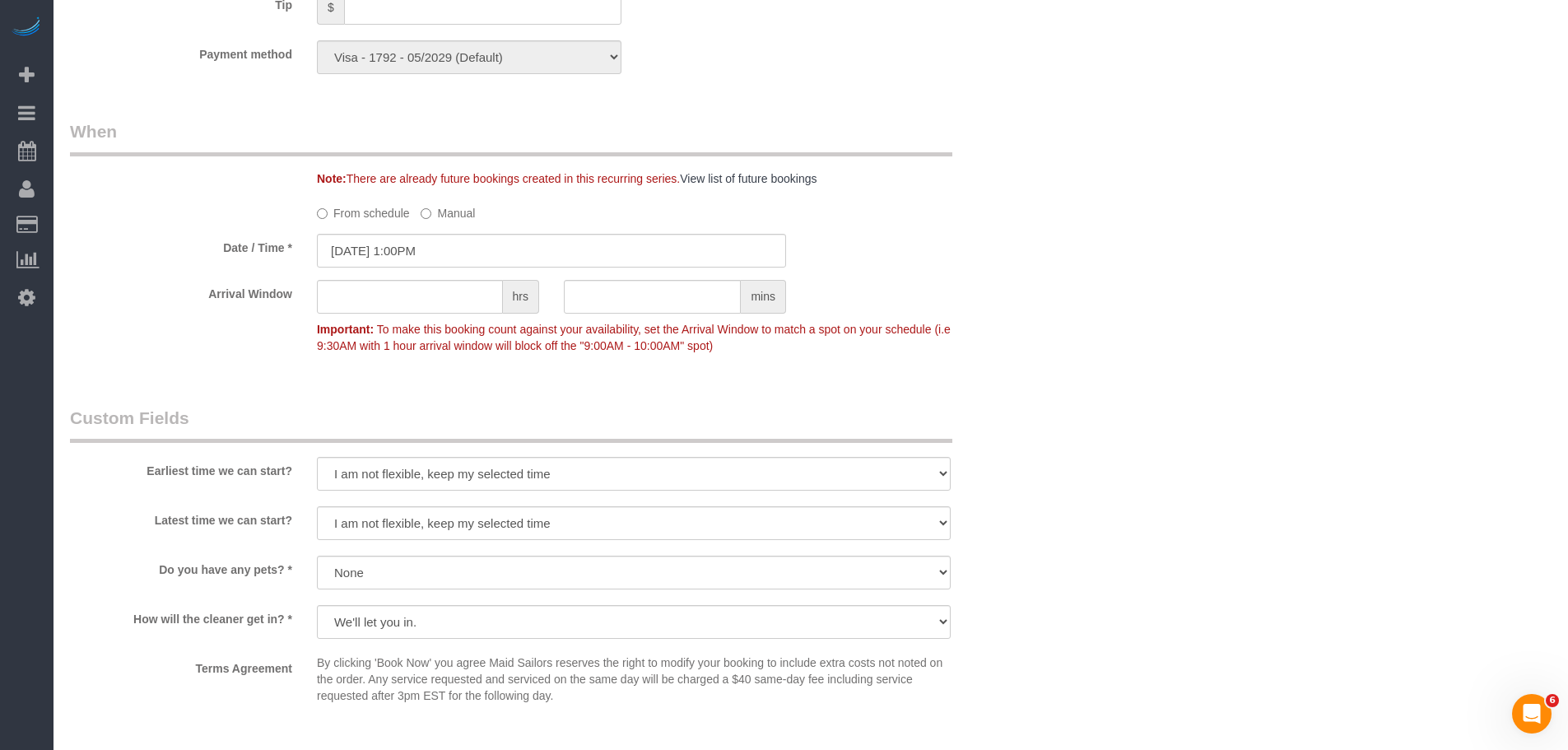
drag, startPoint x: 991, startPoint y: 360, endPoint x: 990, endPoint y: 370, distance: 10.0
click at [991, 360] on div "Arrival Window hrs mins Important: To make this booking count against your avai…" at bounding box center [551, 320] width 988 height 81
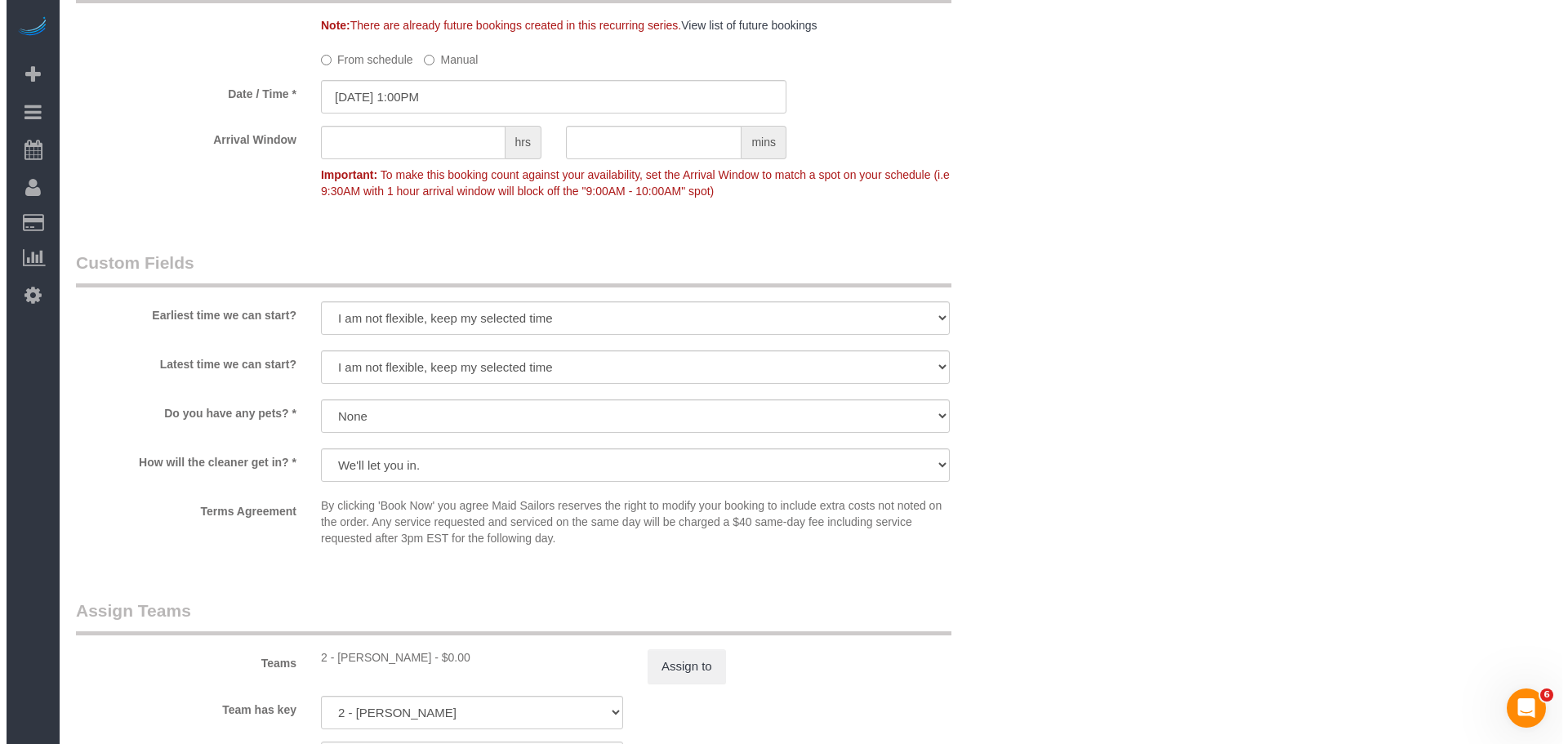
scroll to position [1959, 0]
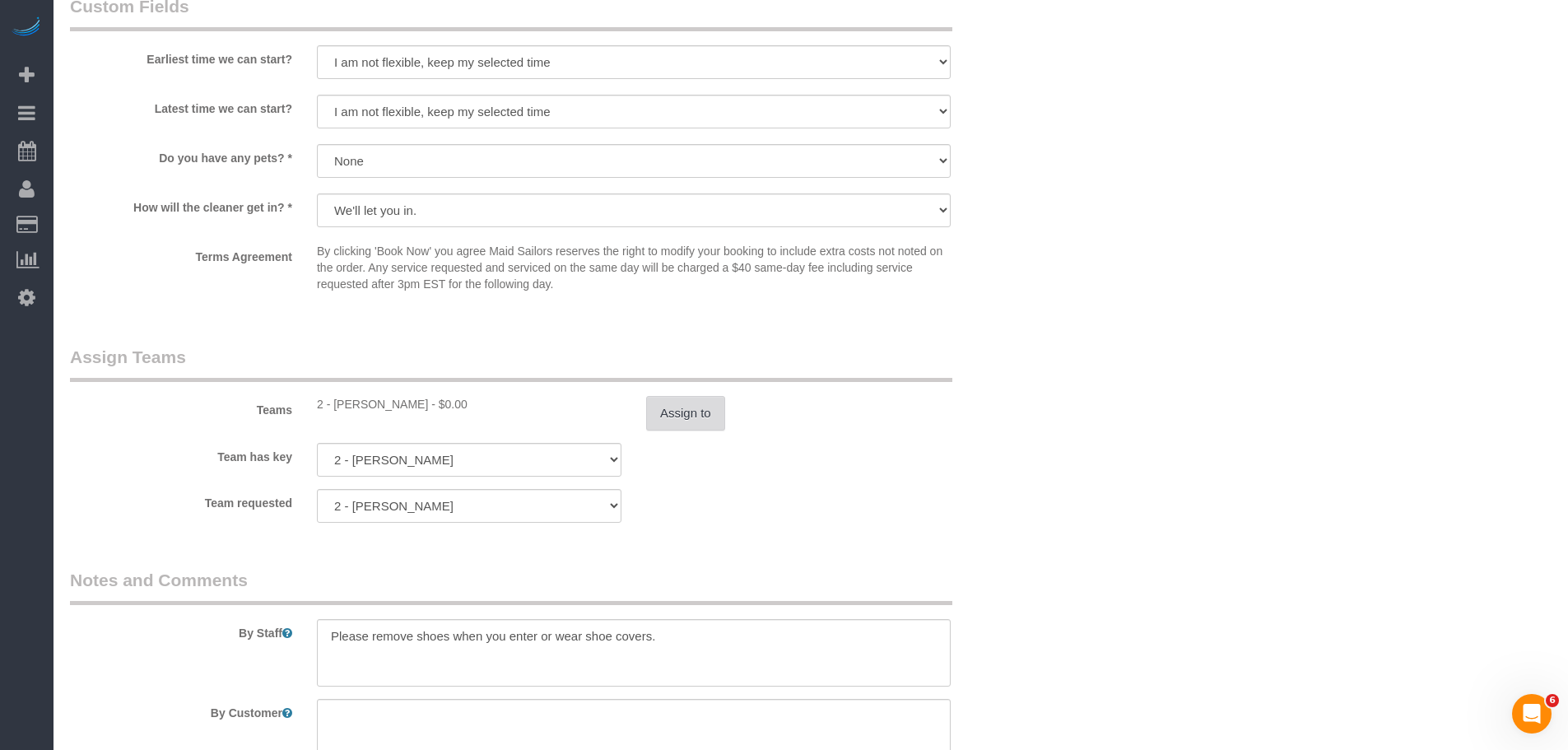
click at [698, 397] on button "Assign to" at bounding box center [686, 413] width 79 height 34
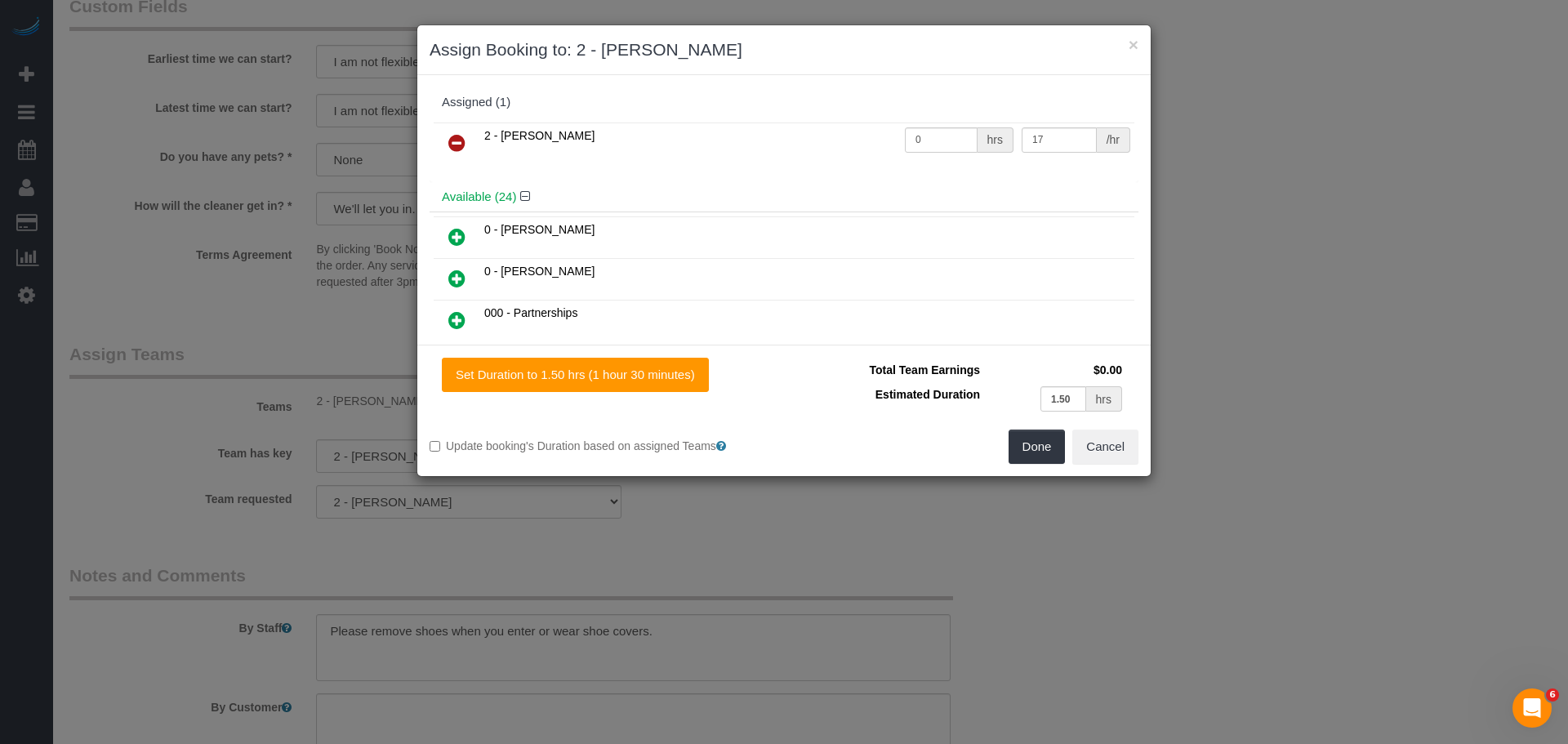
click at [453, 138] on icon at bounding box center [457, 142] width 17 height 20
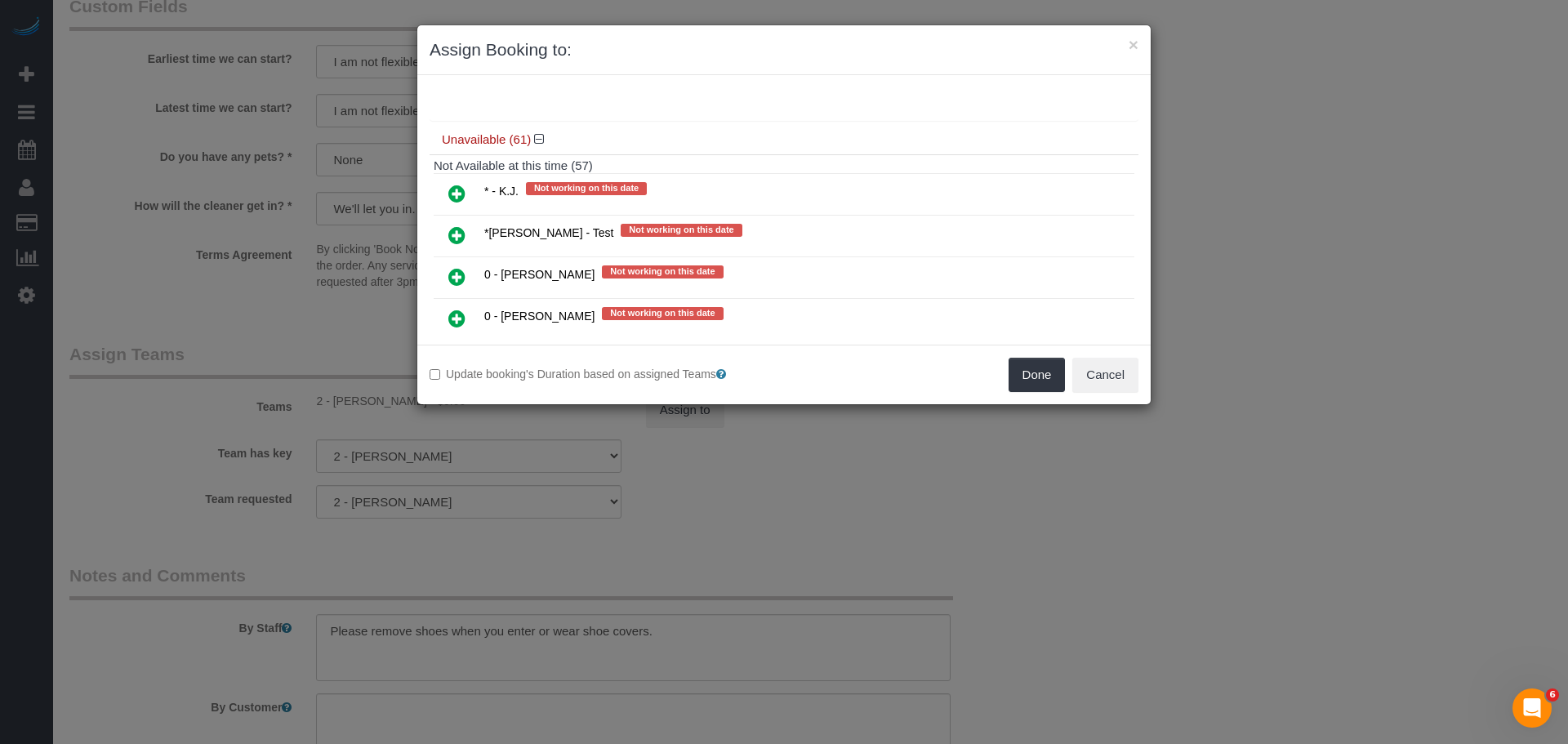
scroll to position [794, 0]
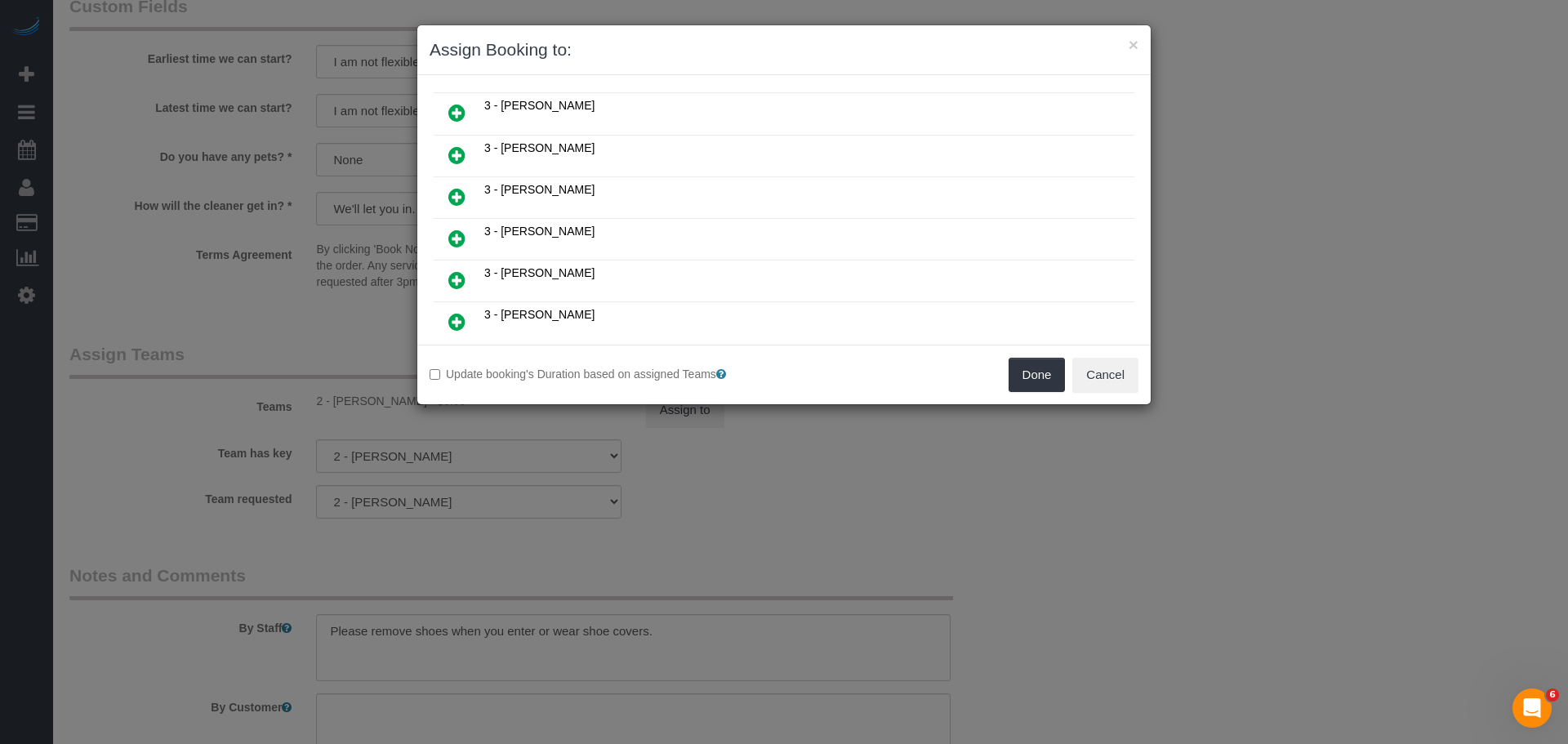
click at [460, 188] on icon at bounding box center [457, 196] width 17 height 20
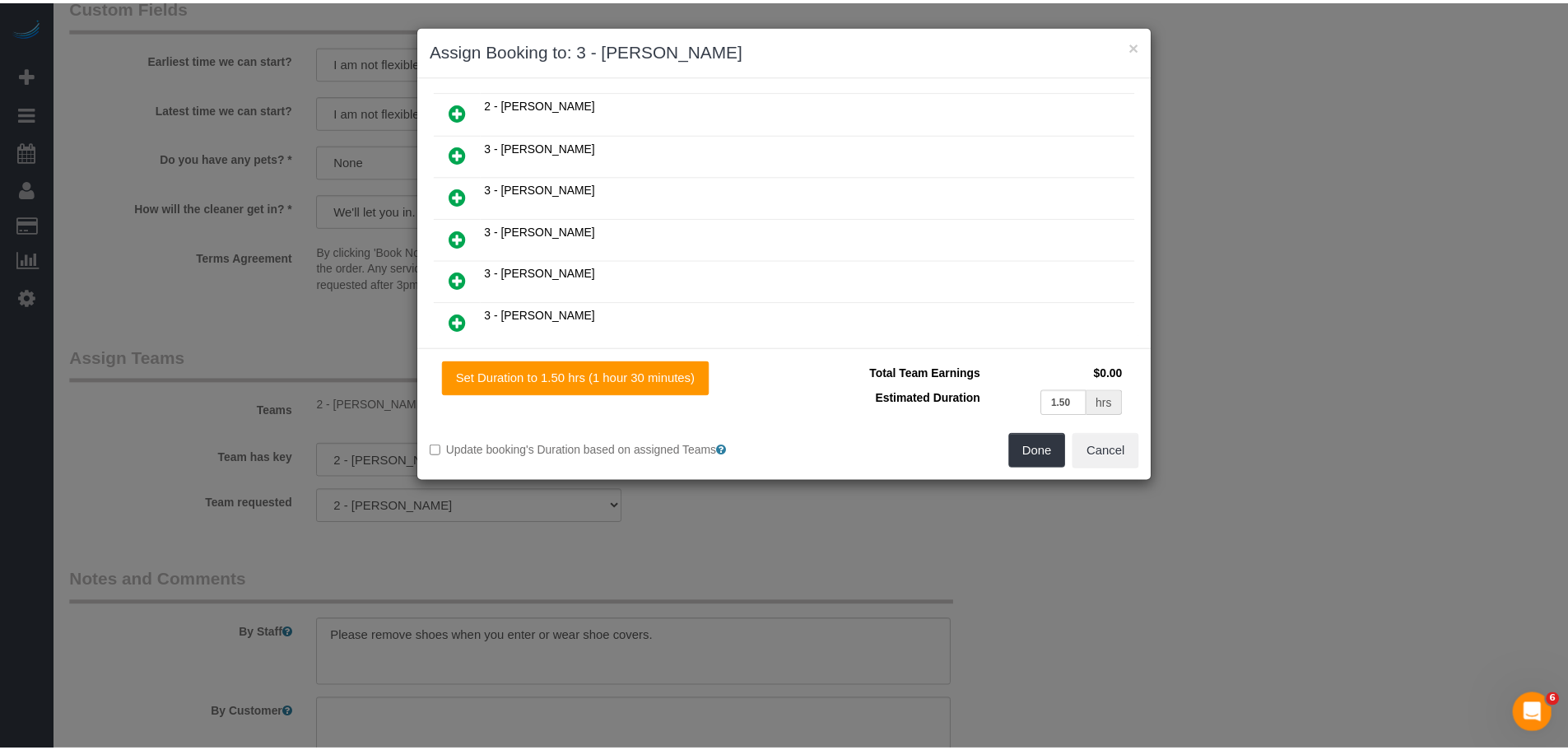
scroll to position [840, 0]
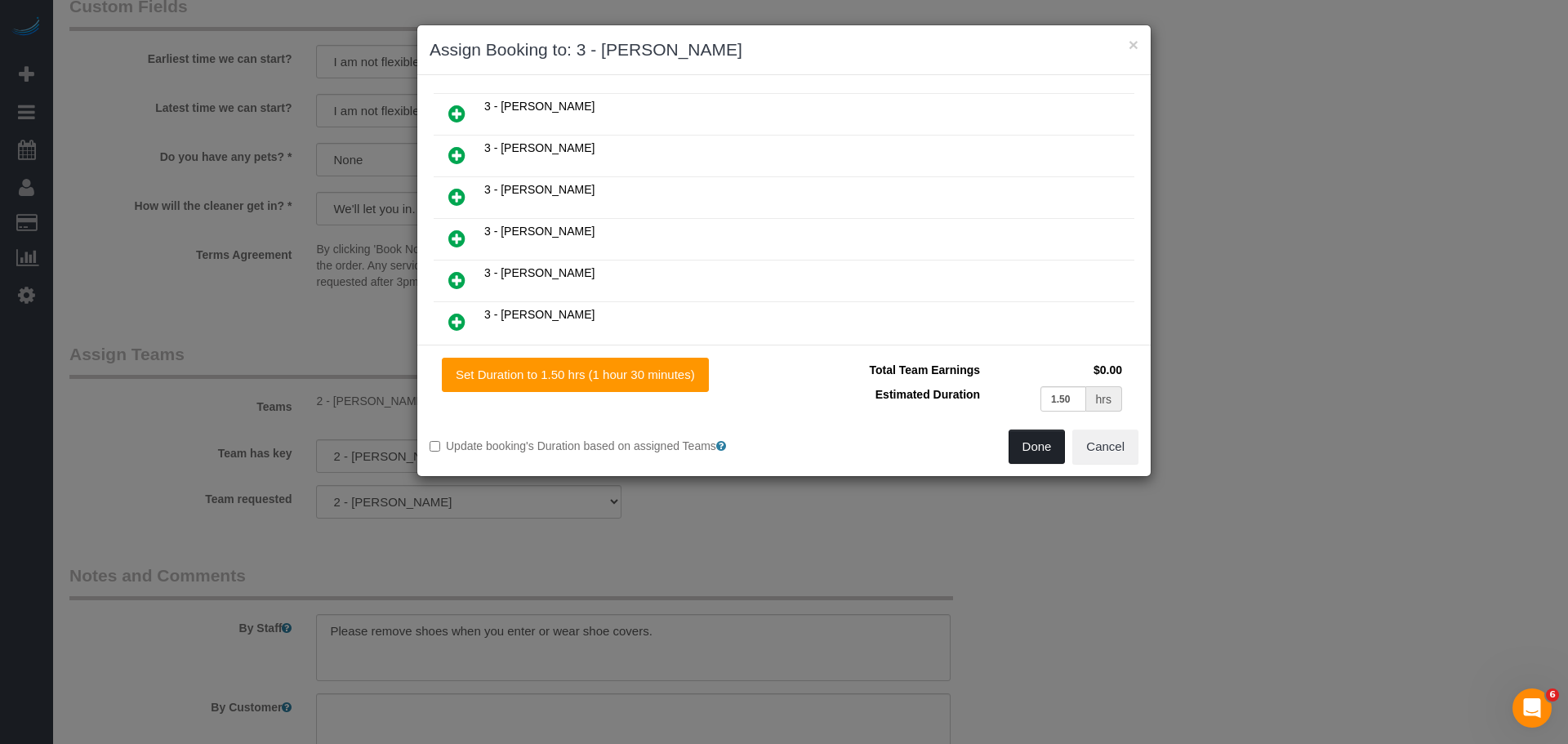
click at [1040, 453] on button "Done" at bounding box center [1037, 446] width 57 height 34
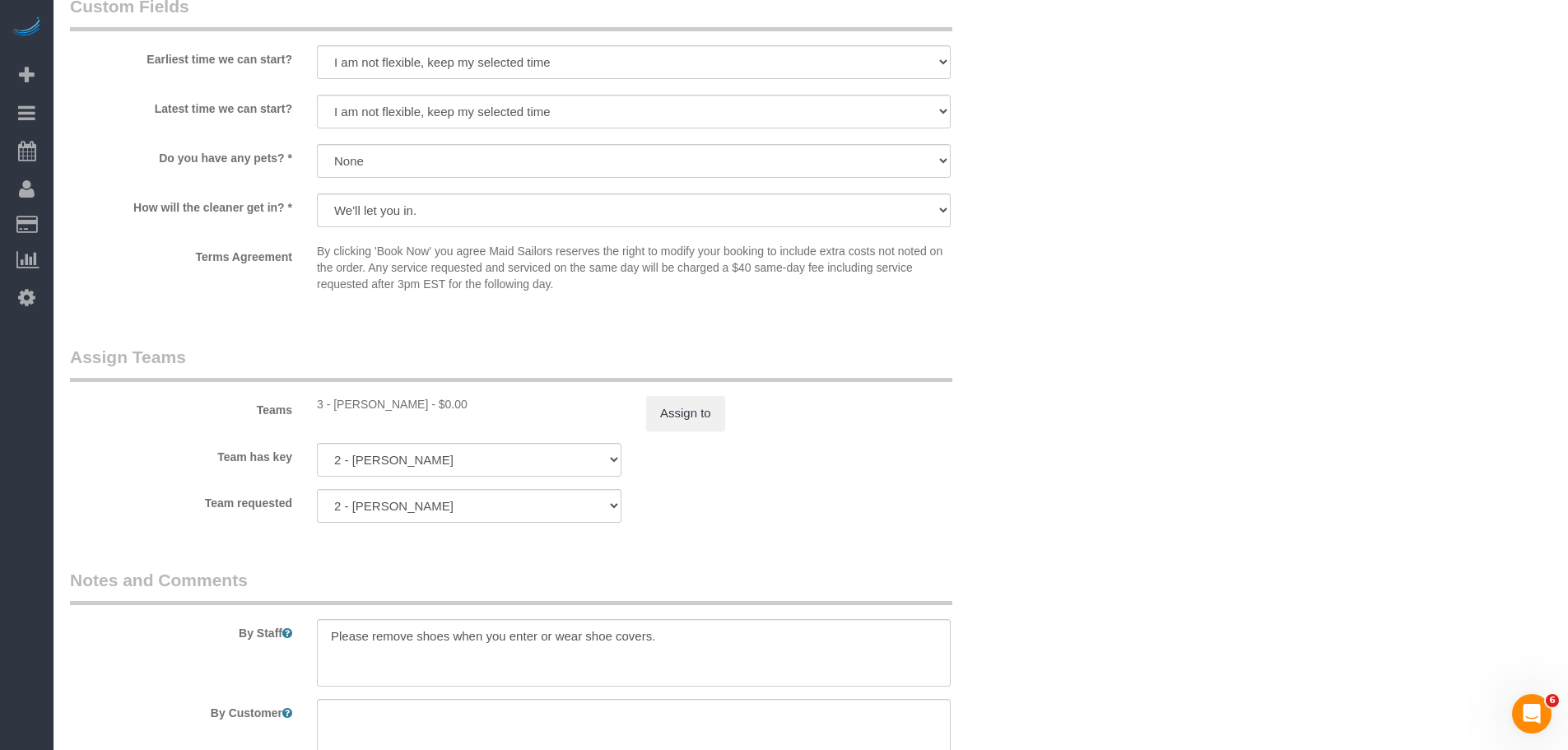
click at [984, 431] on sui-booking-teams "Teams 3 - Geraldin Bastidas - $0.00 Assign to Team has key 2 - Guerline Piquant…" at bounding box center [551, 433] width 963 height 177
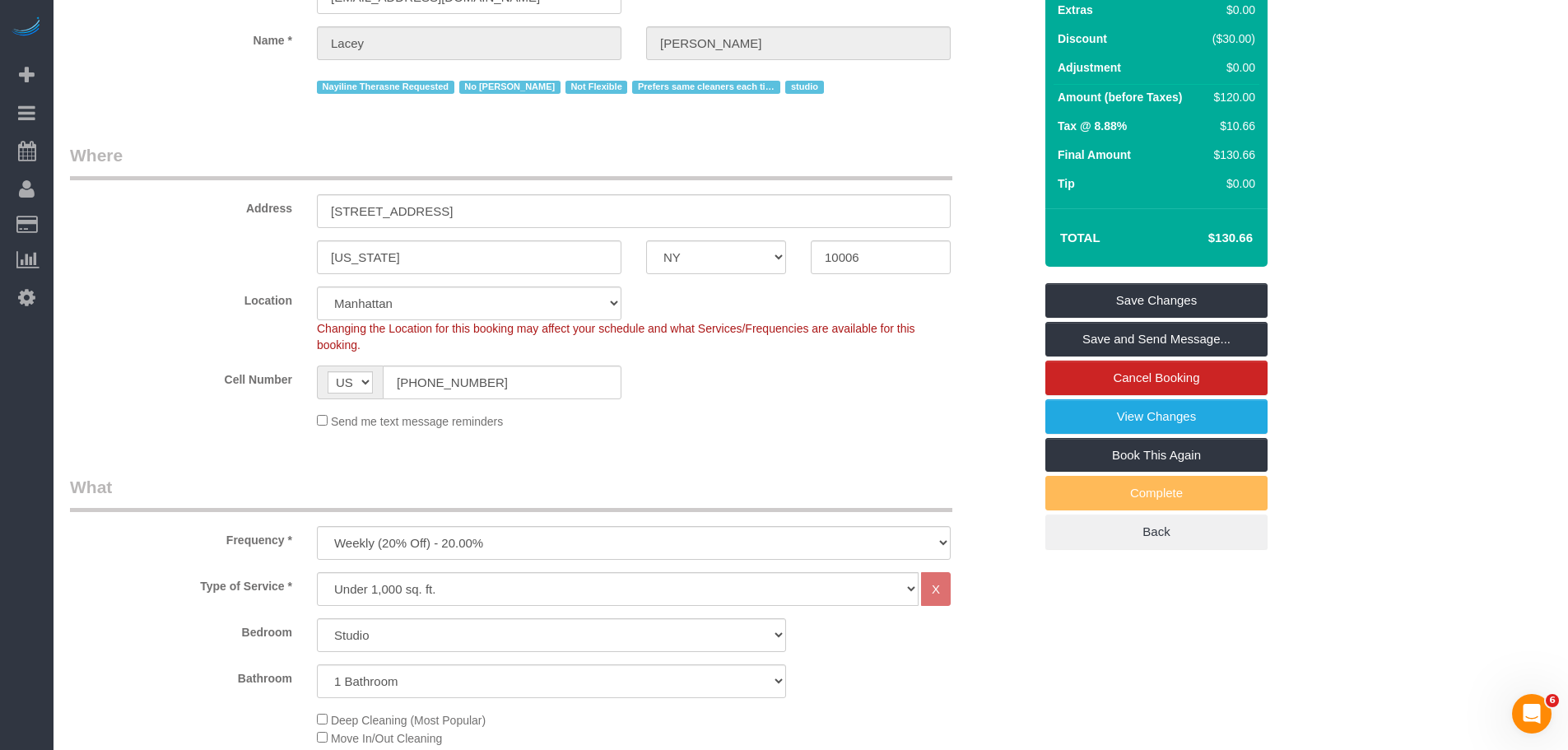
scroll to position [165, 0]
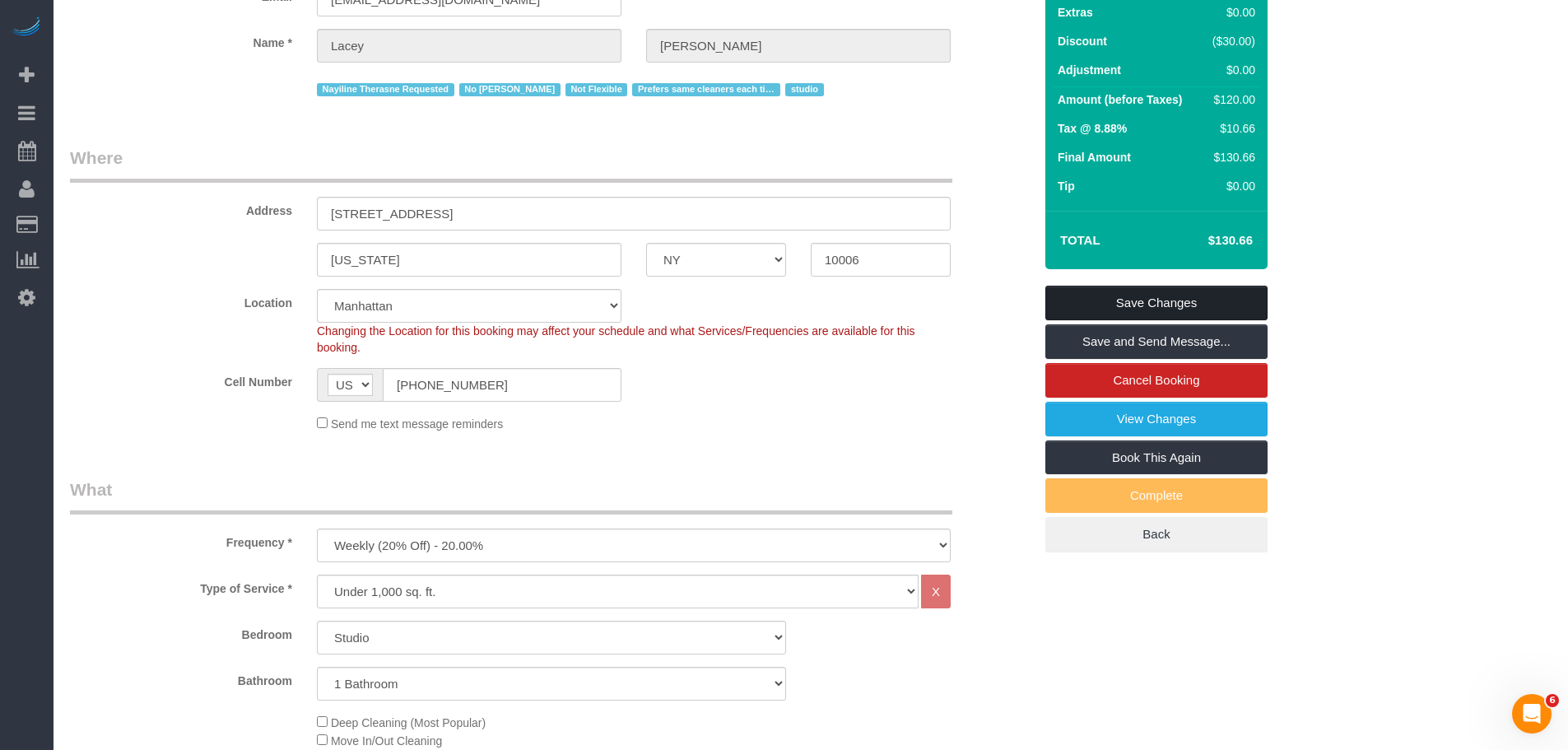
click at [1204, 300] on link "Save Changes" at bounding box center [1156, 303] width 222 height 34
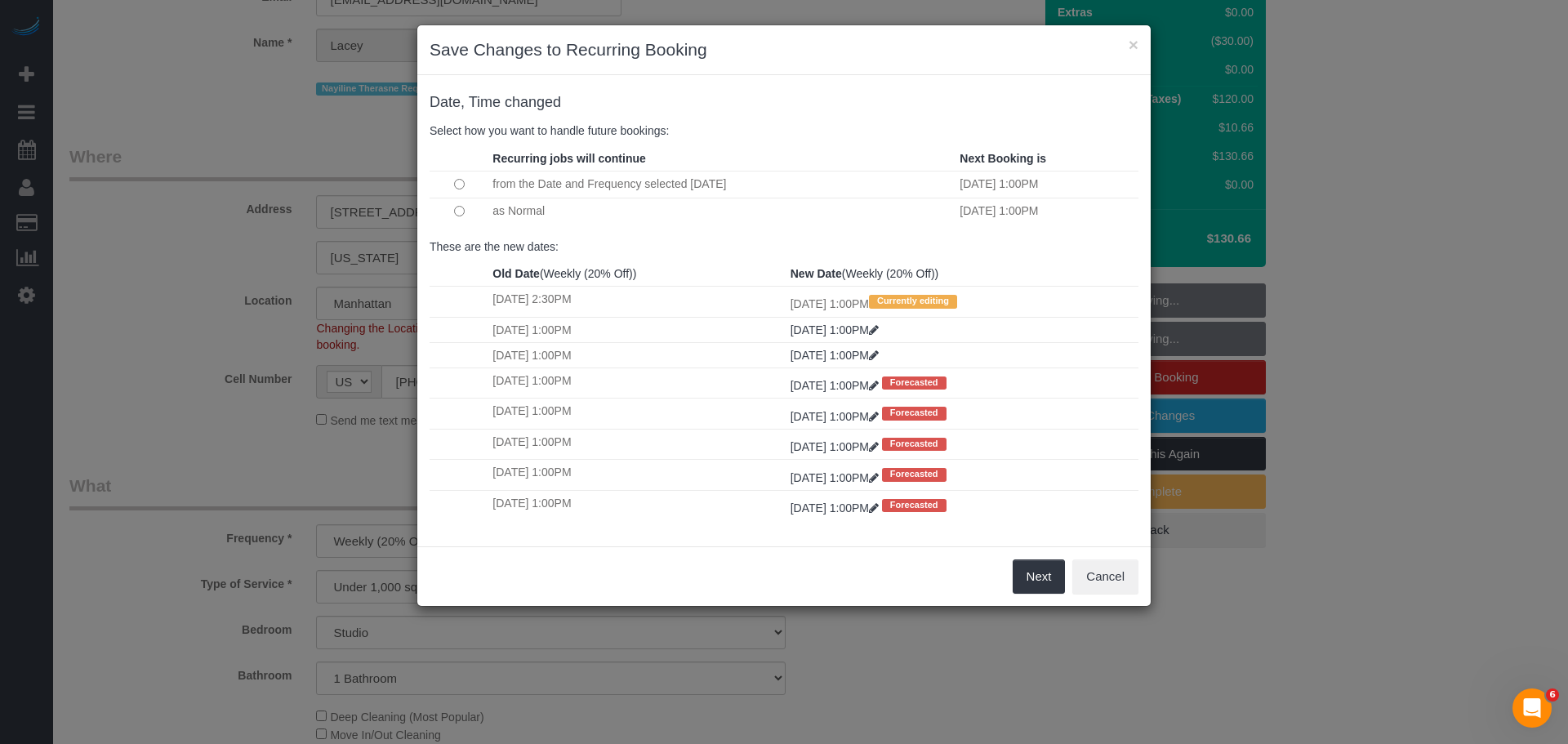
click at [453, 213] on td at bounding box center [459, 211] width 59 height 27
click at [1036, 578] on button "Next" at bounding box center [1039, 576] width 53 height 34
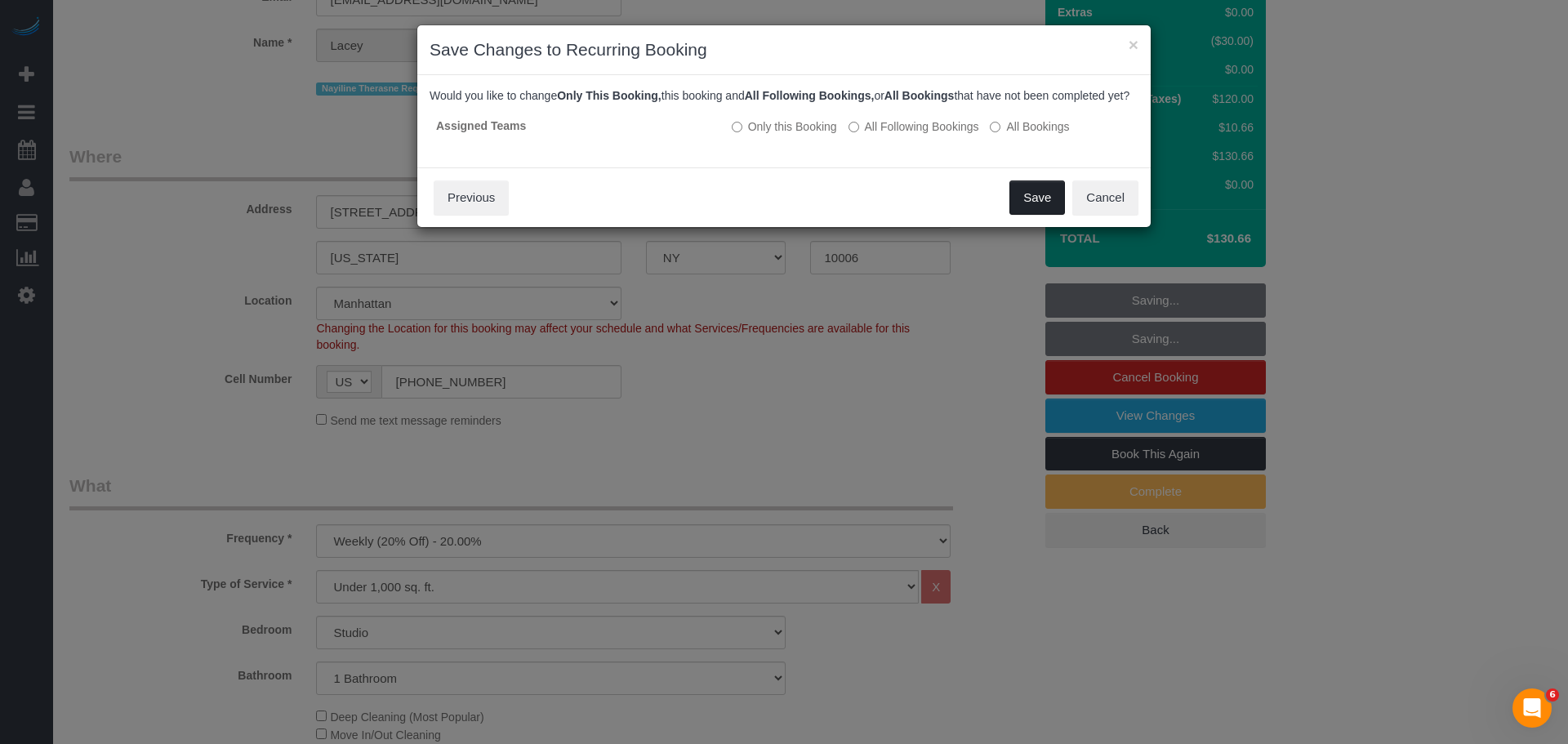
click at [1024, 207] on button "Save" at bounding box center [1037, 197] width 55 height 34
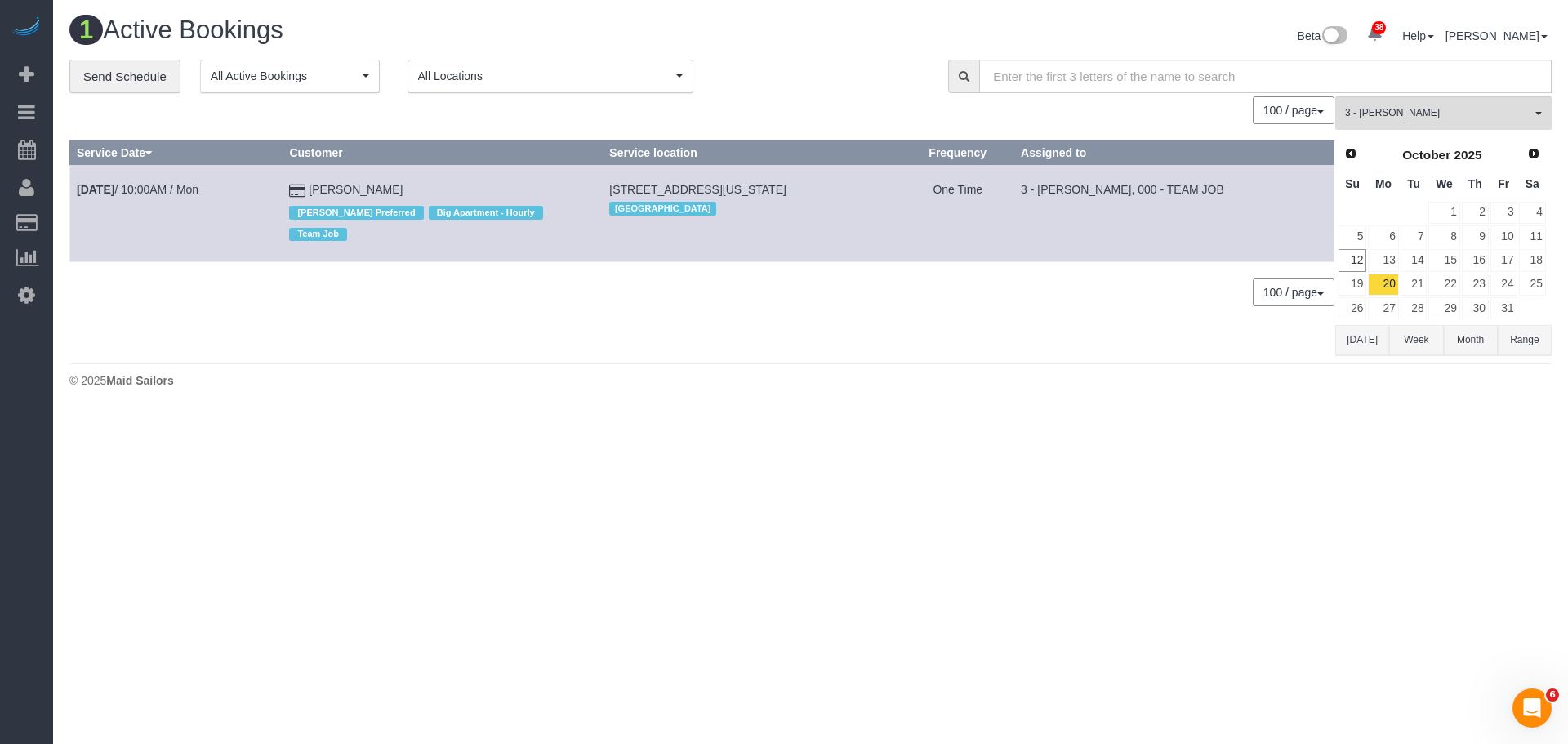
click at [813, 45] on div "Beta 38 Your Notifications You have 0 alerts × You have 8 to charge for 10/10/2…" at bounding box center [1188, 37] width 754 height 43
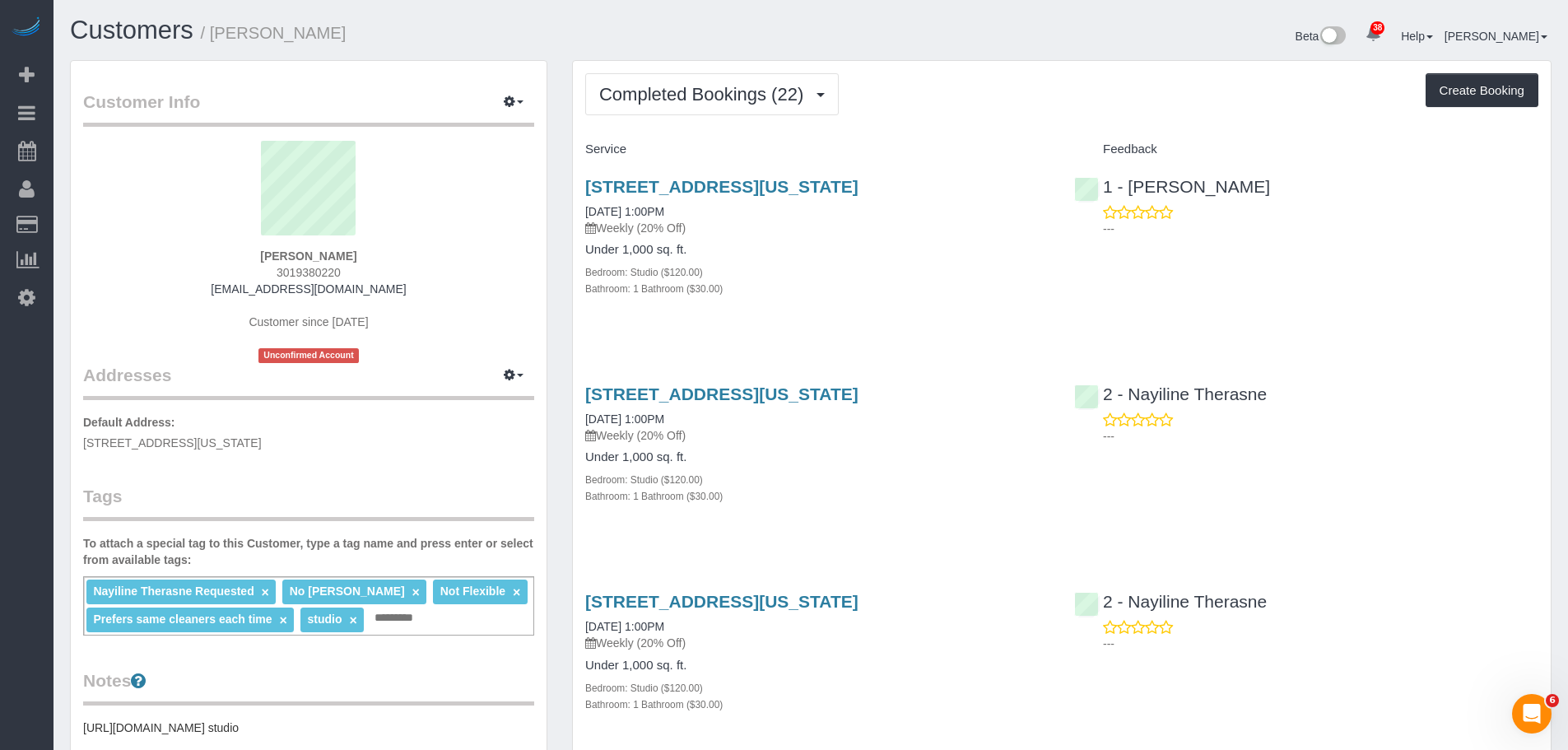
click at [688, 83] on button "Completed Bookings (22)" at bounding box center [712, 93] width 254 height 42
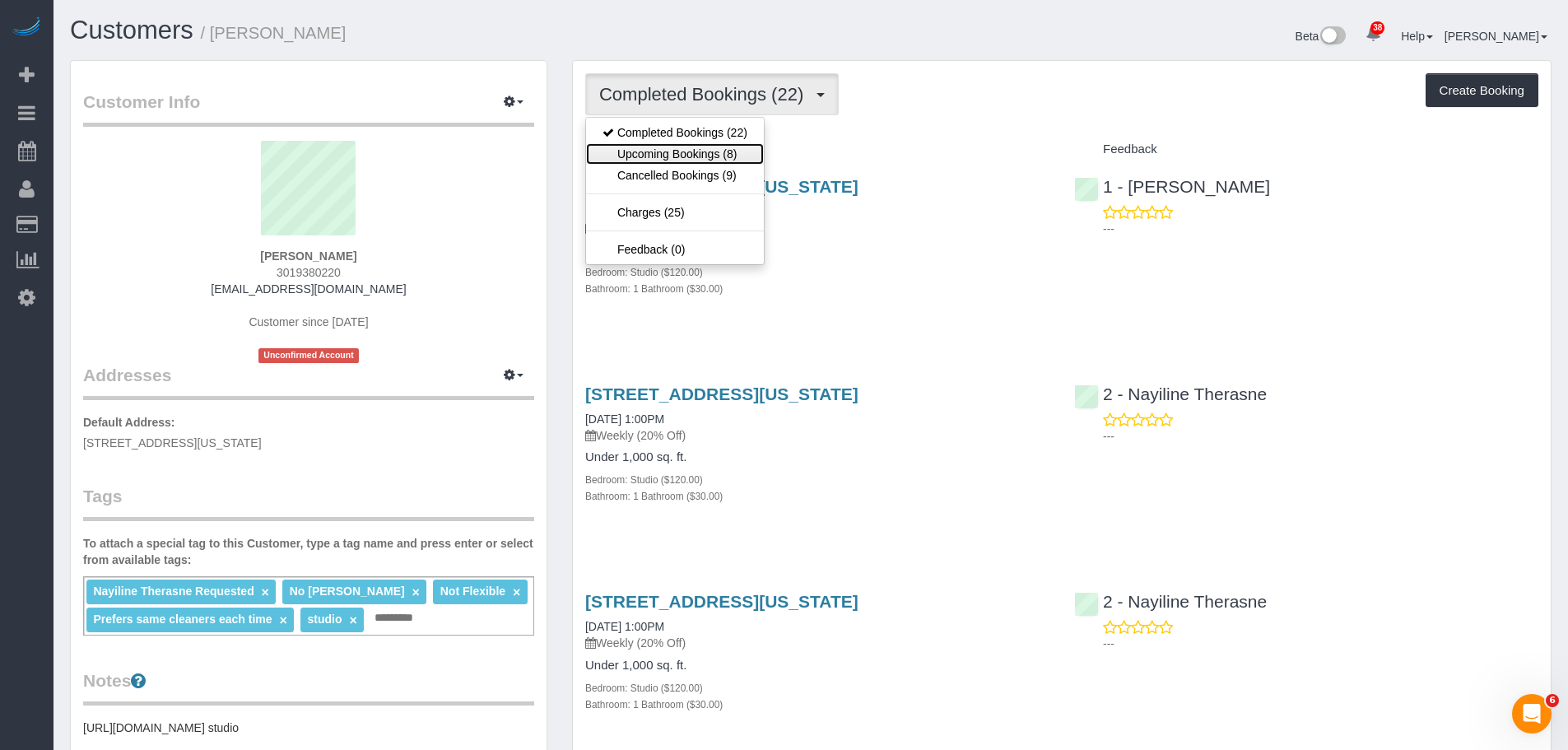
click at [683, 147] on link "Upcoming Bookings (8)" at bounding box center [675, 153] width 177 height 21
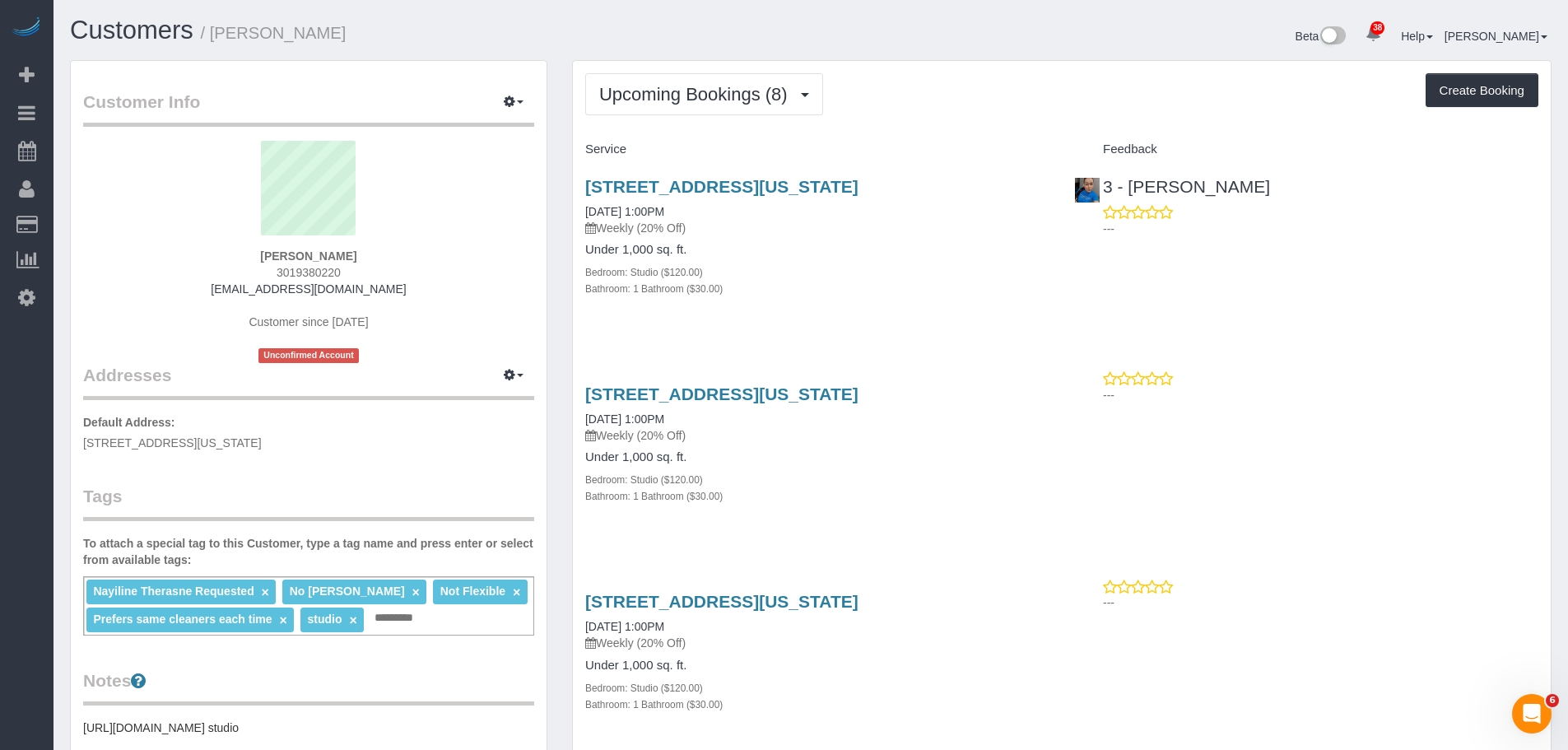
click at [1007, 93] on div "Upcoming Bookings (8) Completed Bookings (22) Upcoming Bookings (8) Cancelled B…" at bounding box center [1062, 93] width 953 height 42
drag, startPoint x: 302, startPoint y: 249, endPoint x: 375, endPoint y: 248, distance: 73.0
click at [375, 248] on div "[PERSON_NAME] 3019380220 [EMAIL_ADDRESS][DOMAIN_NAME] Customer since [DATE] Unc…" at bounding box center [309, 251] width 451 height 222
copy strong "[PERSON_NAME]"
click at [646, 81] on button "Upcoming Bookings (8)" at bounding box center [704, 93] width 237 height 42
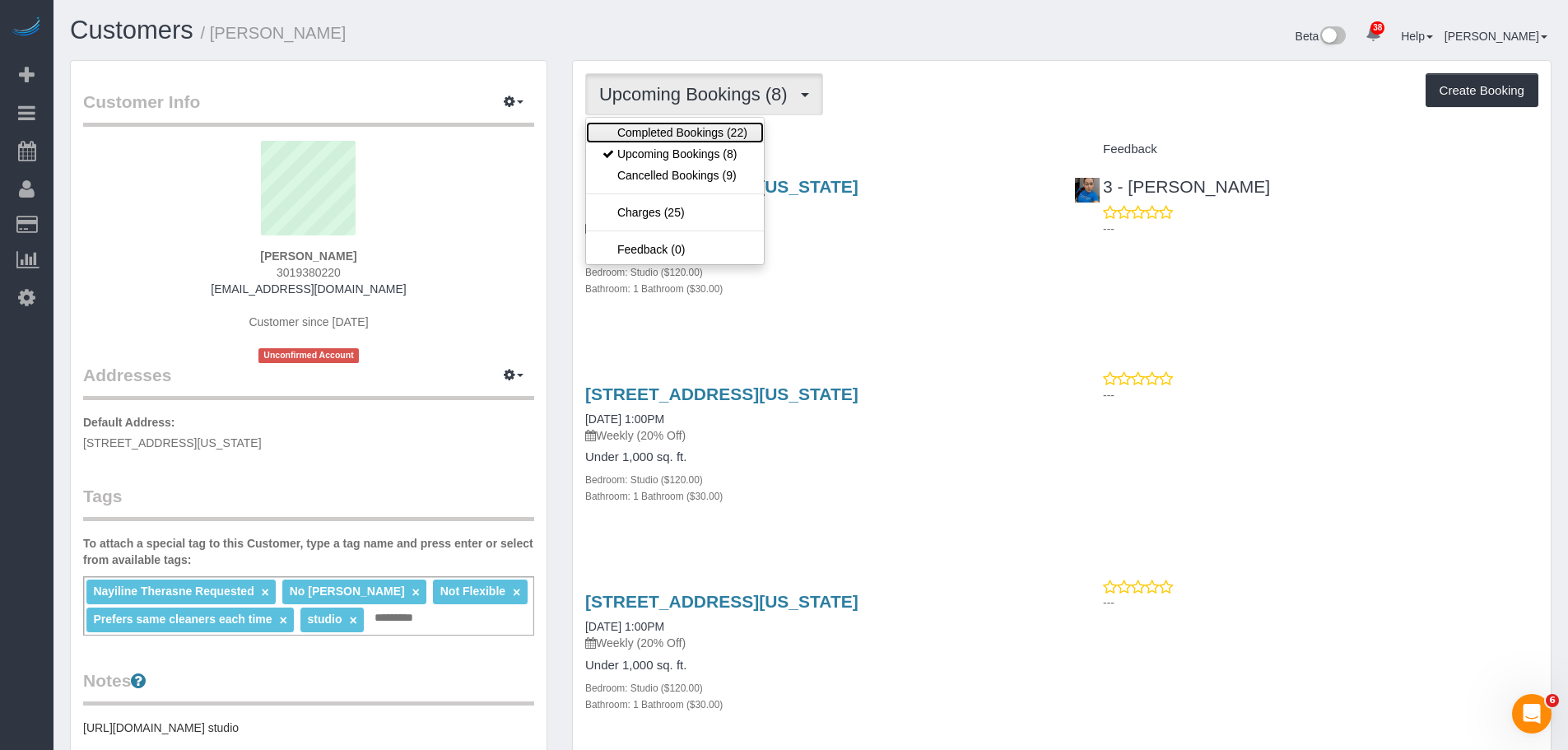
click at [668, 129] on link "Completed Bookings (22)" at bounding box center [675, 132] width 177 height 21
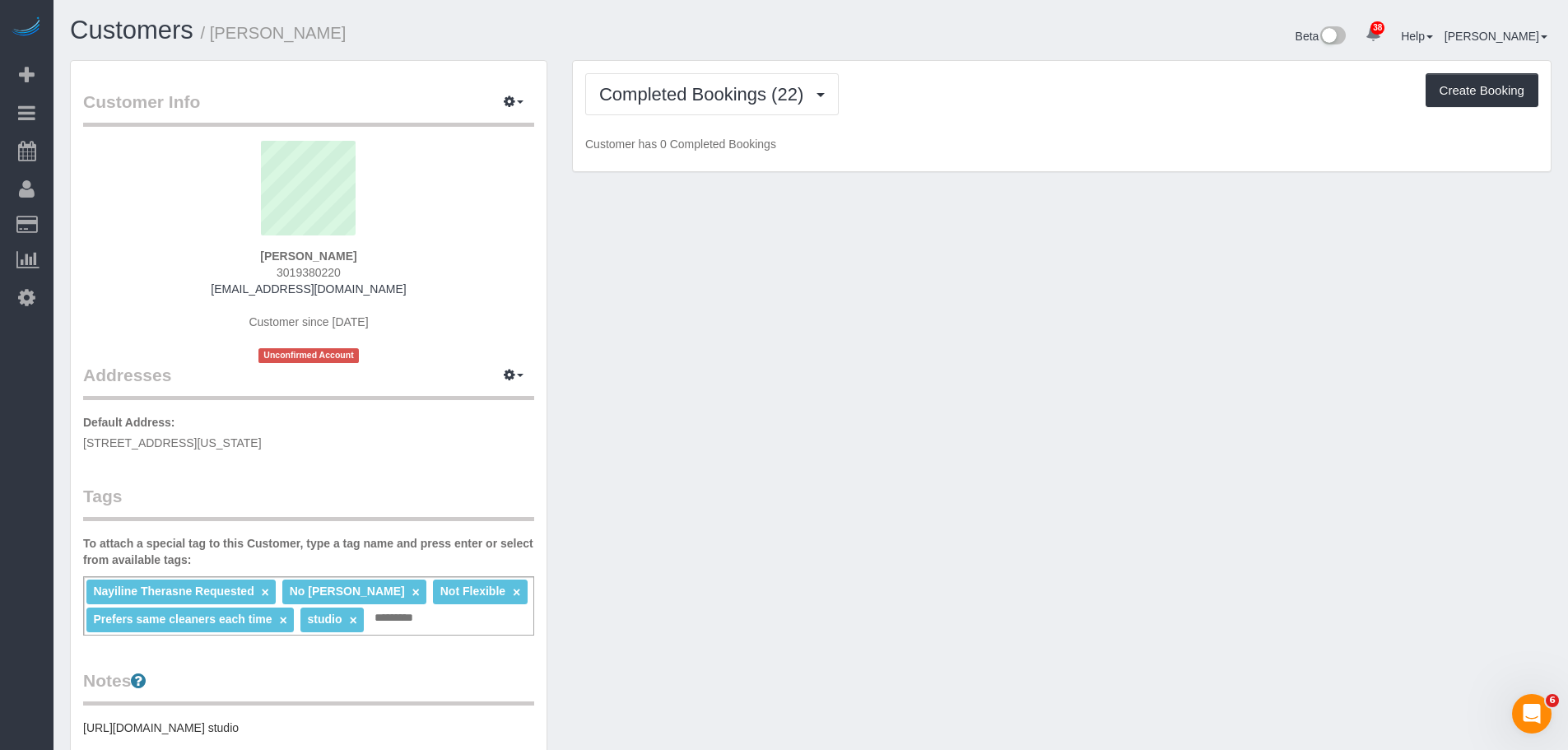
click at [948, 123] on div "Completed Bookings (22) Completed Bookings (22) Upcoming Bookings (8) Cancelled…" at bounding box center [1061, 117] width 977 height 111
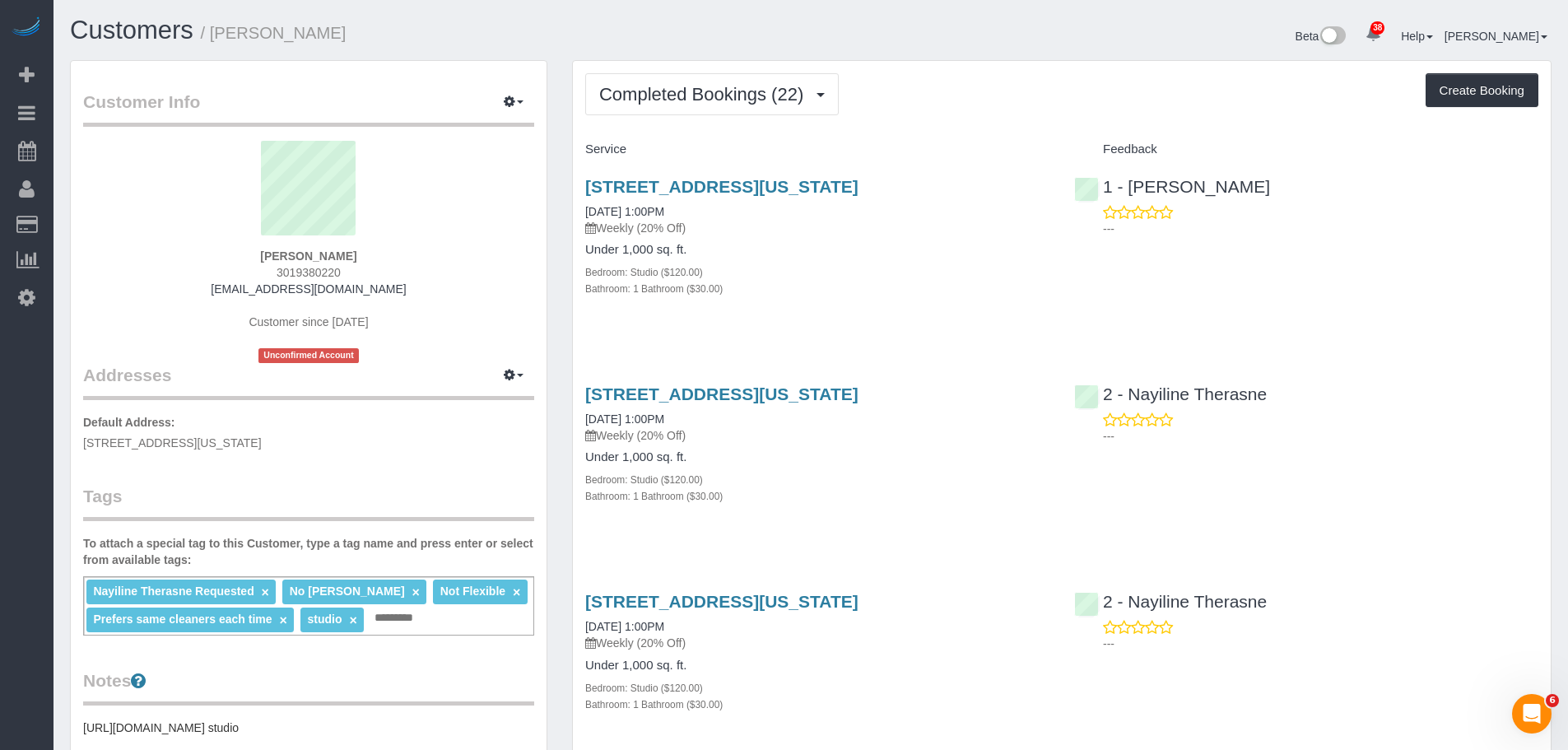
click at [862, 315] on div "[STREET_ADDRESS][US_STATE] [DATE] 1:00PM Weekly (20% Off) Under 1,000 sq. ft. B…" at bounding box center [817, 246] width 489 height 166
click at [1000, 321] on div "[STREET_ADDRESS][US_STATE] [DATE] 1:00PM Weekly (20% Off) Under 1,000 sq. ft. B…" at bounding box center [817, 246] width 489 height 166
drag, startPoint x: 798, startPoint y: 315, endPoint x: 768, endPoint y: 257, distance: 65.3
click at [800, 314] on div "[STREET_ADDRESS][US_STATE] [DATE] 1:00PM Weekly (20% Off) Under 1,000 sq. ft. B…" at bounding box center [817, 246] width 489 height 166
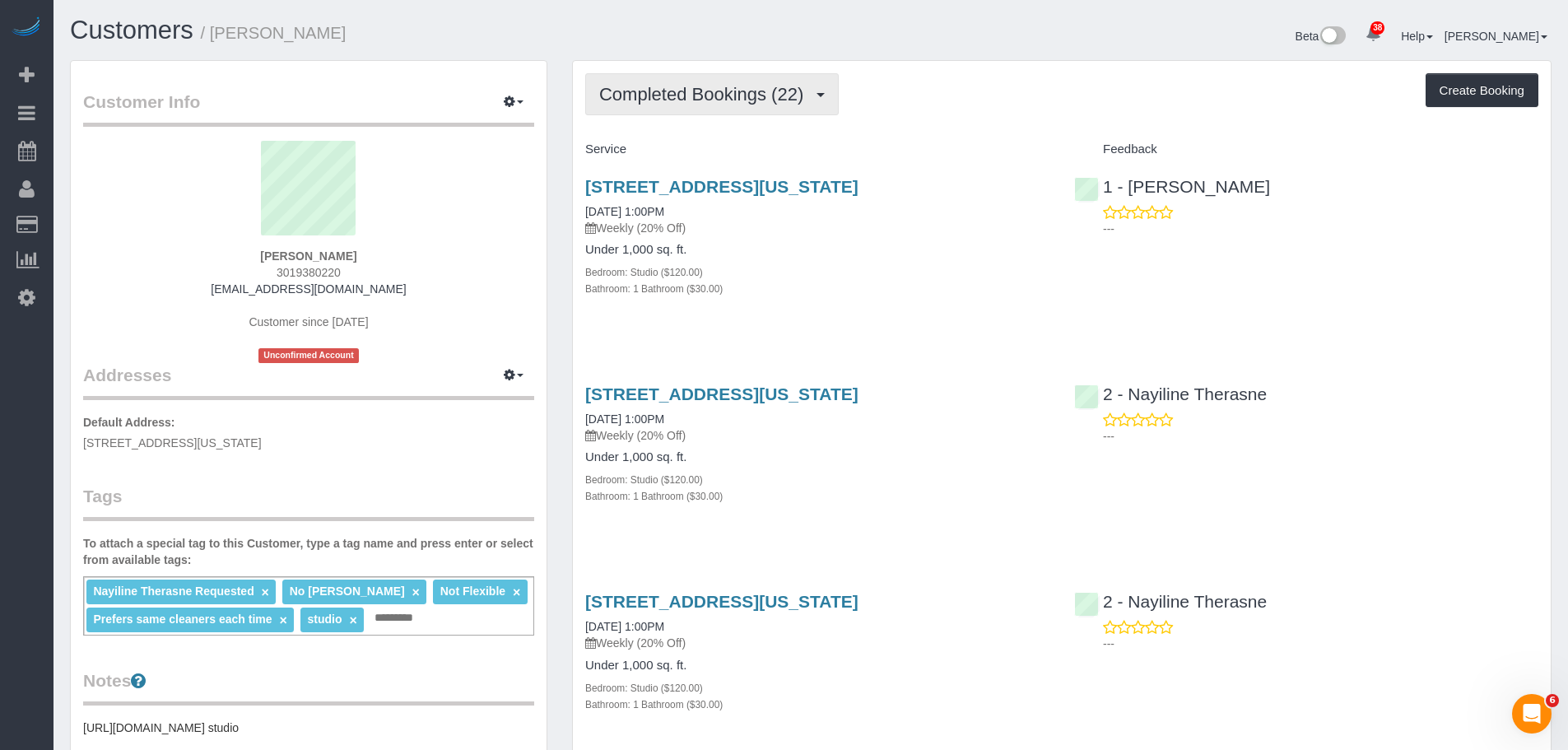
click at [714, 88] on span "Completed Bookings (22)" at bounding box center [706, 94] width 213 height 21
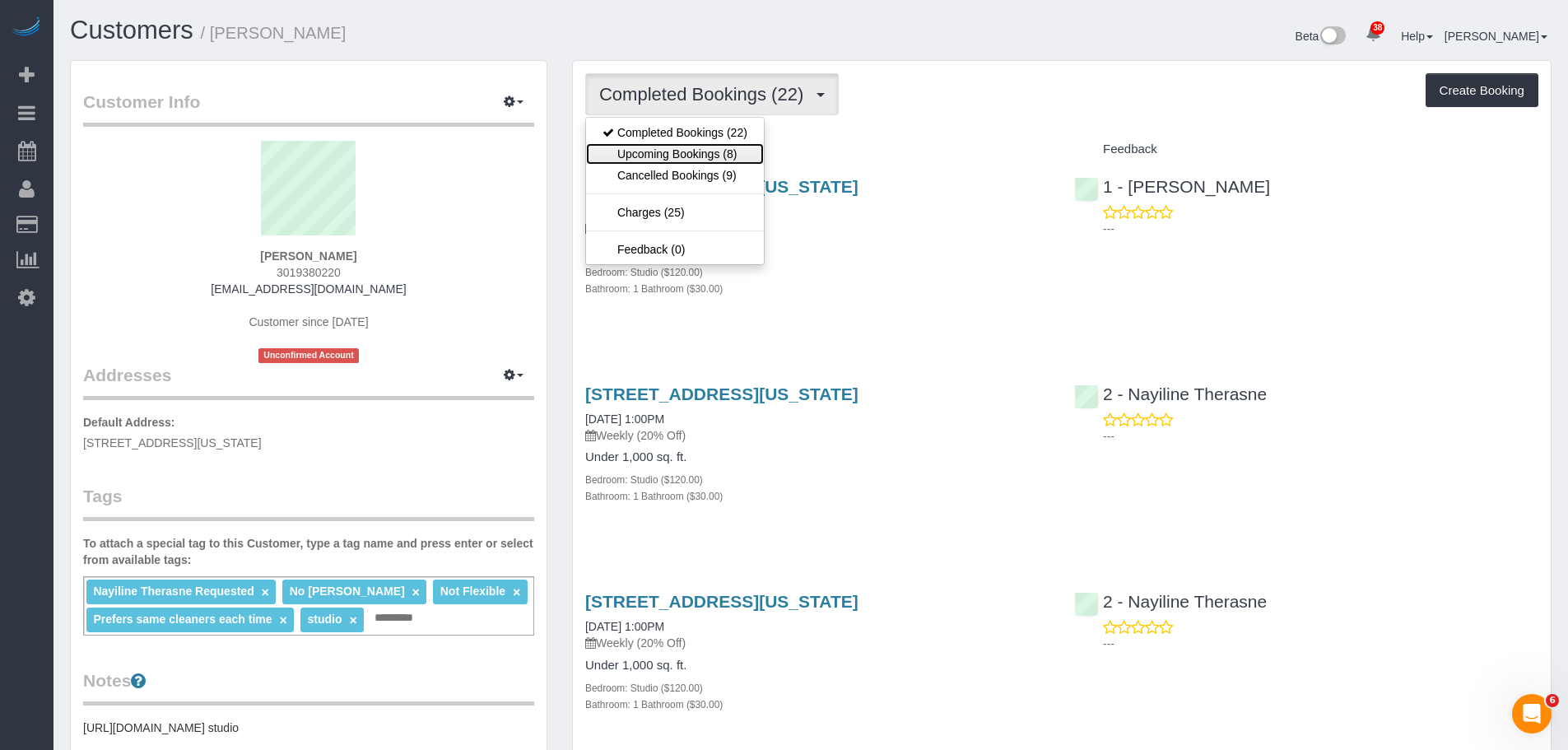
click at [710, 145] on link "Upcoming Bookings (8)" at bounding box center [675, 153] width 177 height 21
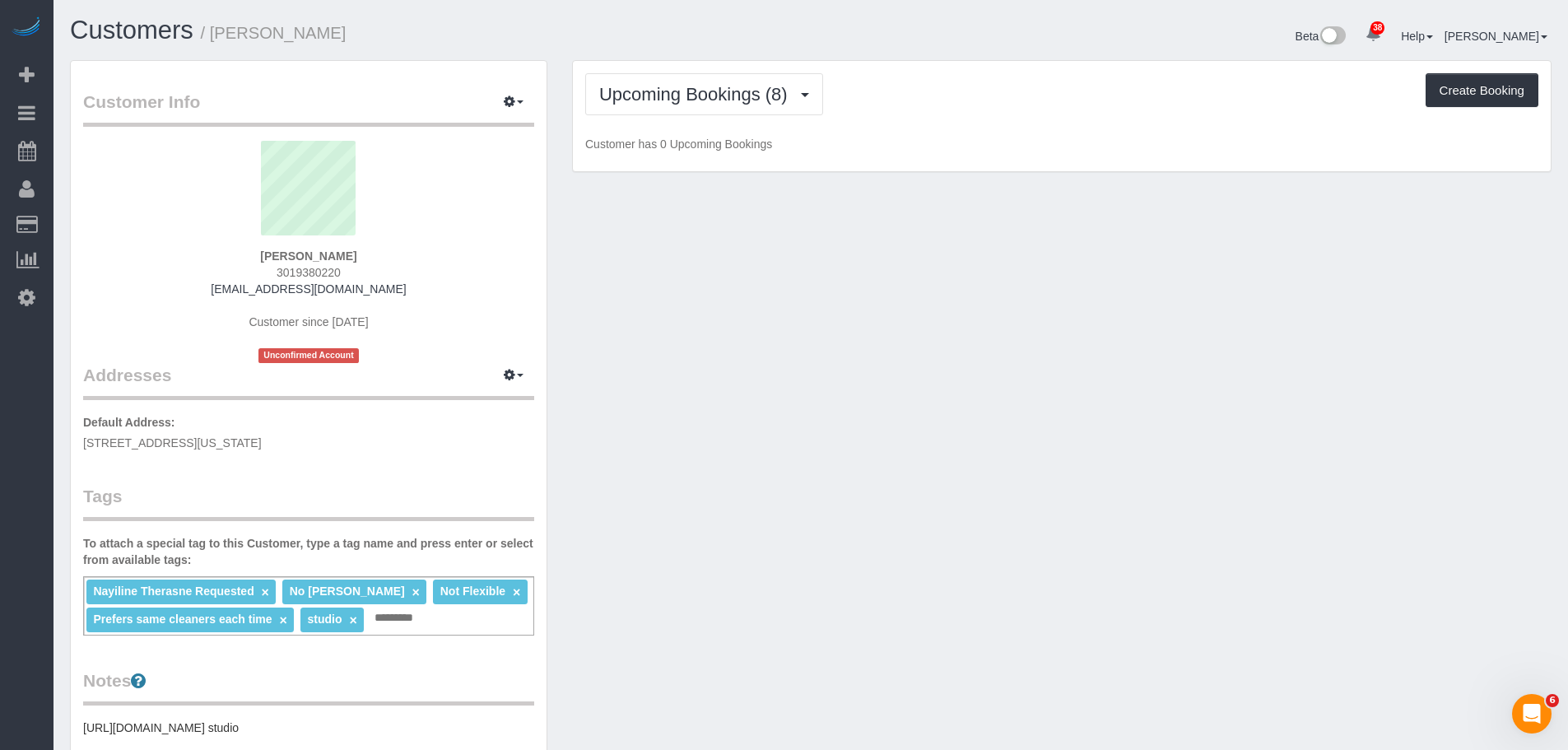
click at [987, 115] on div "Upcoming Bookings (8) Completed Bookings (22) Upcoming Bookings (8) Cancelled B…" at bounding box center [1061, 117] width 977 height 111
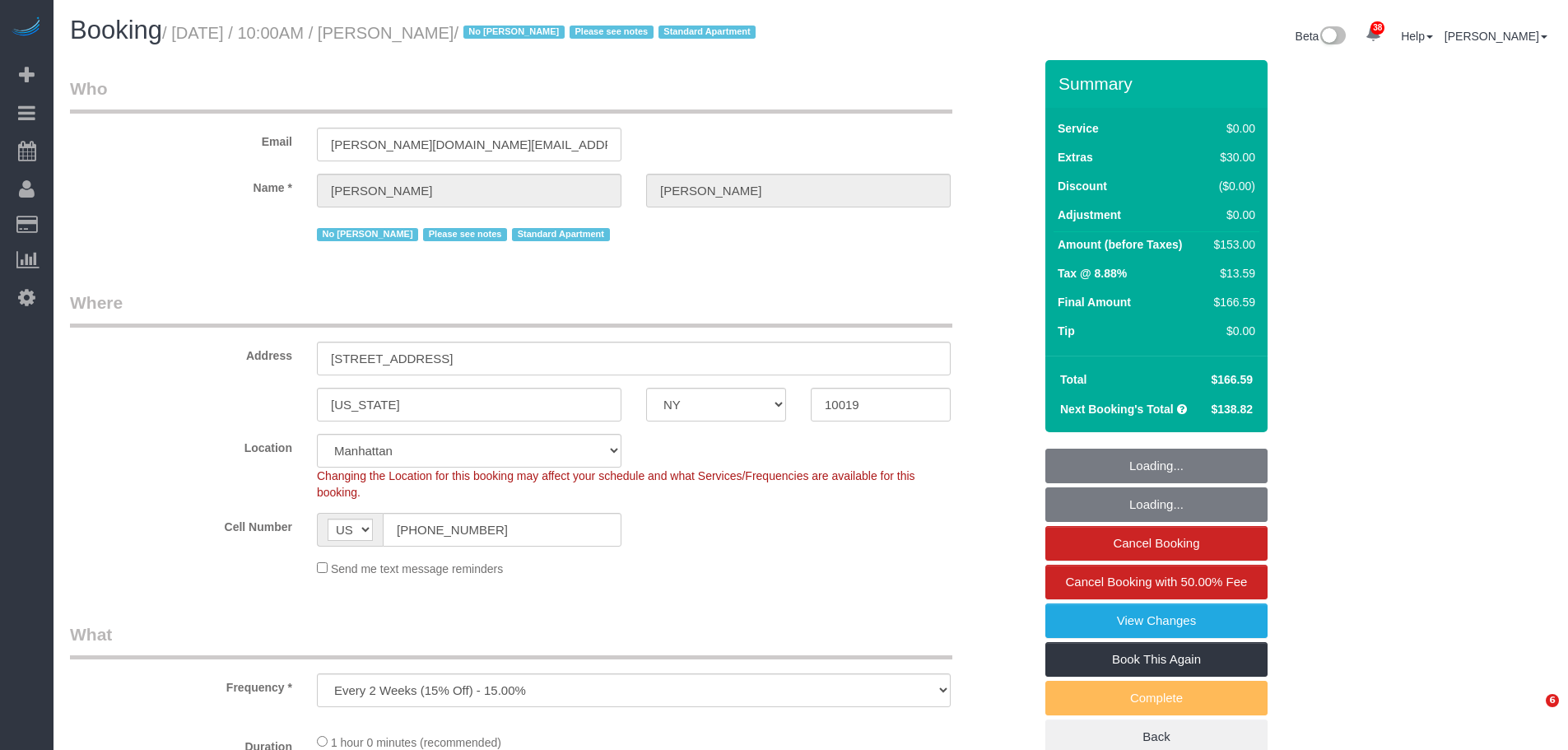
select select "NY"
select select "string:stripe-pm_1Q1HW74VGloSiKo7PT0iqylw"
select select "number:57"
select select "number:71"
select select "number:15"
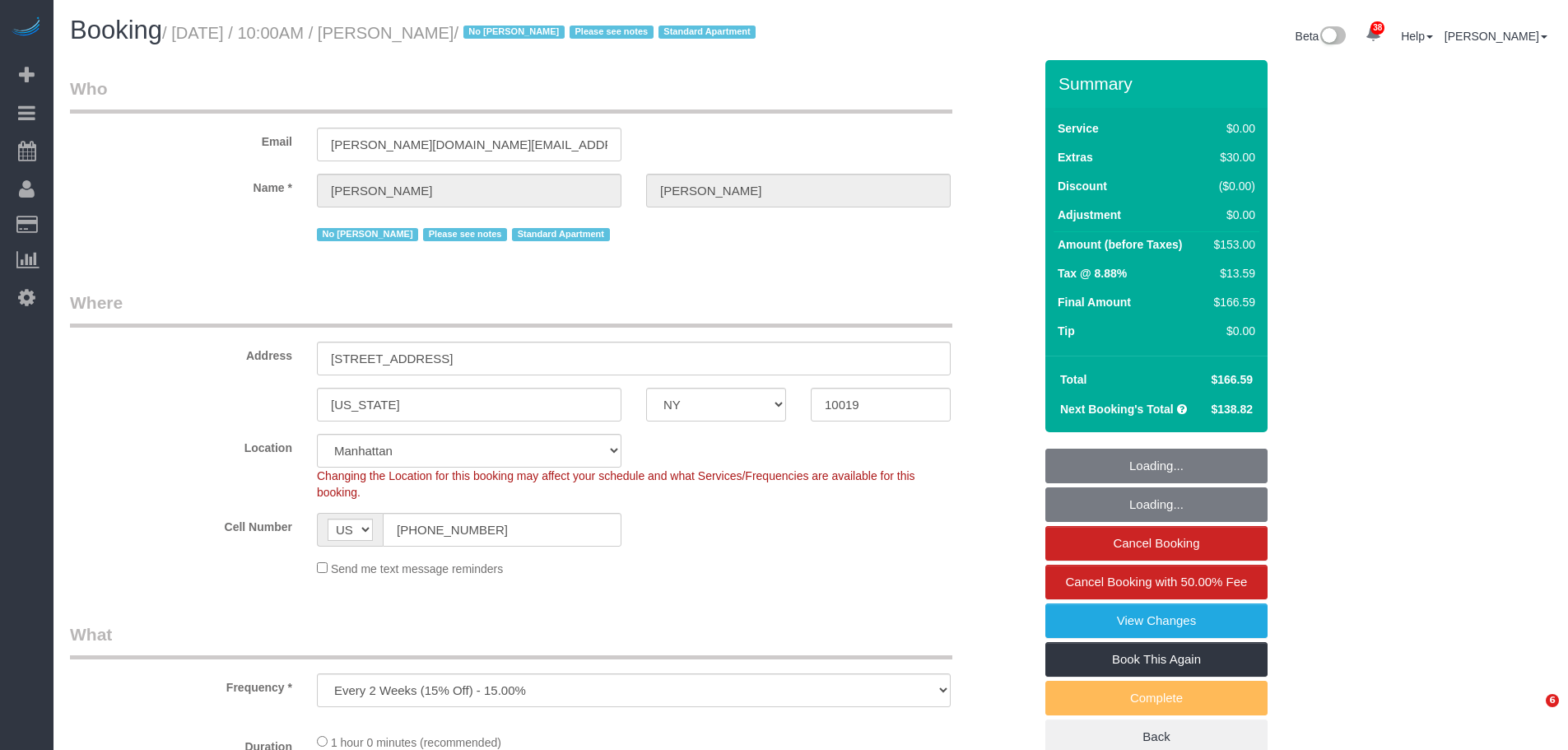
select select "number:5"
select select "object:1080"
select select "spot1"
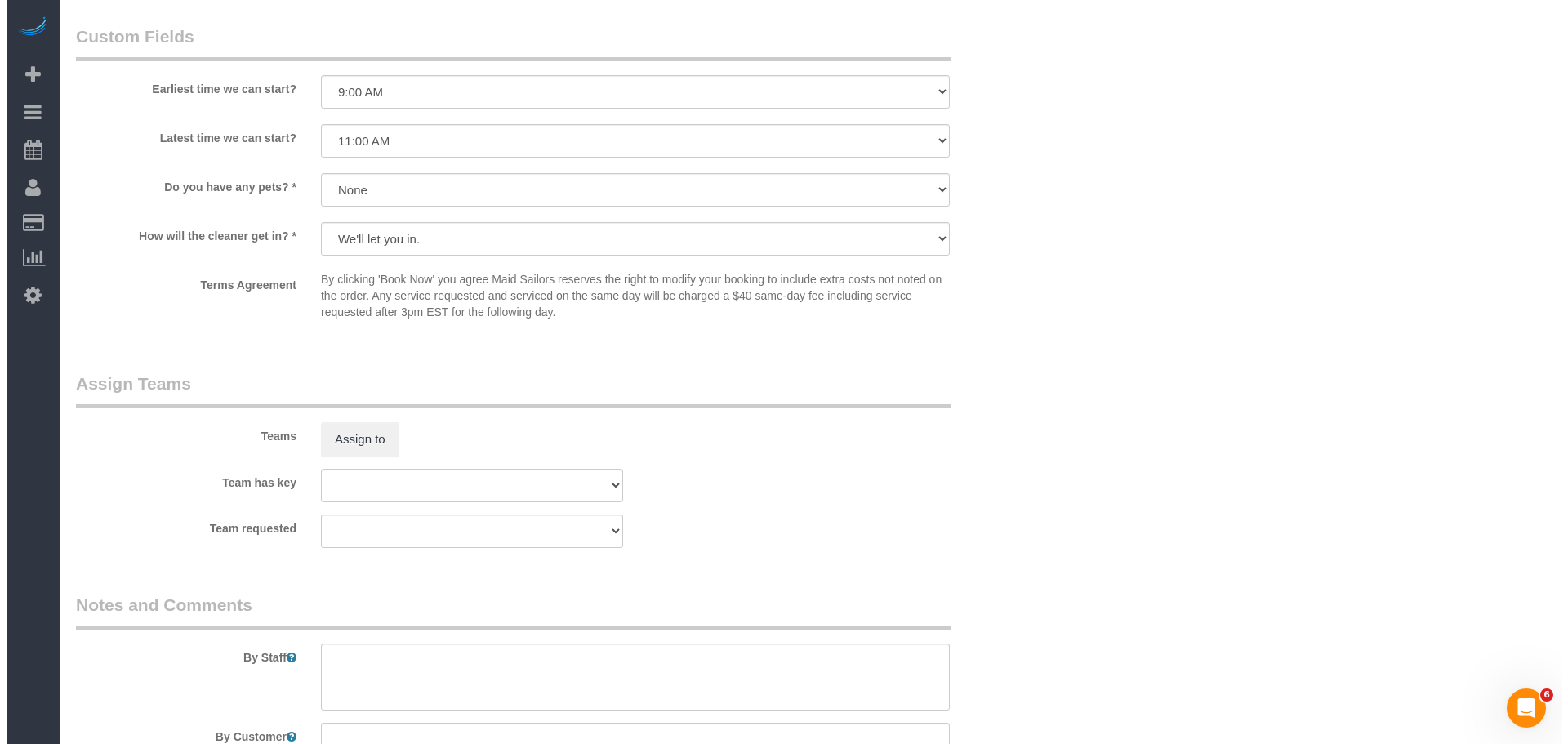
scroll to position [1796, 0]
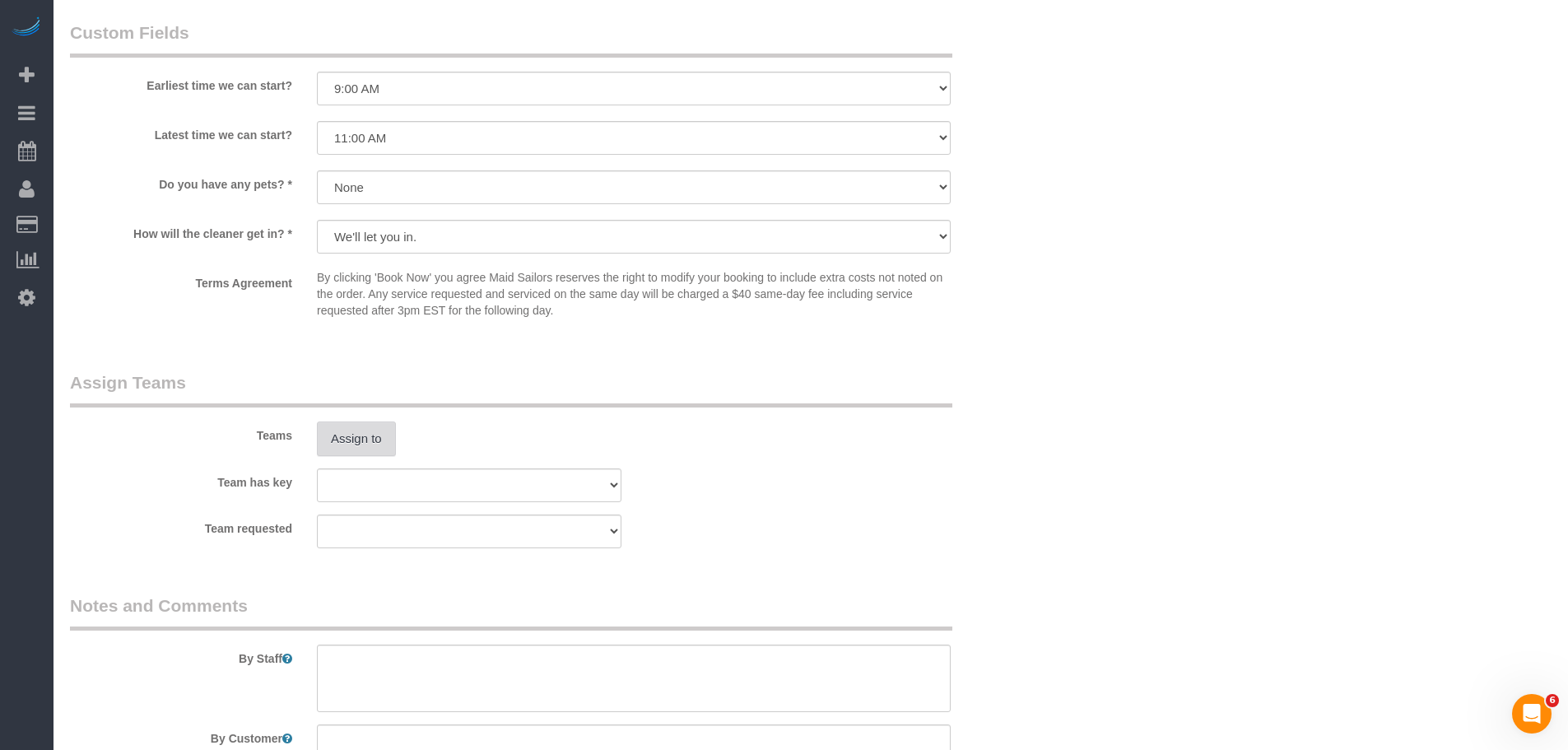
click at [360, 450] on button "Assign to" at bounding box center [357, 439] width 79 height 34
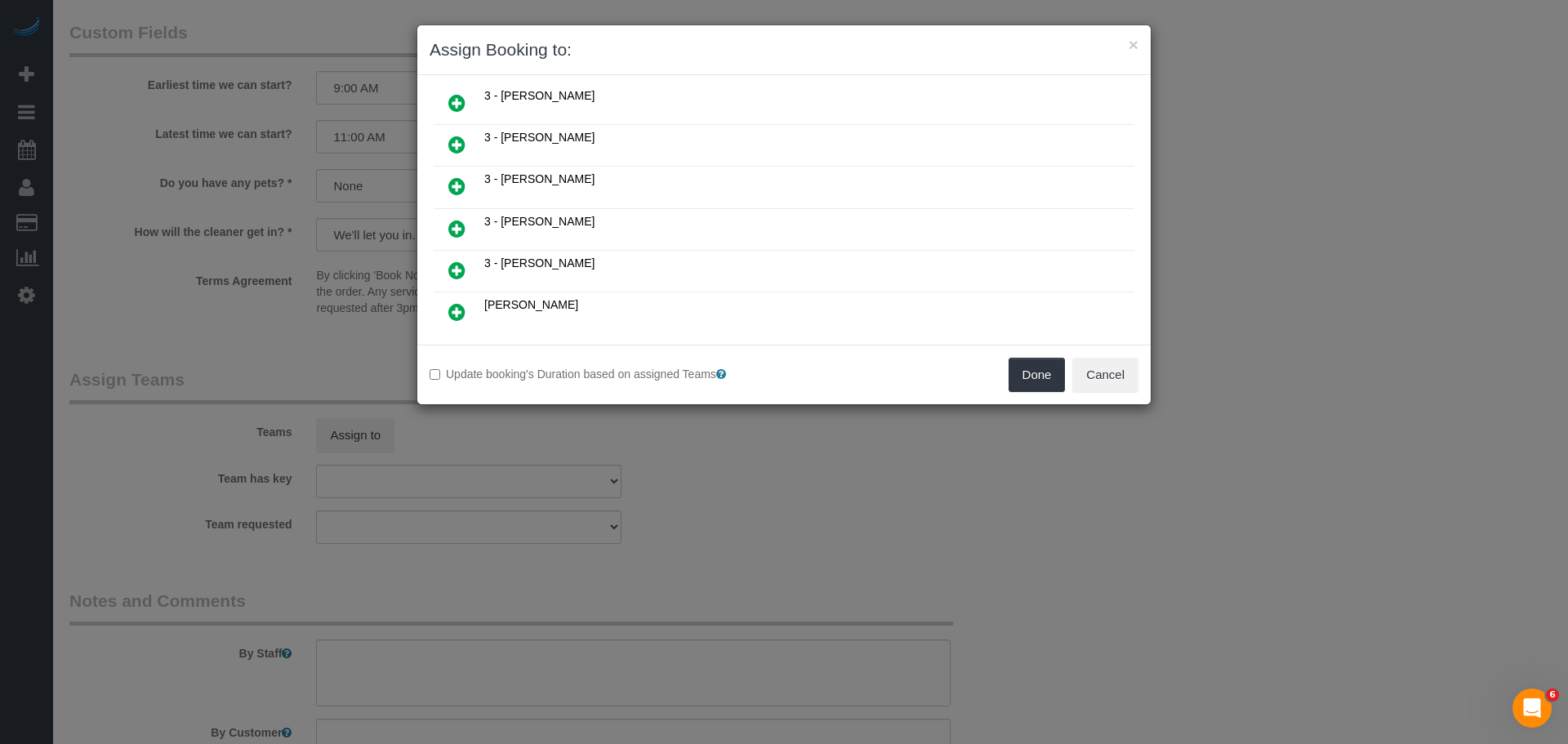
scroll to position [735, 0]
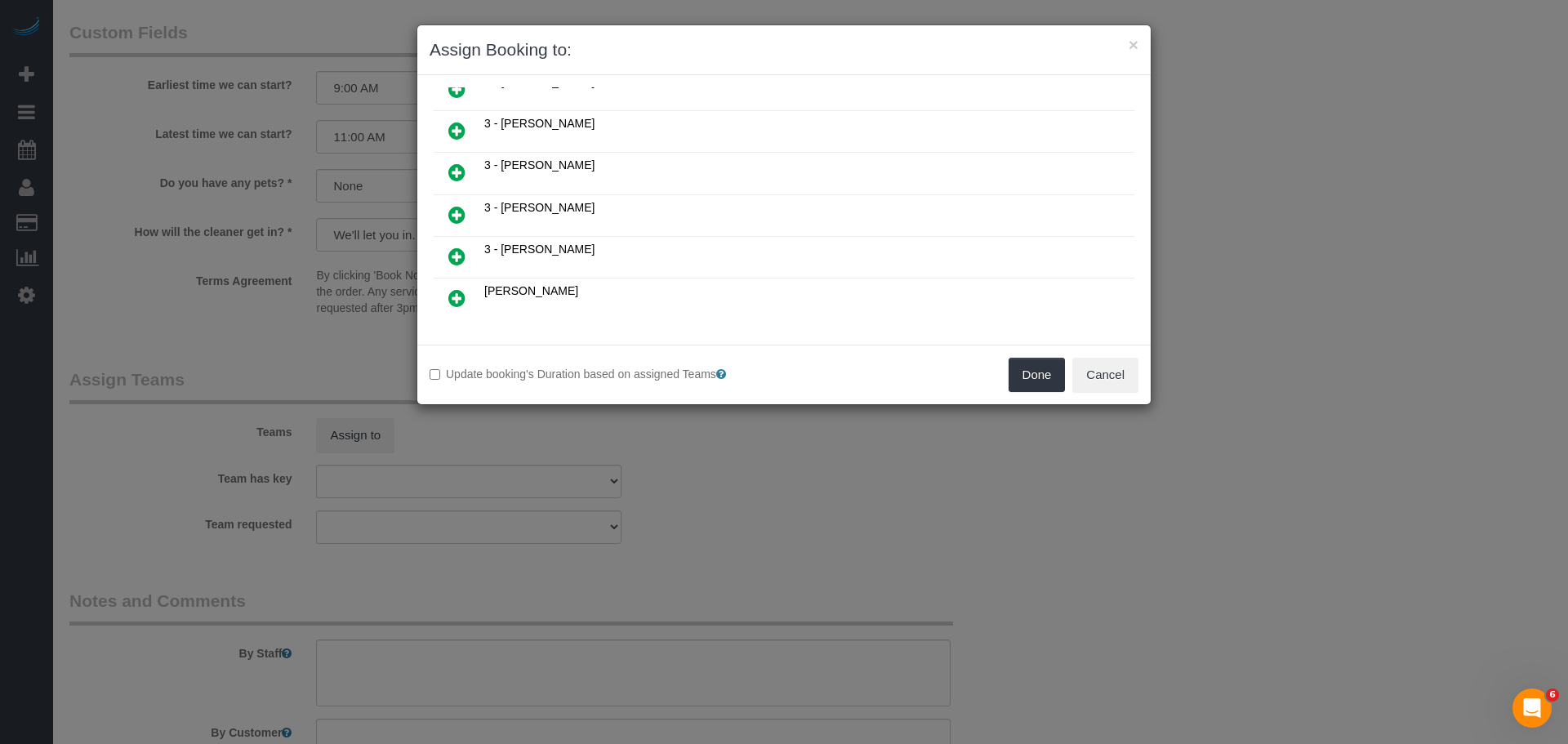
click at [453, 132] on icon at bounding box center [457, 130] width 17 height 20
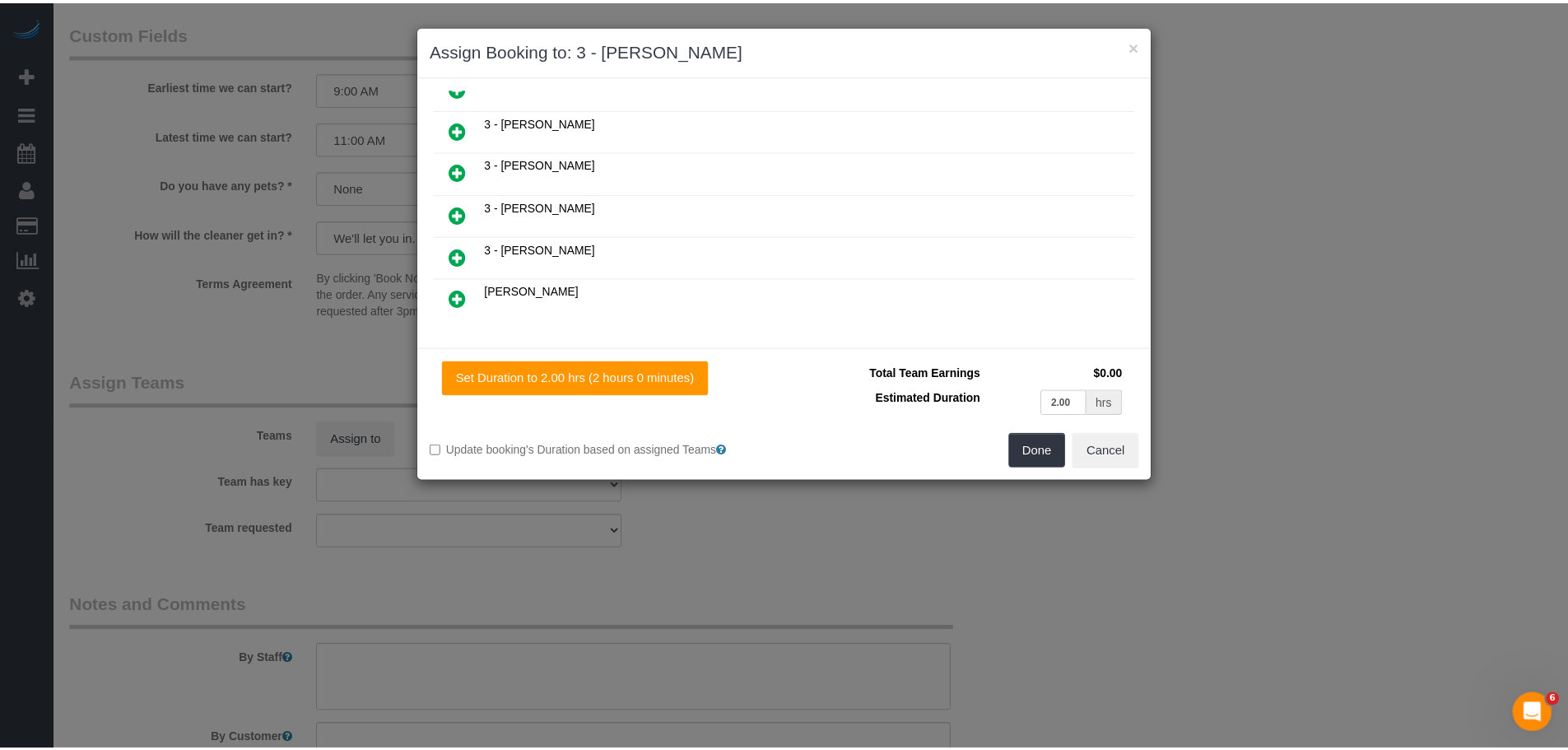
scroll to position [780, 0]
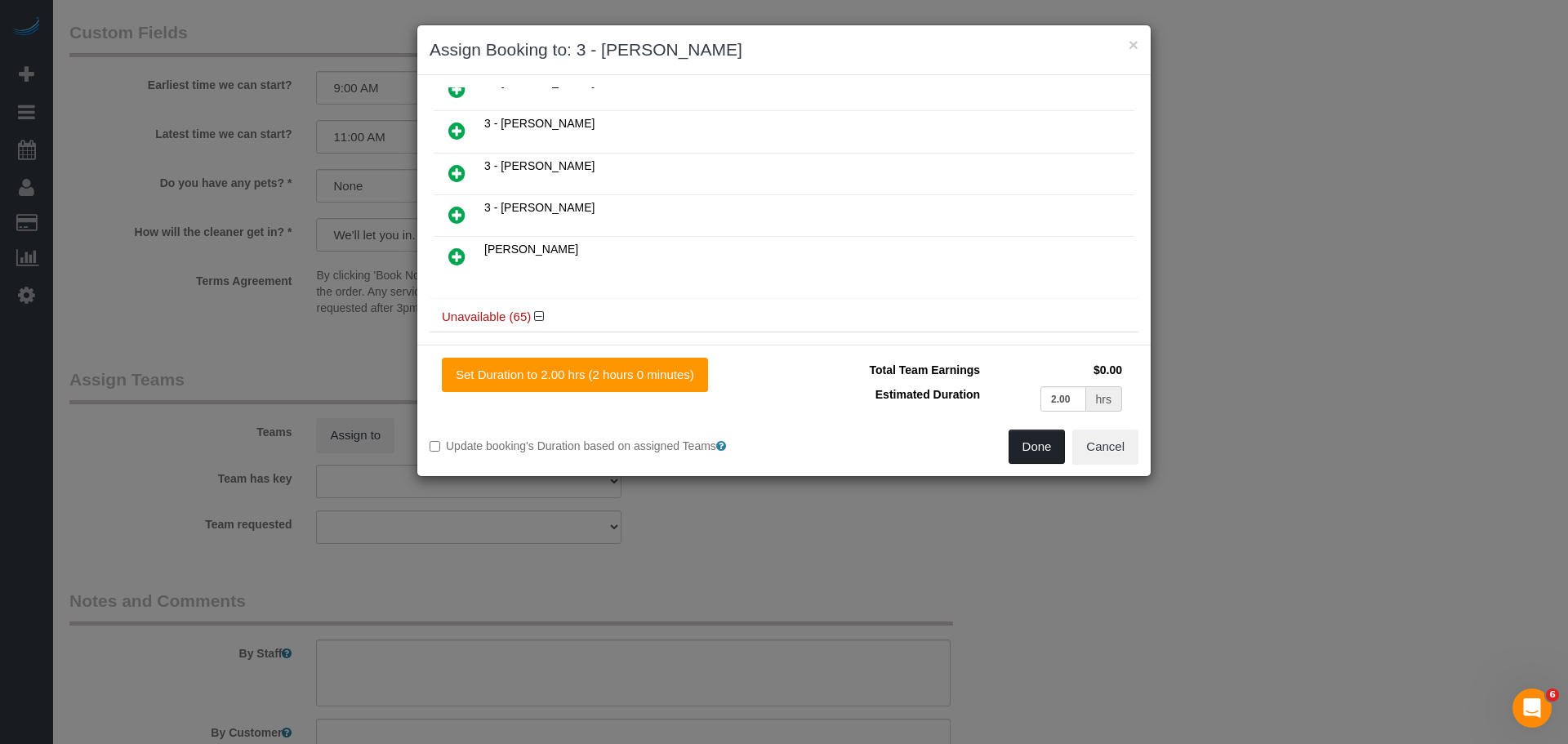
click at [1018, 452] on button "Done" at bounding box center [1037, 446] width 57 height 34
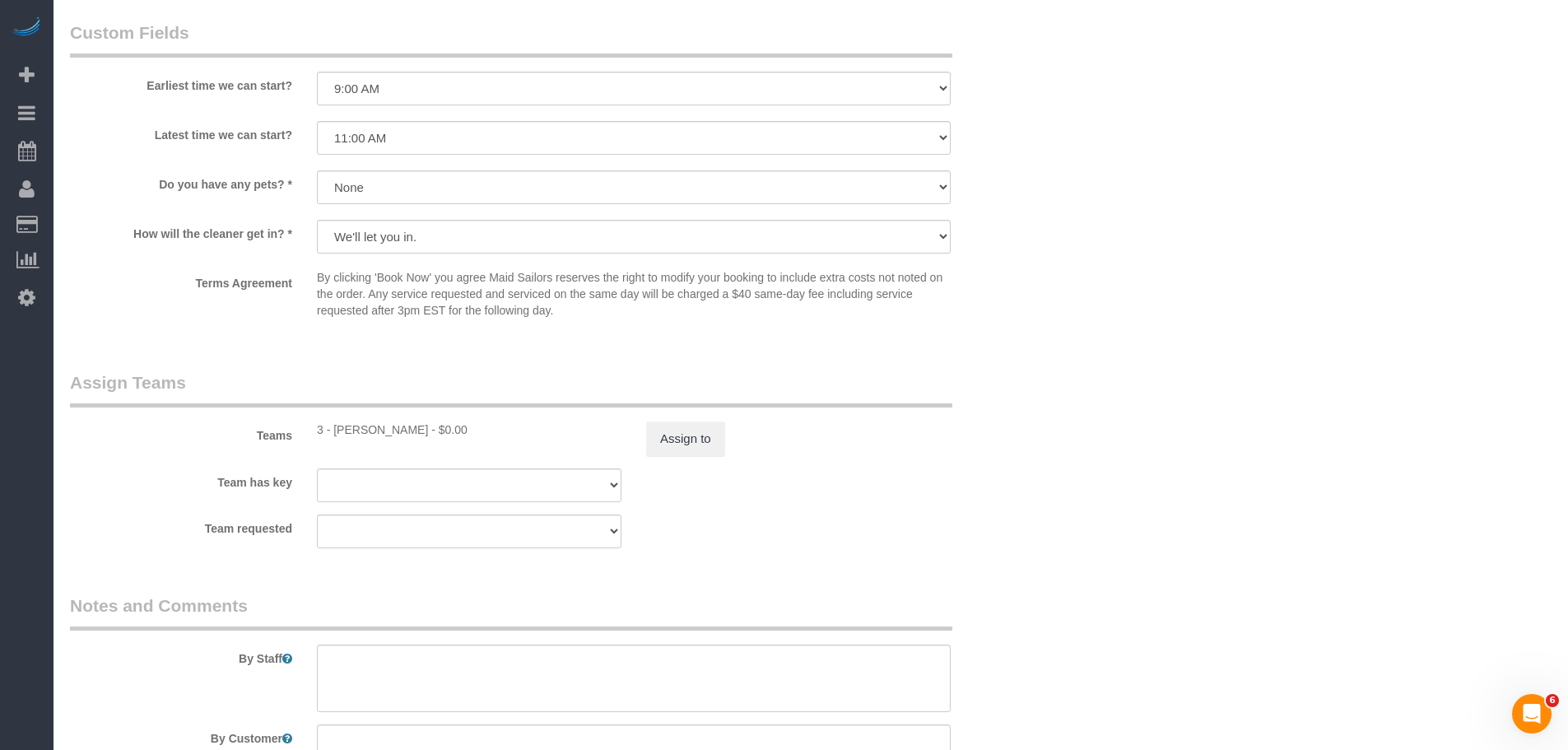
click at [992, 421] on div "Teams 3 - Hecleny Gonzalez - $0.00 Assign to" at bounding box center [551, 413] width 988 height 86
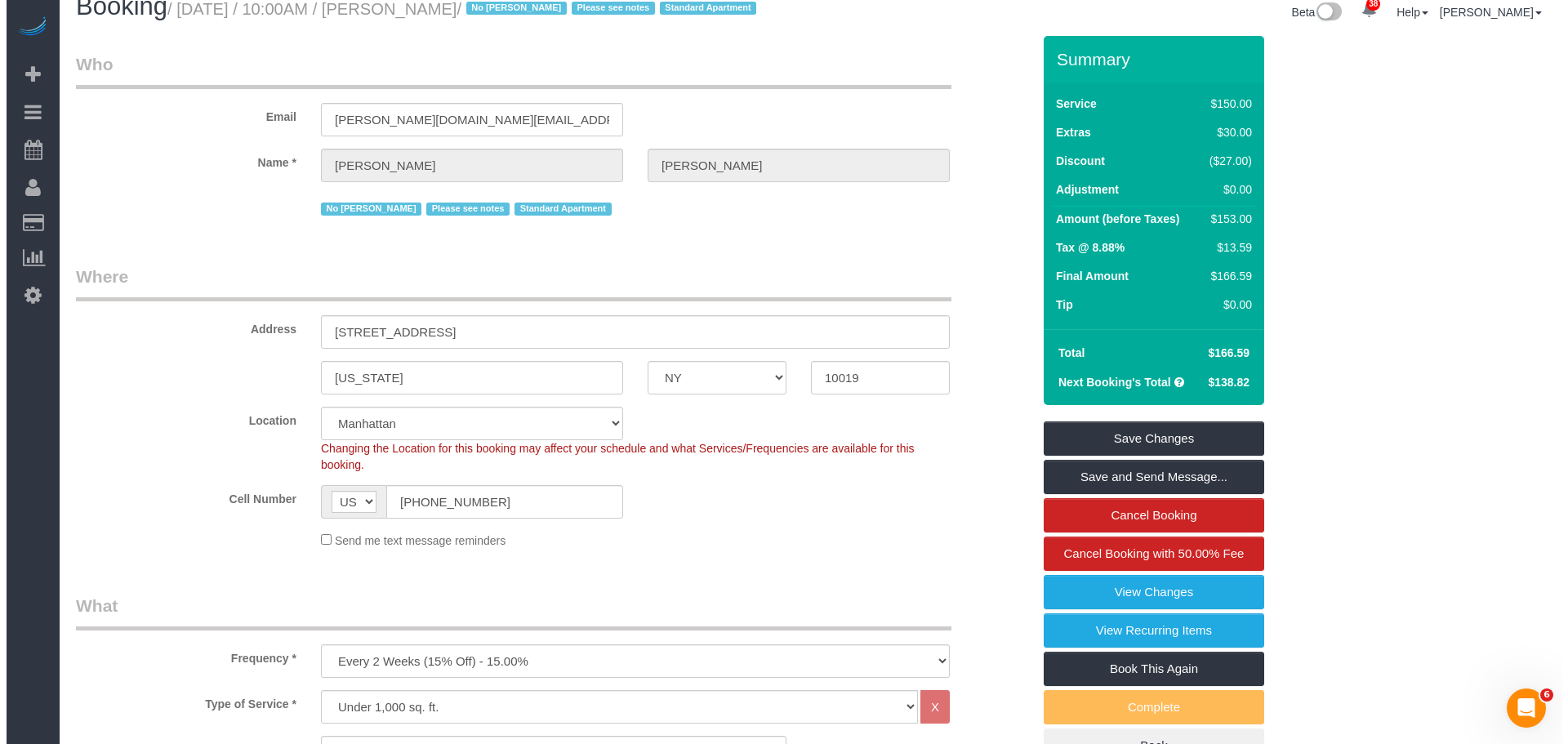
scroll to position [0, 0]
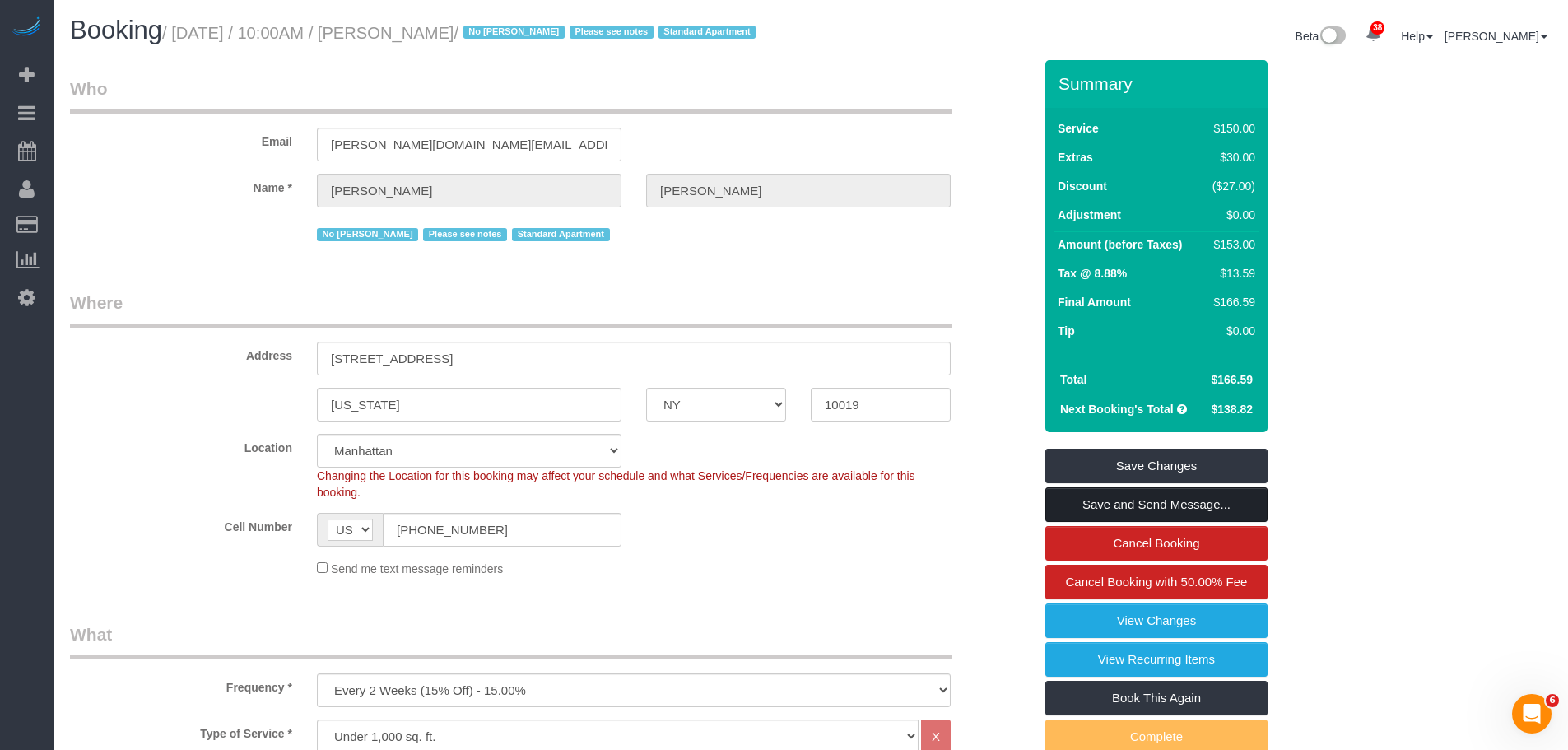
click at [1175, 522] on link "Save and Send Message..." at bounding box center [1156, 504] width 222 height 34
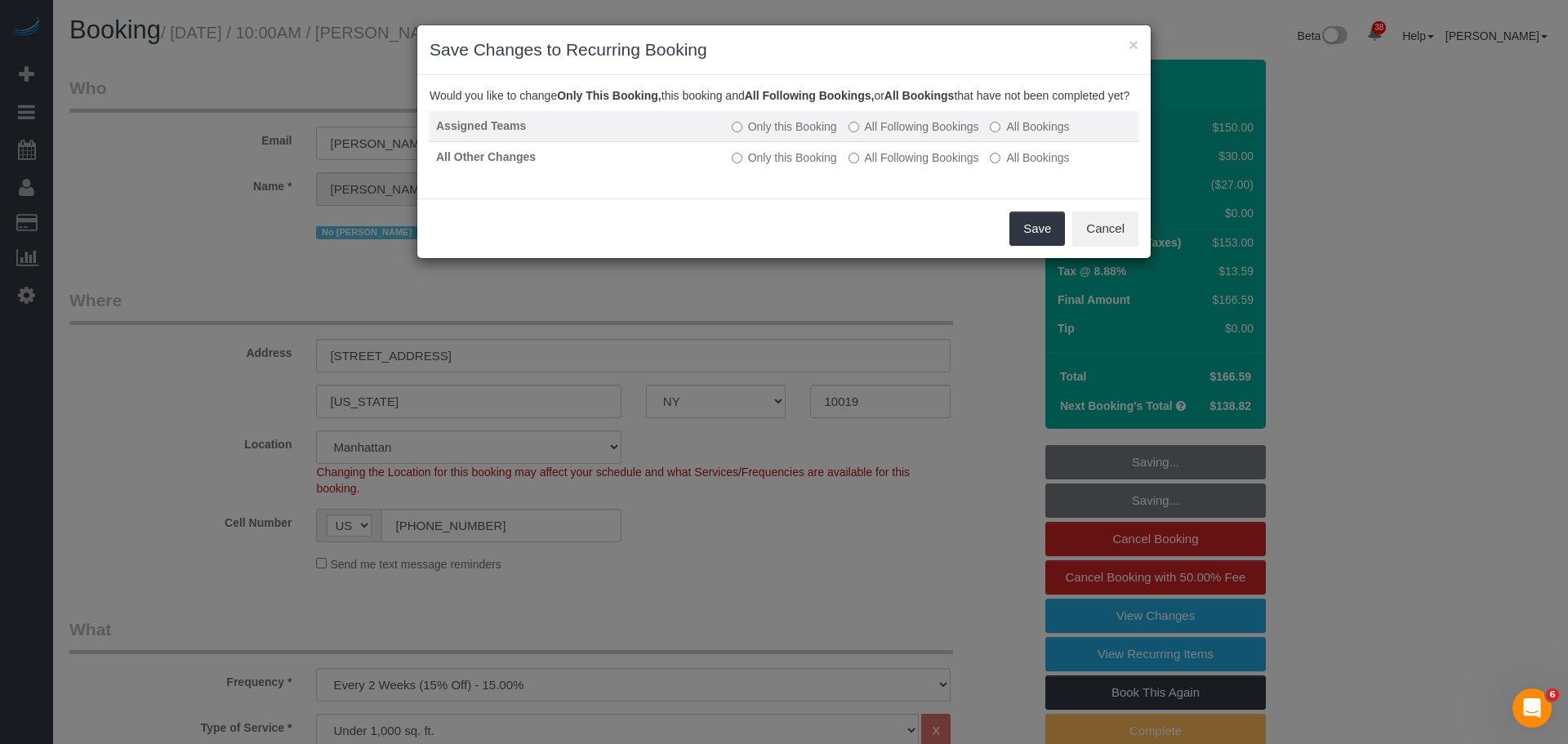
click at [923, 134] on label "All Following Bookings" at bounding box center [914, 126] width 131 height 16
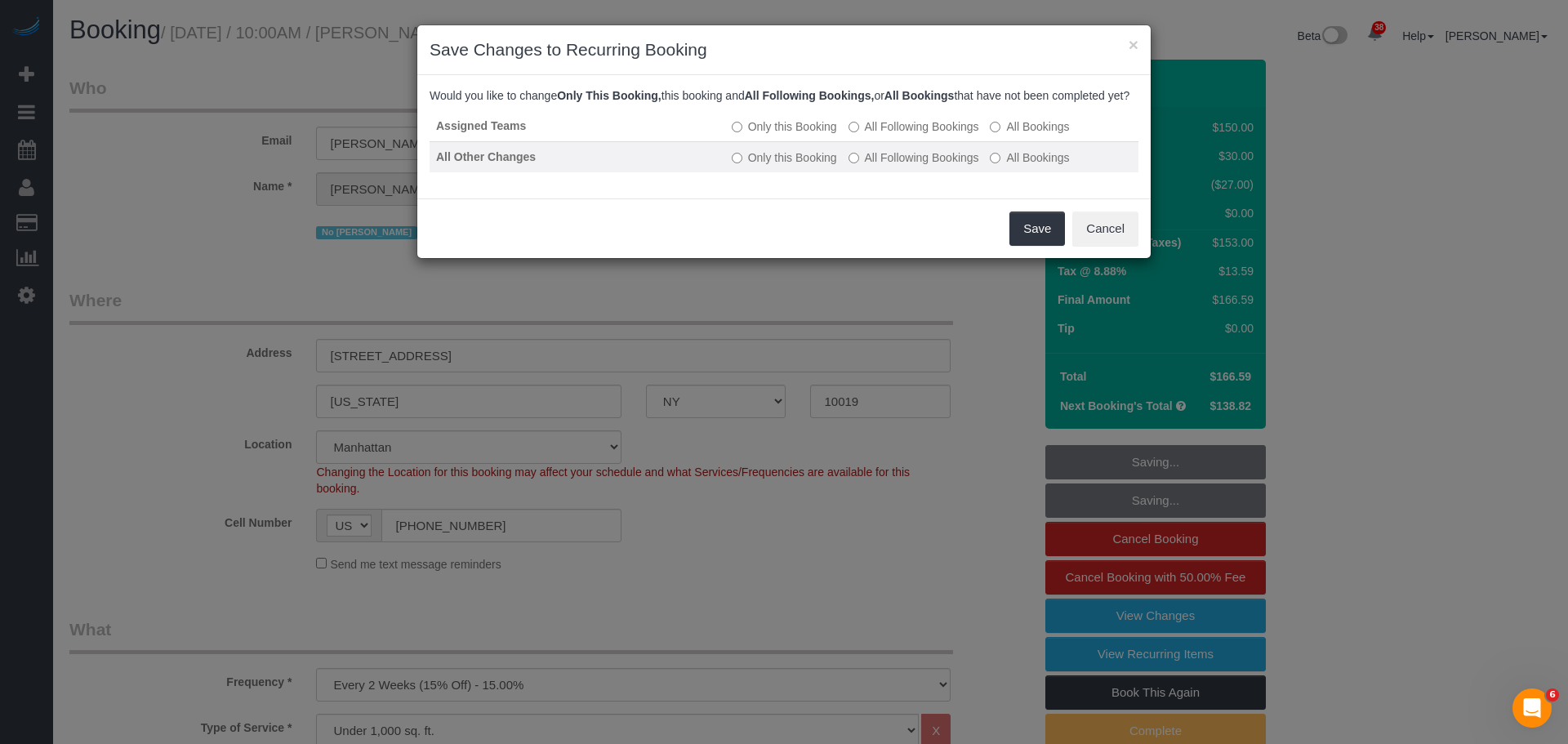
click at [906, 166] on label "All Following Bookings" at bounding box center [914, 157] width 131 height 16
click at [1021, 235] on button "Save" at bounding box center [1037, 229] width 55 height 34
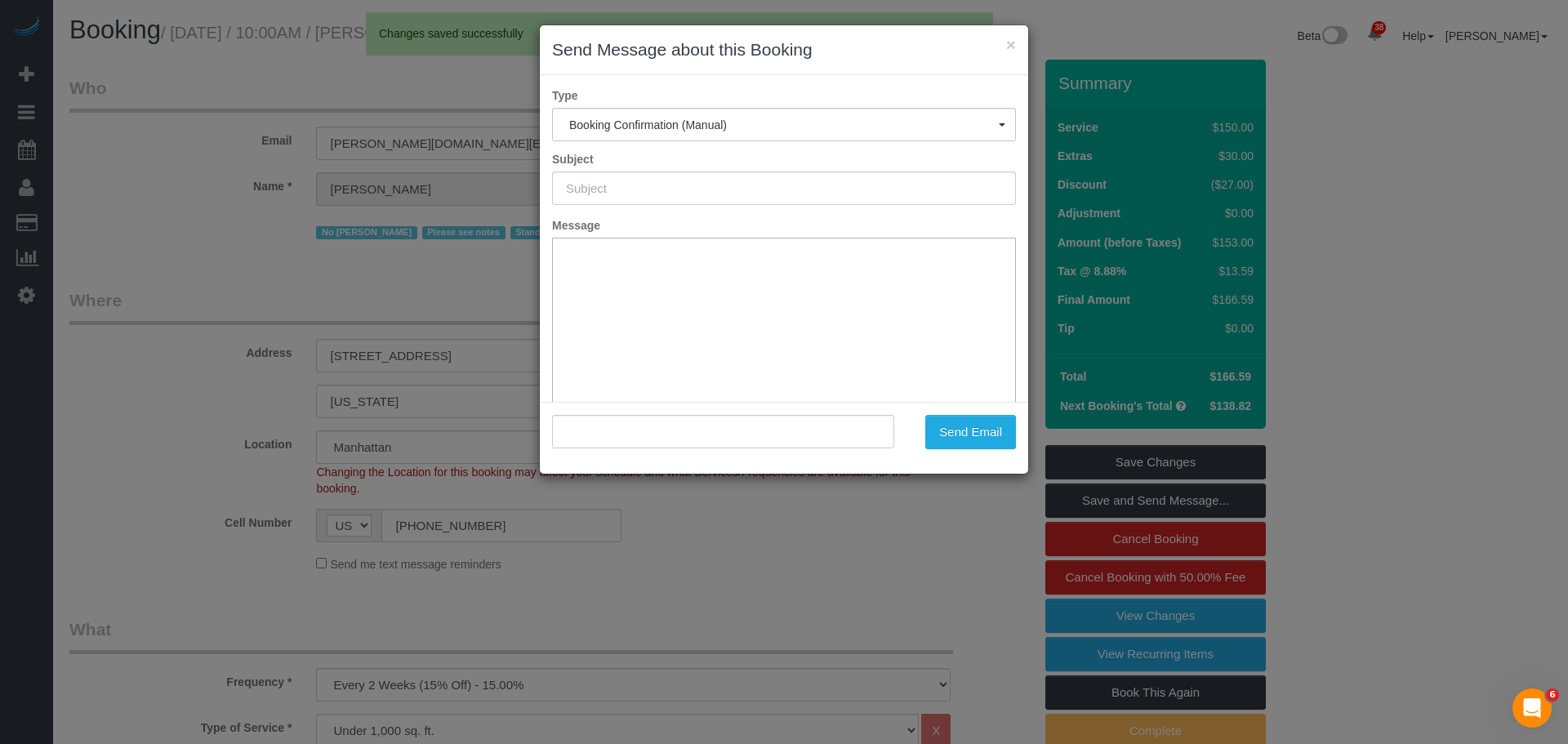
type input "Cleaning Confirmed for 10/13/2025 at 10:00am"
type input ""Abigail Schwarz" <abigail.schwarz@gmail.com>"
click at [990, 442] on button "Send Email" at bounding box center [971, 432] width 91 height 34
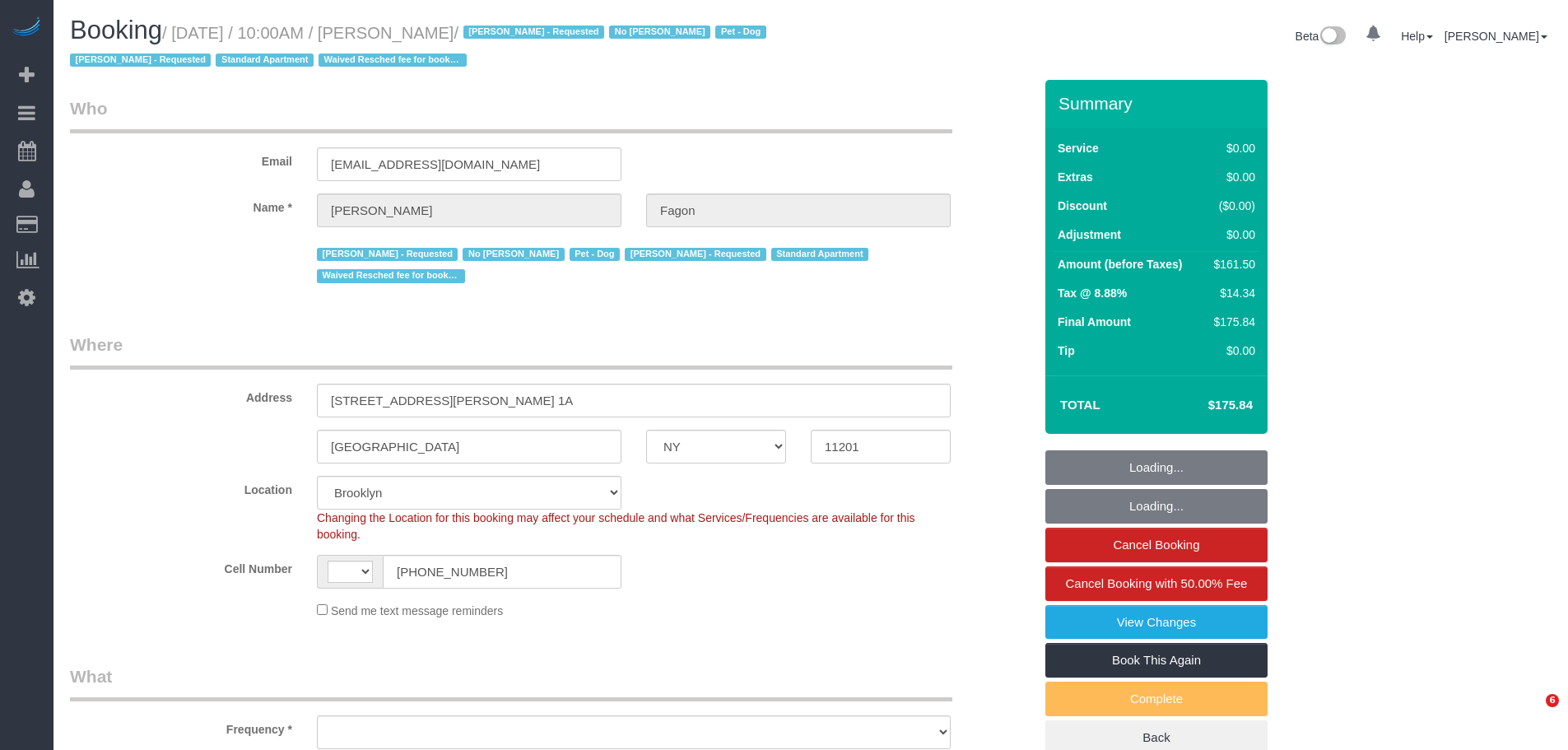
select select "NY"
select select "object:588"
select select "string:stripe-pm_1N7MCH4VGloSiKo7X7U6WIVW"
select select "object:942"
select select "string:[GEOGRAPHIC_DATA]"
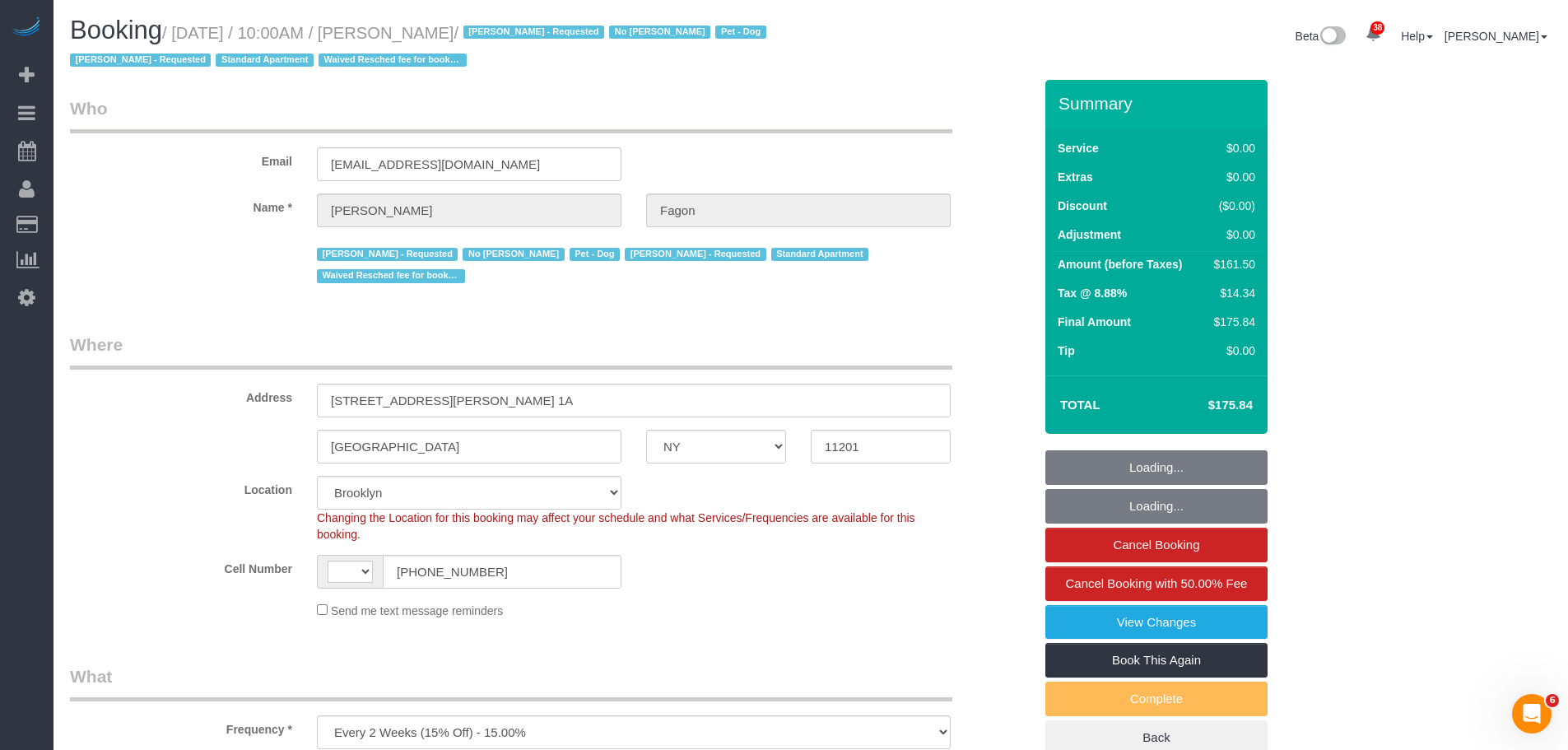
select select "number:60"
select select "number:74"
select select "number:13"
select select "number:5"
select select "1"
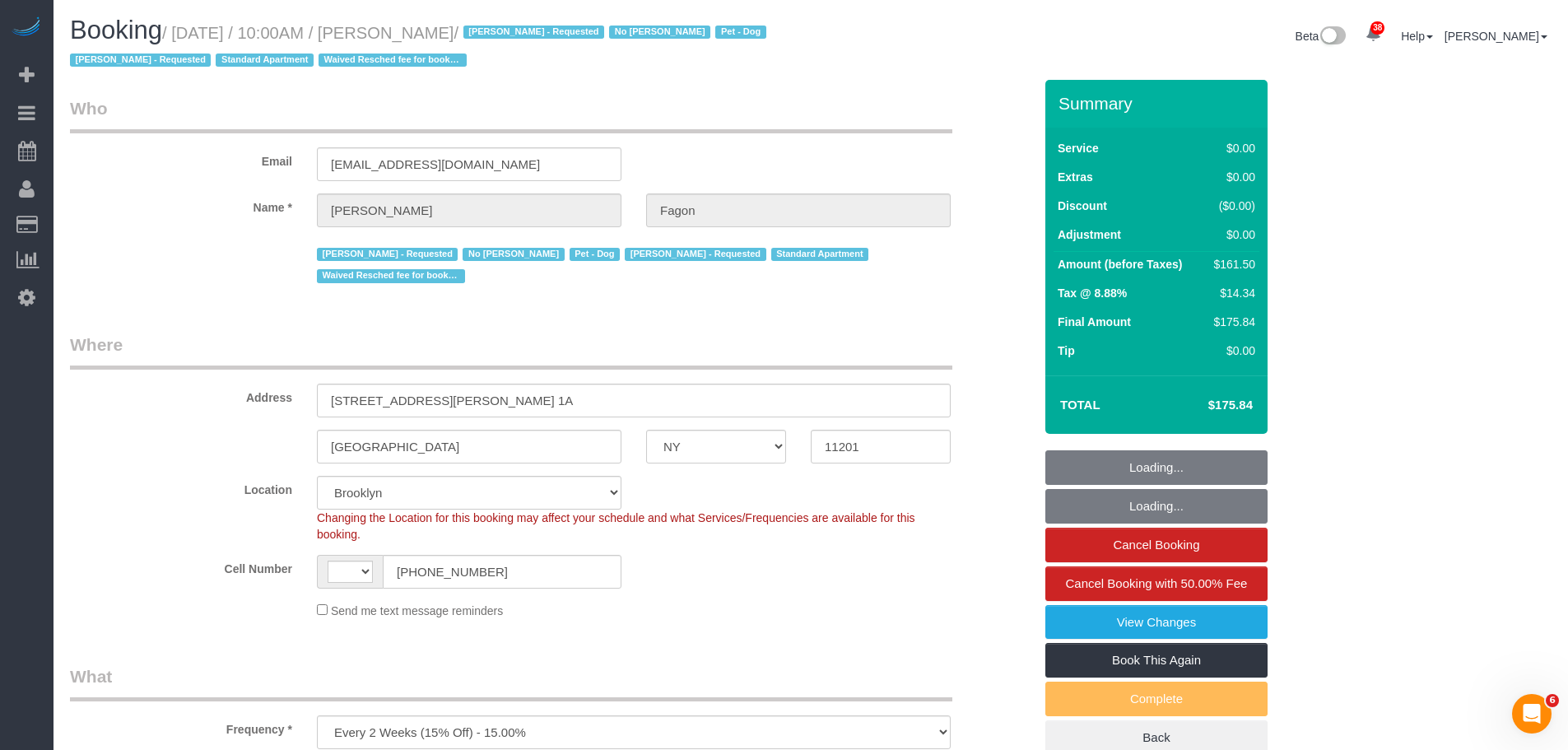
select select "2"
select select "spot1"
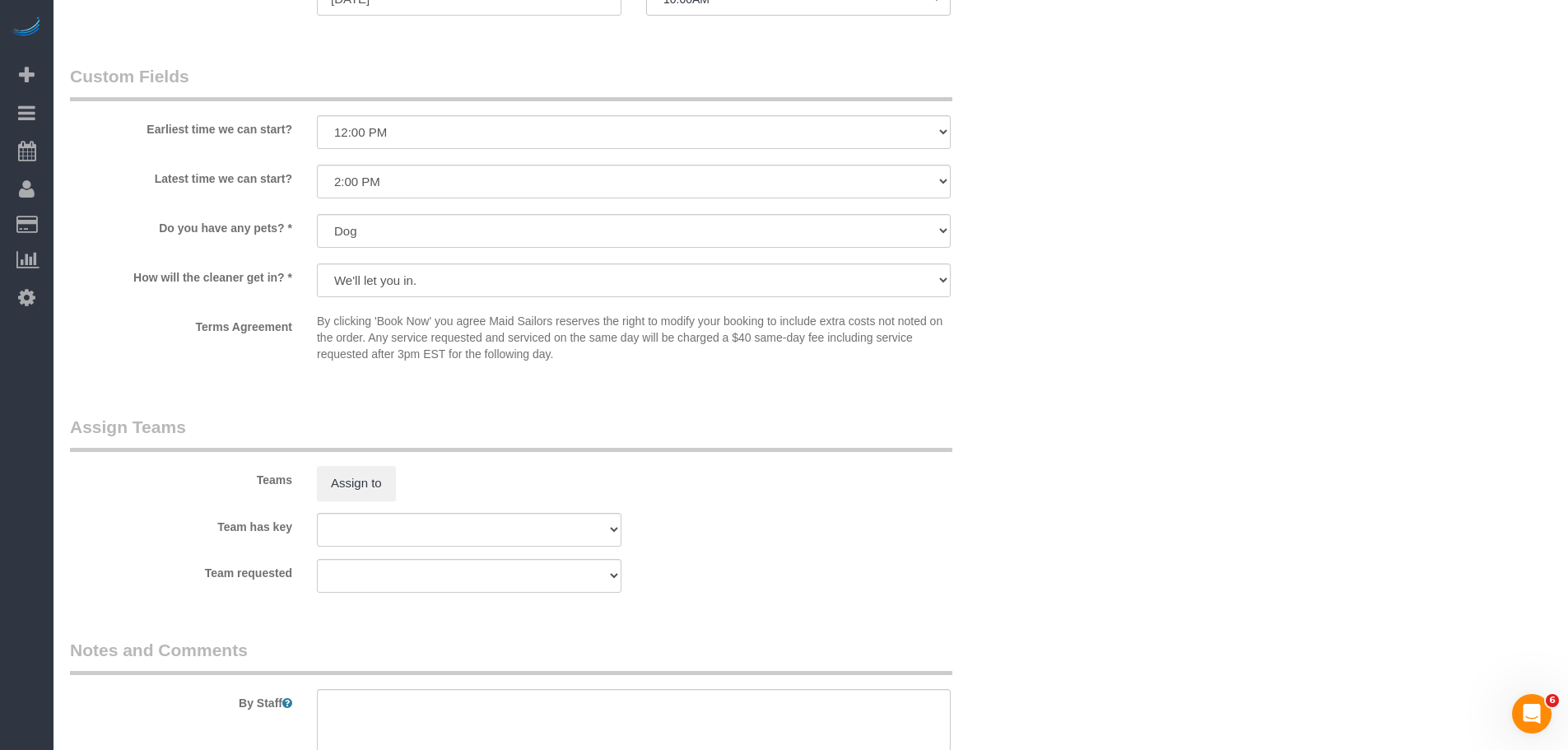
scroll to position [1646, 0]
